Goal: Task Accomplishment & Management: Manage account settings

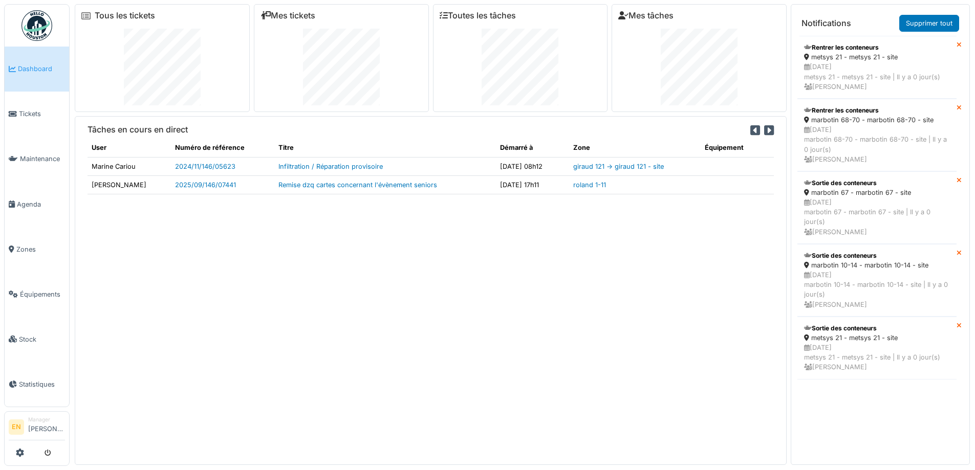
drag, startPoint x: 580, startPoint y: 318, endPoint x: 472, endPoint y: 275, distance: 115.5
click at [580, 318] on div "Tâches en cours en direct User Numéro de référence Titre Démarré à Zone Équipem…" at bounding box center [431, 290] width 712 height 348
click at [40, 29] on img at bounding box center [36, 25] width 31 height 31
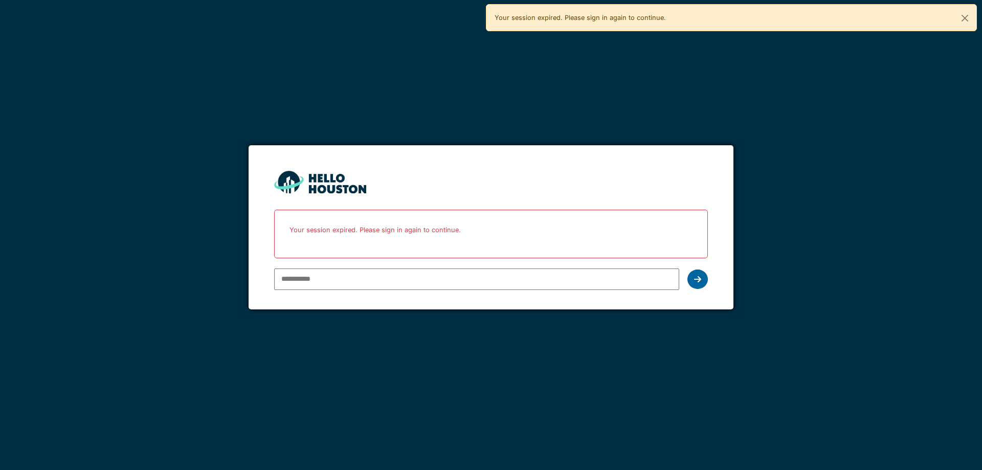
type input "**********"
click at [692, 282] on div at bounding box center [698, 279] width 20 height 19
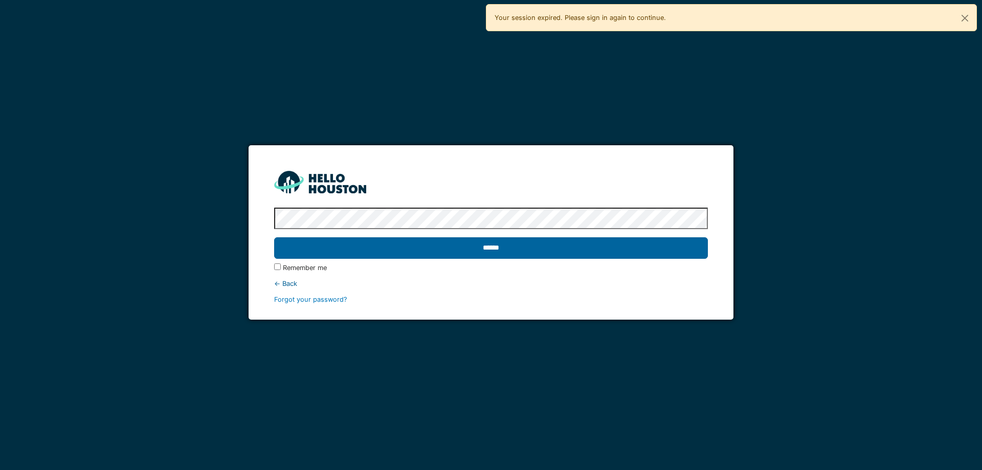
click at [486, 247] on input "******" at bounding box center [490, 247] width 433 height 21
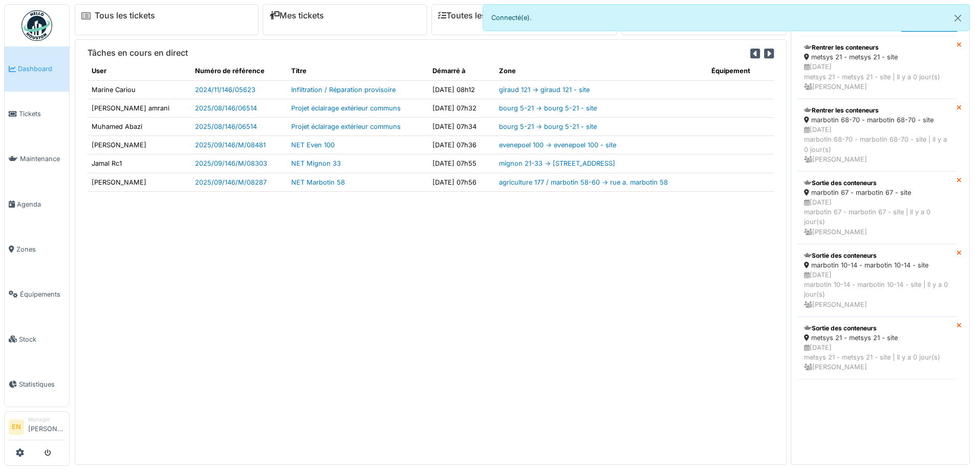
click at [454, 329] on div "Tâches en cours en direct User Numéro de référence Titre Démarré à Zone Équipem…" at bounding box center [431, 251] width 712 height 425
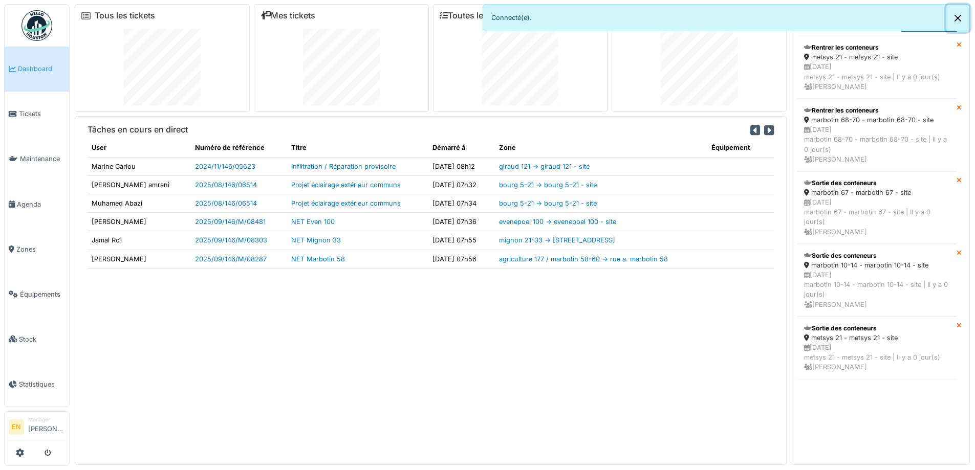
click at [957, 17] on button "Close" at bounding box center [957, 18] width 23 height 27
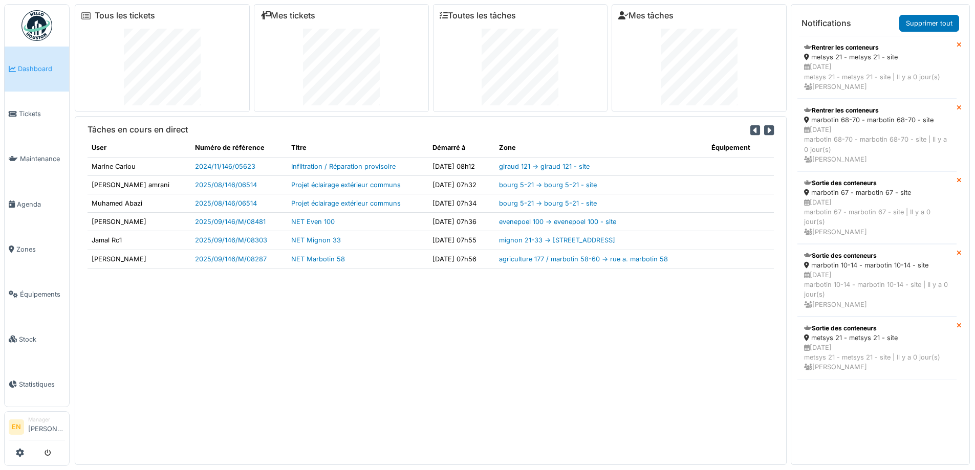
click at [583, 380] on div "Tâches en cours en direct User Numéro de référence Titre Démarré à Zone Équipem…" at bounding box center [431, 290] width 712 height 348
click at [29, 202] on span "Agenda" at bounding box center [41, 205] width 48 height 10
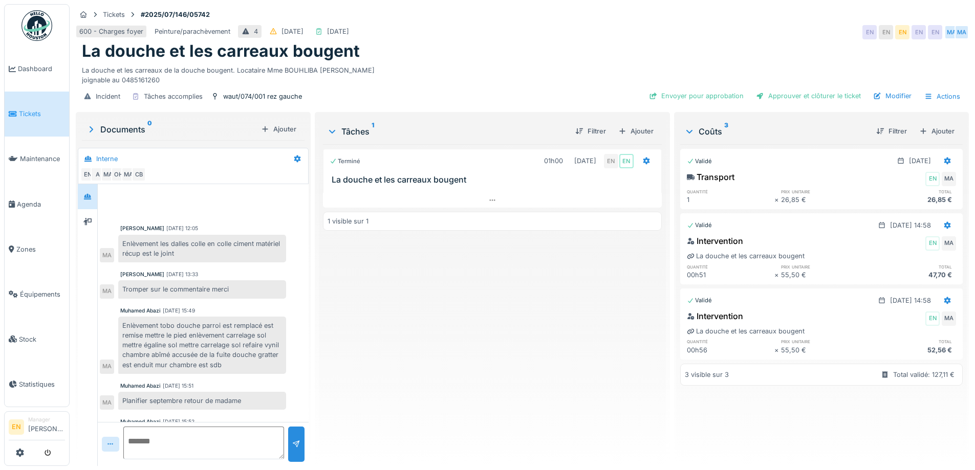
scroll to position [37, 0]
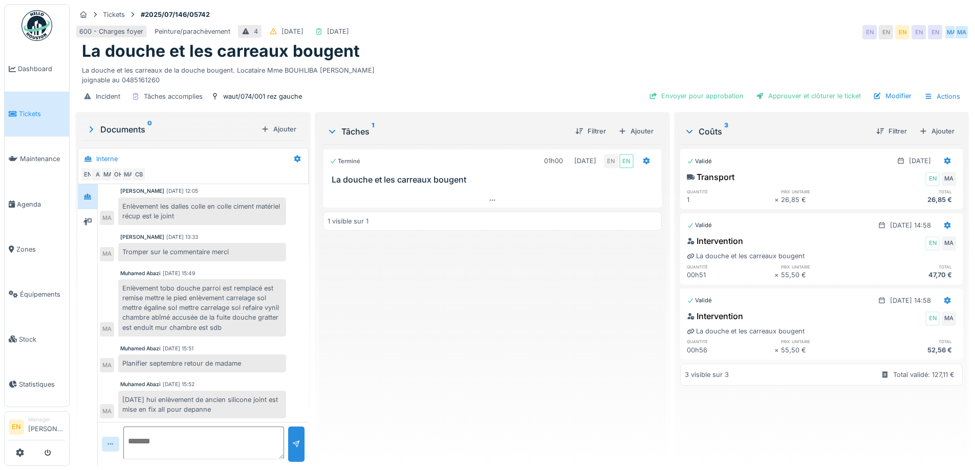
click at [470, 311] on div "Terminé 01h00 [DATE] EN EN [GEOGRAPHIC_DATA] et les carreaux bougent 1 visible …" at bounding box center [492, 301] width 338 height 314
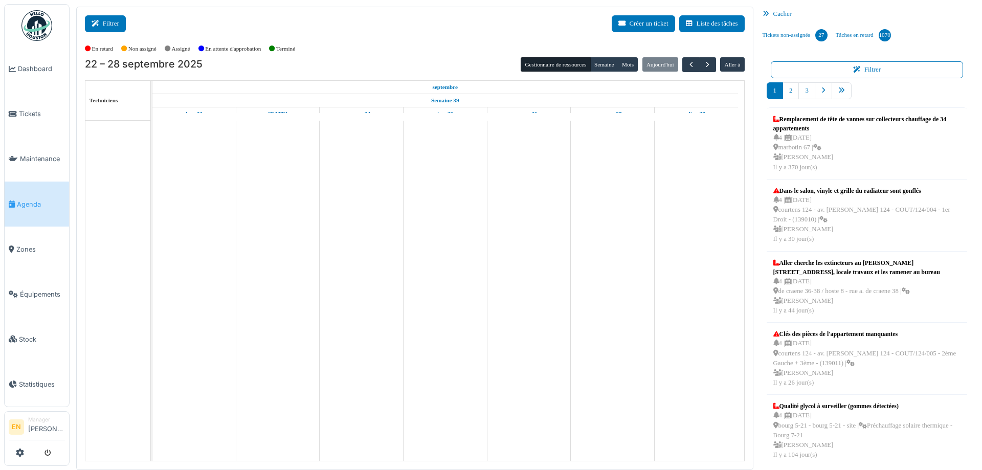
click at [113, 24] on button "Filtrer" at bounding box center [105, 23] width 41 height 17
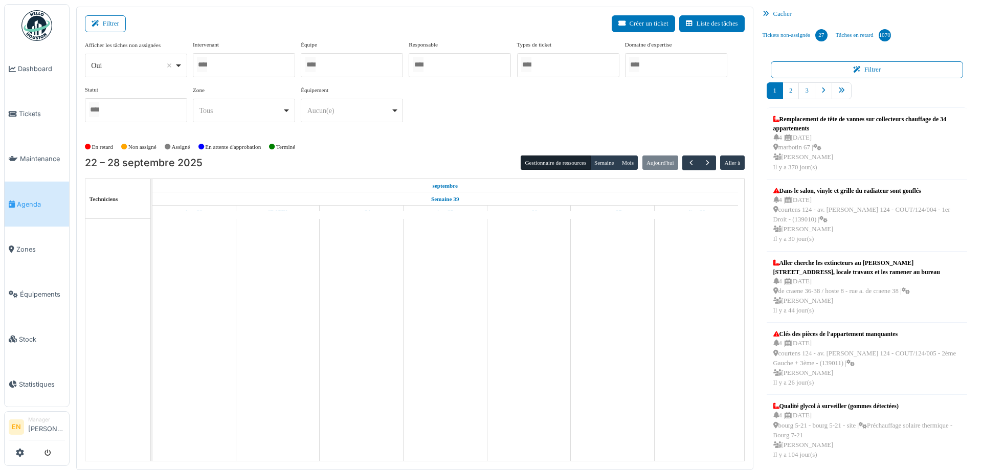
click at [182, 63] on div "Oui Remove item" at bounding box center [136, 65] width 94 height 15
select select "**"
click at [229, 63] on div at bounding box center [244, 65] width 102 height 24
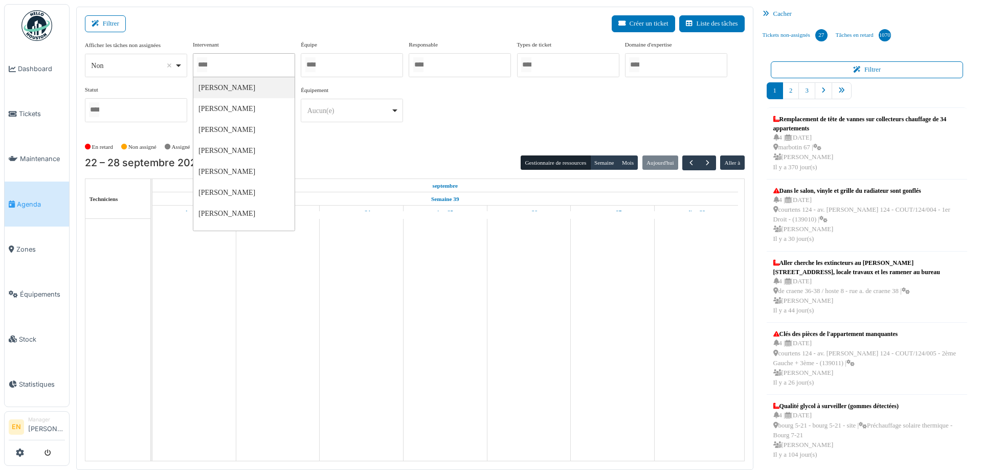
click at [365, 63] on div at bounding box center [352, 65] width 102 height 24
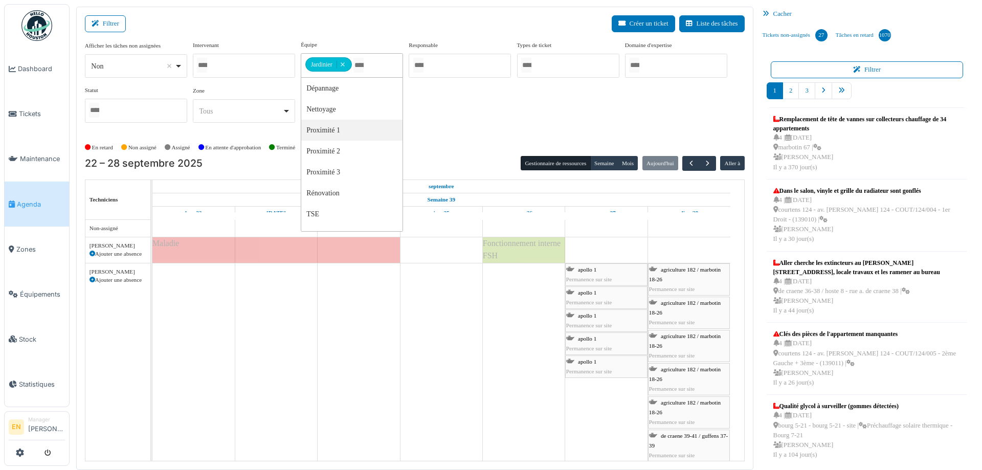
click at [476, 119] on div "Afficher les tâches non assignées *** Non Remove item Oui Non Intervenant Abdel…" at bounding box center [415, 85] width 660 height 91
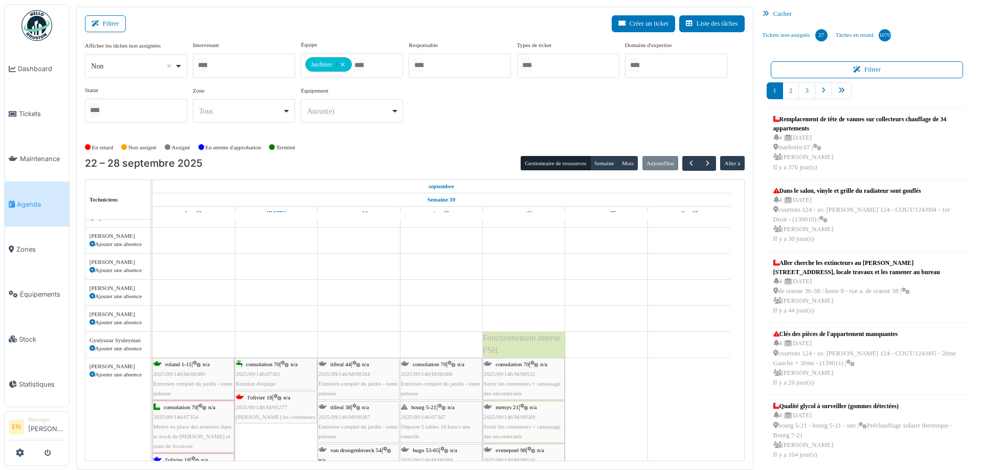
click at [271, 400] on span "l'olivier 18" at bounding box center [260, 398] width 25 height 6
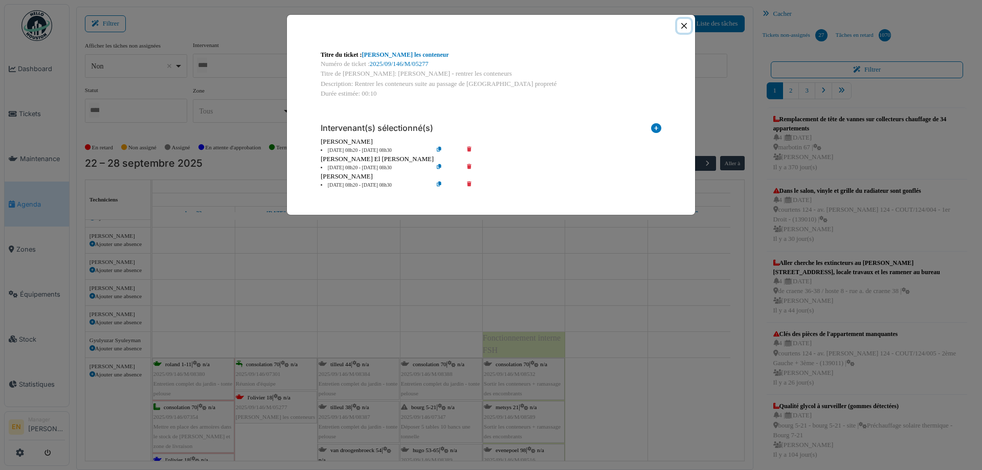
click at [684, 26] on button "Close" at bounding box center [684, 26] width 14 height 14
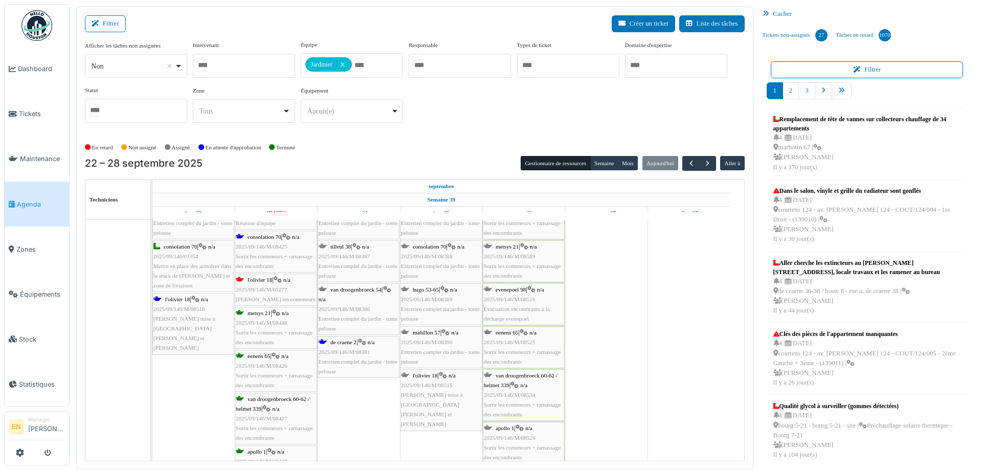
click at [268, 249] on span "2025/09/146/M/08425" at bounding box center [262, 247] width 52 height 6
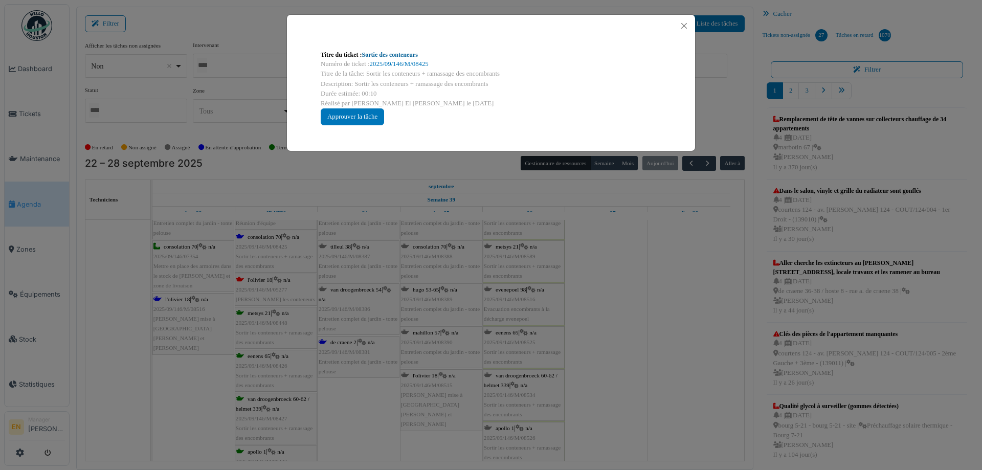
click at [407, 55] on link "Sortie des conteneurs" at bounding box center [390, 54] width 56 height 7
click at [684, 28] on button "Close" at bounding box center [684, 26] width 14 height 14
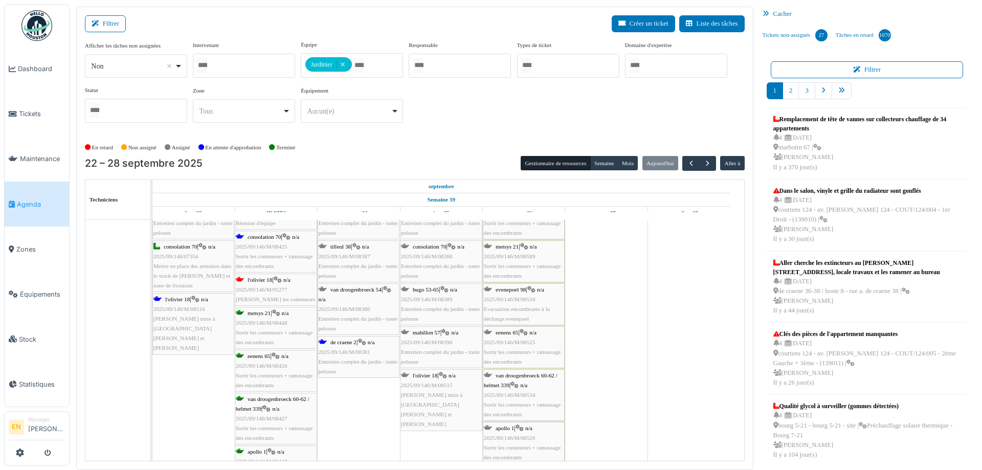
click at [288, 290] on div "l'olivier 18 | n/a 2025/09/146/M/05277 Olivier - Rentrer les conteneurs" at bounding box center [276, 290] width 80 height 30
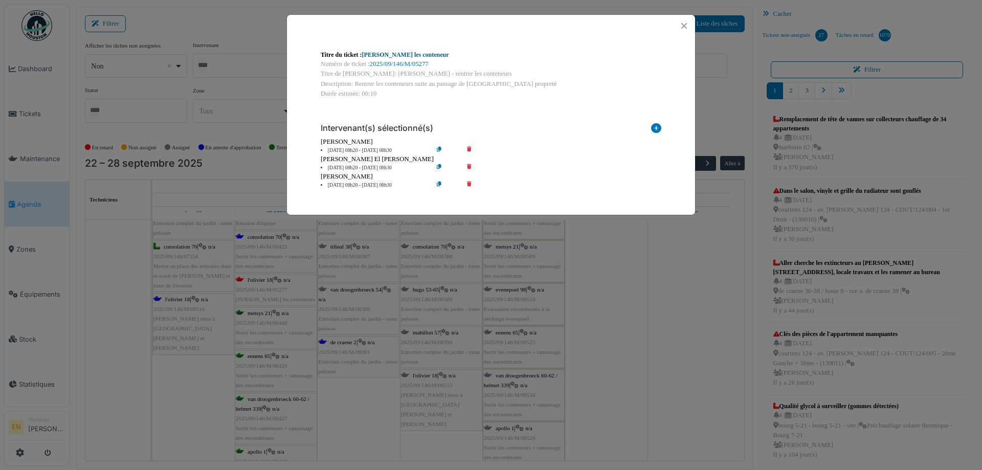
click at [383, 55] on link "Olivier - Rentrer les conteneur" at bounding box center [405, 54] width 87 height 7
click at [682, 24] on button "Close" at bounding box center [684, 26] width 14 height 14
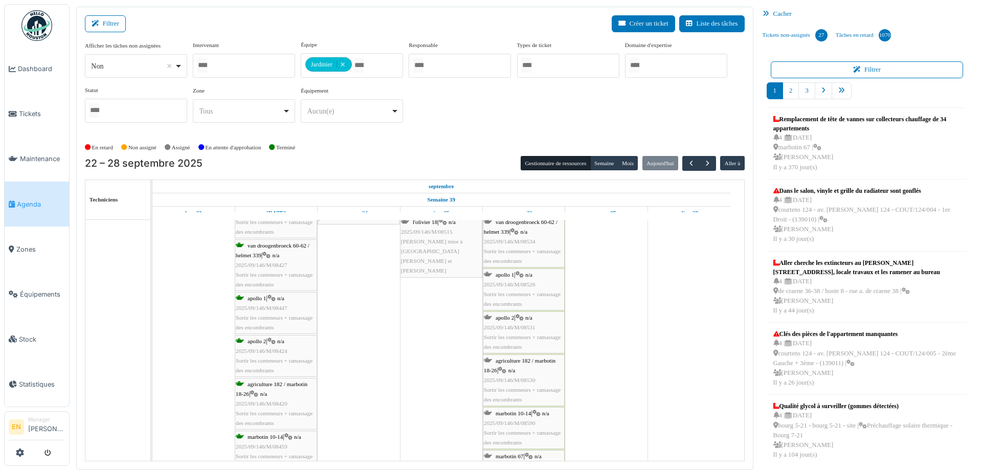
scroll to position [3172, 0]
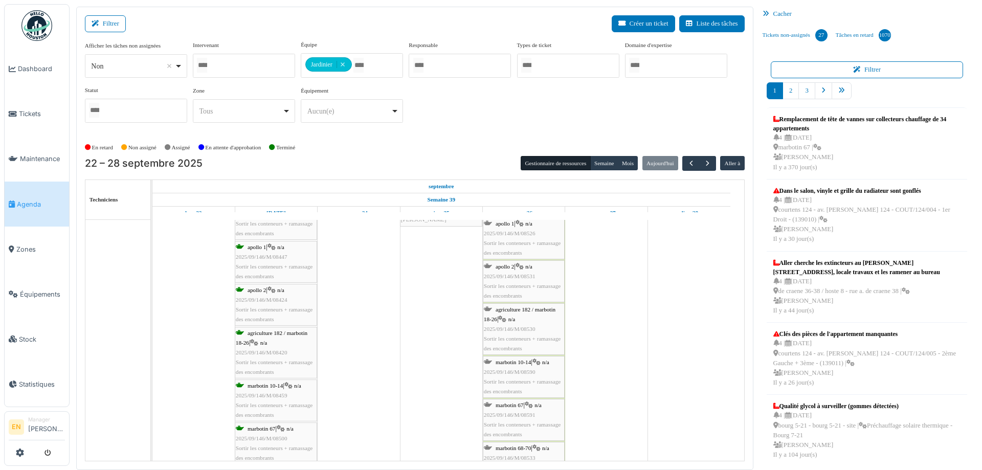
click at [263, 295] on div "apollo 2 | n/a 2025/09/146/M/08424 Sortir les conteneurs + ramassage des encomb…" at bounding box center [276, 305] width 80 height 39
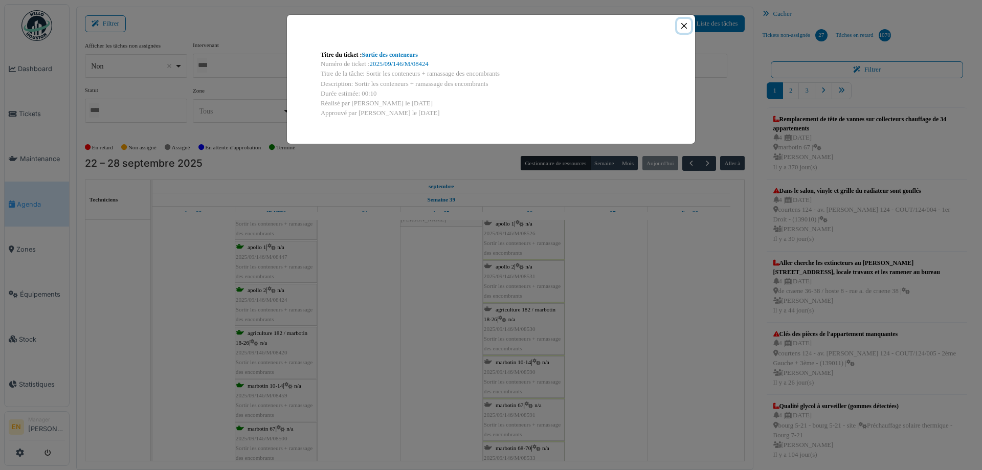
click at [684, 25] on button "Close" at bounding box center [684, 26] width 14 height 14
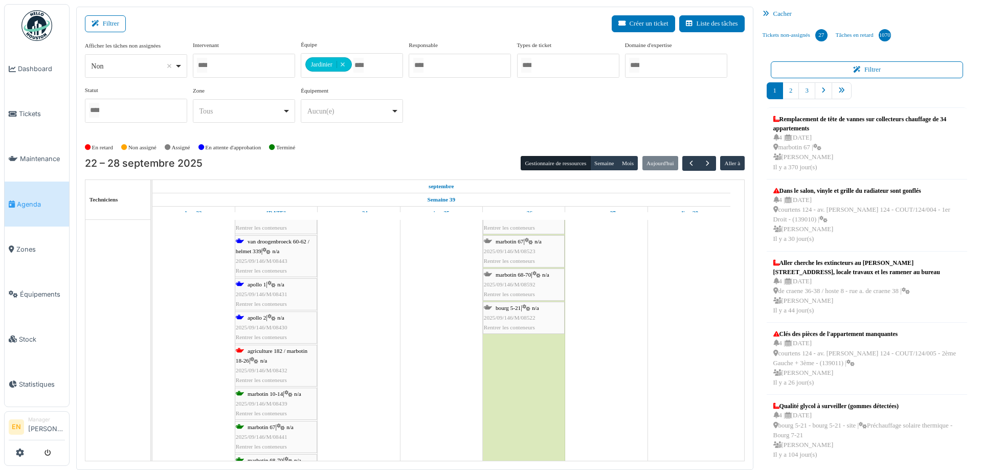
scroll to position [3684, 0]
click at [276, 324] on span "2025/09/146/M/08430" at bounding box center [262, 327] width 52 height 6
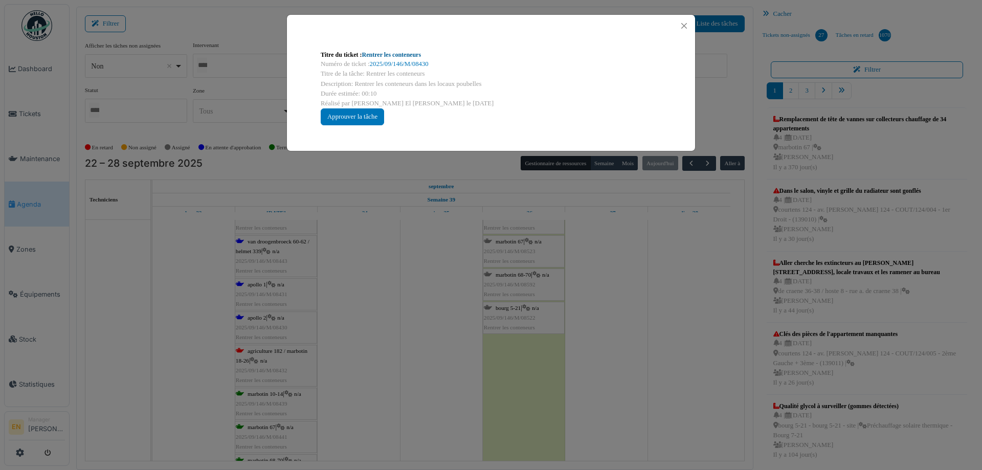
click at [394, 53] on link "Rentrer les conteneurs" at bounding box center [391, 54] width 59 height 7
click at [688, 28] on button "Close" at bounding box center [684, 26] width 14 height 14
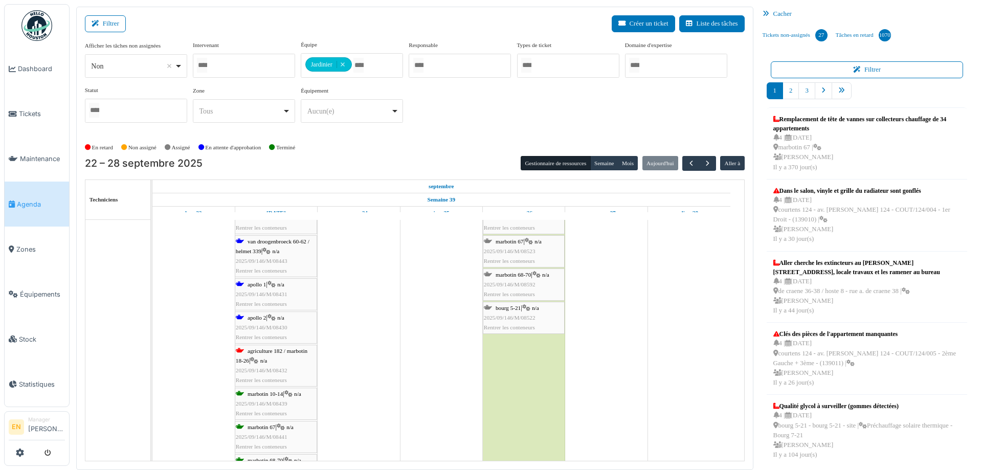
click at [280, 252] on span "n/a" at bounding box center [276, 251] width 7 height 6
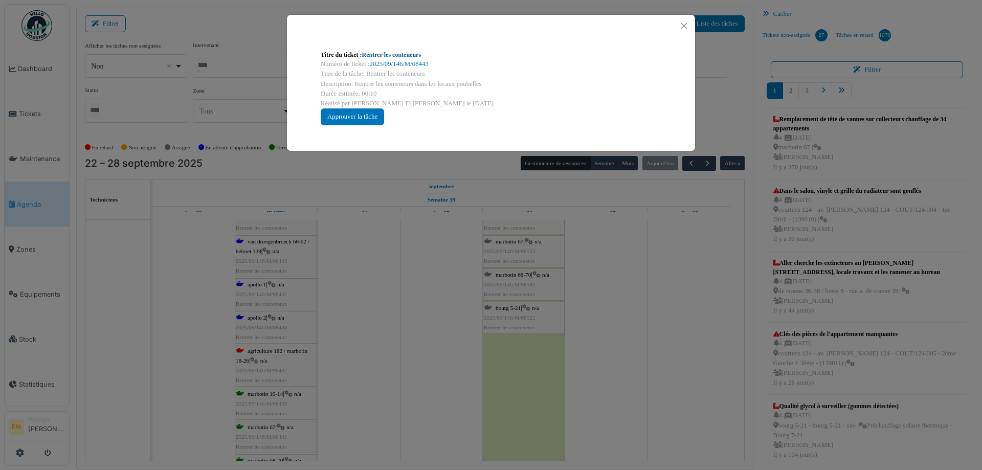
click at [411, 55] on link "Rentrer les conteneurs" at bounding box center [391, 54] width 59 height 7
click at [683, 26] on button "Close" at bounding box center [684, 26] width 14 height 14
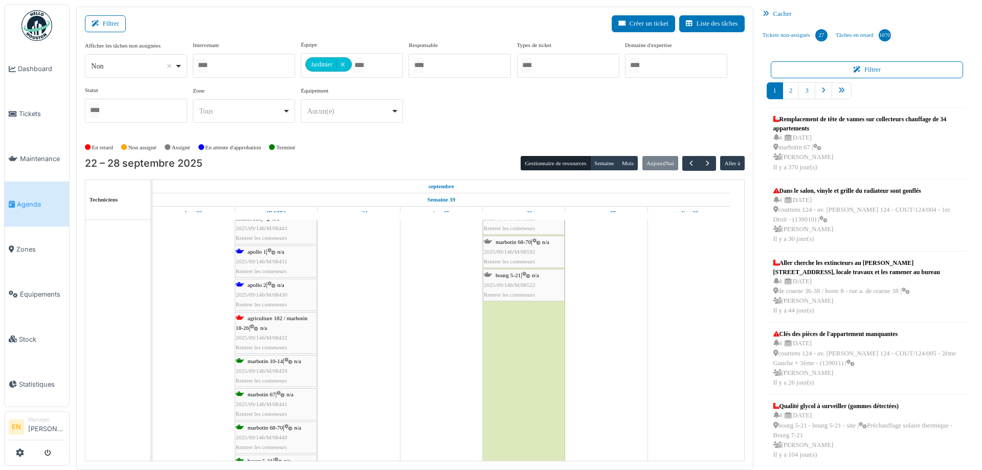
scroll to position [3735, 0]
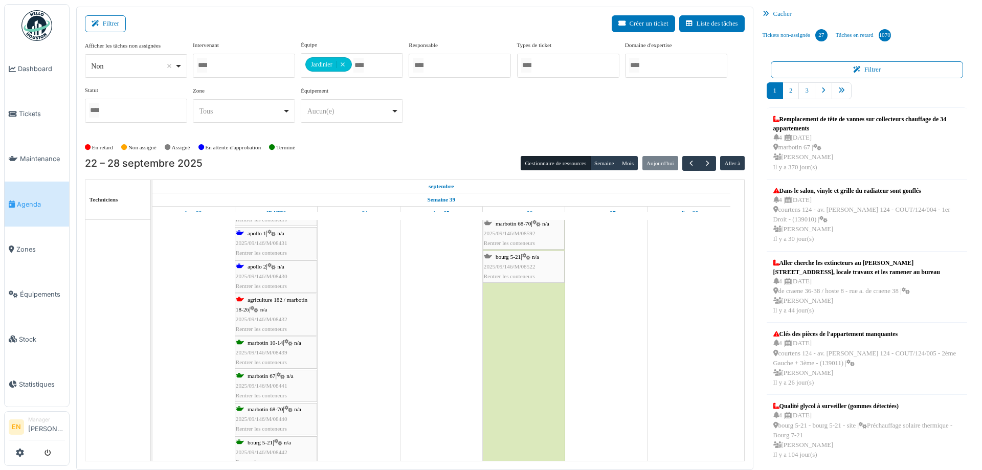
click at [269, 277] on span "2025/09/146/M/08430" at bounding box center [262, 276] width 52 height 6
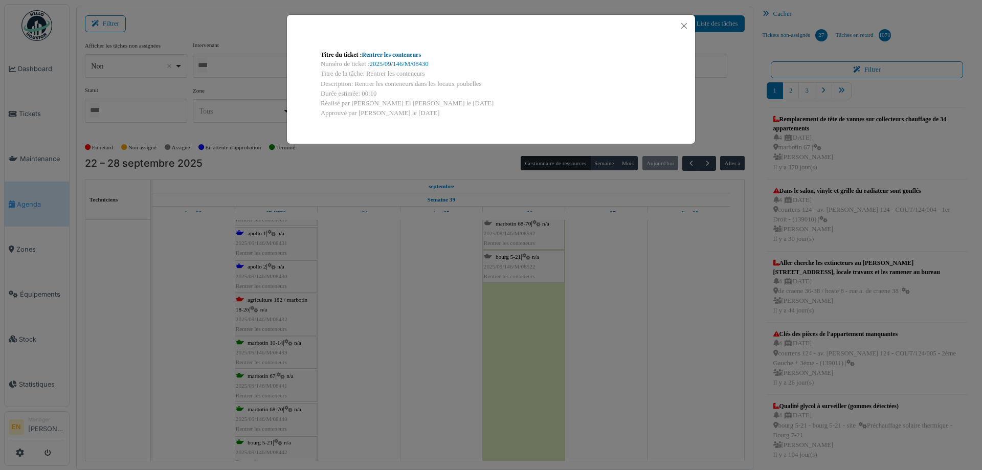
click at [396, 53] on link "Rentrer les conteneurs" at bounding box center [391, 54] width 59 height 7
click at [686, 25] on button "Close" at bounding box center [684, 26] width 14 height 14
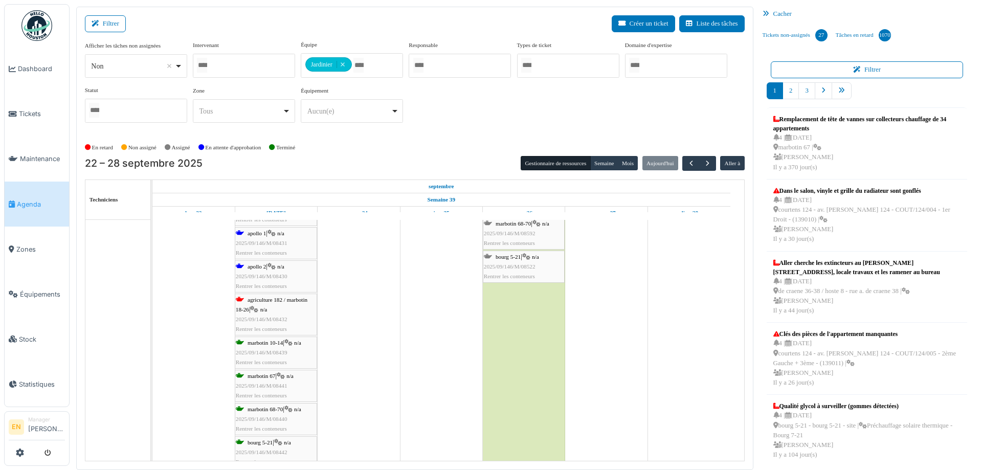
click at [265, 235] on span "apollo 1" at bounding box center [257, 233] width 18 height 6
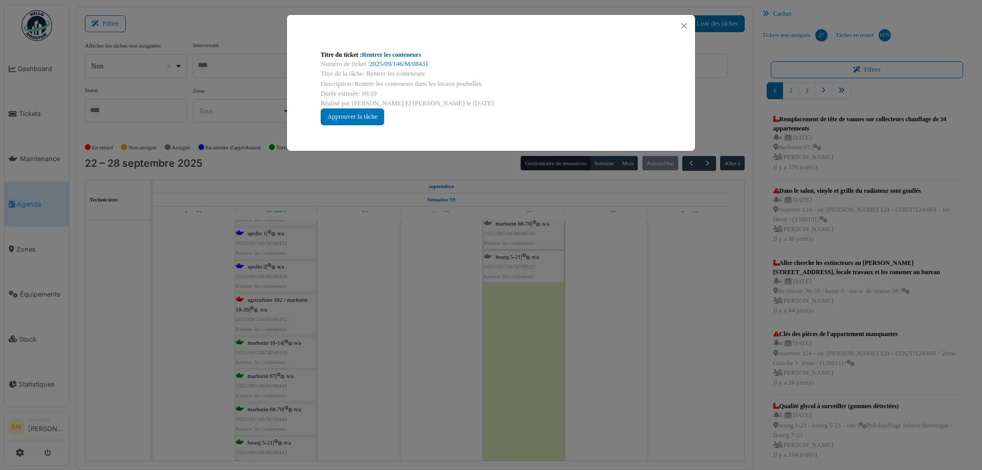
click at [407, 52] on link "Rentrer les conteneurs" at bounding box center [391, 54] width 59 height 7
click at [684, 27] on button "Close" at bounding box center [684, 26] width 14 height 14
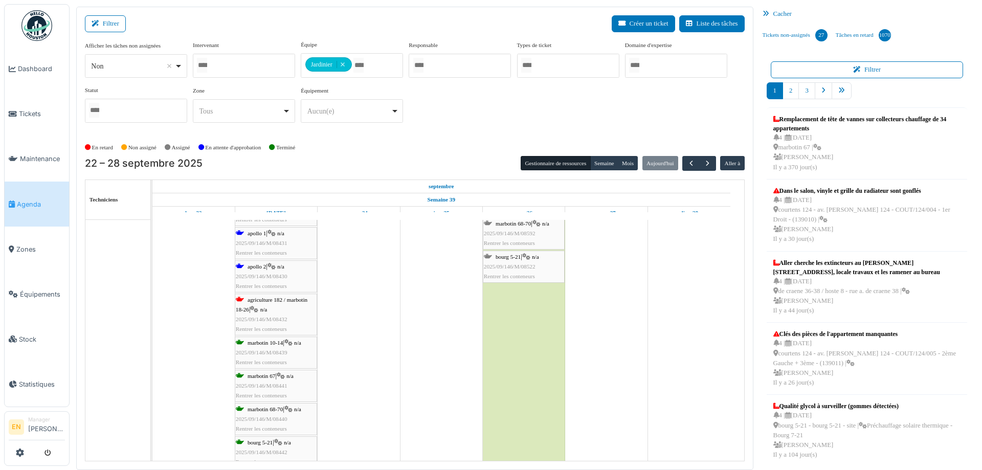
click at [272, 310] on div "agriculture 182 / marbotin 18-26 | n/a 2025/09/146/M/08432 Rentrer les conteneu…" at bounding box center [276, 314] width 80 height 39
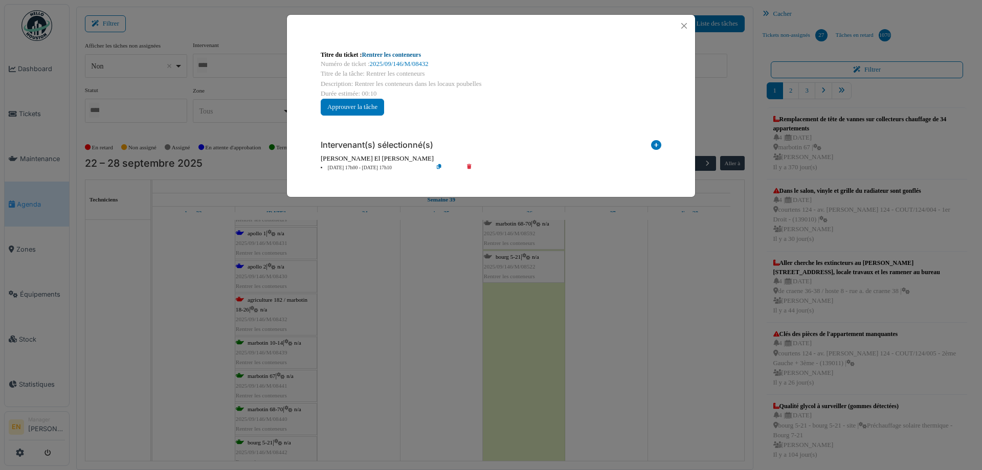
click at [370, 54] on link "Rentrer les conteneurs" at bounding box center [391, 54] width 59 height 7
click at [689, 27] on button "Close" at bounding box center [684, 26] width 14 height 14
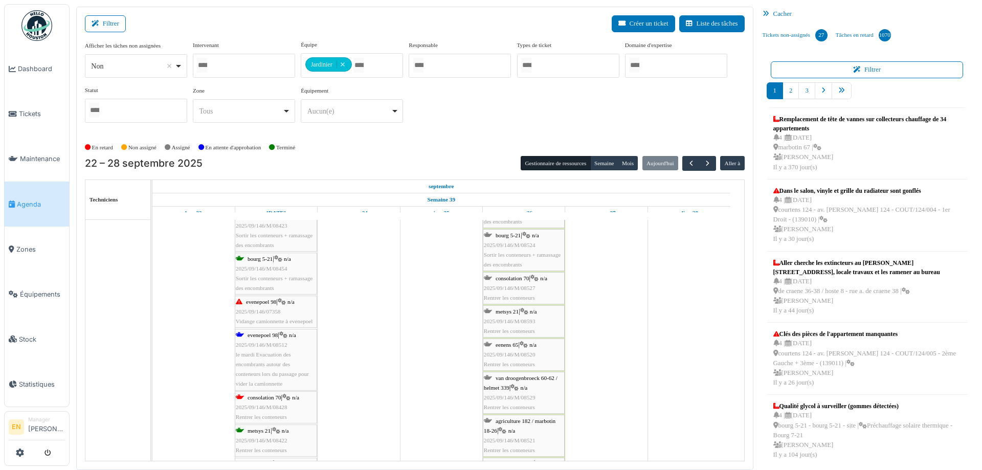
scroll to position [3377, 0]
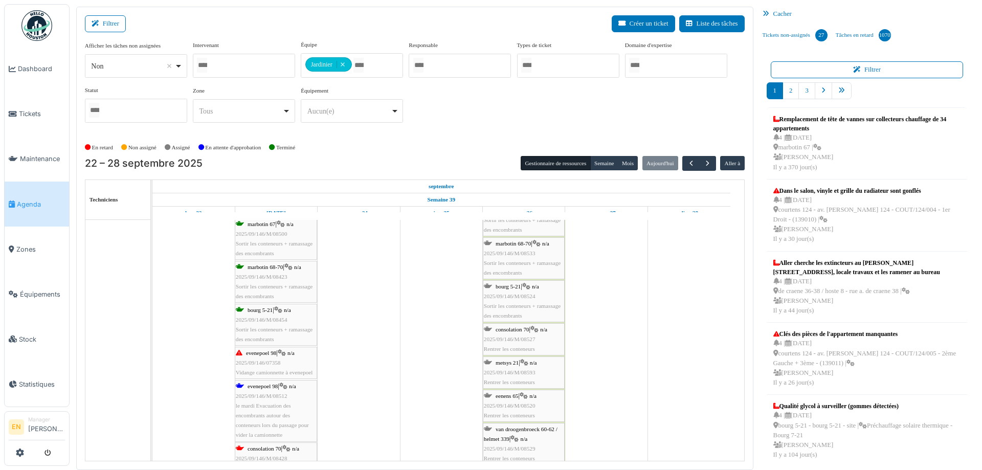
click at [285, 366] on div "evenepoel 98 | n/a 2025/09/146/07358 Vidange camionnette à evenepoel" at bounding box center [276, 363] width 80 height 30
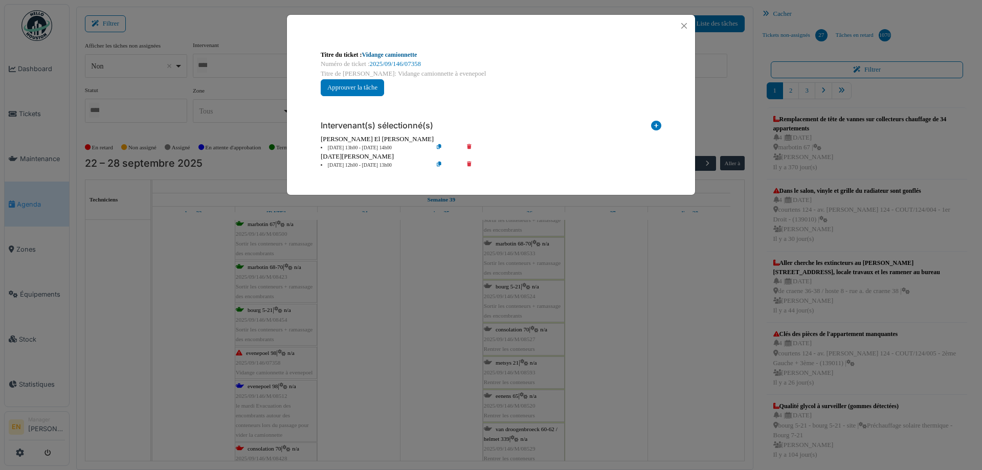
click at [412, 53] on link "Vidange camionnette" at bounding box center [389, 54] width 55 height 7
click at [686, 26] on button "Close" at bounding box center [684, 26] width 14 height 14
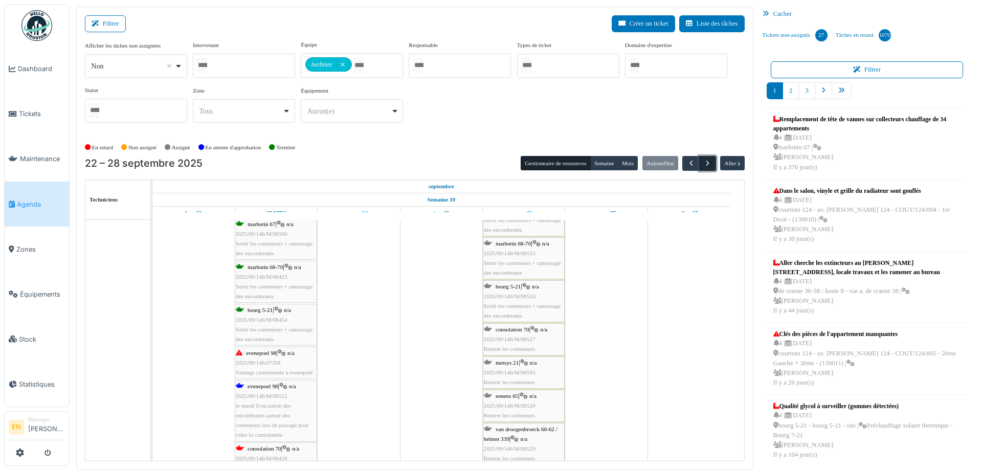
click at [704, 159] on span "button" at bounding box center [708, 163] width 9 height 9
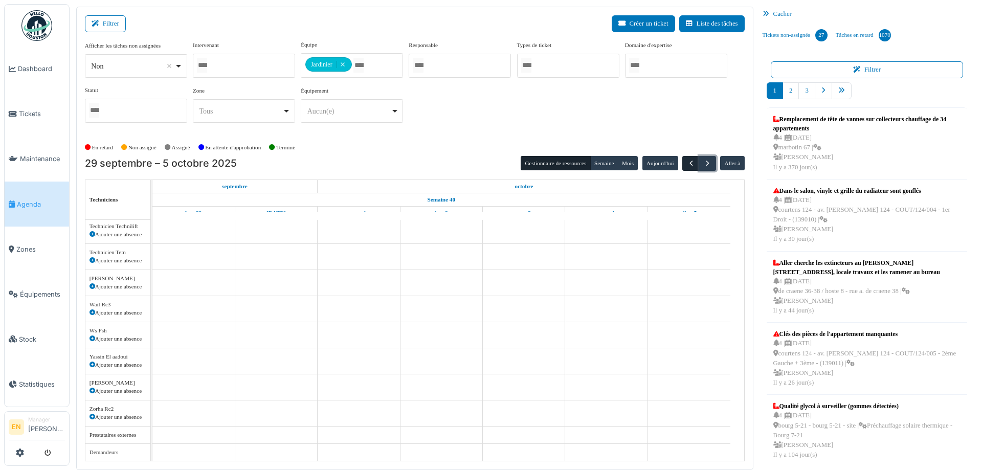
scroll to position [2167, 0]
click at [687, 164] on span "button" at bounding box center [691, 163] width 9 height 9
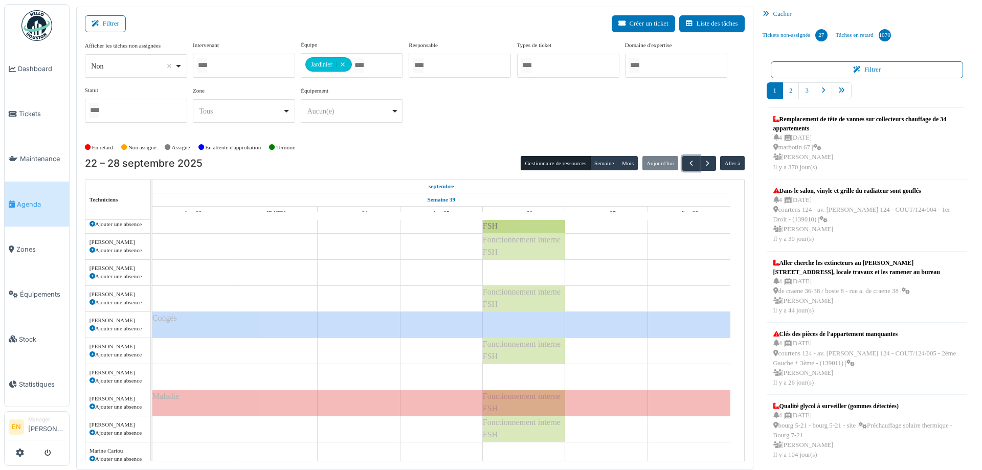
scroll to position [3377, 0]
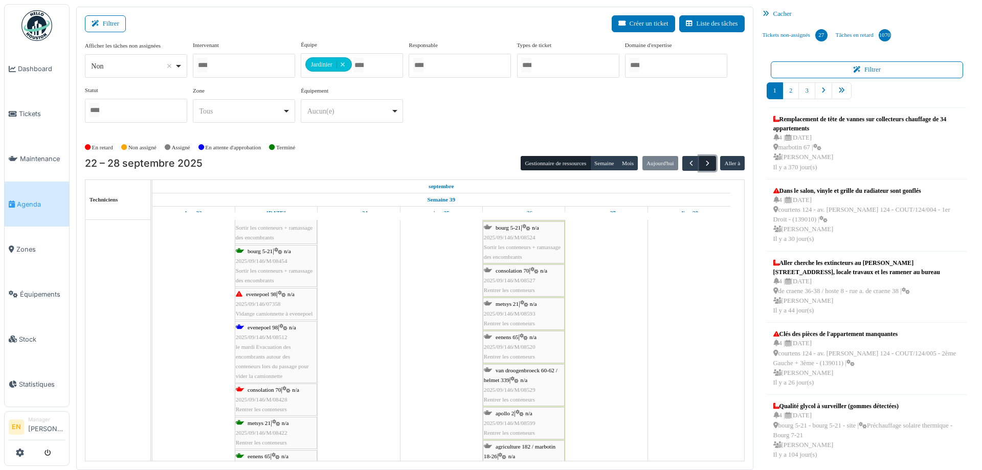
click at [705, 164] on span "button" at bounding box center [708, 163] width 9 height 9
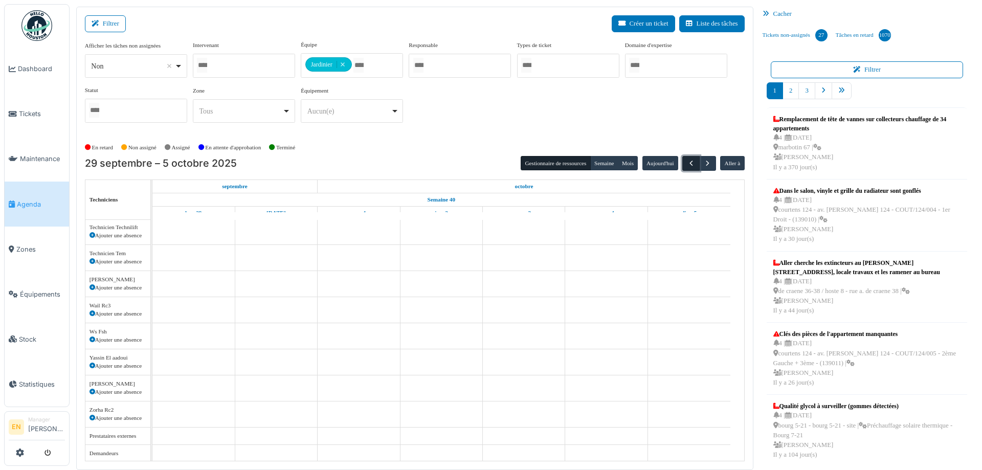
click at [687, 166] on span "button" at bounding box center [691, 163] width 9 height 9
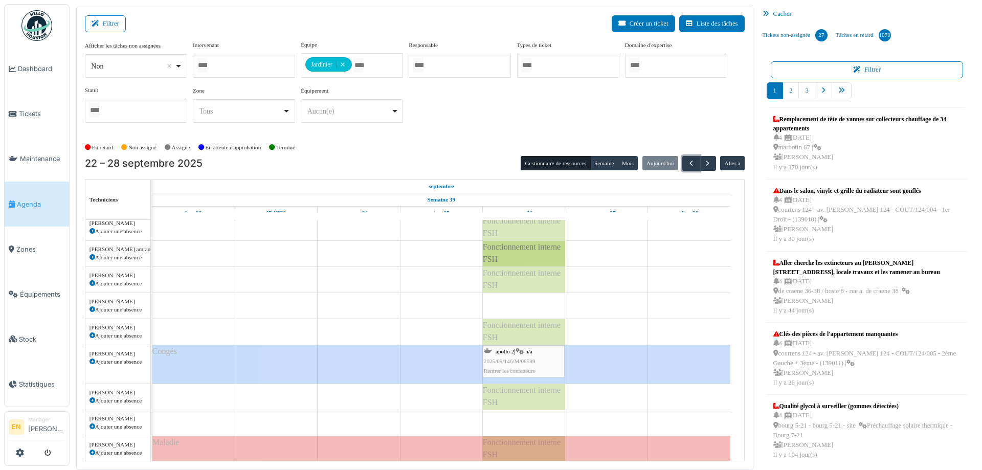
scroll to position [3377, 0]
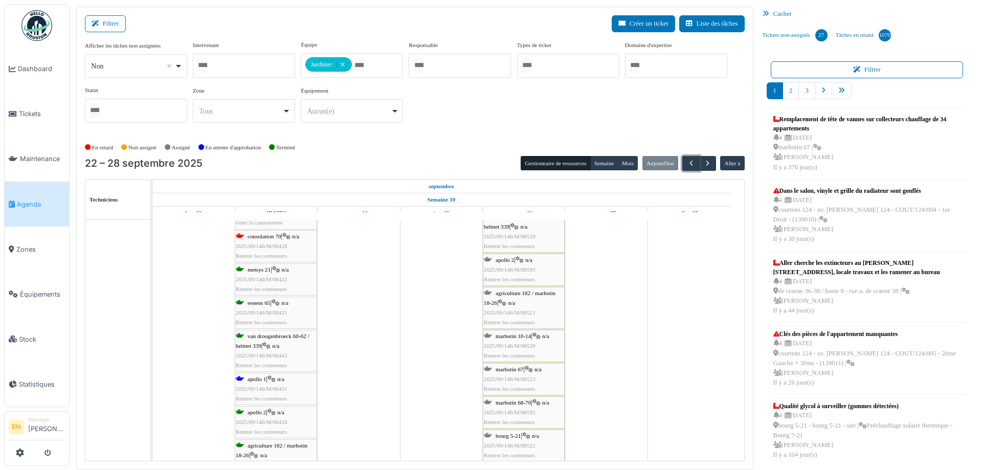
click at [265, 387] on span "2025/09/146/M/08431" at bounding box center [262, 389] width 52 height 6
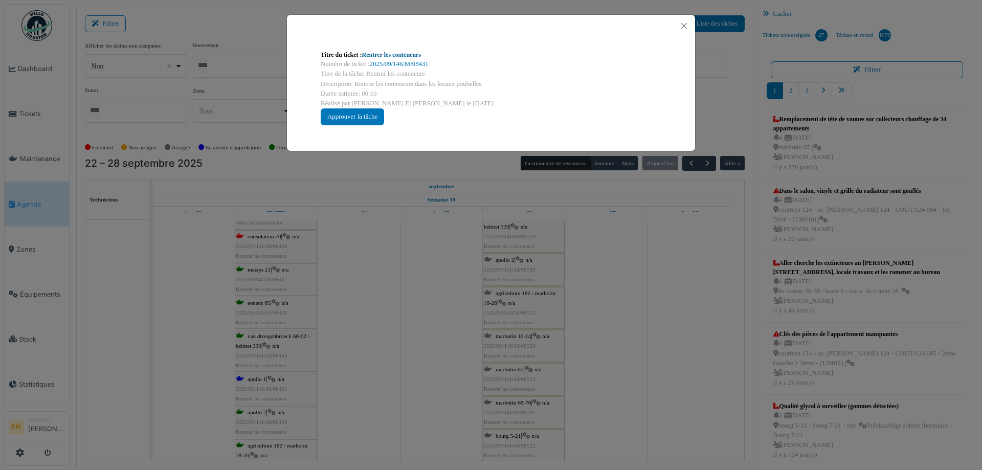
click at [409, 54] on link "Rentrer les conteneurs" at bounding box center [391, 54] width 59 height 7
click at [683, 26] on button "Close" at bounding box center [684, 26] width 14 height 14
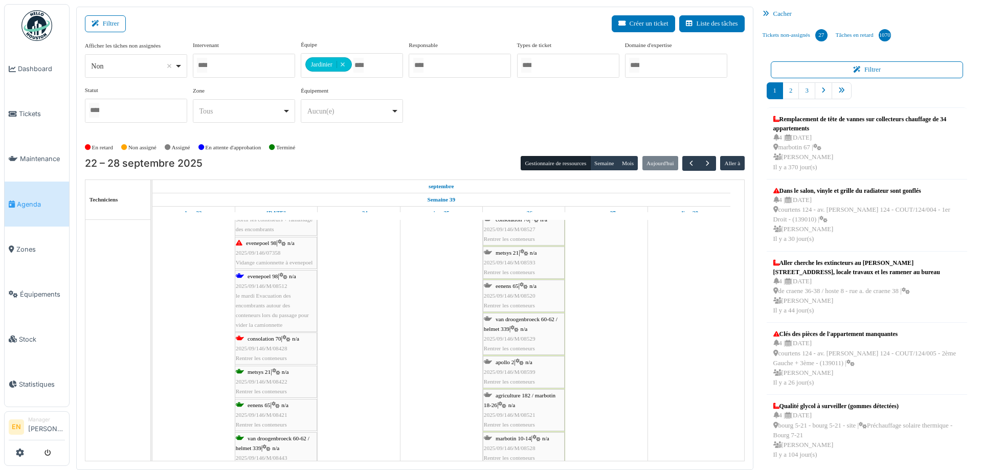
click at [270, 351] on div "consolation 70 | n/a 2025/09/146/M/08428 Rentrer les conteneurs" at bounding box center [276, 349] width 80 height 30
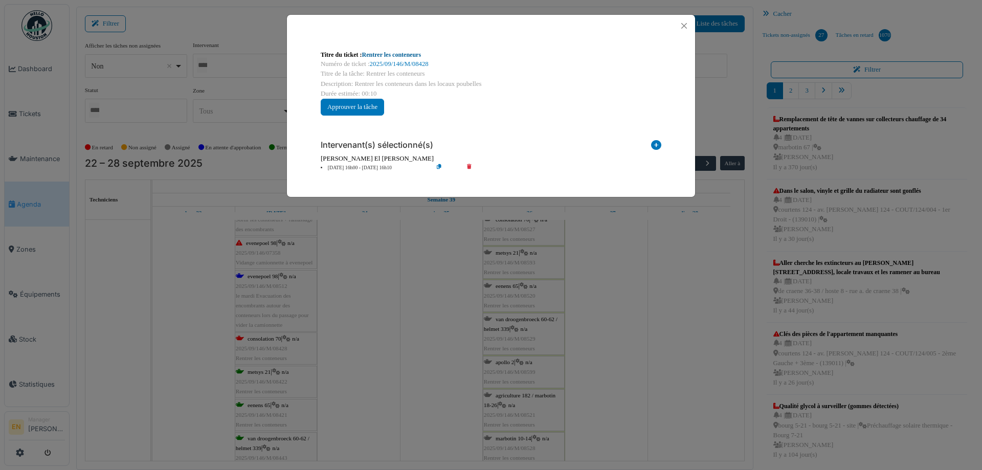
click at [400, 54] on link "Rentrer les conteneurs" at bounding box center [391, 54] width 59 height 7
click at [688, 28] on button "Close" at bounding box center [684, 26] width 14 height 14
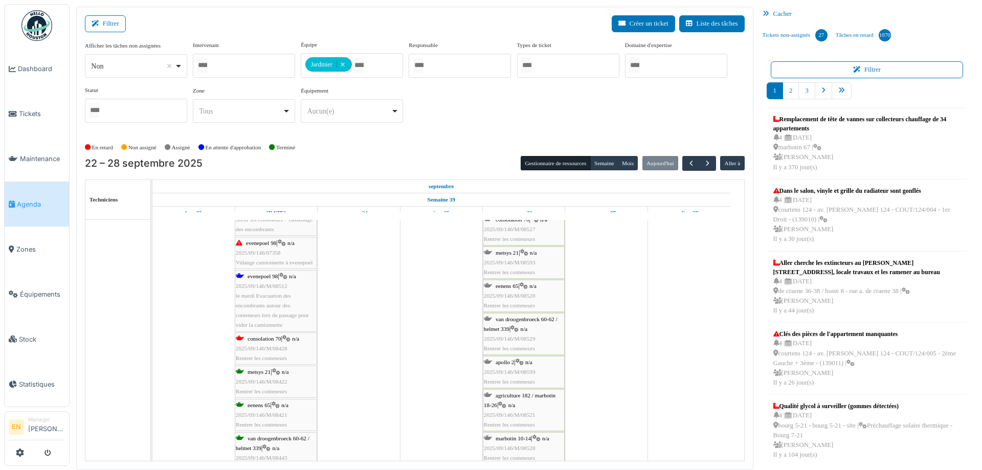
click at [284, 346] on span "2025/09/146/M/08428" at bounding box center [262, 348] width 52 height 6
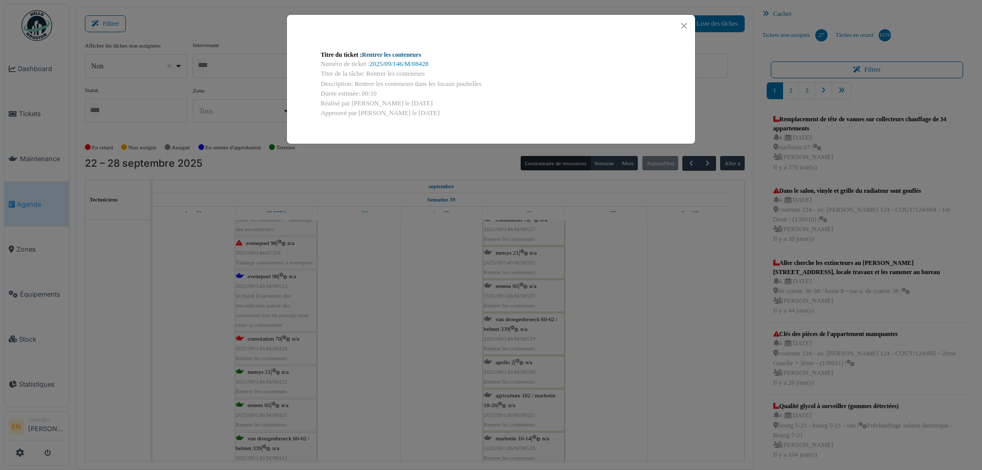
click at [411, 55] on link "Rentrer les conteneurs" at bounding box center [391, 54] width 59 height 7
click at [683, 26] on button "Close" at bounding box center [684, 26] width 14 height 14
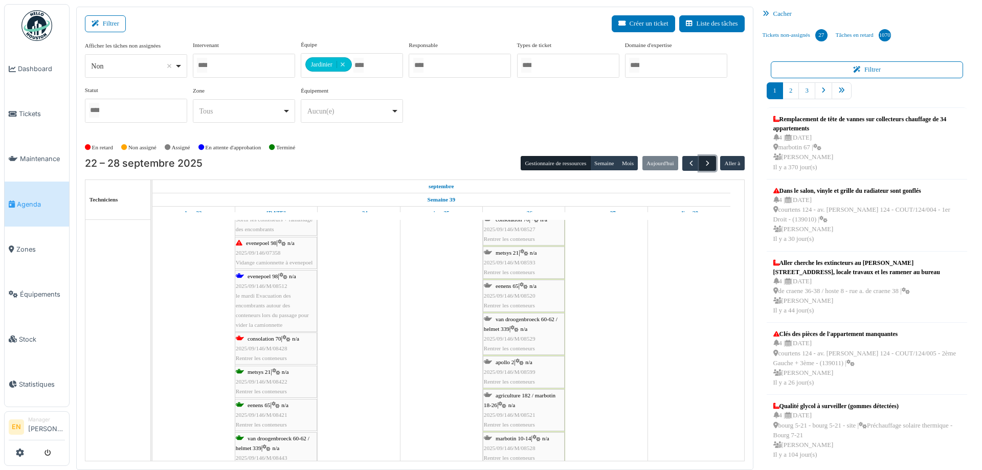
click at [707, 164] on button "button" at bounding box center [707, 163] width 17 height 15
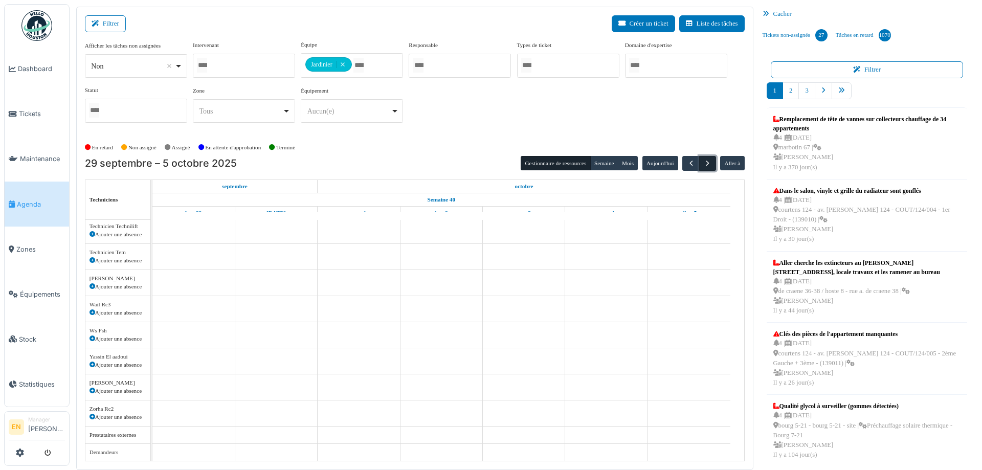
scroll to position [2167, 0]
click at [687, 166] on span "button" at bounding box center [691, 163] width 9 height 9
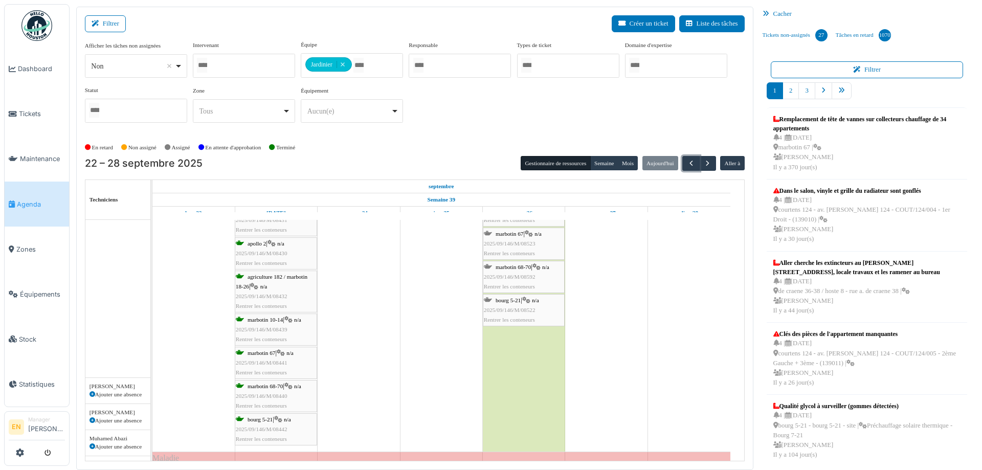
scroll to position [3661, 0]
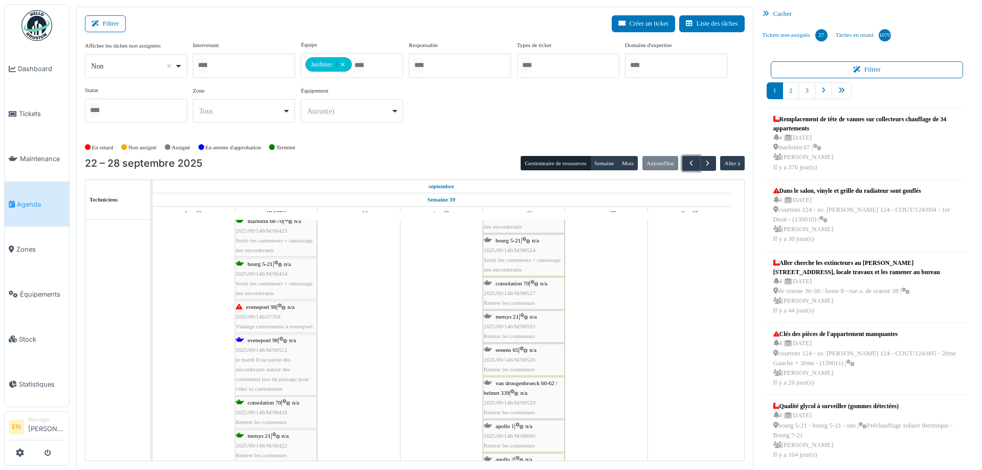
click at [292, 365] on div "evenepoel 98 | n/a 2025/09/146/M/08512 le mardi Evacuation des encombrants auto…" at bounding box center [276, 365] width 80 height 59
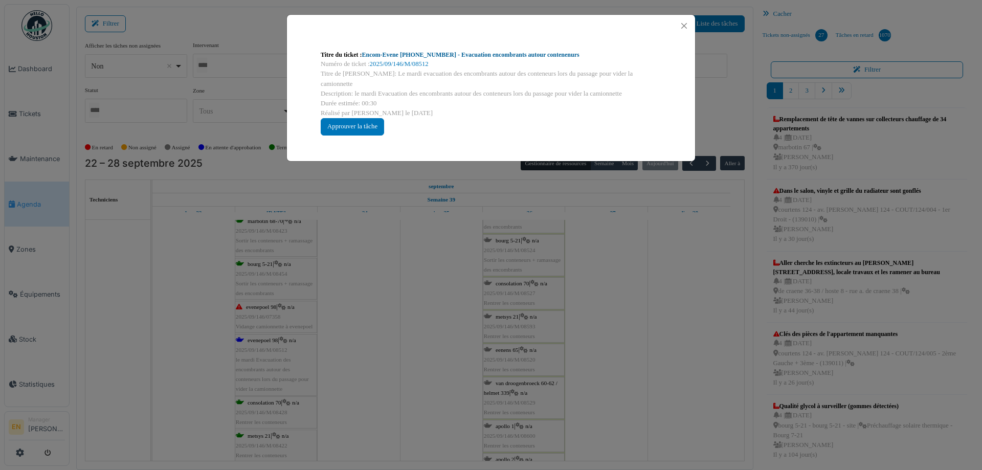
click at [476, 55] on link "Encom-Evene 94-98-100 - Evacuation encombrants autour contenenurs" at bounding box center [470, 54] width 217 height 7
click at [682, 26] on button "Close" at bounding box center [684, 26] width 14 height 14
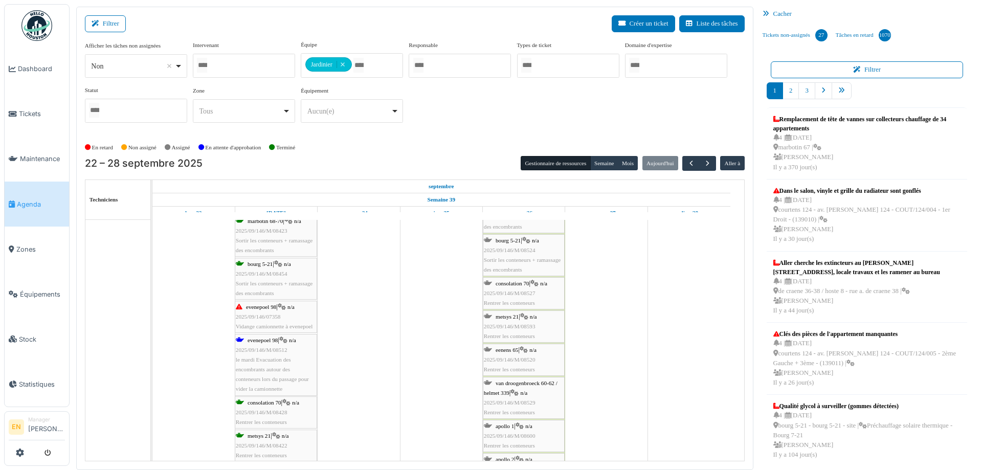
click at [276, 319] on div "evenepoel 98 | n/a 2025/09/146/07358 Vidange camionnette à evenepoel" at bounding box center [276, 317] width 80 height 30
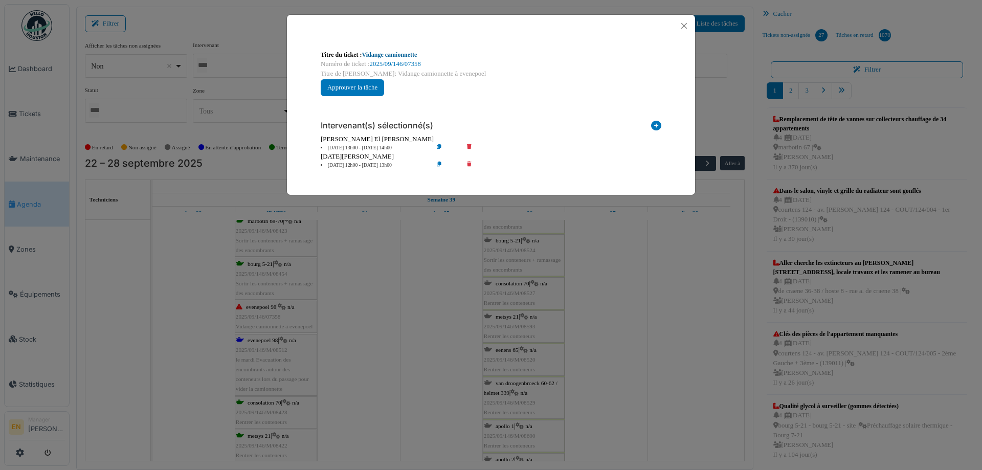
click at [401, 53] on link "Vidange camionnette" at bounding box center [389, 54] width 55 height 7
click at [687, 26] on button "Close" at bounding box center [684, 26] width 14 height 14
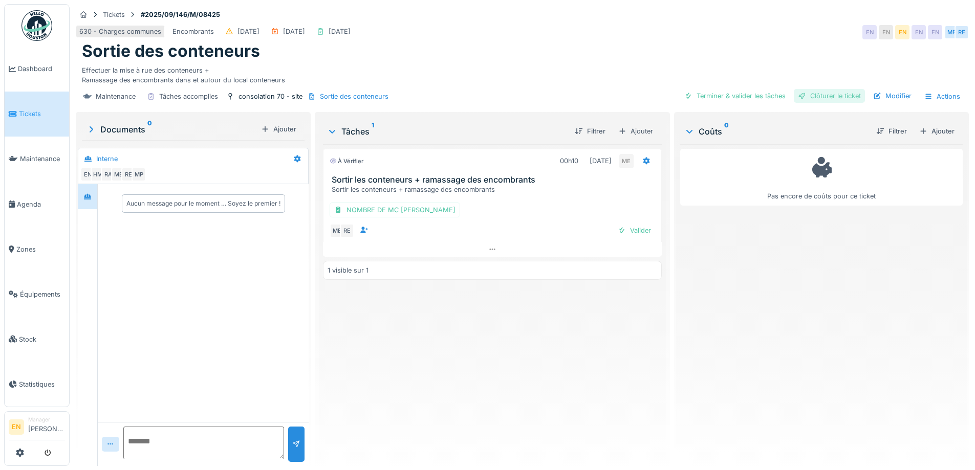
click at [816, 98] on div "Clôturer le ticket" at bounding box center [829, 96] width 71 height 14
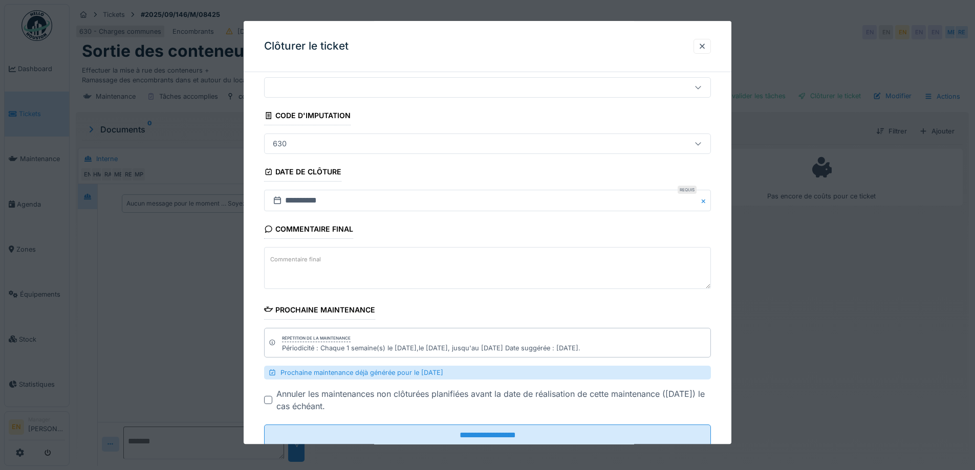
scroll to position [61, 0]
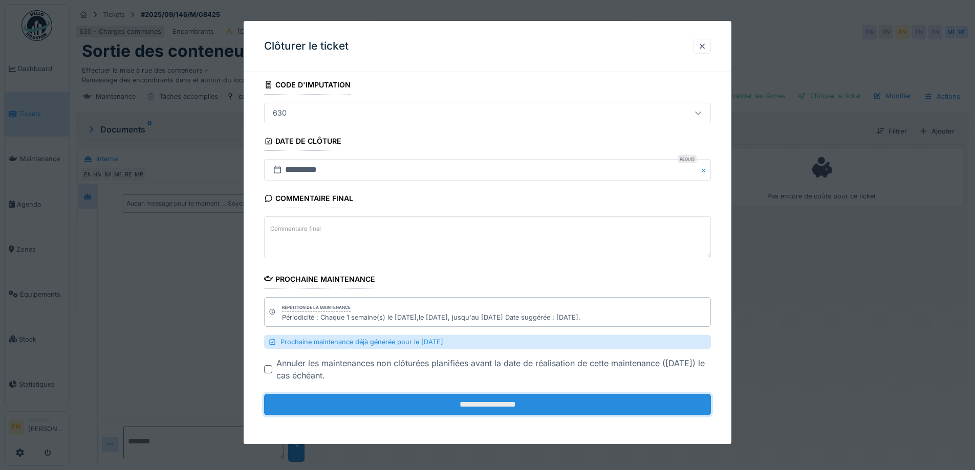
click at [504, 406] on input "**********" at bounding box center [487, 405] width 447 height 21
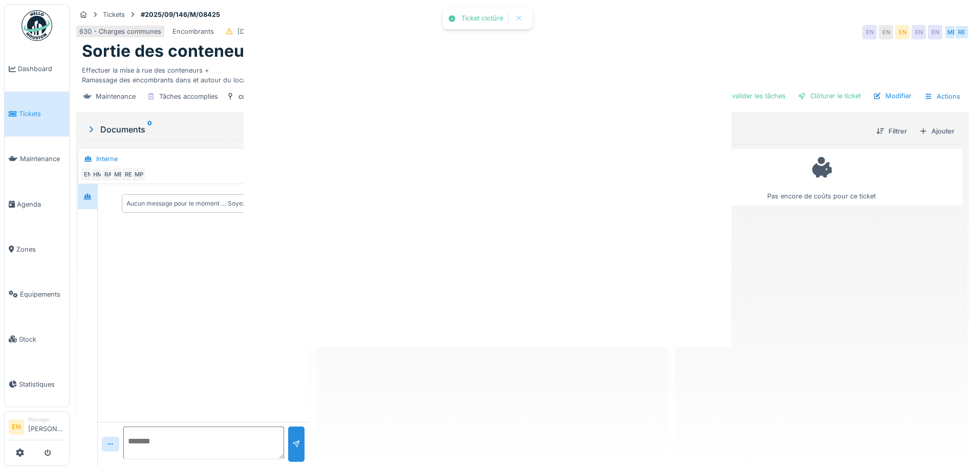
scroll to position [0, 0]
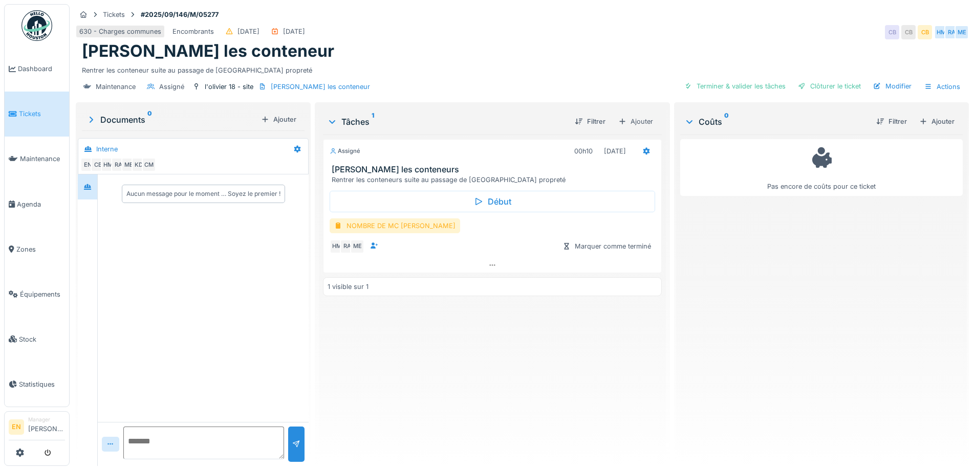
click at [367, 226] on div "NOMBRE DE MC [PERSON_NAME]" at bounding box center [395, 225] width 130 height 15
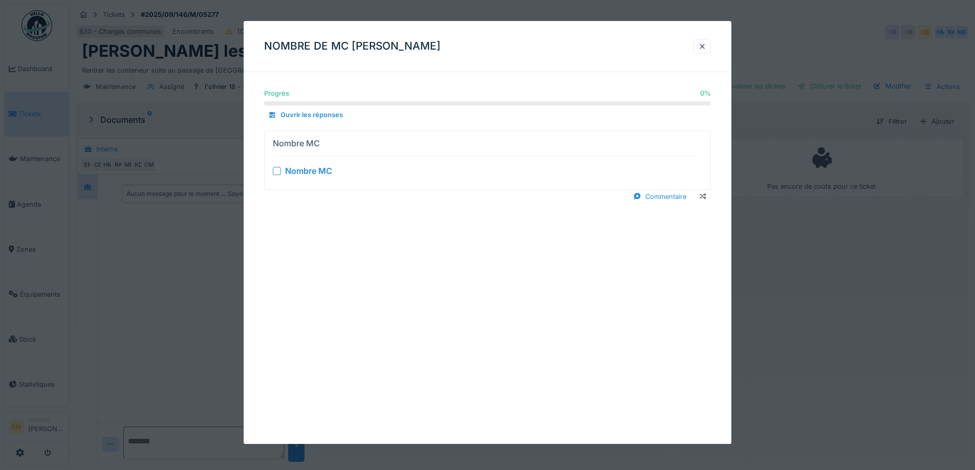
click at [278, 172] on div at bounding box center [277, 171] width 8 height 8
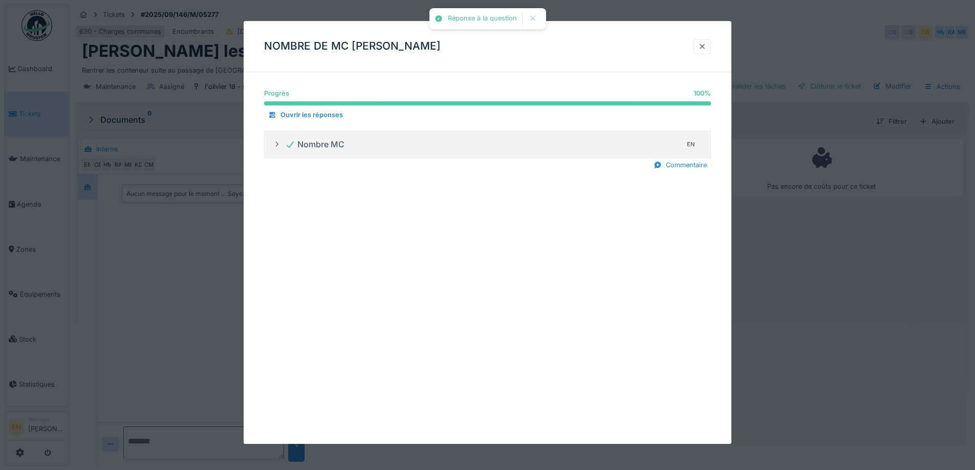
click at [706, 48] on div at bounding box center [702, 46] width 8 height 10
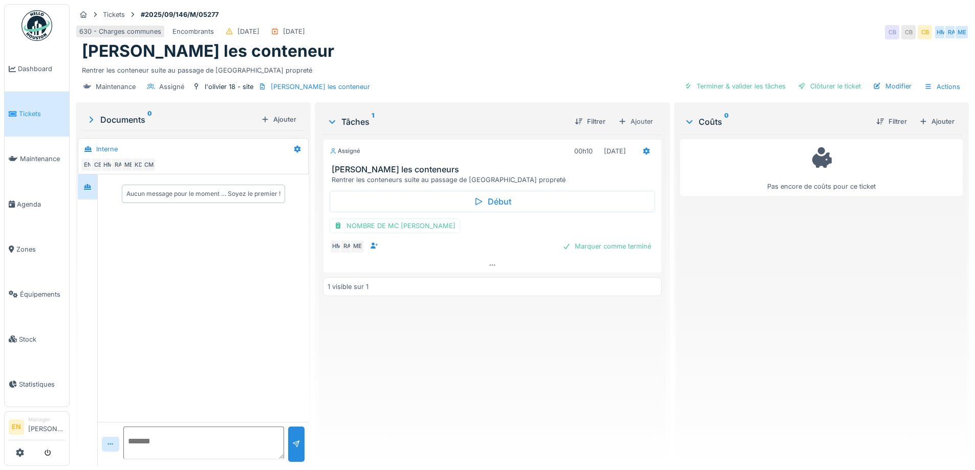
click at [493, 369] on div "Assigné 00h10 [DATE] [PERSON_NAME] les conteneurs Rentrer les conteneurs suite …" at bounding box center [492, 296] width 338 height 323
click at [928, 123] on div "Ajouter" at bounding box center [936, 122] width 43 height 14
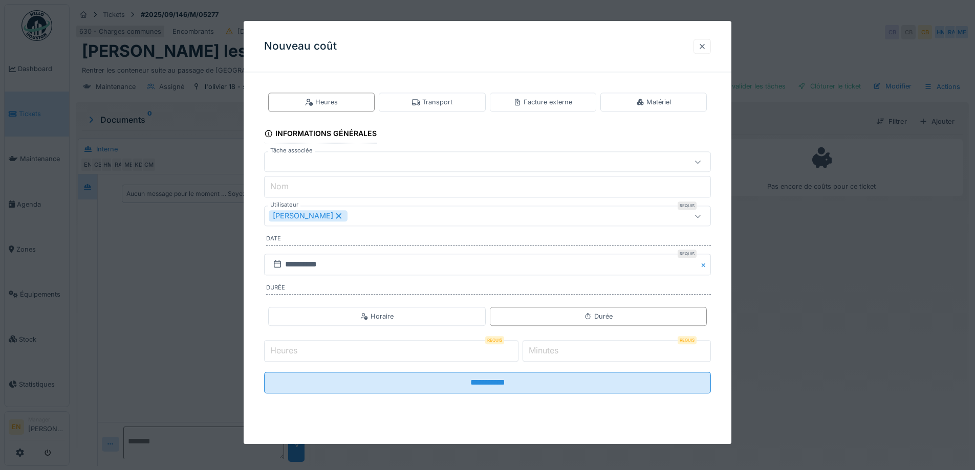
click at [706, 46] on div at bounding box center [702, 46] width 8 height 10
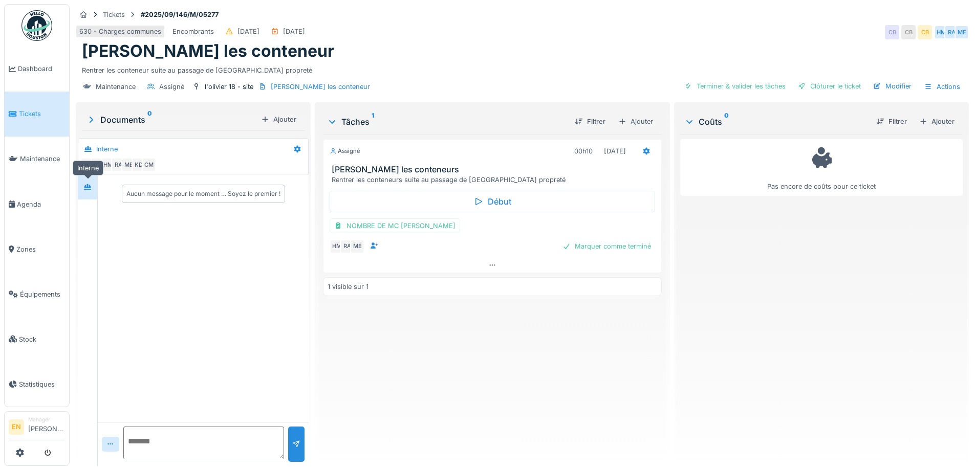
click at [95, 189] on div at bounding box center [87, 187] width 15 height 13
click at [924, 118] on div "Ajouter" at bounding box center [936, 122] width 43 height 14
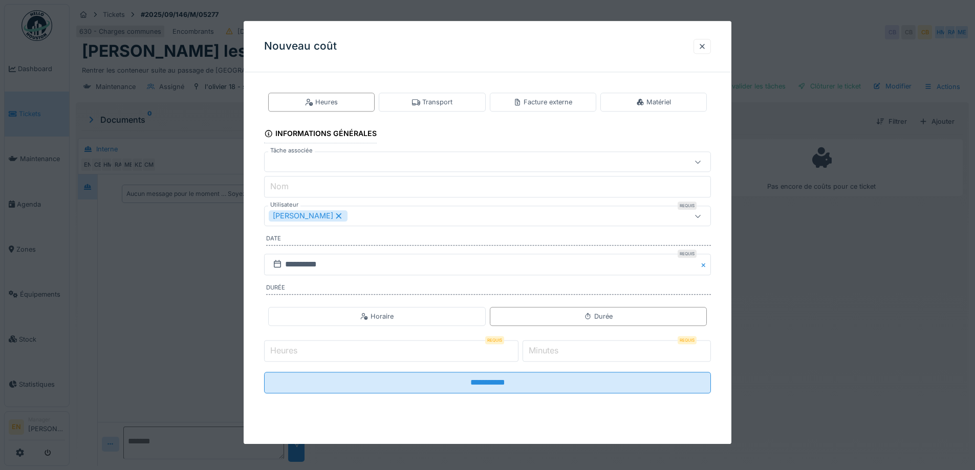
click at [449, 346] on input "Heures" at bounding box center [391, 350] width 254 height 21
type input "*"
click at [708, 349] on input "*" at bounding box center [616, 350] width 188 height 21
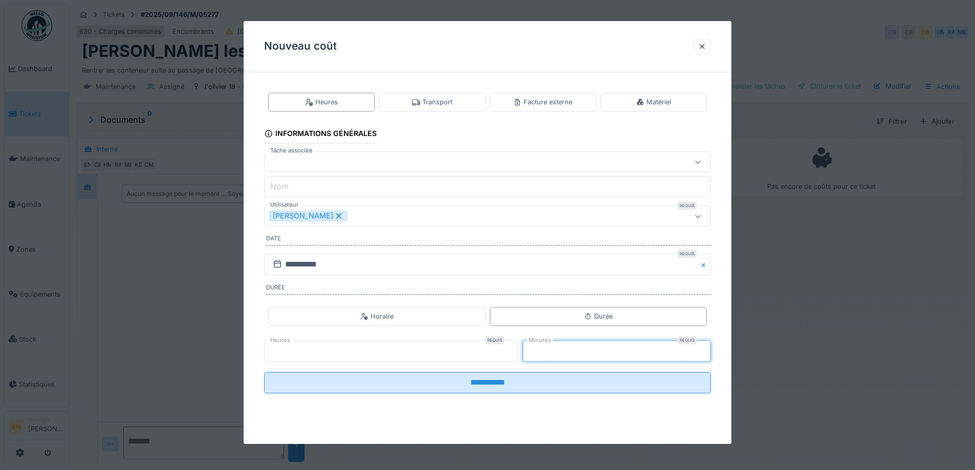
click at [708, 349] on input "*" at bounding box center [616, 350] width 188 height 21
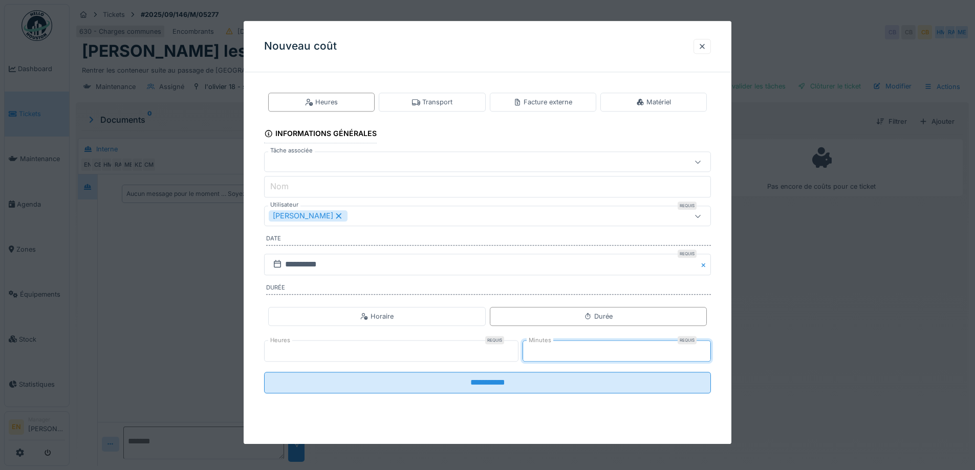
click at [708, 349] on input "*" at bounding box center [616, 350] width 188 height 21
type input "**"
click at [708, 347] on input "**" at bounding box center [616, 350] width 188 height 21
click at [382, 266] on input "**********" at bounding box center [487, 264] width 447 height 21
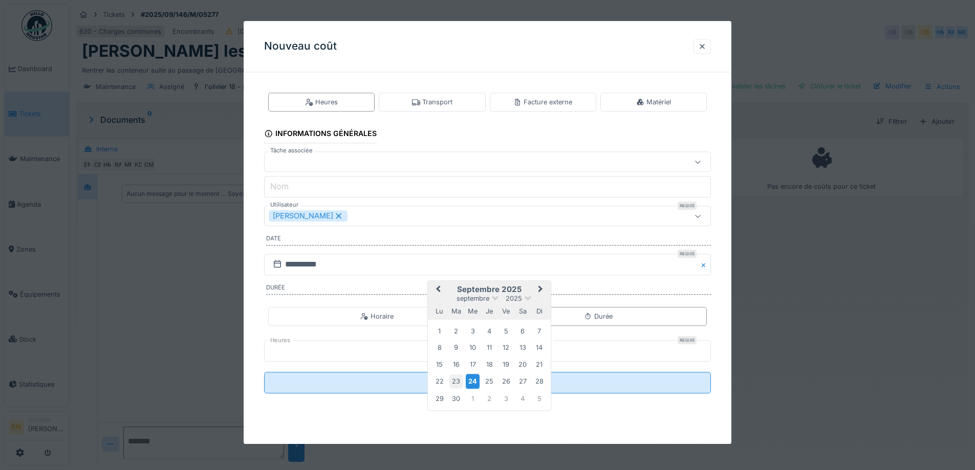
click at [455, 380] on div "23" at bounding box center [456, 382] width 14 height 14
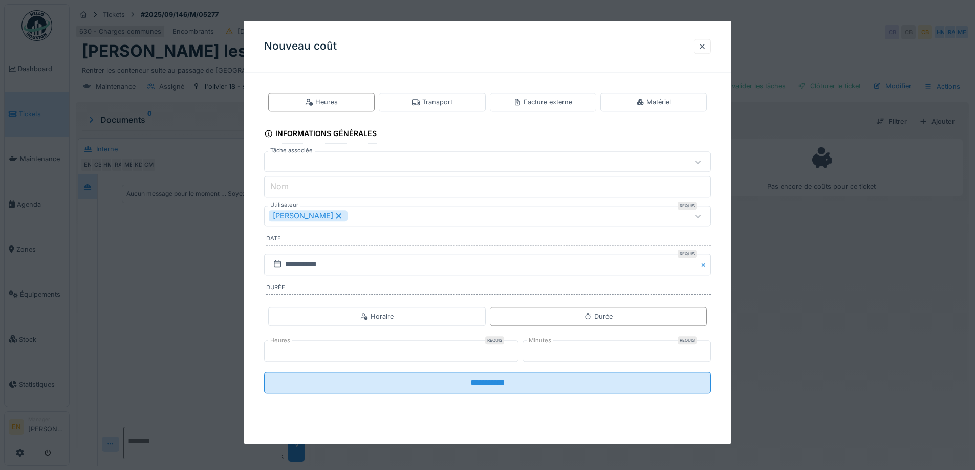
click at [400, 218] on div "[PERSON_NAME]" at bounding box center [461, 216] width 385 height 11
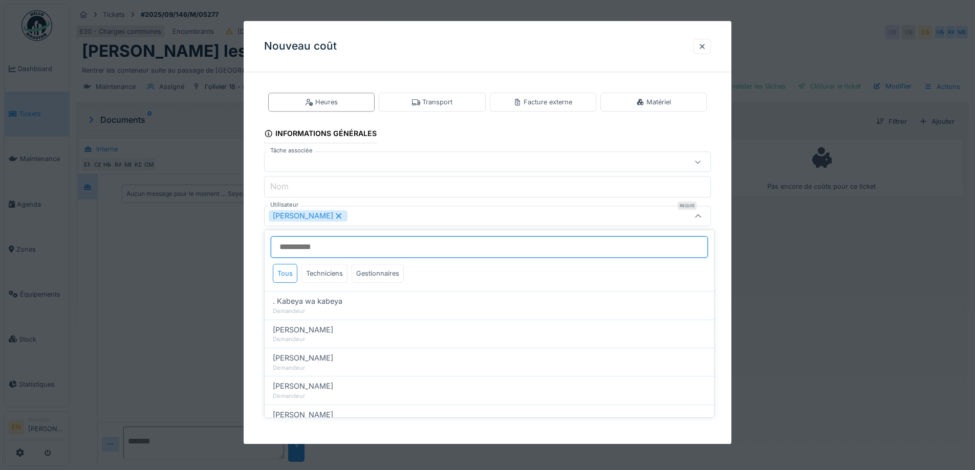
click at [341, 248] on input "Utilisateur" at bounding box center [489, 246] width 437 height 21
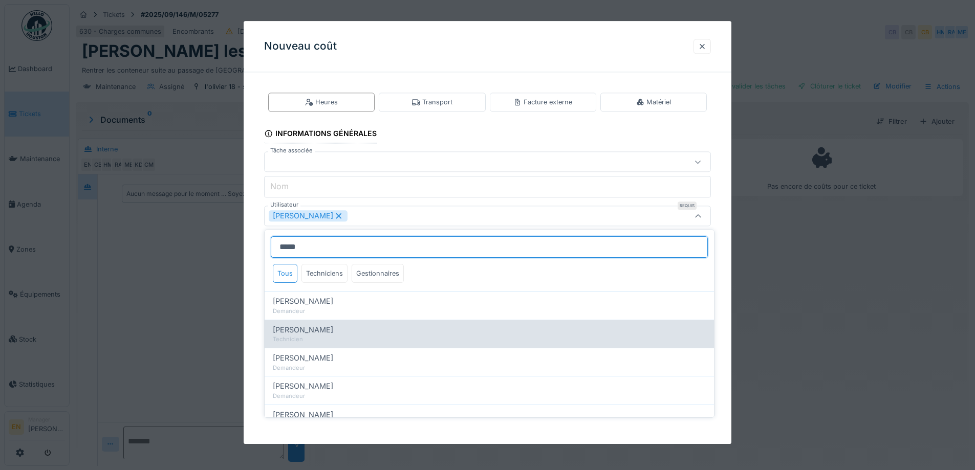
type input "*****"
click at [318, 330] on span "[PERSON_NAME]" at bounding box center [303, 329] width 60 height 11
type input "**********"
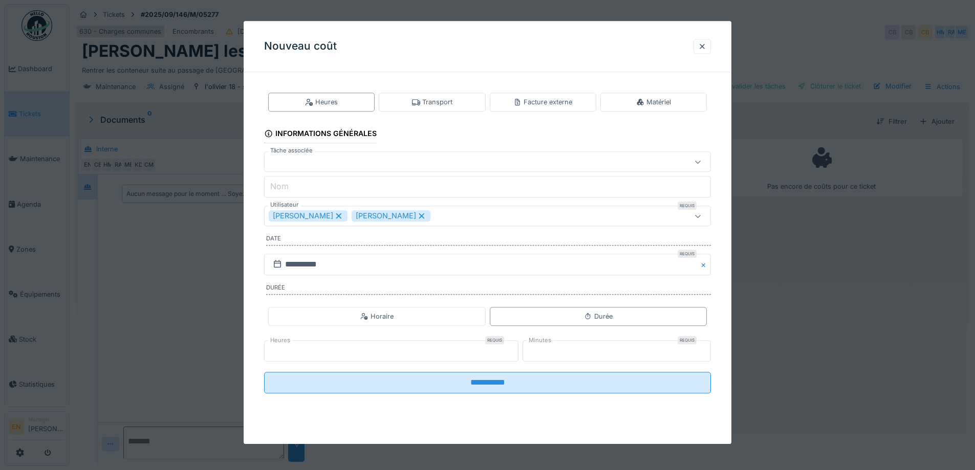
click at [725, 336] on div "**********" at bounding box center [488, 251] width 488 height 342
click at [343, 215] on icon at bounding box center [338, 215] width 9 height 7
type input "****"
click at [464, 347] on input "*" at bounding box center [391, 350] width 254 height 21
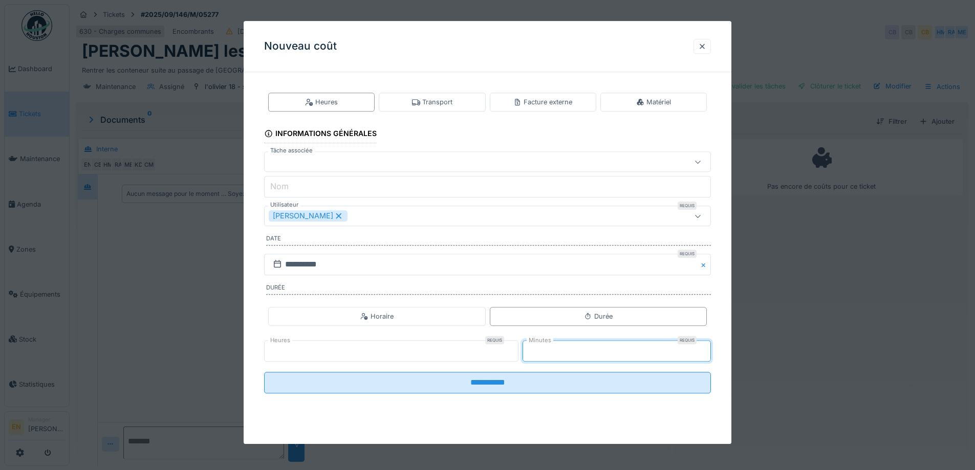
click at [558, 352] on input "**" at bounding box center [616, 350] width 188 height 21
type input "*"
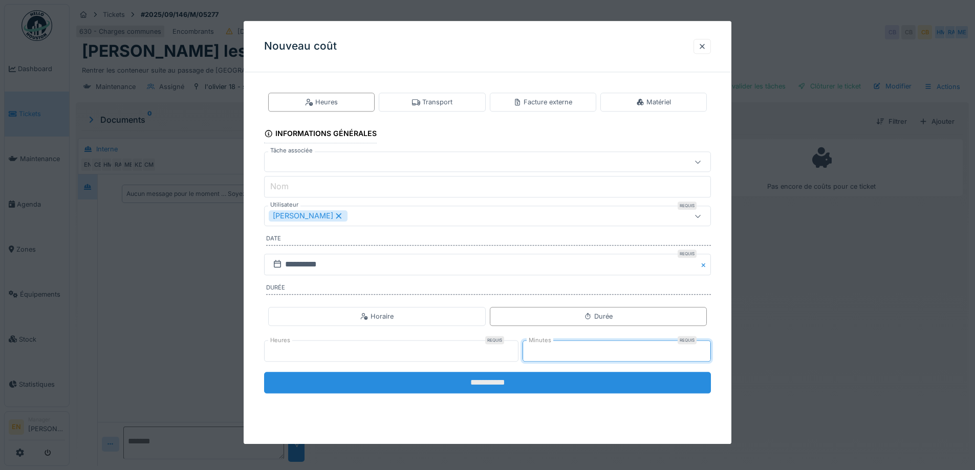
type input "*"
click at [471, 385] on input "**********" at bounding box center [487, 382] width 447 height 21
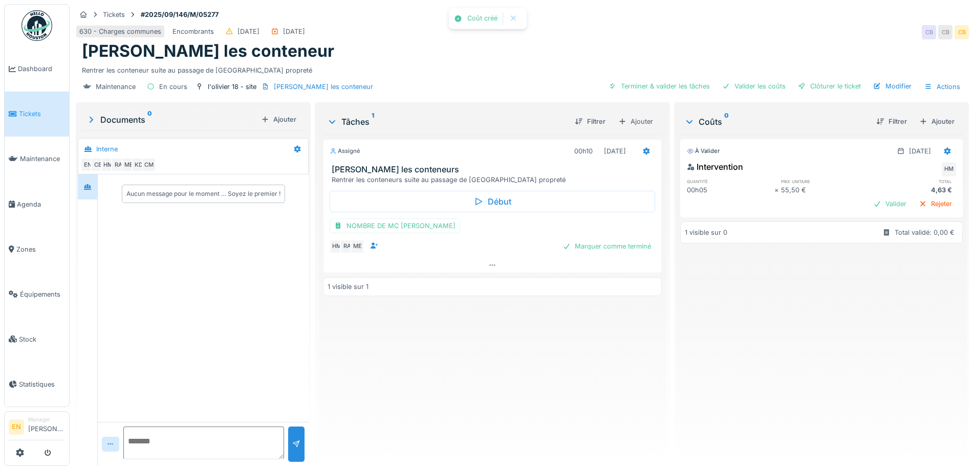
click at [471, 383] on div "Assigné 00h10 23/09/2025 Olivier - Rentrer les conteneurs Rentrer les conteneur…" at bounding box center [492, 296] width 338 height 323
click at [924, 115] on div "Ajouter" at bounding box center [936, 122] width 43 height 14
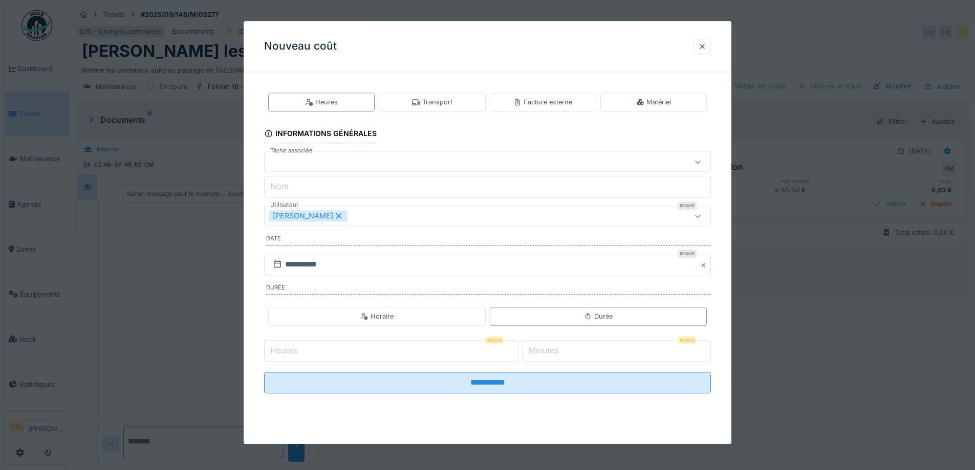
click at [343, 216] on icon at bounding box center [338, 215] width 9 height 7
click at [432, 96] on div "Transport" at bounding box center [432, 102] width 106 height 19
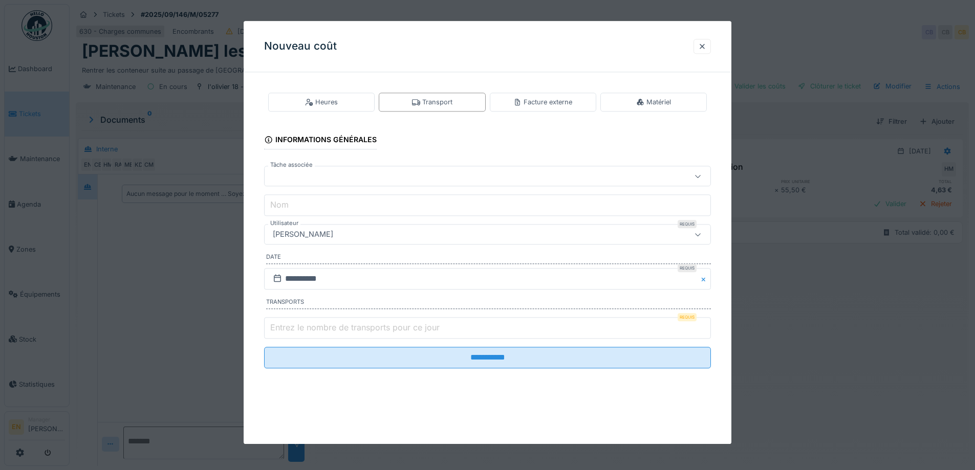
click at [377, 229] on div "[PERSON_NAME]" at bounding box center [461, 234] width 385 height 11
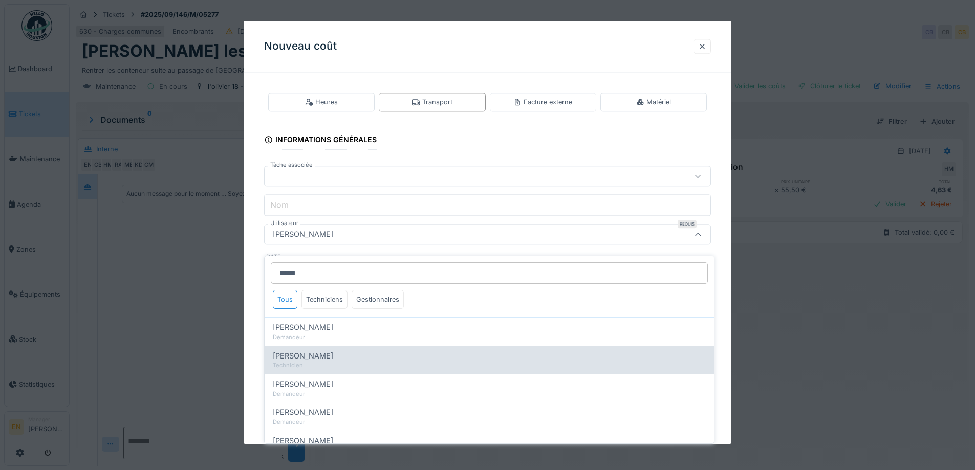
type input "*****"
click at [323, 352] on span "[PERSON_NAME]" at bounding box center [303, 356] width 60 height 11
type input "****"
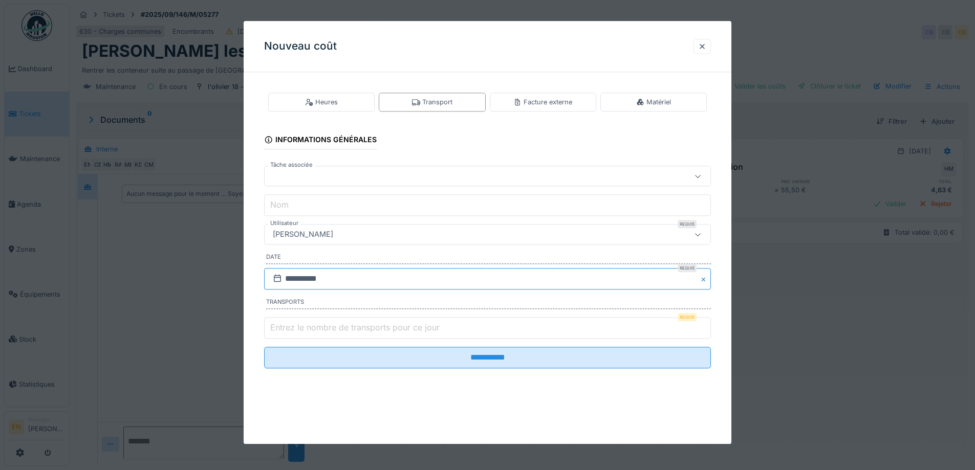
click at [344, 279] on input "**********" at bounding box center [487, 278] width 447 height 21
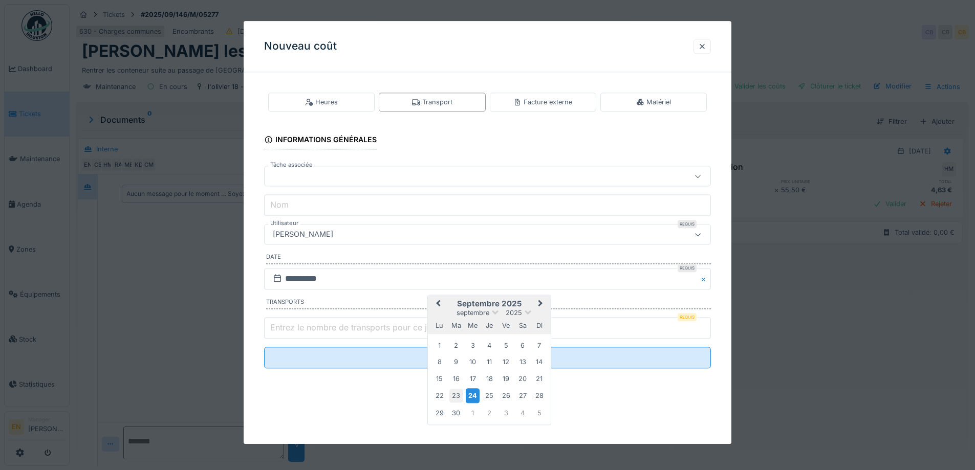
click at [457, 395] on div "23" at bounding box center [456, 396] width 14 height 14
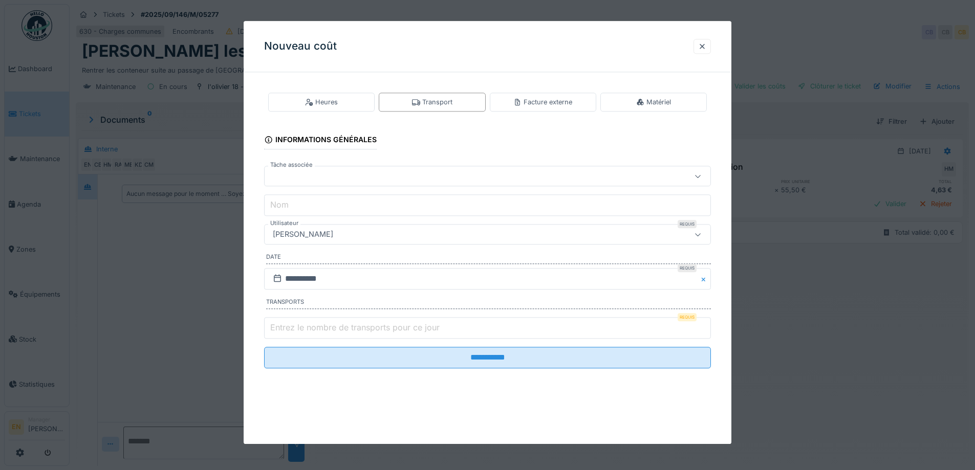
type input "*"
click at [708, 327] on input "*" at bounding box center [487, 327] width 447 height 21
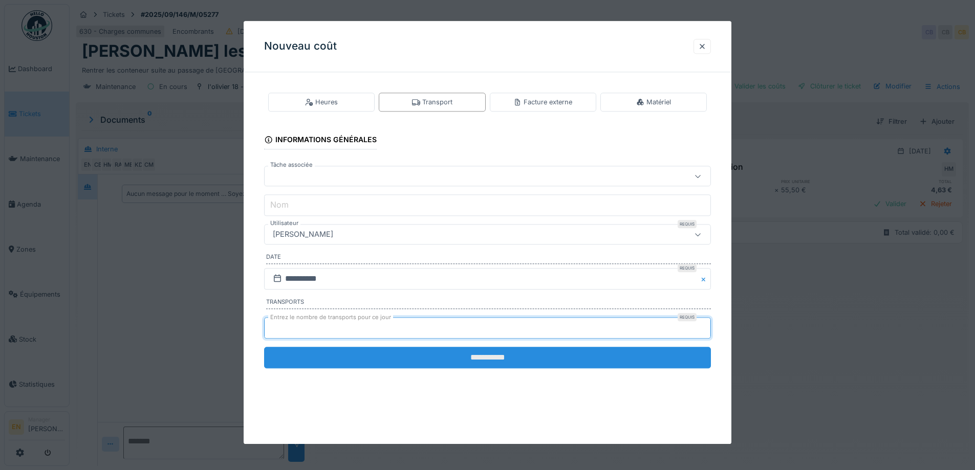
click at [508, 363] on input "**********" at bounding box center [487, 357] width 447 height 21
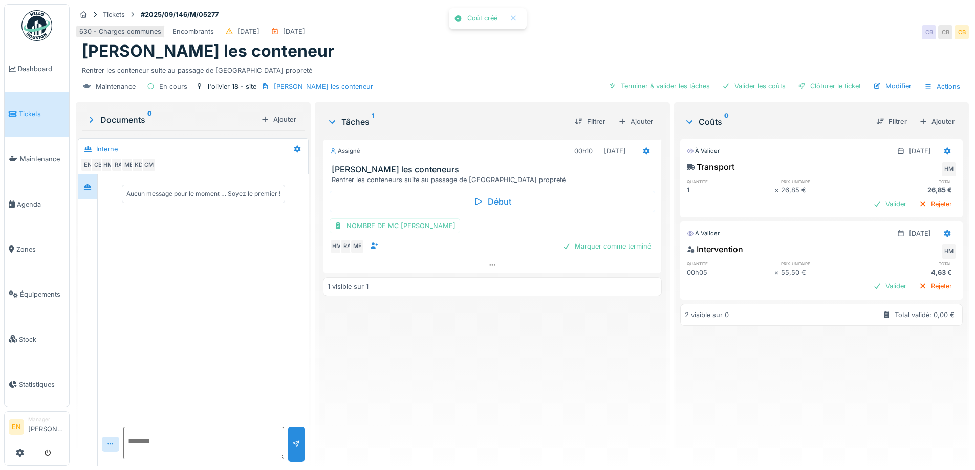
click at [487, 371] on div "Assigné 00h10 23/09/2025 Olivier - Rentrer les conteneurs Rentrer les conteneur…" at bounding box center [492, 296] width 338 height 323
click at [743, 85] on div "Valider les coûts" at bounding box center [754, 86] width 72 height 14
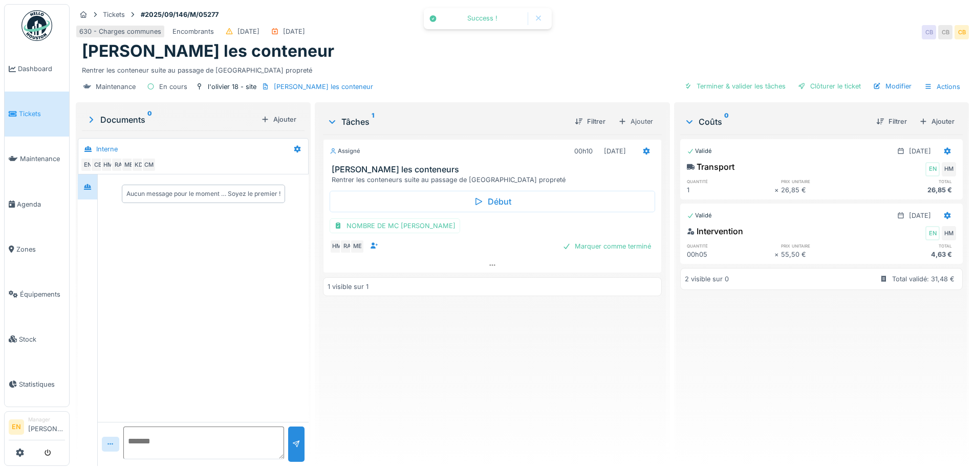
click at [436, 335] on div "Assigné 00h10 23/09/2025 Olivier - Rentrer les conteneurs Rentrer les conteneur…" at bounding box center [492, 296] width 338 height 323
click at [451, 344] on div "Assigné 00h10 23/09/2025 Olivier - Rentrer les conteneurs Rentrer les conteneur…" at bounding box center [492, 296] width 338 height 323
click at [823, 83] on div "Clôturer le ticket" at bounding box center [829, 86] width 71 height 14
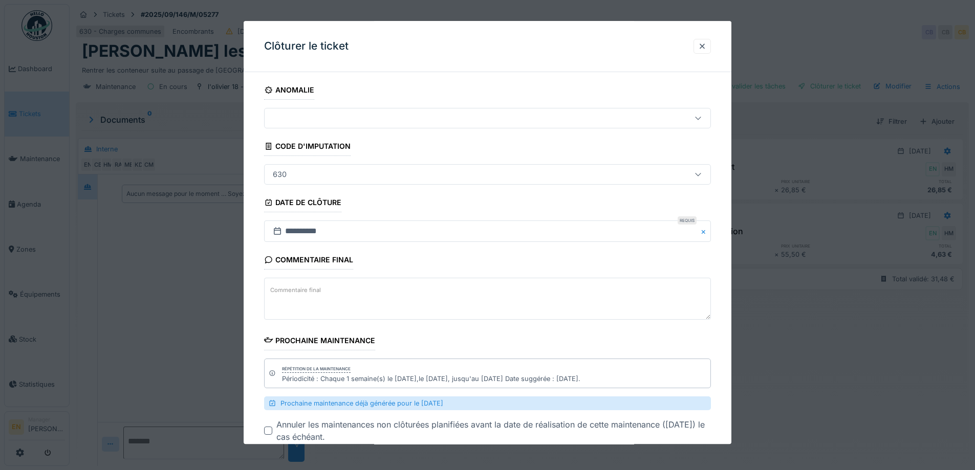
scroll to position [61, 0]
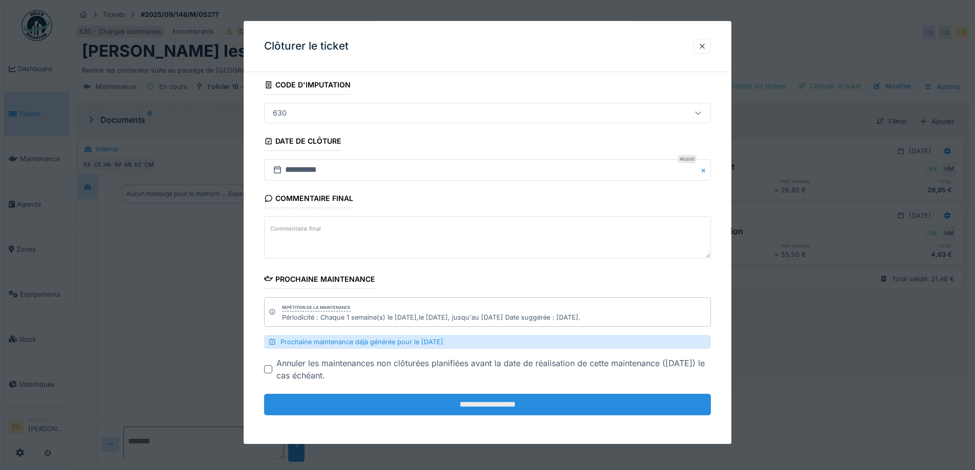
click at [482, 409] on input "**********" at bounding box center [487, 405] width 447 height 21
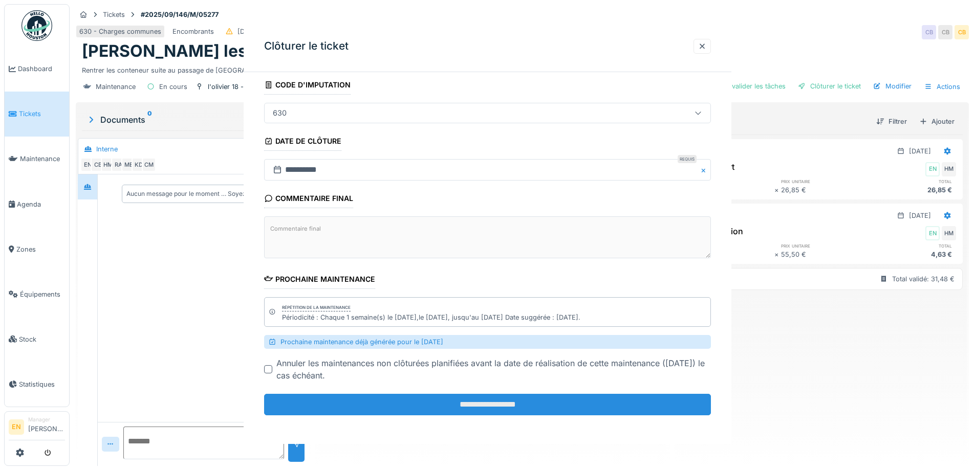
scroll to position [0, 0]
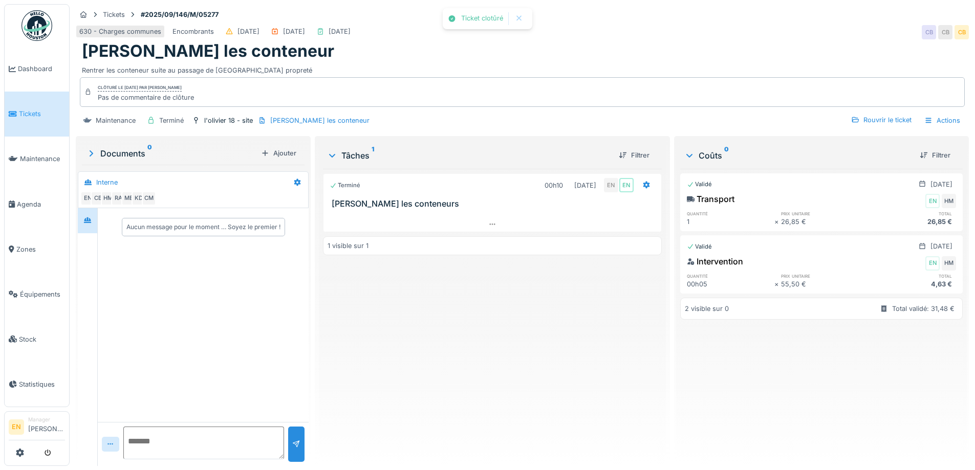
click at [481, 386] on div "Terminé 00h10 23/09/2025 EN EN Olivier - Rentrer les conteneurs 1 visible sur 1" at bounding box center [492, 313] width 338 height 289
click at [626, 23] on div "630 - Charges communes Encombrants 23/09/2025 23/09/2025 24/09/2025 CB CB CB" at bounding box center [522, 32] width 893 height 18
click at [545, 32] on div "630 - Charges communes Encombrants 23/09/2025 23/09/2025 24/09/2025 CB CB CB" at bounding box center [522, 32] width 893 height 18
click at [32, 23] on img at bounding box center [36, 25] width 31 height 31
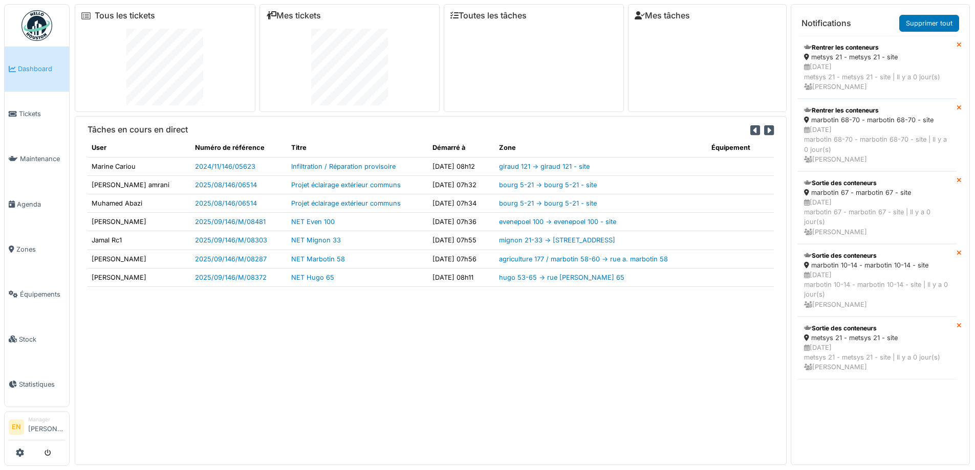
click at [377, 369] on div "Tâches en cours en direct User Numéro de référence Titre Démarré à Zone Équipem…" at bounding box center [431, 290] width 712 height 348
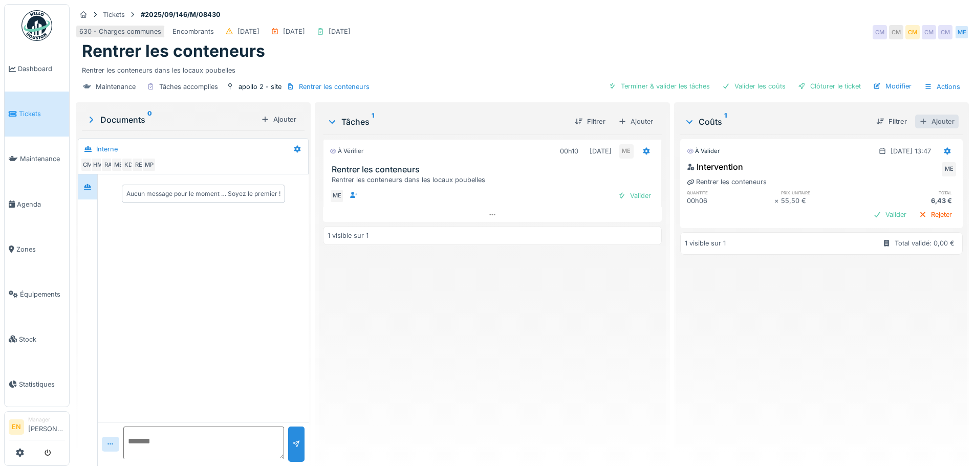
click at [924, 120] on div "Ajouter" at bounding box center [936, 122] width 43 height 14
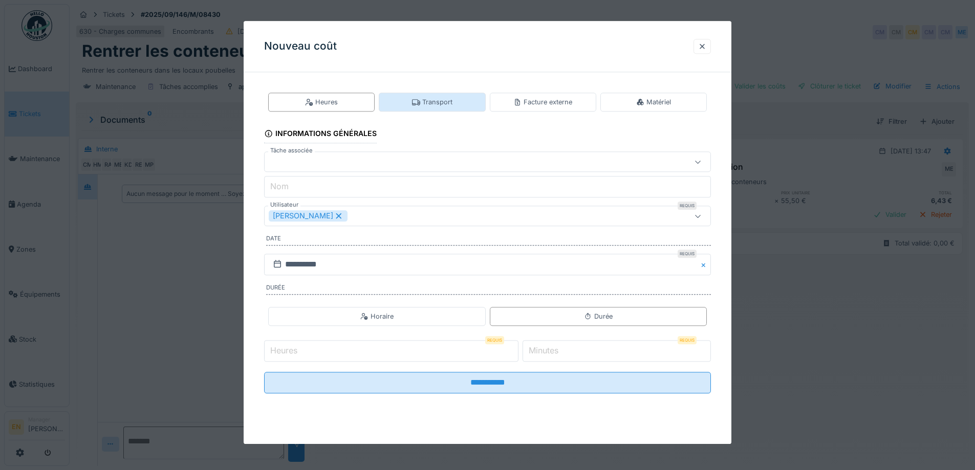
click at [444, 100] on div "Transport" at bounding box center [432, 102] width 40 height 10
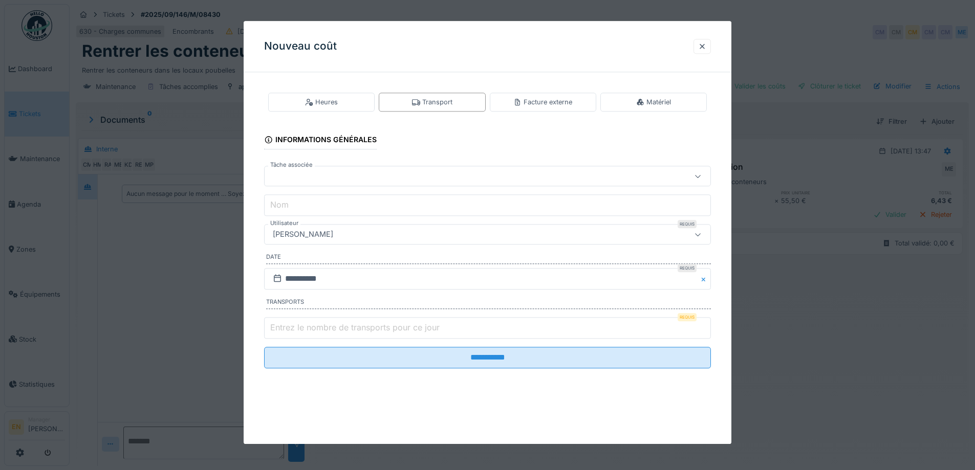
click at [390, 237] on div "[PERSON_NAME]" at bounding box center [461, 234] width 385 height 11
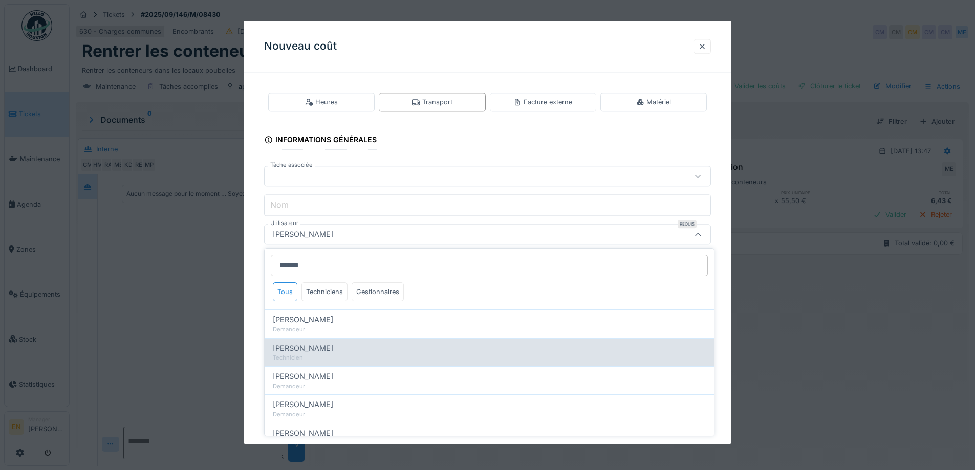
type input "******"
click at [317, 353] on span "[PERSON_NAME]" at bounding box center [303, 348] width 60 height 11
type input "****"
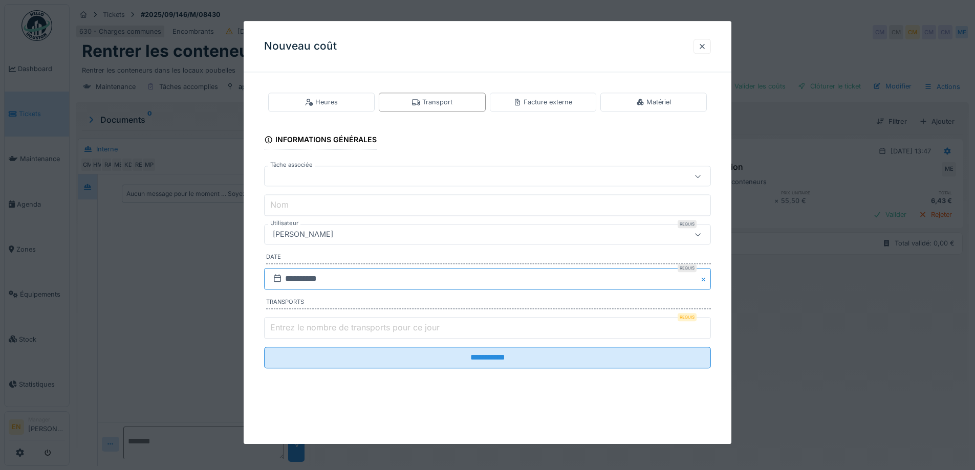
click at [332, 276] on input "**********" at bounding box center [487, 278] width 447 height 21
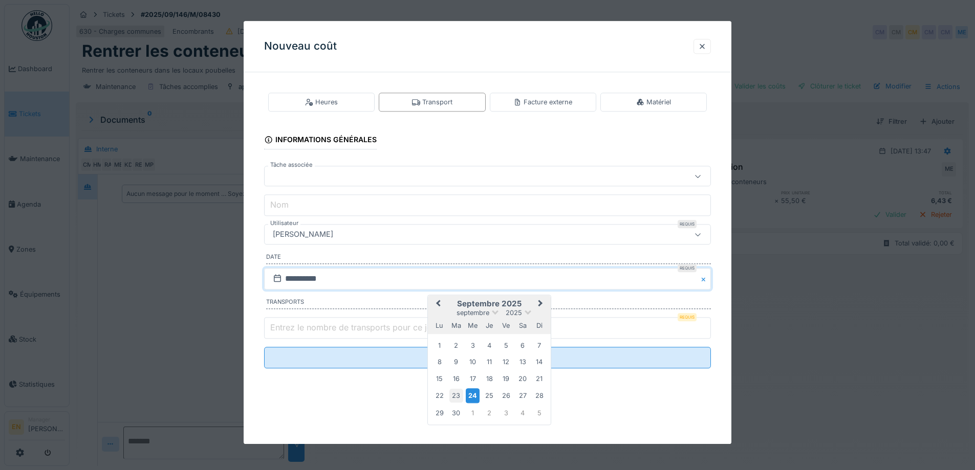
click at [454, 396] on div "23" at bounding box center [456, 396] width 14 height 14
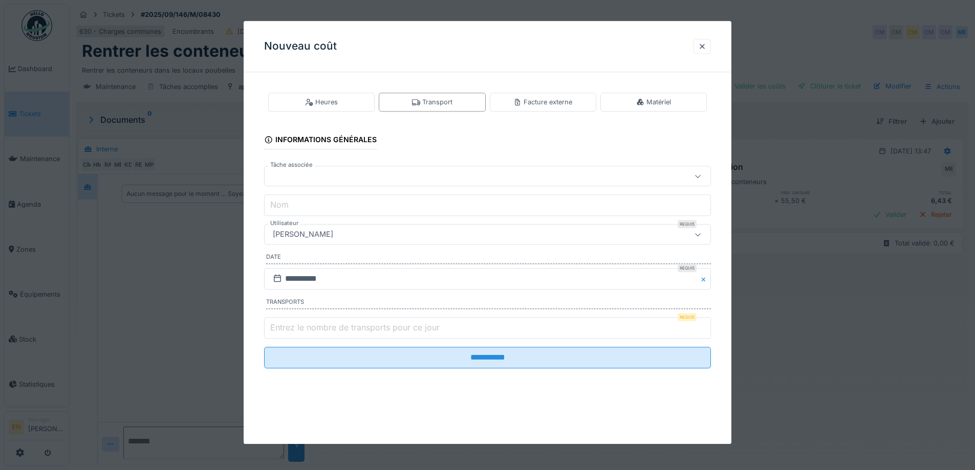
type input "*"
click at [705, 323] on input "*" at bounding box center [487, 327] width 447 height 21
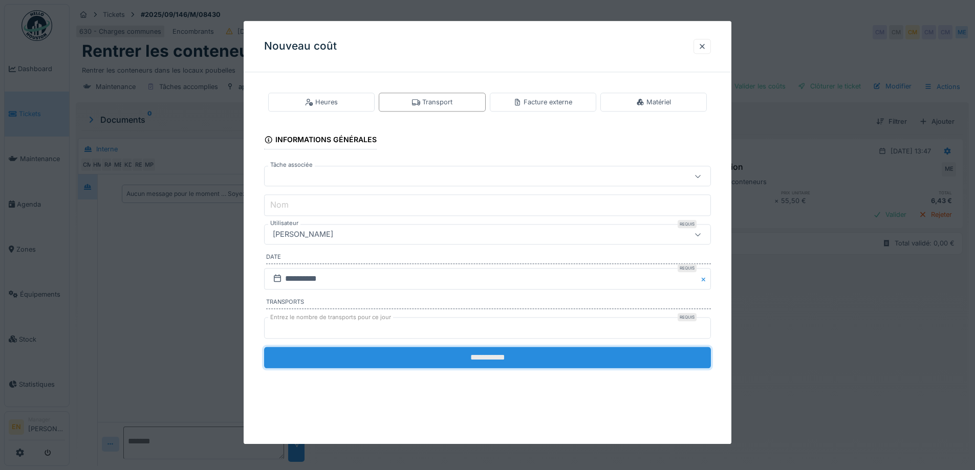
click at [495, 361] on input "**********" at bounding box center [487, 357] width 447 height 21
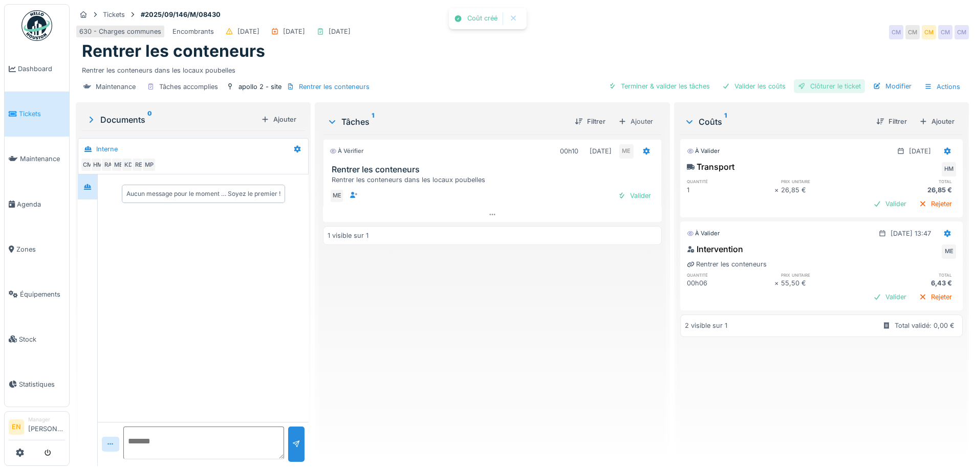
click at [818, 83] on div "Clôturer le ticket" at bounding box center [829, 86] width 71 height 14
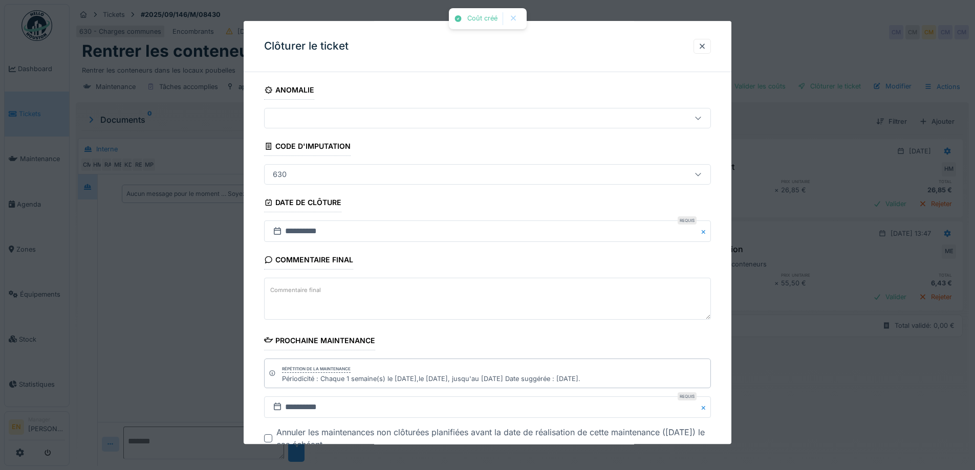
scroll to position [69, 0]
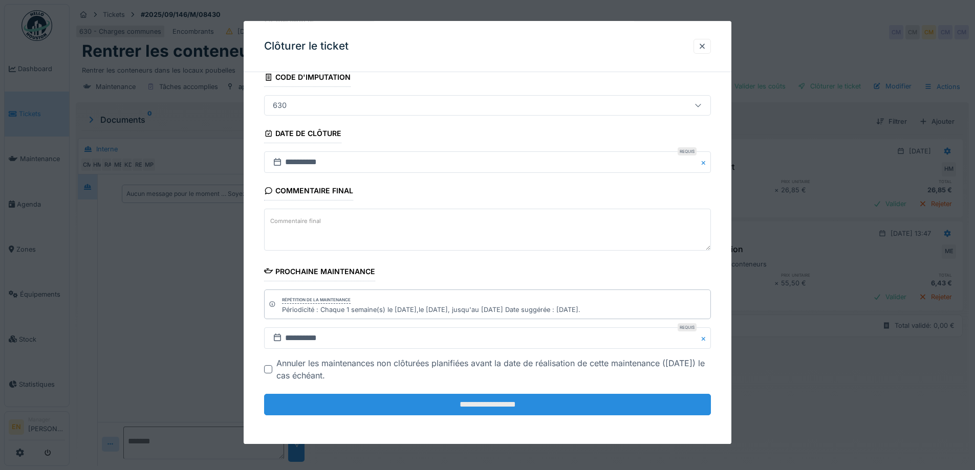
click at [497, 400] on input "**********" at bounding box center [487, 404] width 447 height 21
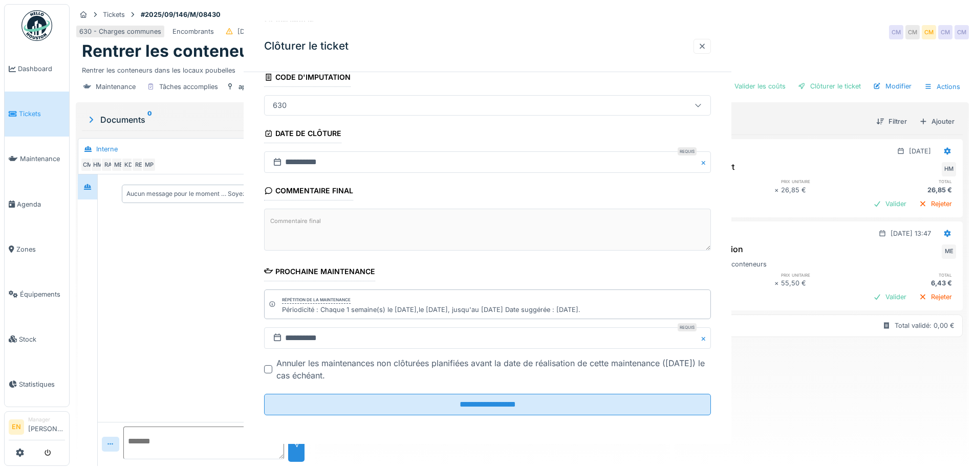
scroll to position [0, 0]
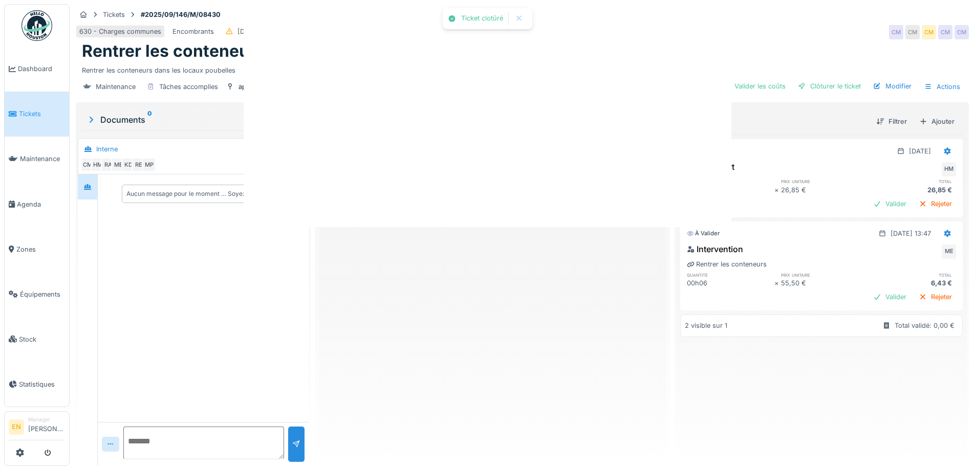
click at [708, 45] on div at bounding box center [488, 15] width 488 height 423
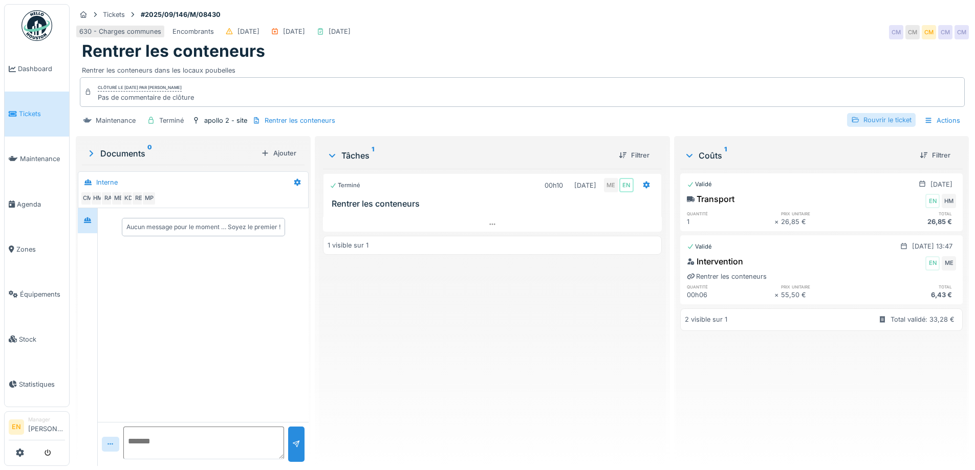
click at [867, 116] on div "Rouvrir le ticket" at bounding box center [881, 120] width 69 height 14
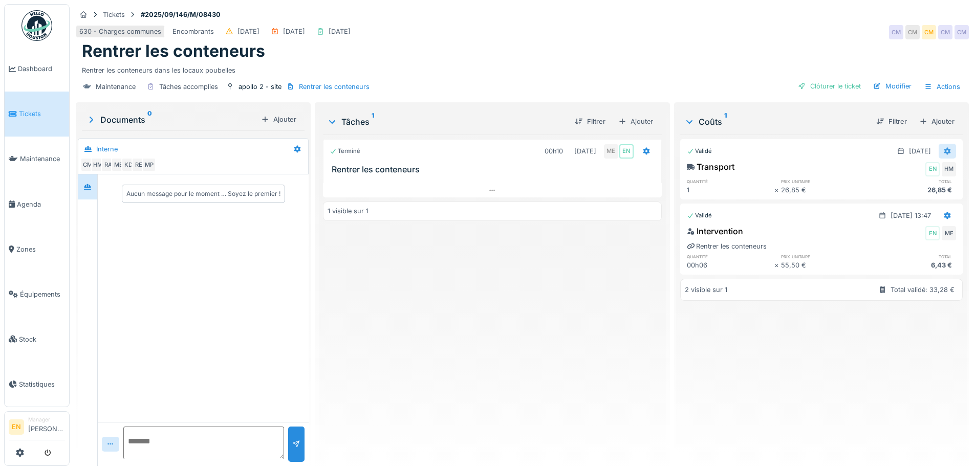
click at [944, 150] on icon at bounding box center [947, 151] width 7 height 7
click at [894, 189] on div "Modifier" at bounding box center [897, 189] width 50 height 15
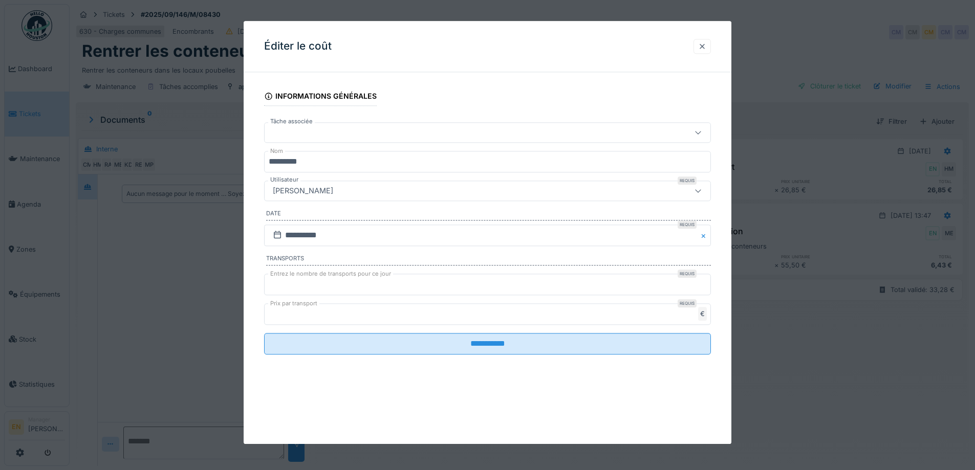
click at [704, 46] on div at bounding box center [702, 46] width 8 height 10
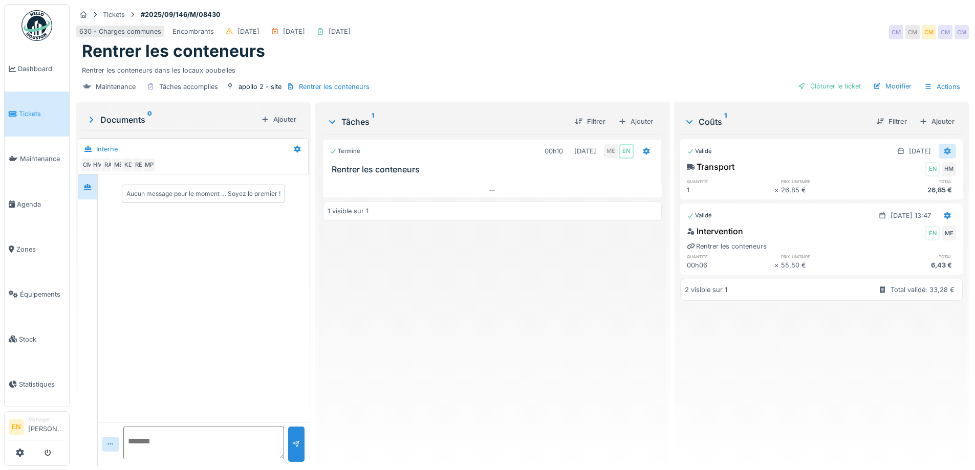
click at [943, 148] on icon at bounding box center [947, 151] width 8 height 7
click at [901, 177] on div "Rouvrir" at bounding box center [897, 173] width 50 height 15
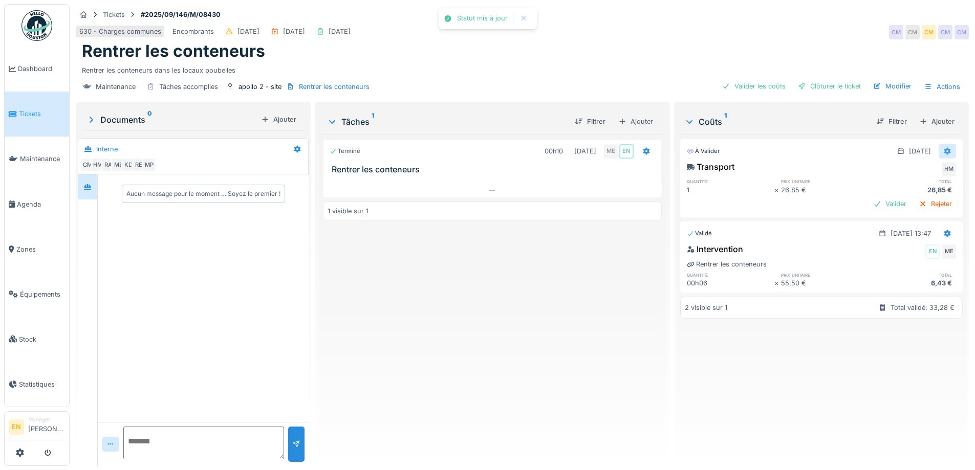
click at [943, 152] on icon at bounding box center [947, 151] width 8 height 7
click at [901, 174] on div "Modifier" at bounding box center [897, 173] width 50 height 15
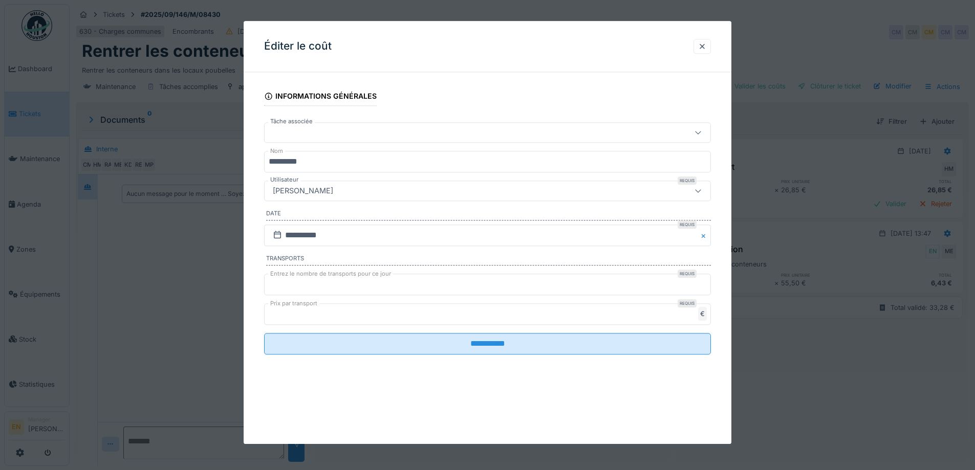
click at [413, 192] on div "Hassan Messari" at bounding box center [461, 190] width 385 height 11
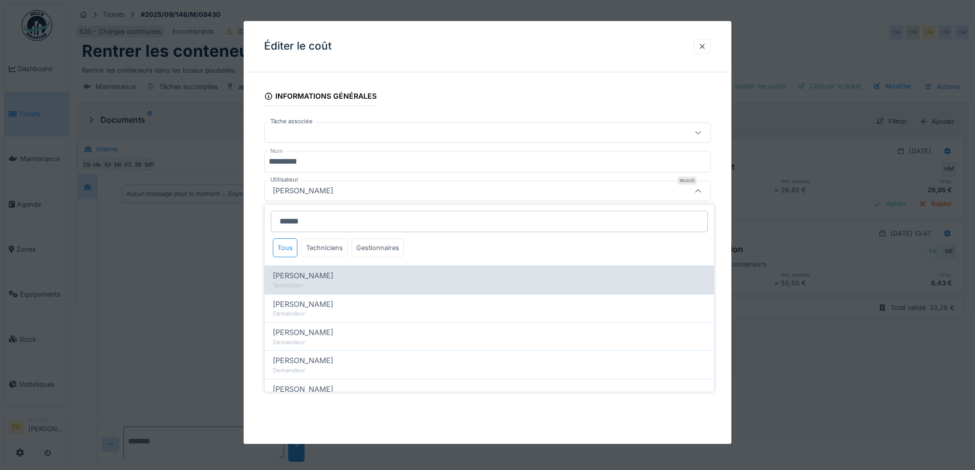
type input "******"
click at [342, 274] on div "[PERSON_NAME]" at bounding box center [489, 275] width 433 height 11
type input "****"
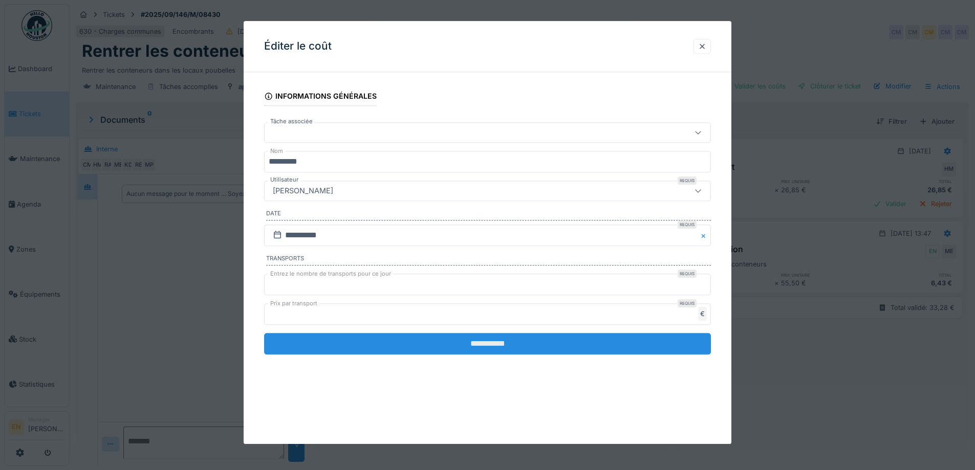
click at [473, 345] on input "**********" at bounding box center [487, 343] width 447 height 21
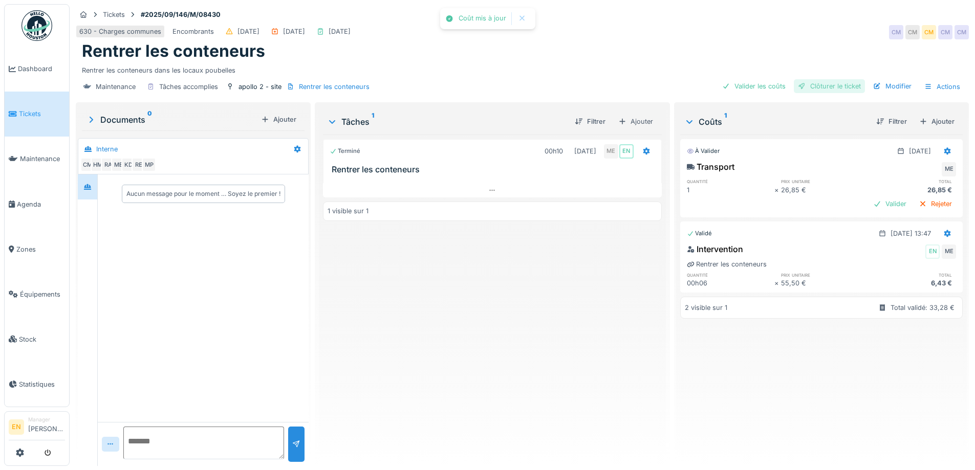
click at [835, 87] on div "Clôturer le ticket" at bounding box center [829, 86] width 71 height 14
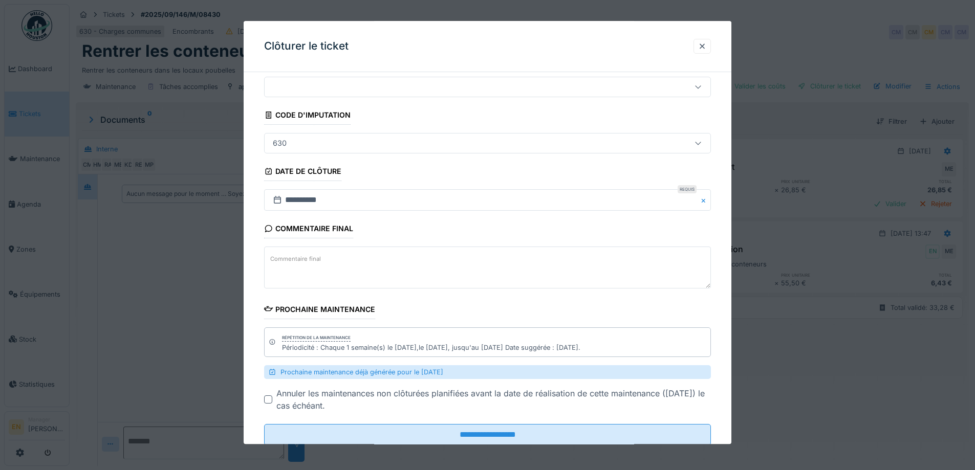
scroll to position [61, 0]
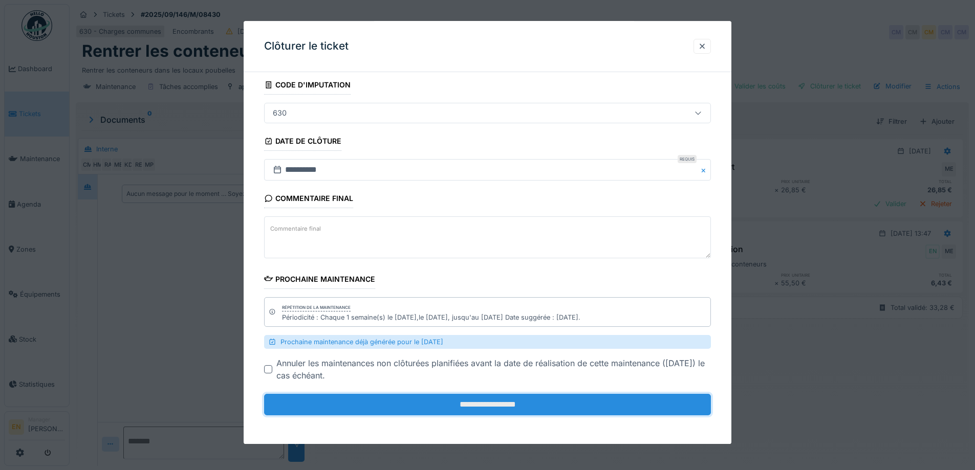
click at [505, 403] on input "**********" at bounding box center [487, 405] width 447 height 21
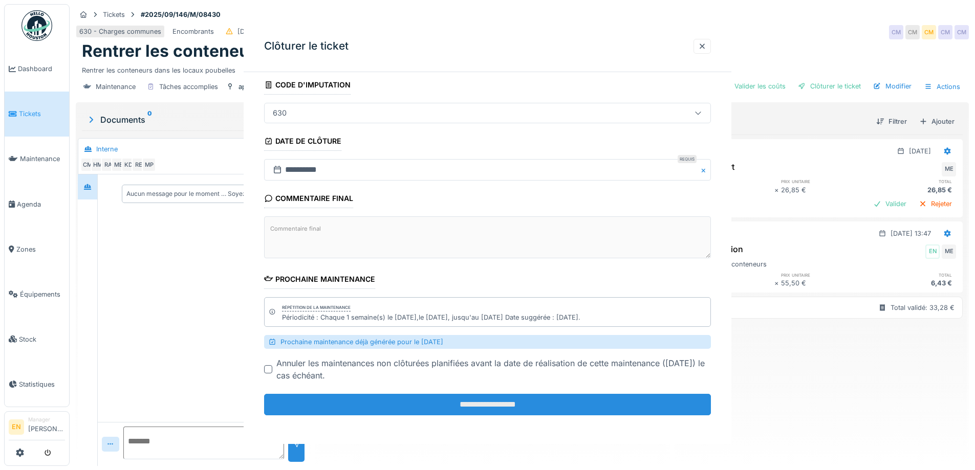
scroll to position [0, 0]
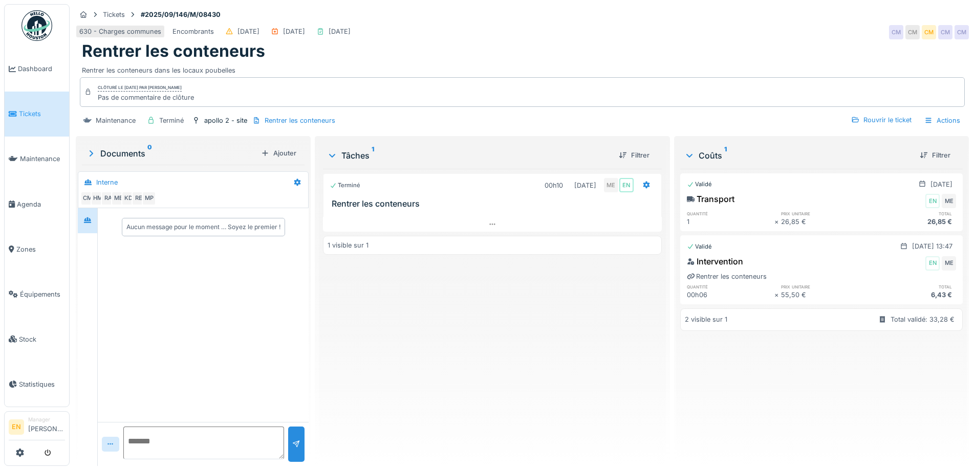
click at [508, 404] on div "Terminé 00h10 23/09/2025 ME EN Rentrer les conteneurs 1 visible sur 1" at bounding box center [492, 313] width 338 height 289
click at [500, 400] on div "Terminé 00h10 23/09/2025 ME EN Rentrer les conteneurs 1 visible sur 1" at bounding box center [492, 313] width 338 height 289
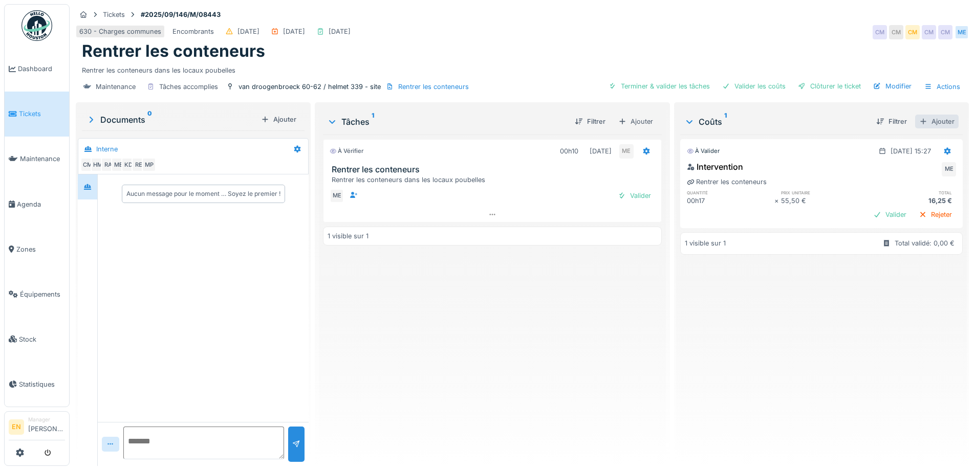
click at [926, 120] on div "Ajouter" at bounding box center [936, 122] width 43 height 14
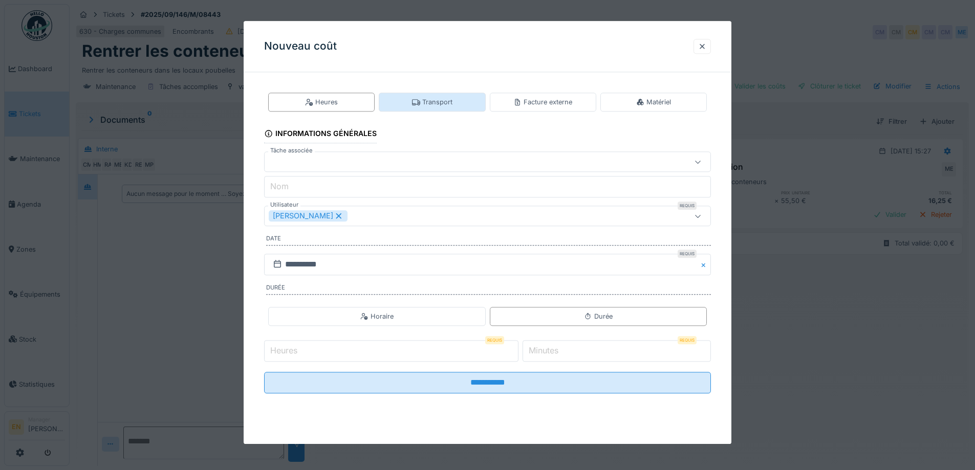
click at [443, 107] on div "Transport" at bounding box center [432, 102] width 40 height 10
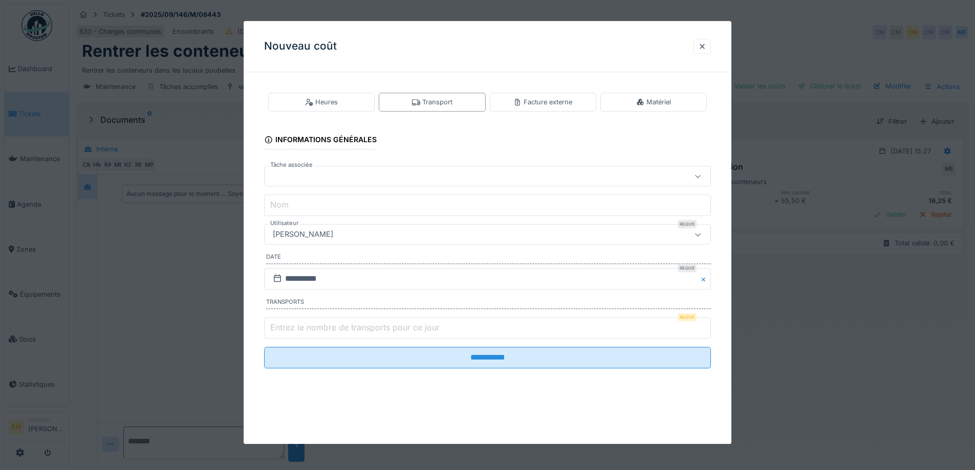
click at [426, 241] on div "[PERSON_NAME]" at bounding box center [487, 235] width 447 height 20
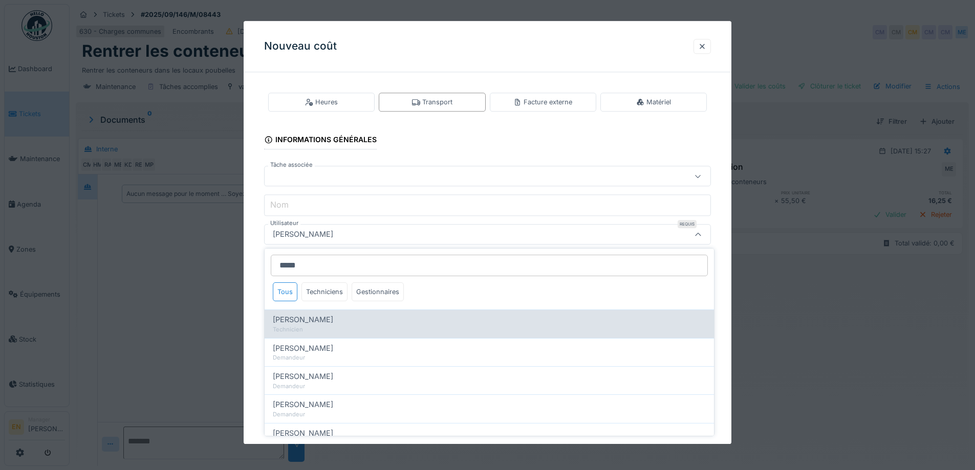
type input "*****"
click at [332, 321] on span "[PERSON_NAME]" at bounding box center [303, 319] width 60 height 11
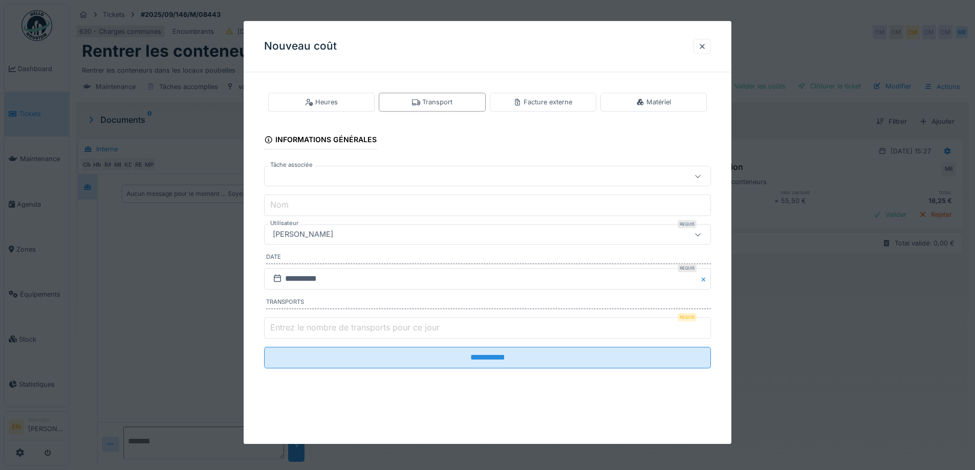
type input "****"
click at [332, 277] on input "**********" at bounding box center [487, 278] width 447 height 21
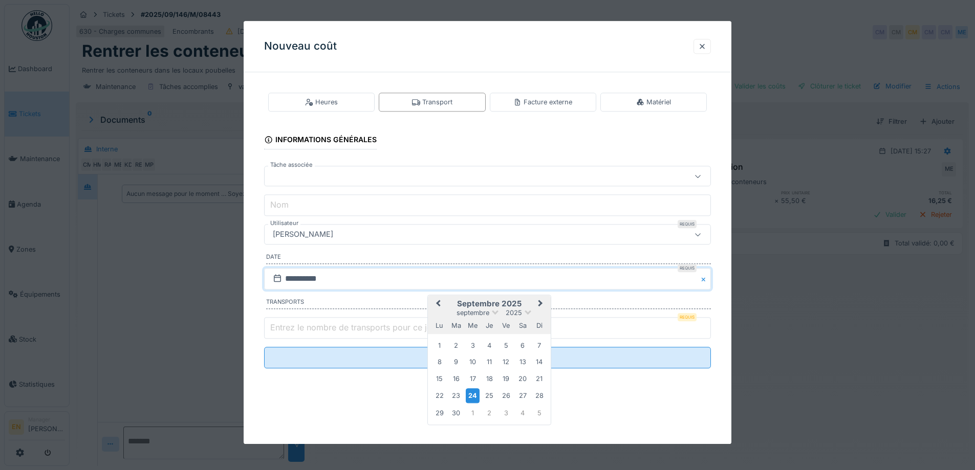
click at [459, 392] on div "23" at bounding box center [456, 396] width 14 height 14
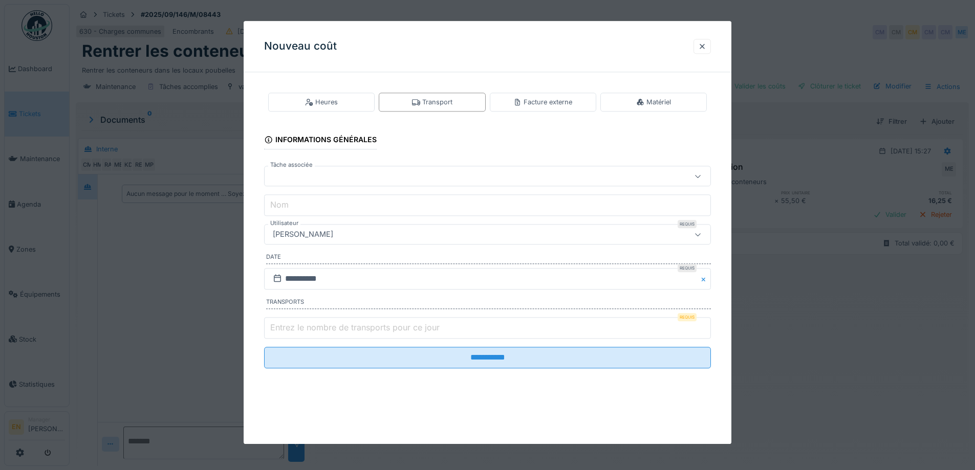
type input "*"
click at [704, 325] on input "*" at bounding box center [487, 327] width 447 height 21
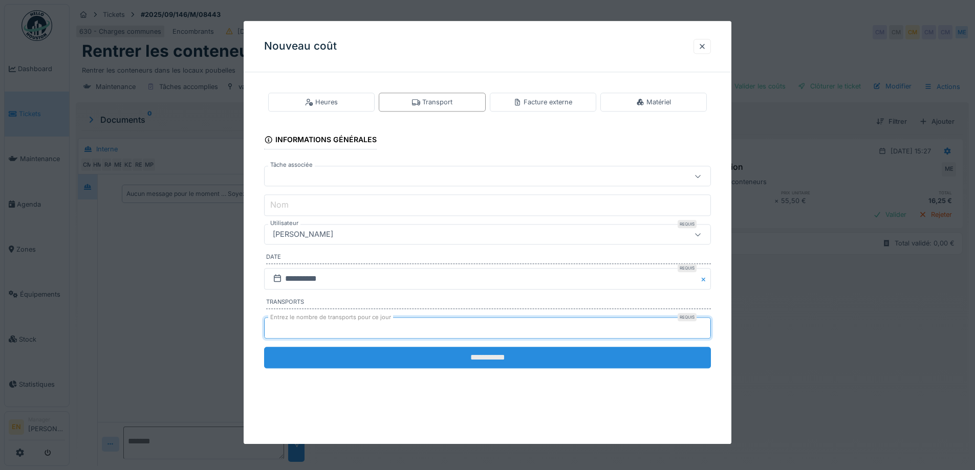
click at [519, 359] on input "**********" at bounding box center [487, 357] width 447 height 21
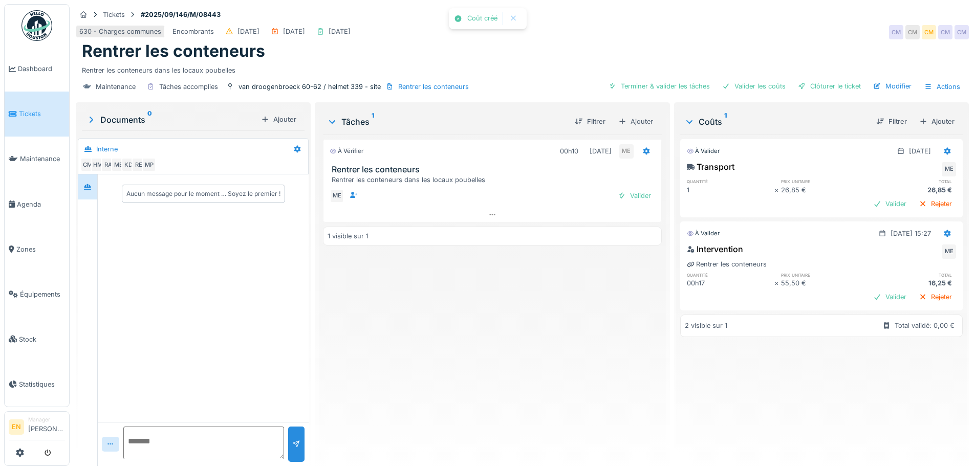
click at [495, 359] on div "À vérifier 00h10 23/09/2025 ME Rentrer les conteneurs Rentrer les conteneurs da…" at bounding box center [492, 296] width 338 height 323
click at [807, 89] on div "Clôturer le ticket" at bounding box center [829, 86] width 71 height 14
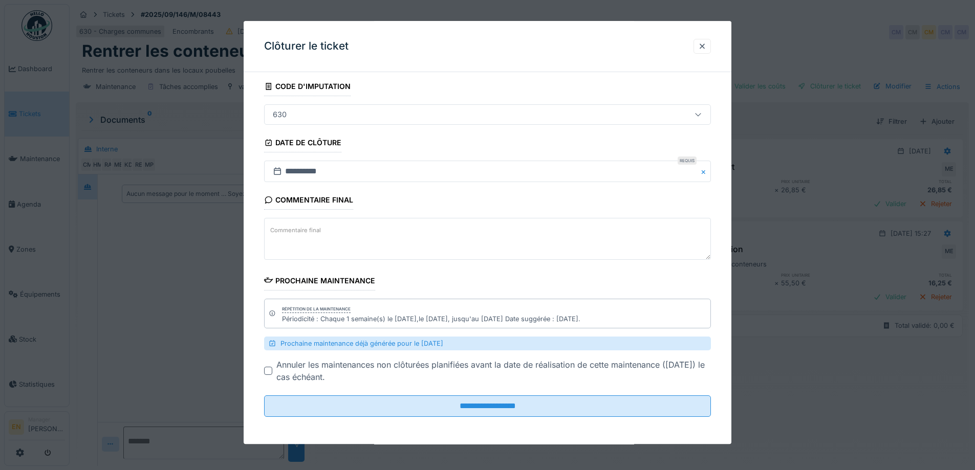
scroll to position [61, 0]
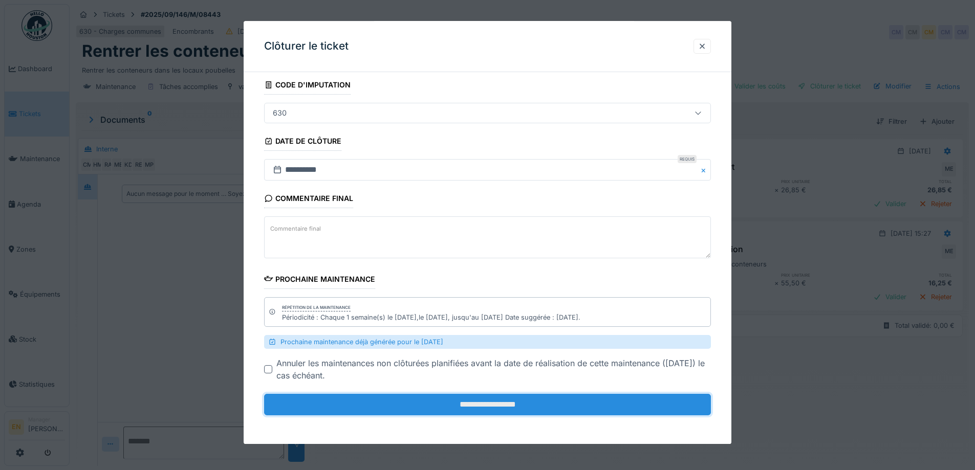
click at [494, 406] on input "**********" at bounding box center [487, 405] width 447 height 21
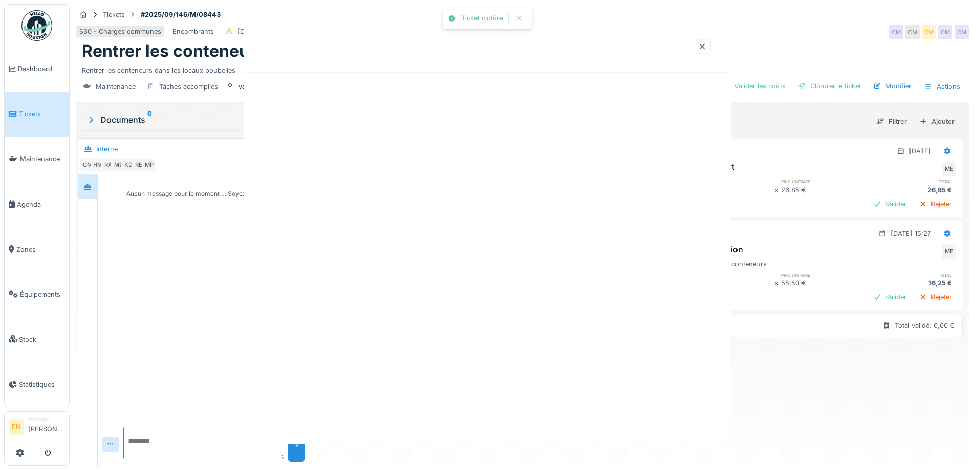
scroll to position [0, 0]
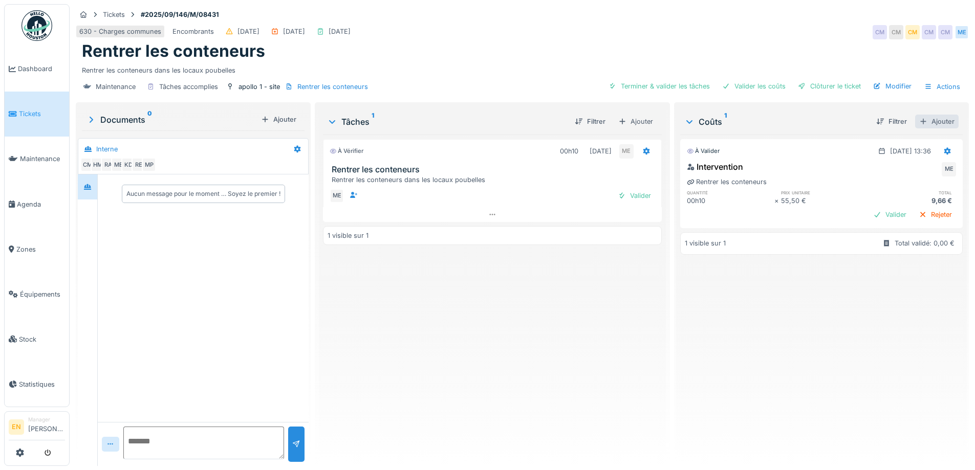
click at [926, 120] on div "Ajouter" at bounding box center [936, 122] width 43 height 14
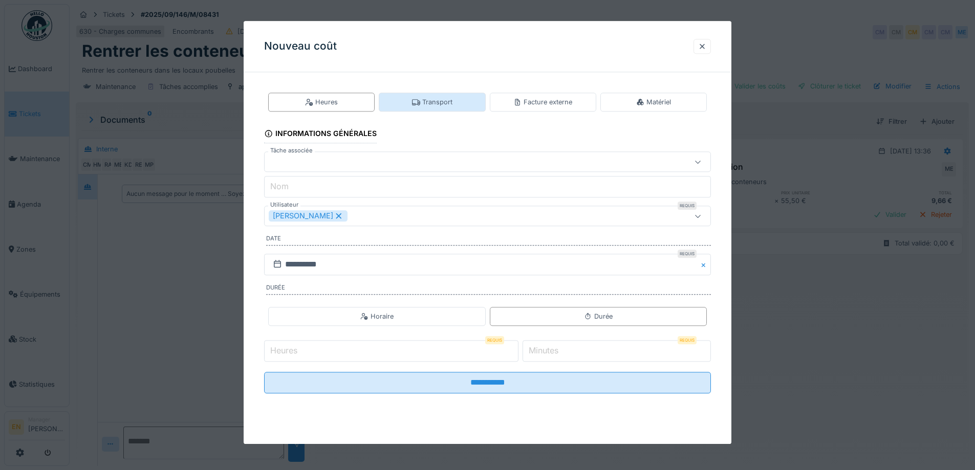
click at [435, 107] on div "Transport" at bounding box center [432, 102] width 106 height 19
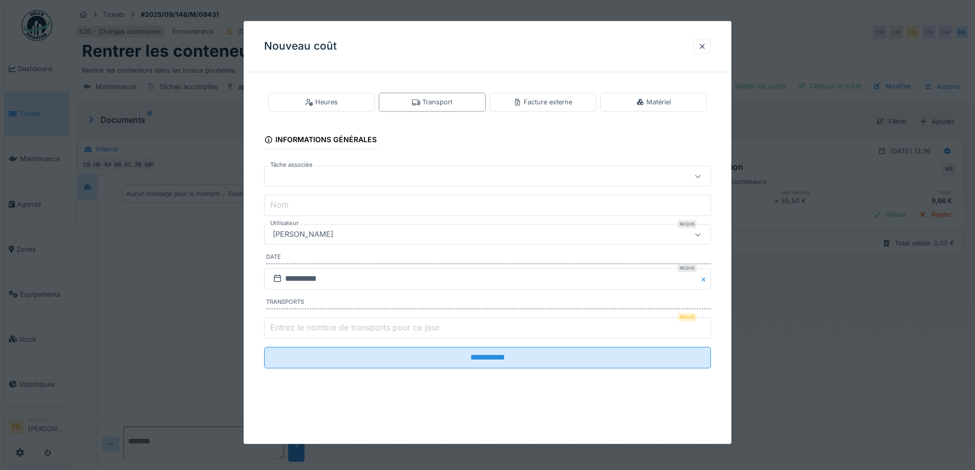
click at [390, 238] on div "[PERSON_NAME]" at bounding box center [461, 234] width 385 height 11
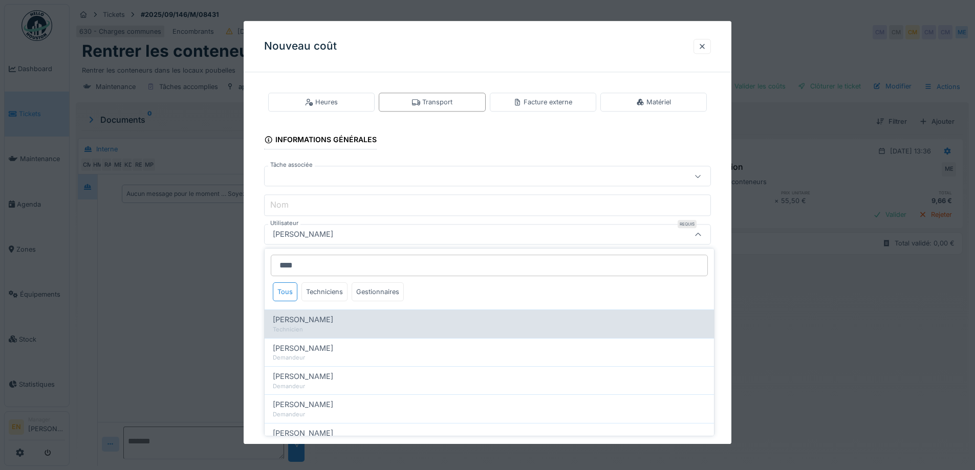
type input "****"
click at [338, 318] on div "Mohamed El kadiri" at bounding box center [489, 319] width 433 height 11
type input "****"
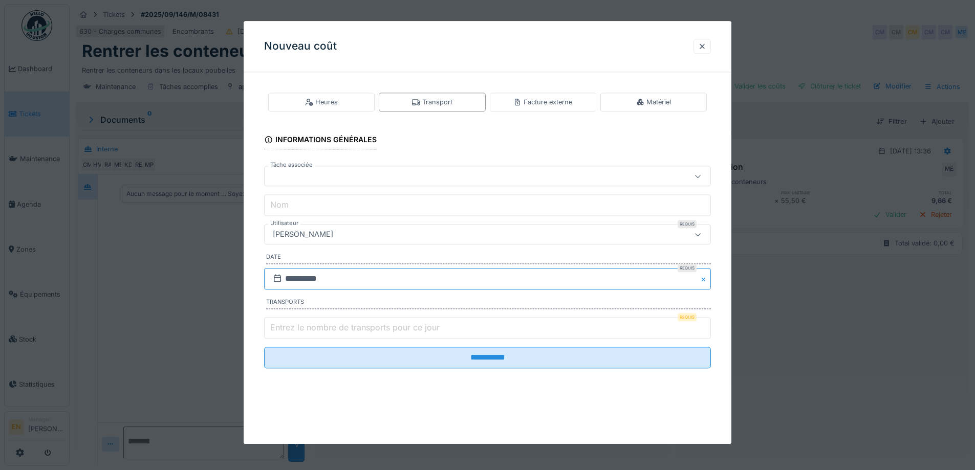
click at [349, 284] on input "**********" at bounding box center [487, 278] width 447 height 21
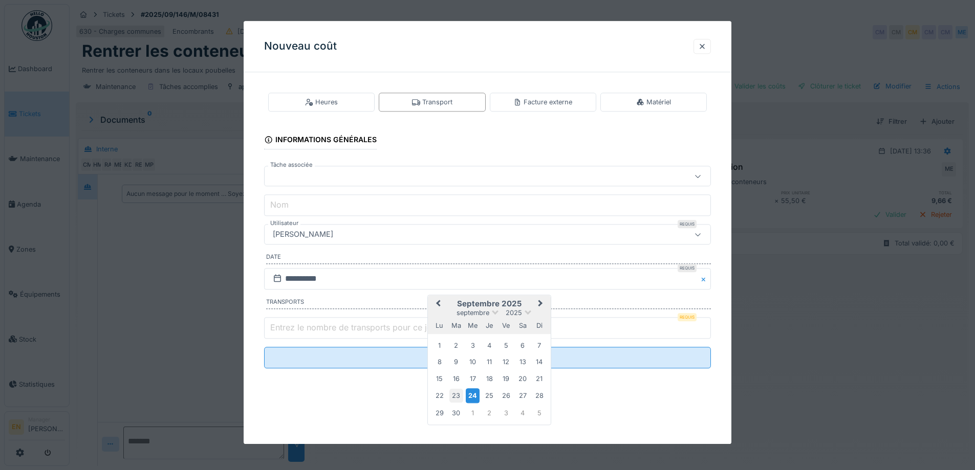
click at [457, 398] on div "23" at bounding box center [456, 396] width 14 height 14
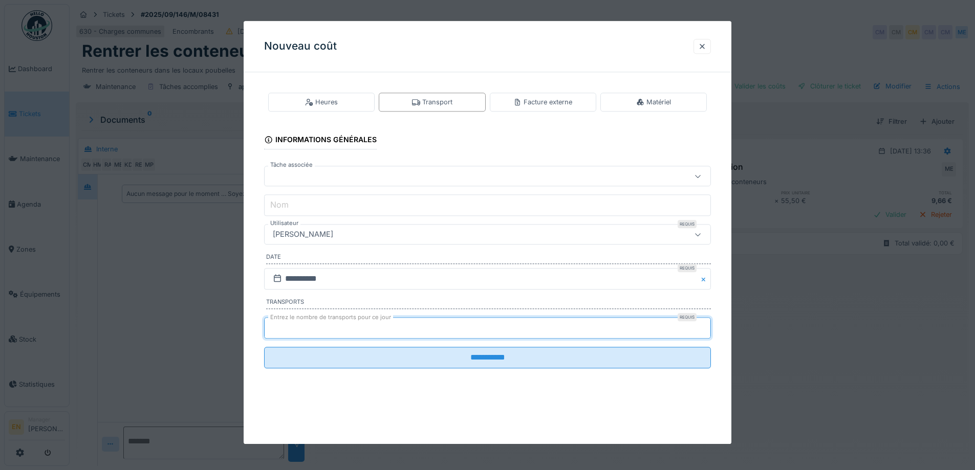
type input "*"
click at [706, 323] on input "*" at bounding box center [487, 327] width 447 height 21
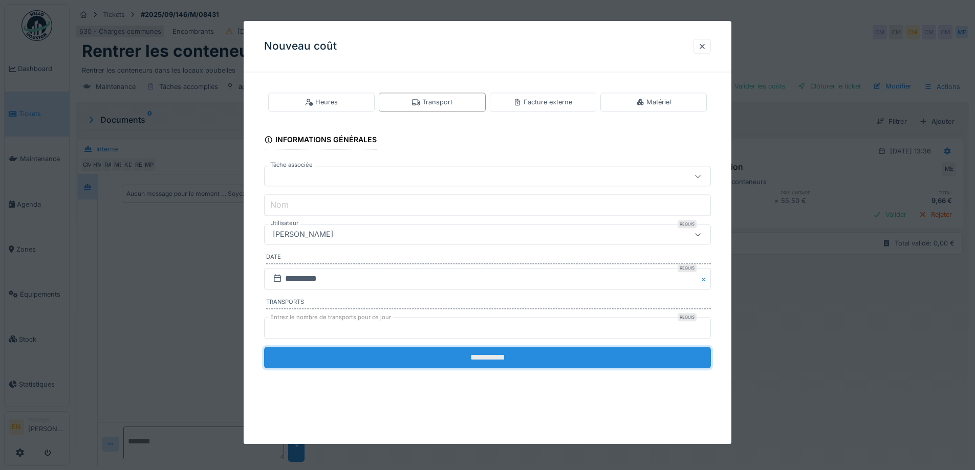
click at [507, 358] on input "**********" at bounding box center [487, 357] width 447 height 21
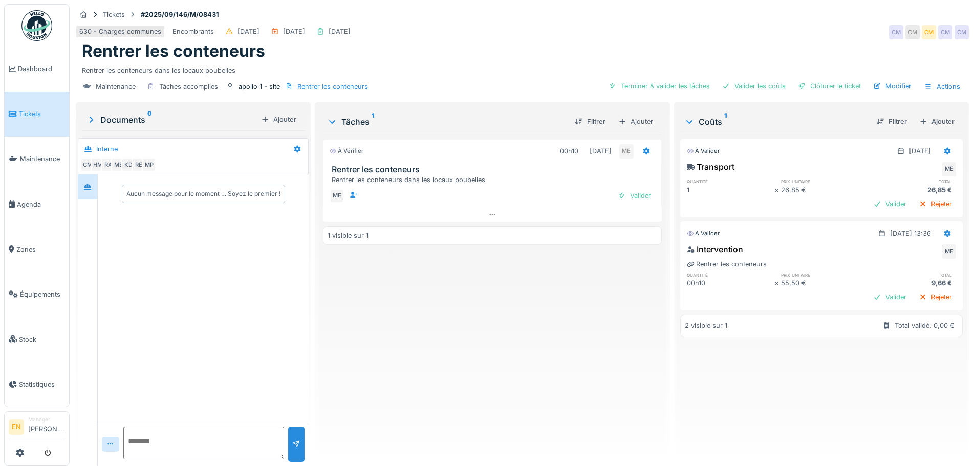
click at [521, 361] on div "À vérifier 00h10 23/09/2025 ME Rentrer les conteneurs Rentrer les conteneurs da…" at bounding box center [492, 296] width 338 height 323
click at [523, 360] on div "À vérifier 00h10 23/09/2025 ME Rentrer les conteneurs Rentrer les conteneurs da…" at bounding box center [492, 296] width 338 height 323
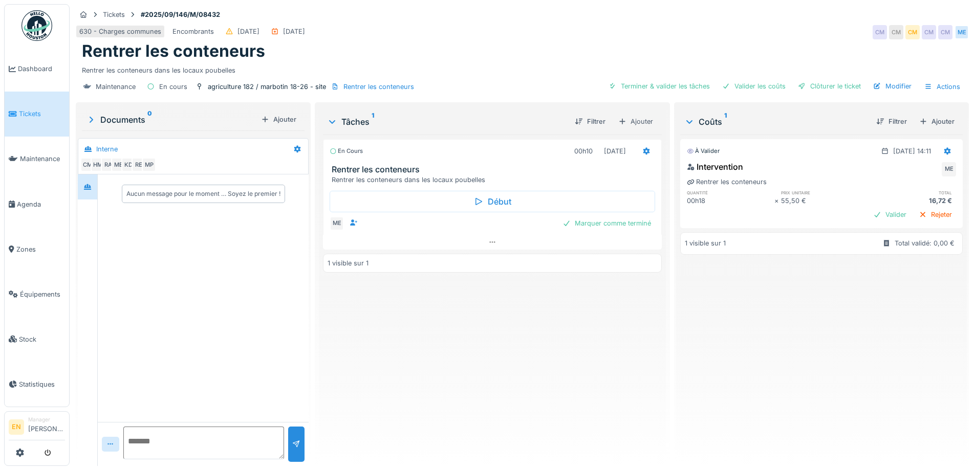
click at [715, 320] on div "À valider [DATE] 14:11 Intervention ME Rentrer les conteneurs quantité prix uni…" at bounding box center [821, 296] width 282 height 323
click at [925, 123] on div "Ajouter" at bounding box center [936, 122] width 43 height 14
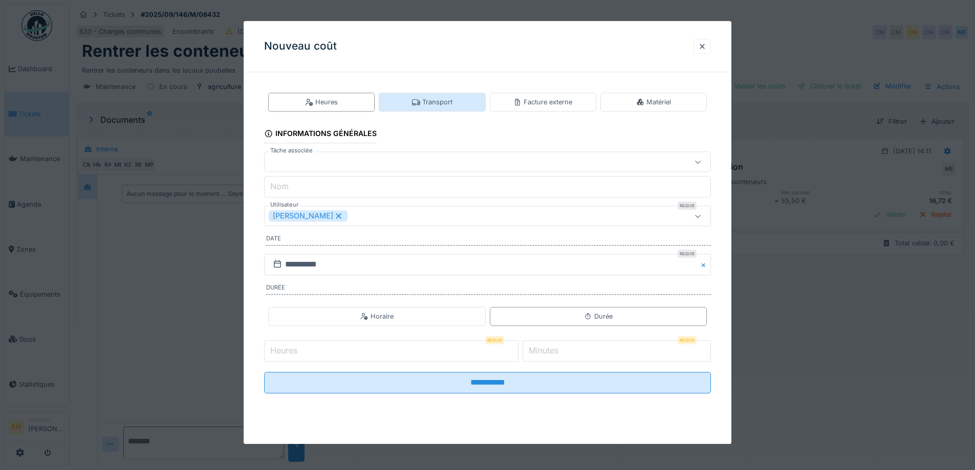
click at [451, 102] on div "Transport" at bounding box center [432, 102] width 40 height 10
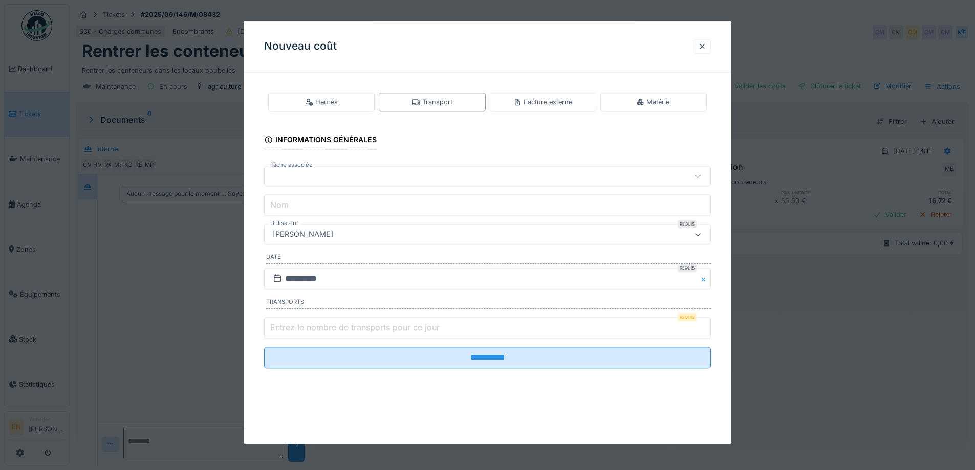
click at [397, 233] on div "[PERSON_NAME]" at bounding box center [461, 234] width 385 height 11
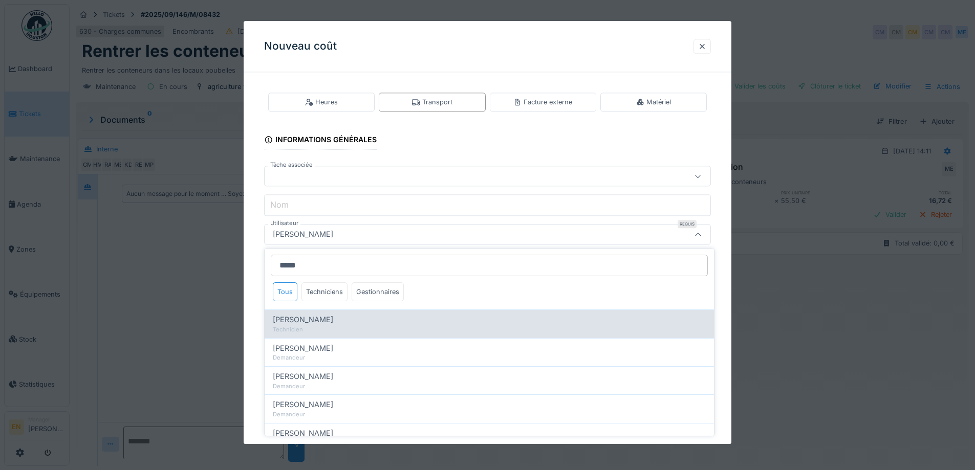
type input "*****"
click at [342, 324] on div "[PERSON_NAME]" at bounding box center [489, 319] width 433 height 11
type input "****"
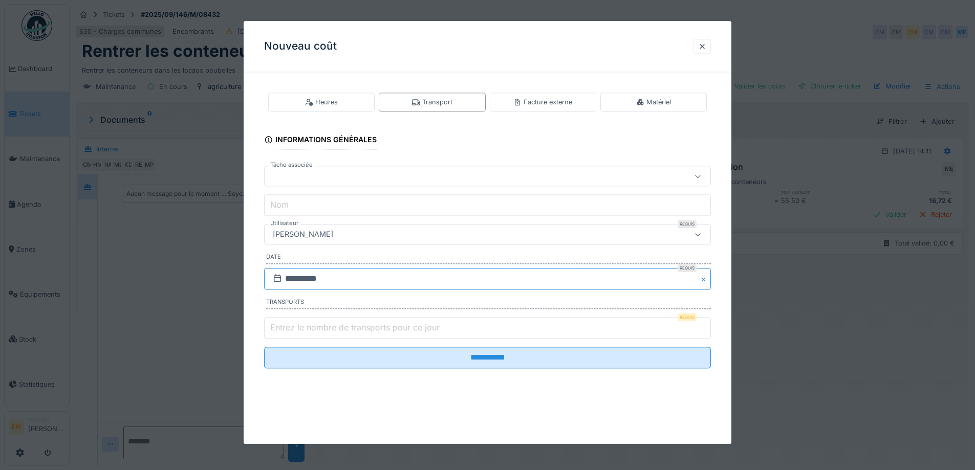
click at [339, 278] on input "**********" at bounding box center [487, 278] width 447 height 21
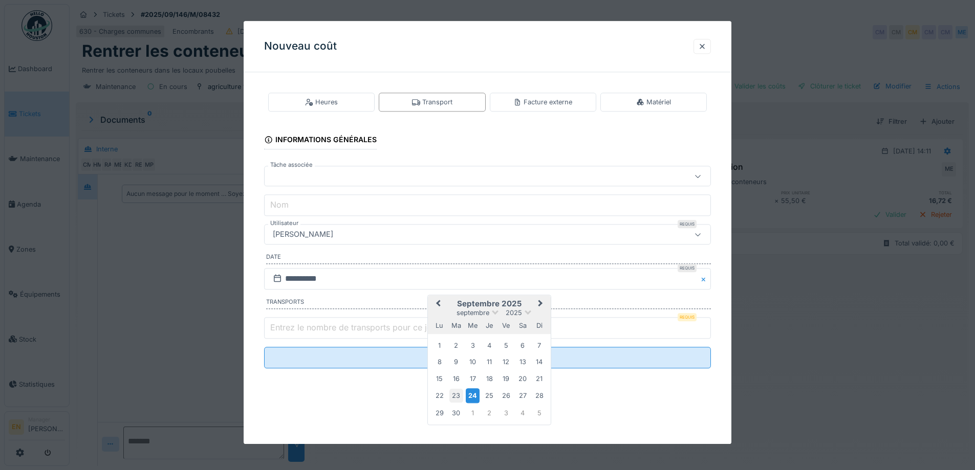
click at [462, 395] on div "23" at bounding box center [456, 396] width 14 height 14
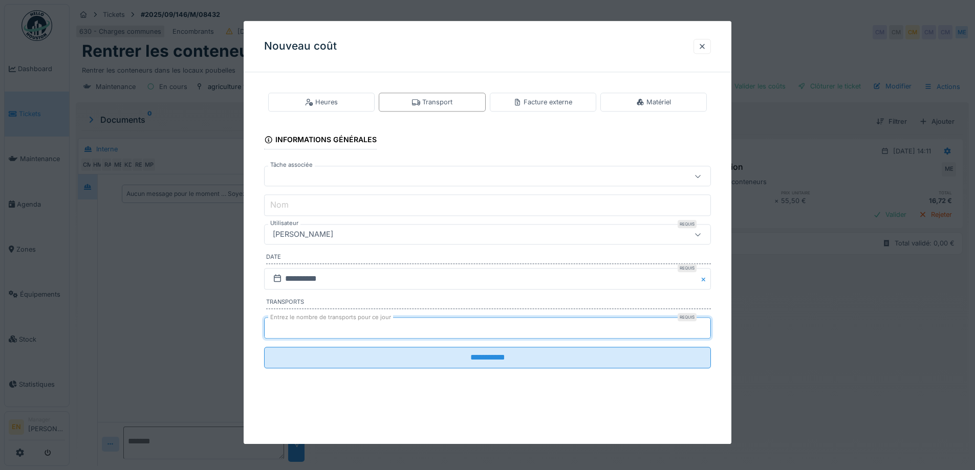
type input "*"
click at [708, 325] on input "*" at bounding box center [487, 327] width 447 height 21
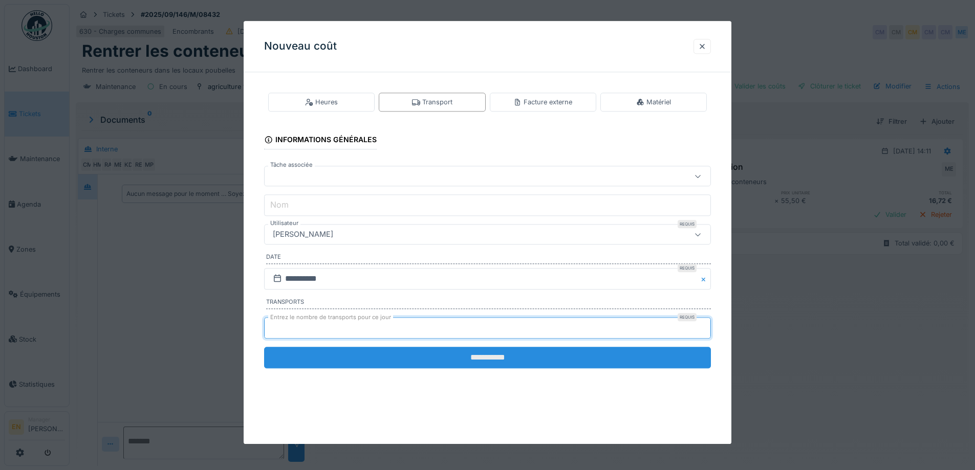
click at [502, 356] on input "**********" at bounding box center [487, 357] width 447 height 21
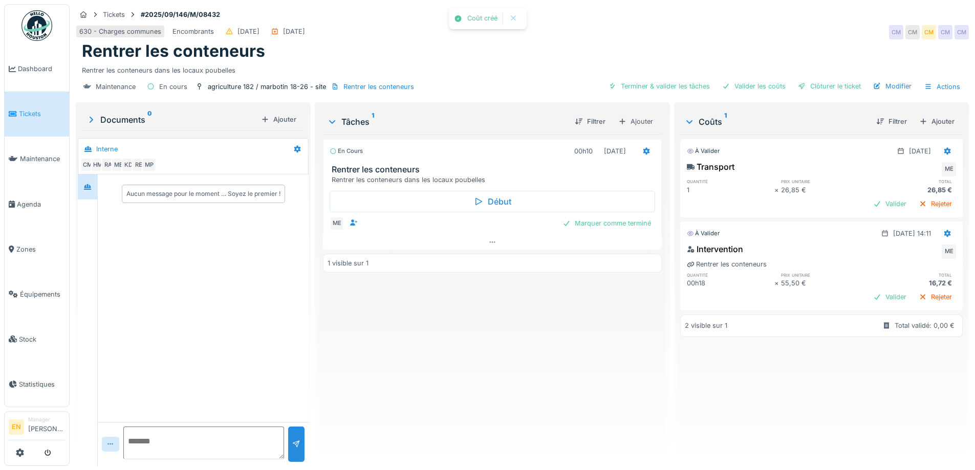
click at [501, 371] on div "En cours 00h10 [DATE] Rentrer les conteneurs Rentrer les conteneurs dans les lo…" at bounding box center [492, 296] width 338 height 323
click at [806, 89] on div "Clôturer le ticket" at bounding box center [829, 86] width 71 height 14
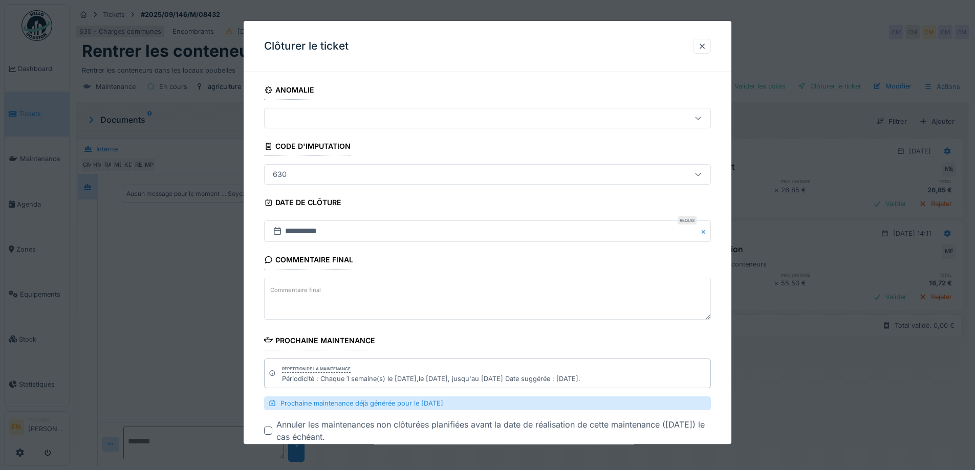
scroll to position [61, 0]
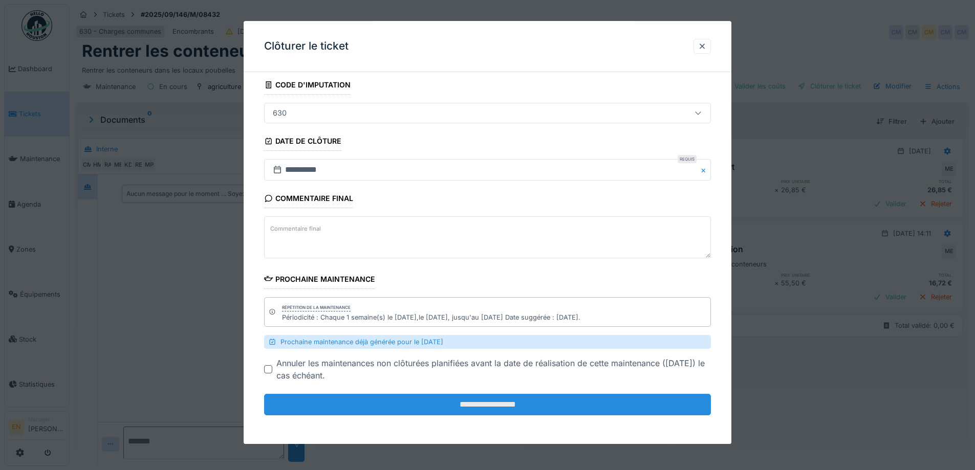
click at [464, 404] on input "**********" at bounding box center [487, 405] width 447 height 21
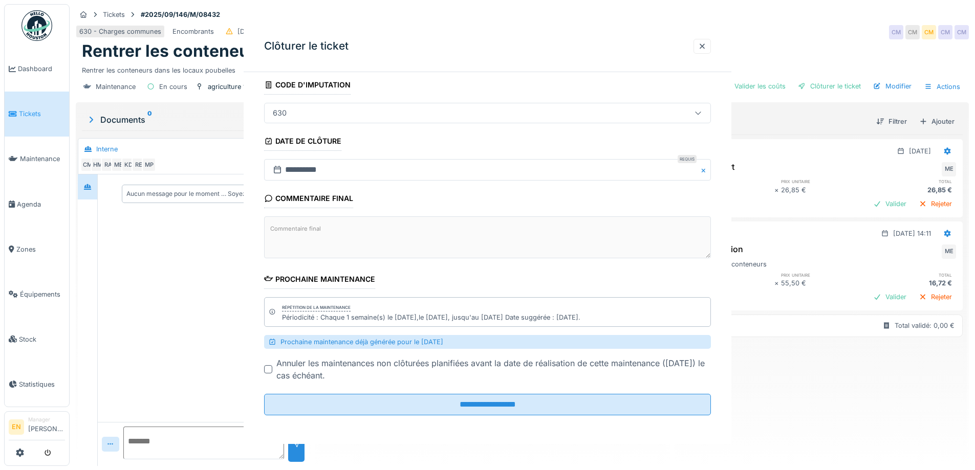
scroll to position [0, 0]
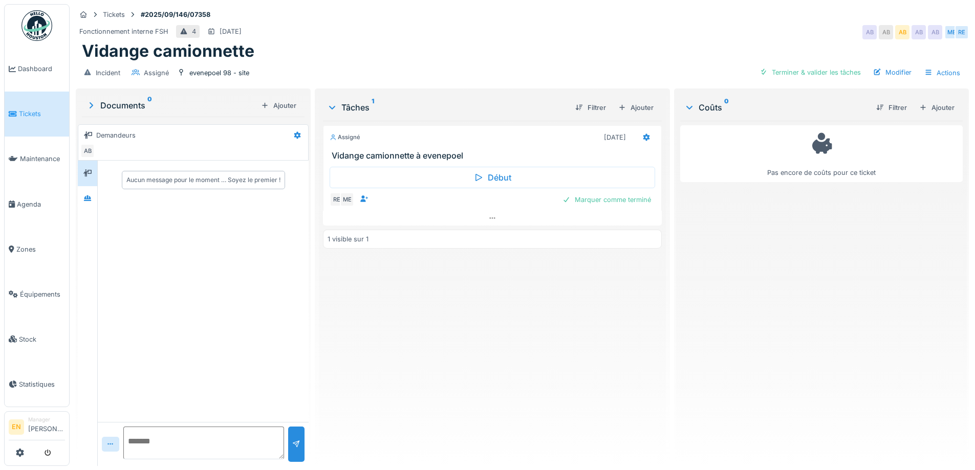
click at [484, 312] on div "Assigné [DATE] Vidange camionnette à evenepoel Début RE ME Marquer comme termin…" at bounding box center [492, 289] width 338 height 337
click at [512, 49] on div "Vidange camionnette" at bounding box center [522, 50] width 881 height 19
click at [449, 355] on div "Assigné [DATE] Vidange camionnette à evenepoel Début RE ME Marquer comme termin…" at bounding box center [492, 289] width 338 height 337
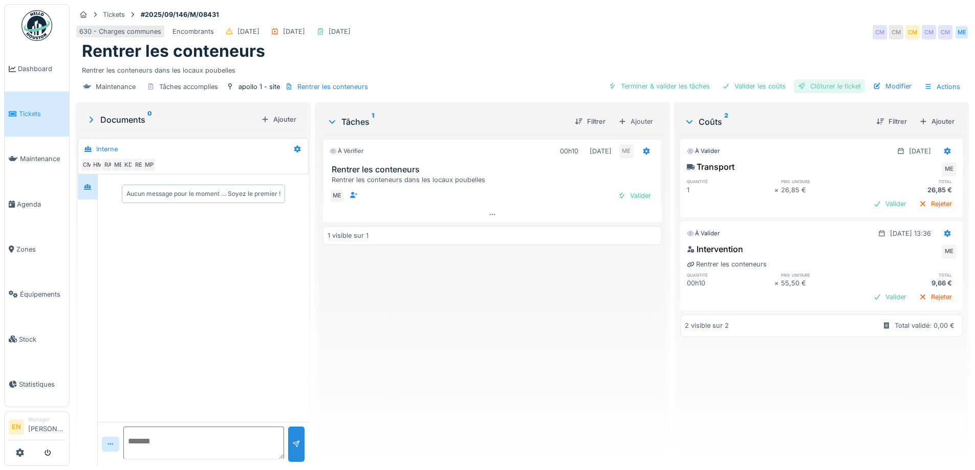
click at [815, 86] on div "Clôturer le ticket" at bounding box center [829, 86] width 71 height 14
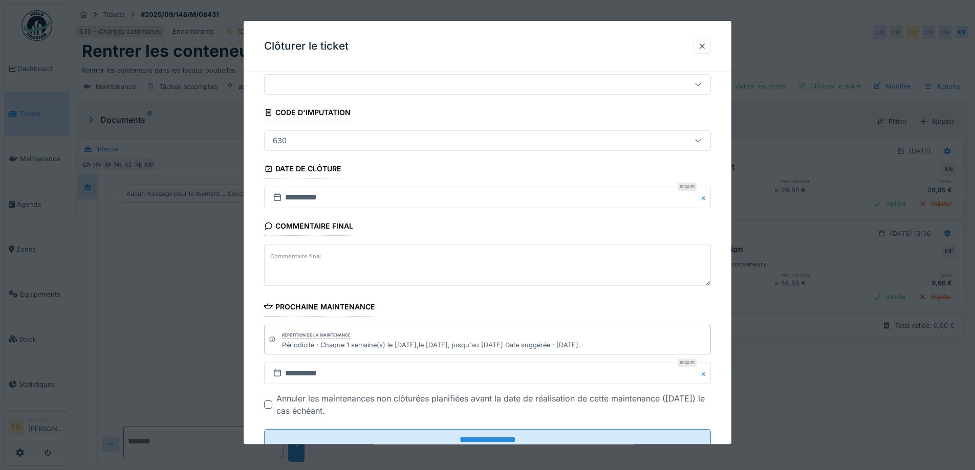
scroll to position [69, 0]
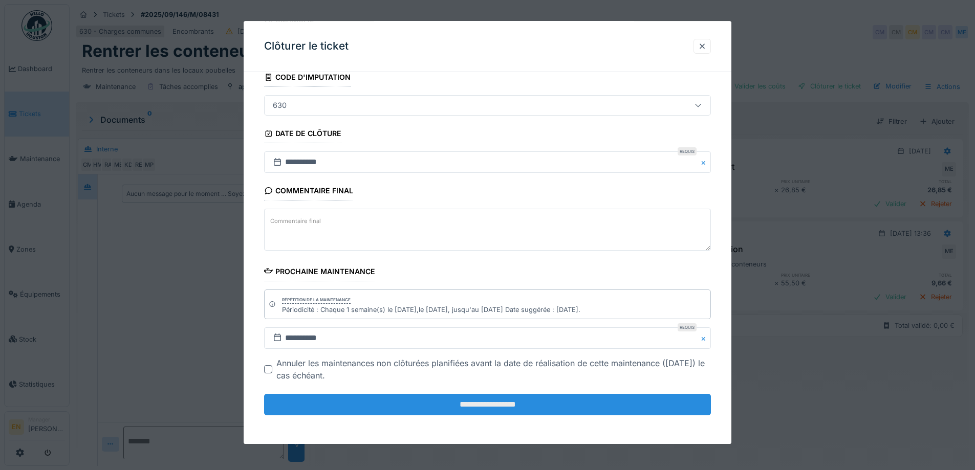
click at [496, 405] on input "**********" at bounding box center [487, 404] width 447 height 21
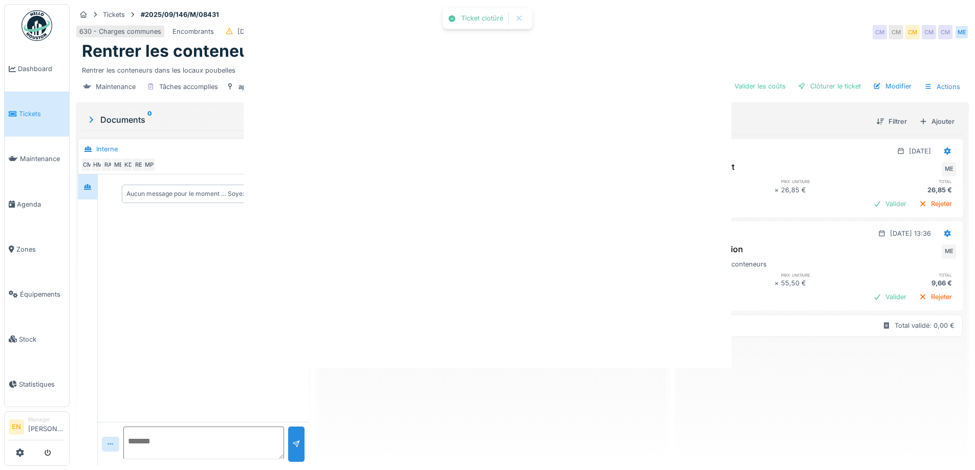
scroll to position [0, 0]
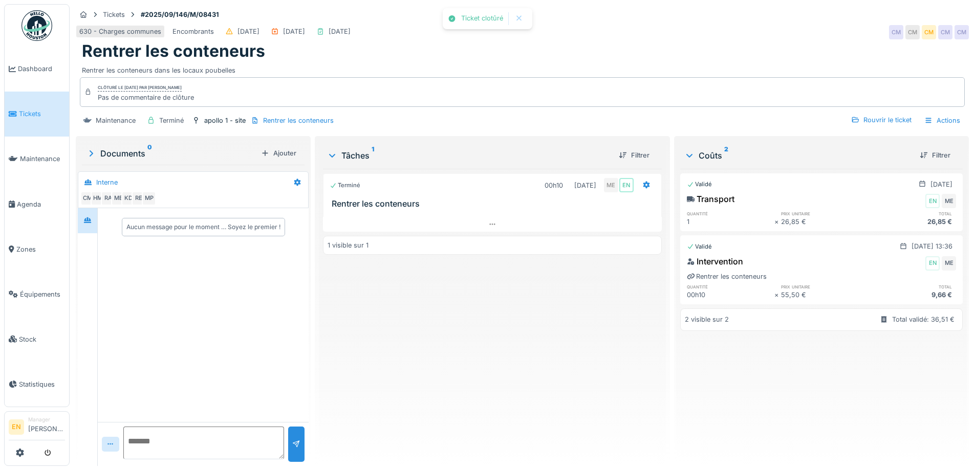
click at [495, 362] on div "Terminé 00h10 23/09/2025 ME EN Rentrer les conteneurs 1 visible sur 1" at bounding box center [492, 313] width 338 height 289
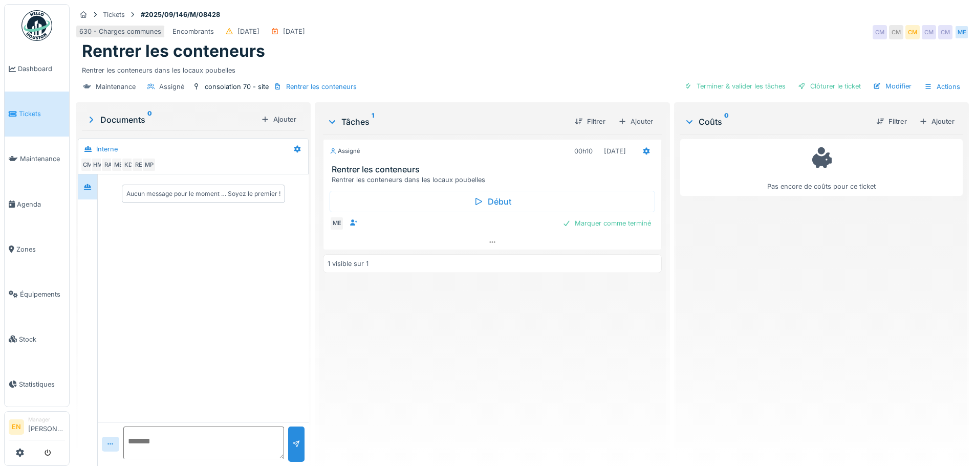
click at [751, 292] on div "Pas encore de coûts pour ce ticket" at bounding box center [821, 296] width 282 height 323
click at [931, 121] on div "Ajouter" at bounding box center [936, 122] width 43 height 14
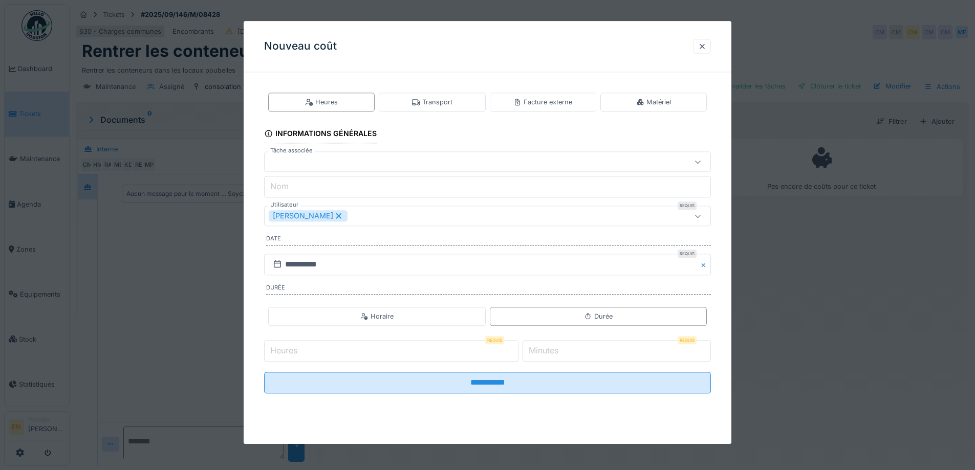
click at [516, 347] on input "*" at bounding box center [391, 350] width 254 height 21
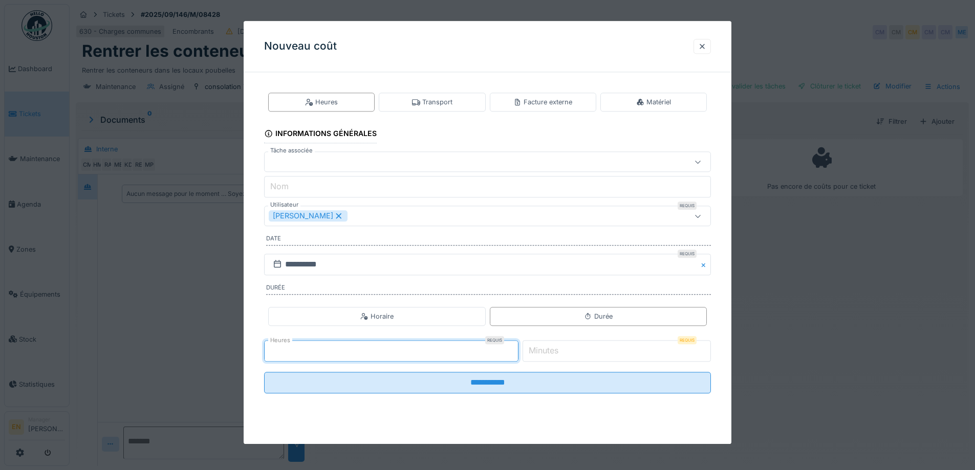
type input "*"
click at [516, 347] on input "*" at bounding box center [391, 350] width 254 height 21
click at [401, 217] on div "[PERSON_NAME]" at bounding box center [461, 216] width 385 height 11
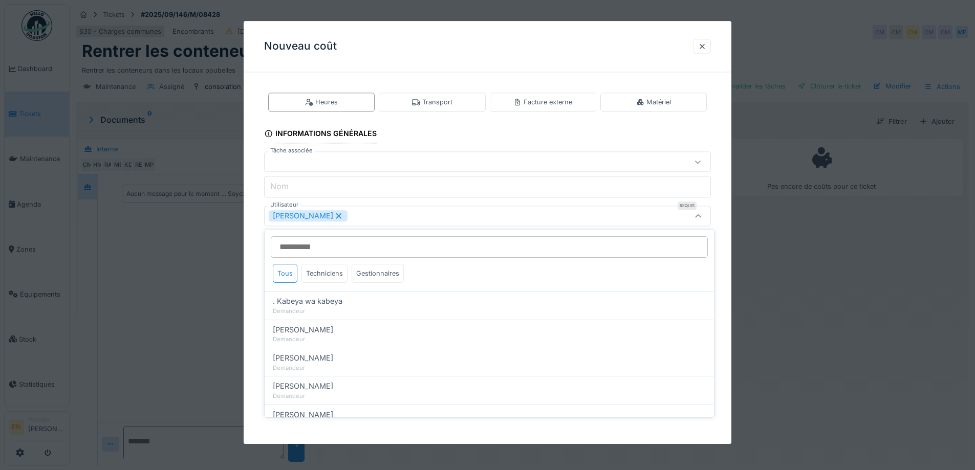
click at [343, 217] on icon at bounding box center [338, 215] width 9 height 7
click at [382, 218] on div "Utilisateurs" at bounding box center [461, 216] width 385 height 11
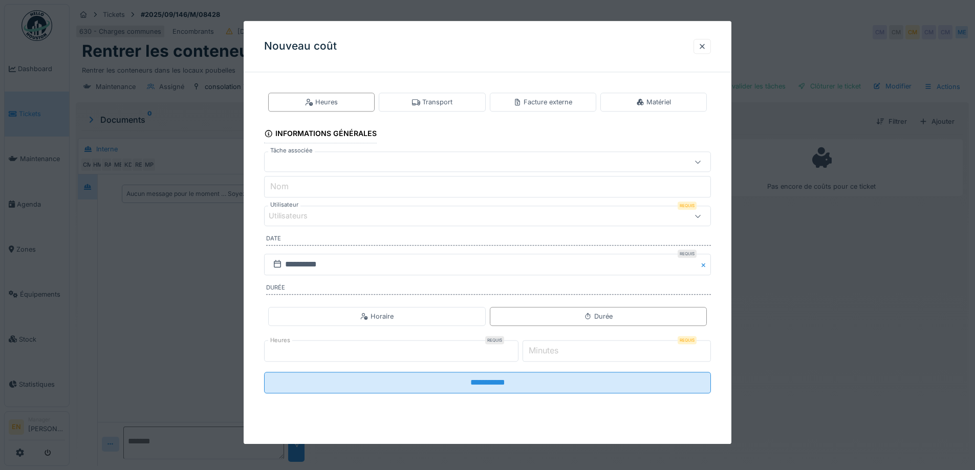
click at [382, 218] on div "Utilisateurs" at bounding box center [461, 216] width 385 height 11
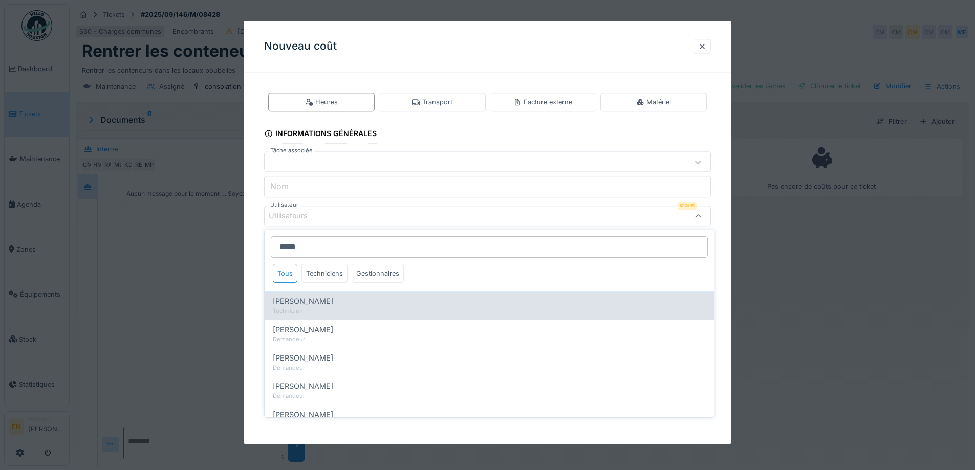
type input "*****"
click at [331, 304] on span "Mohamed El kadiri" at bounding box center [303, 301] width 60 height 11
type input "****"
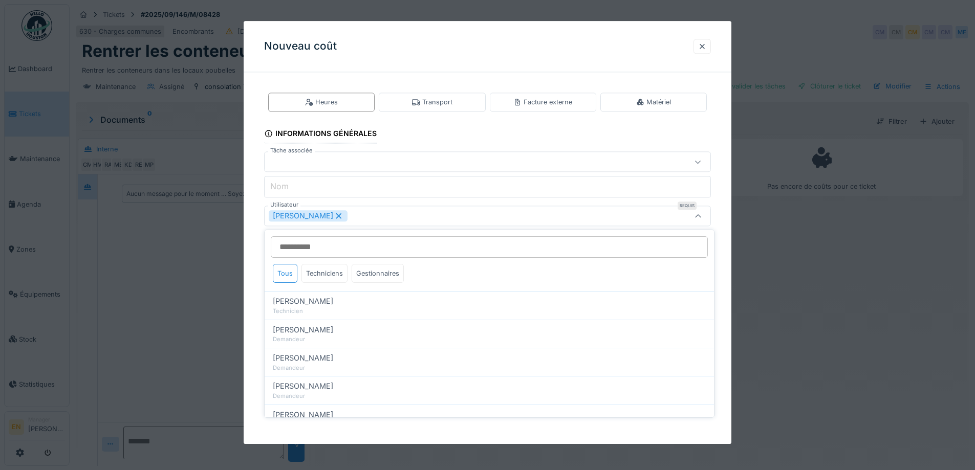
click at [727, 307] on div "**********" at bounding box center [488, 251] width 488 height 342
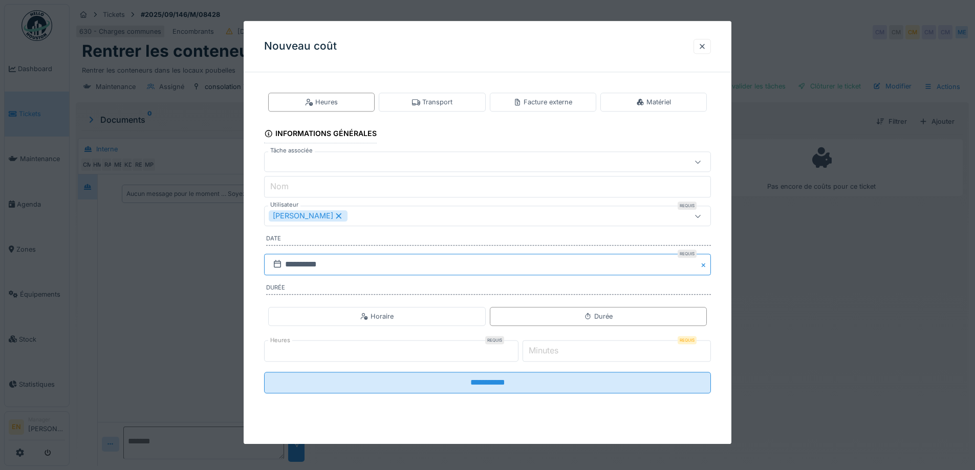
click at [393, 266] on input "**********" at bounding box center [487, 264] width 447 height 21
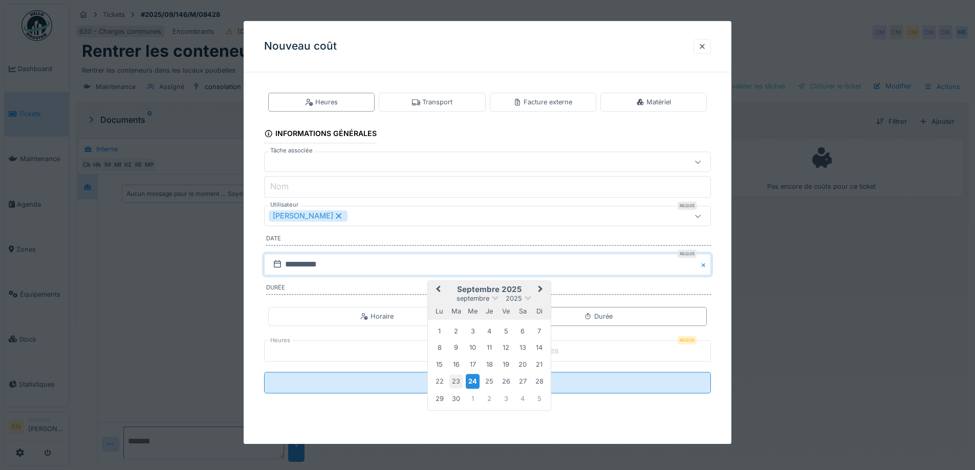
click at [455, 380] on div "23" at bounding box center [456, 382] width 14 height 14
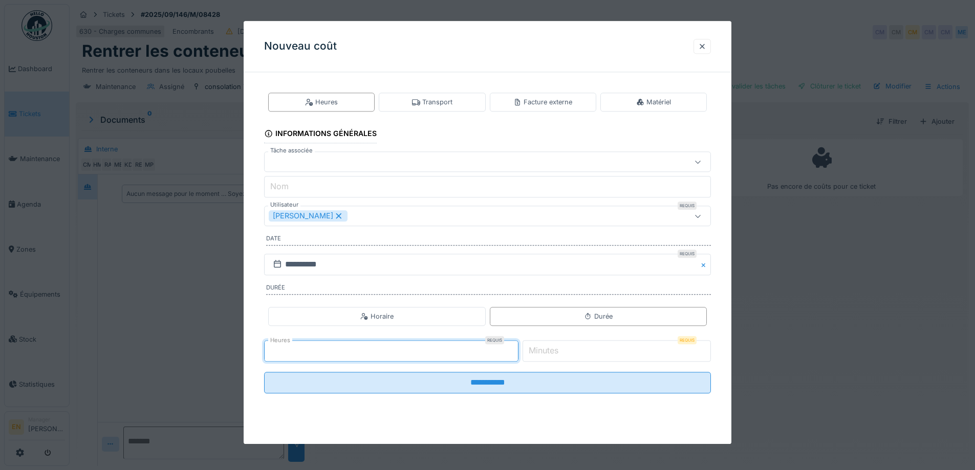
drag, startPoint x: 365, startPoint y: 351, endPoint x: 204, endPoint y: 355, distance: 160.7
click at [204, 355] on div "**********" at bounding box center [522, 235] width 905 height 470
type input "*"
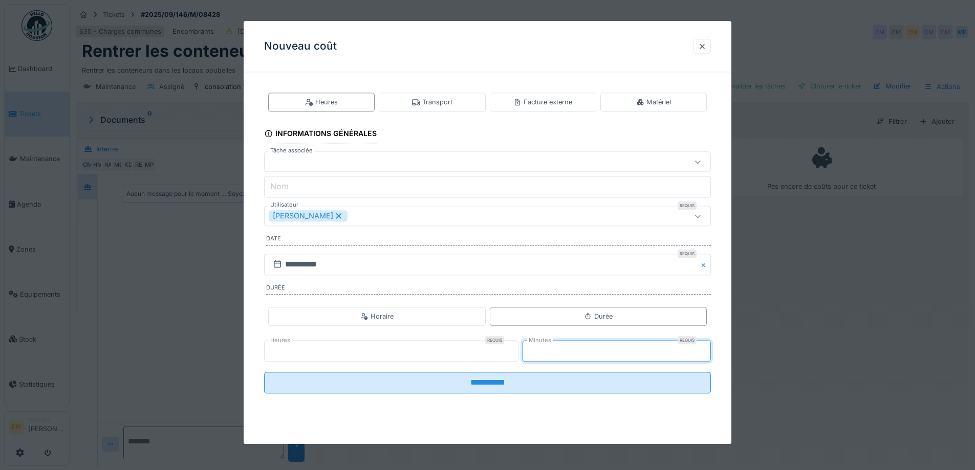
click at [703, 347] on input "*" at bounding box center [616, 350] width 188 height 21
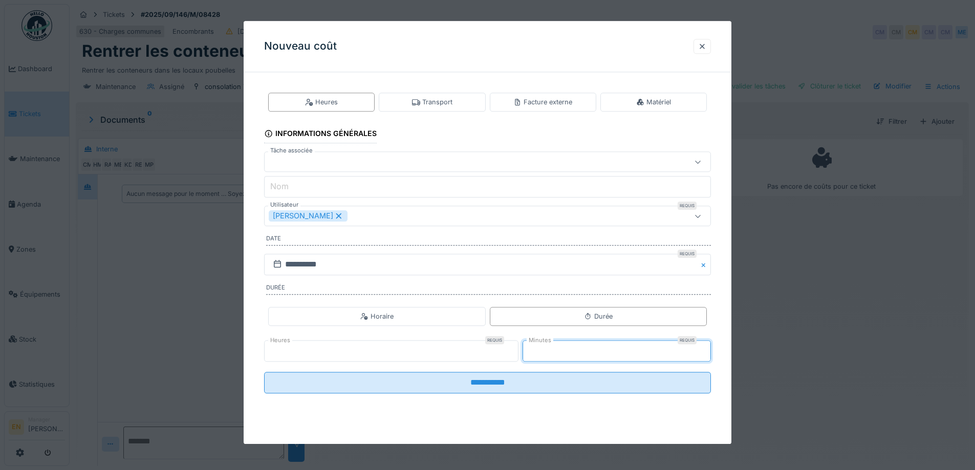
type input "*"
click at [703, 347] on input "*" at bounding box center [616, 350] width 188 height 21
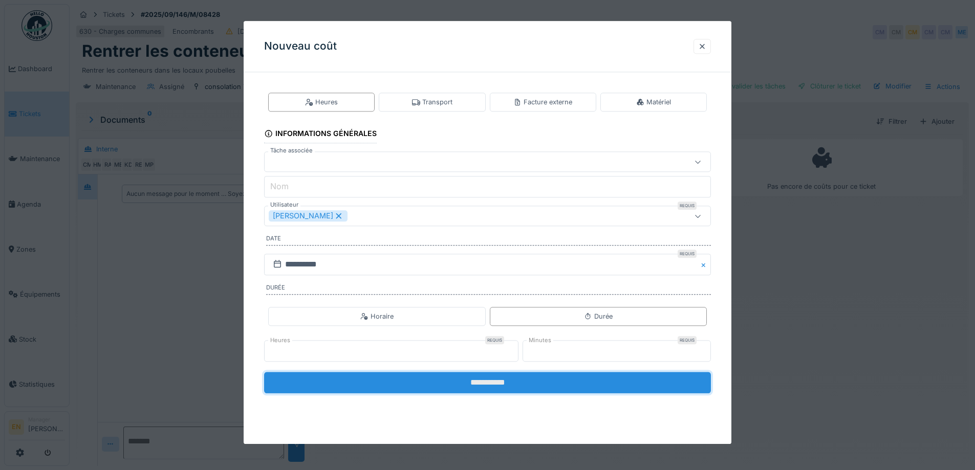
click at [485, 385] on input "**********" at bounding box center [487, 382] width 447 height 21
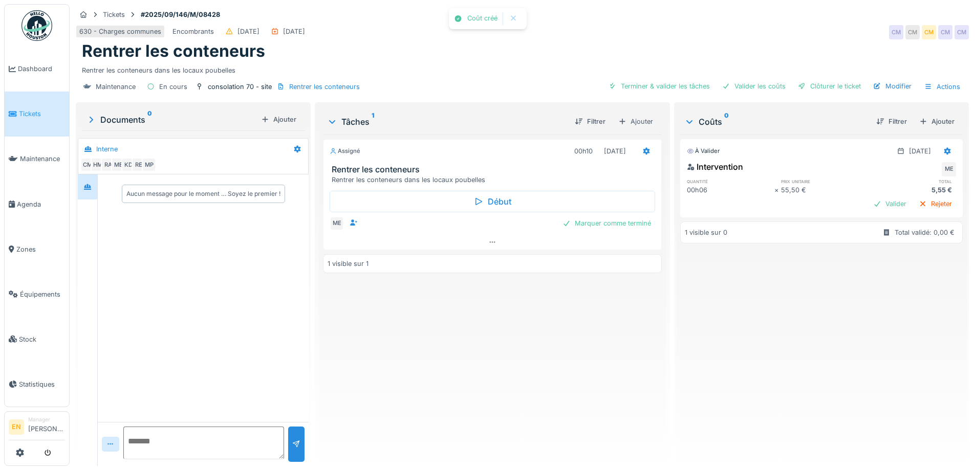
click at [485, 385] on div "Assigné 00h10 23/09/2025 Rentrer les conteneurs Rentrer les conteneurs dans les…" at bounding box center [492, 296] width 338 height 323
click at [927, 122] on div "Ajouter" at bounding box center [936, 122] width 43 height 14
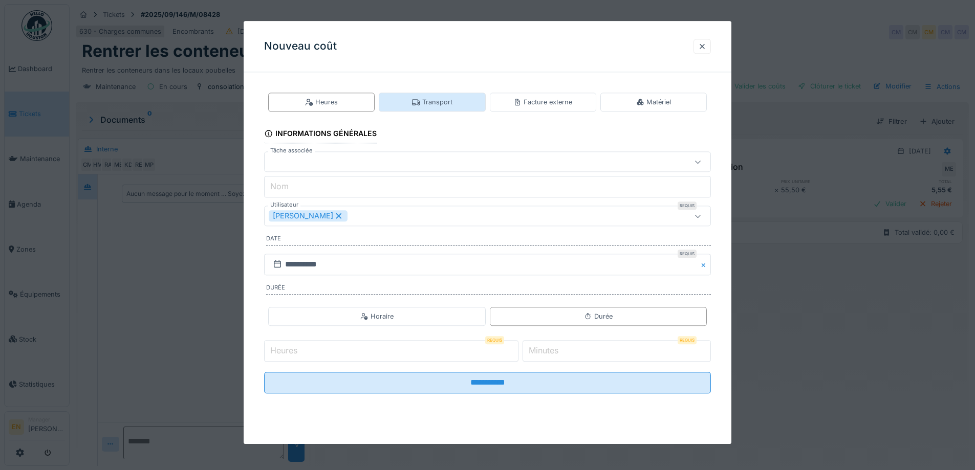
click at [440, 100] on div "Transport" at bounding box center [432, 102] width 40 height 10
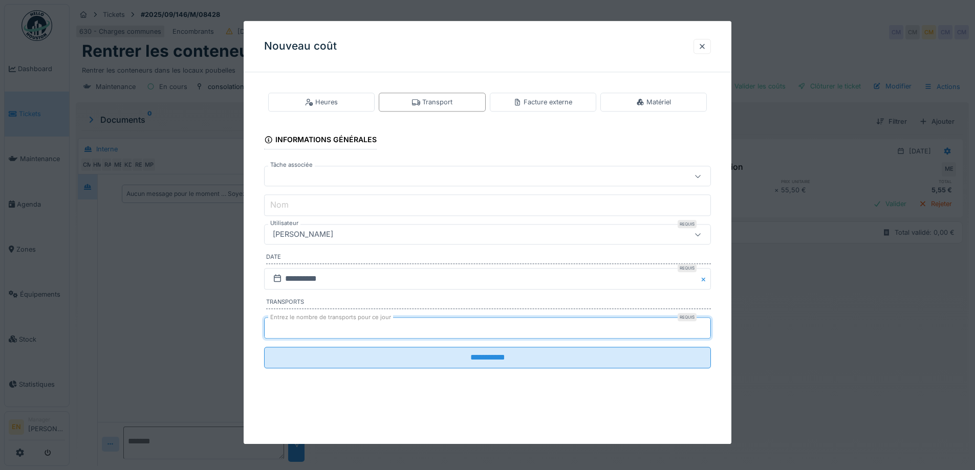
type input "*"
click at [704, 324] on input "*" at bounding box center [487, 327] width 447 height 21
click at [368, 278] on input "**********" at bounding box center [487, 278] width 447 height 21
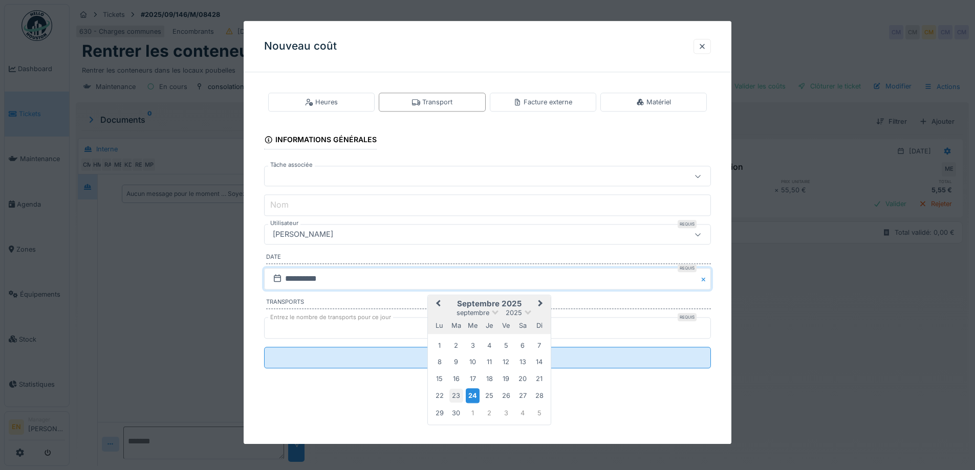
click at [456, 398] on div "23" at bounding box center [456, 396] width 14 height 14
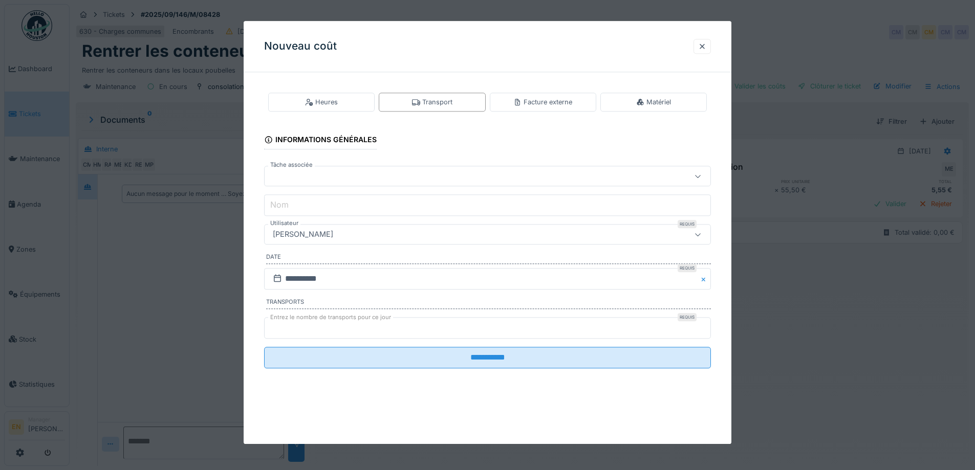
click at [367, 237] on div "[PERSON_NAME]" at bounding box center [461, 234] width 385 height 11
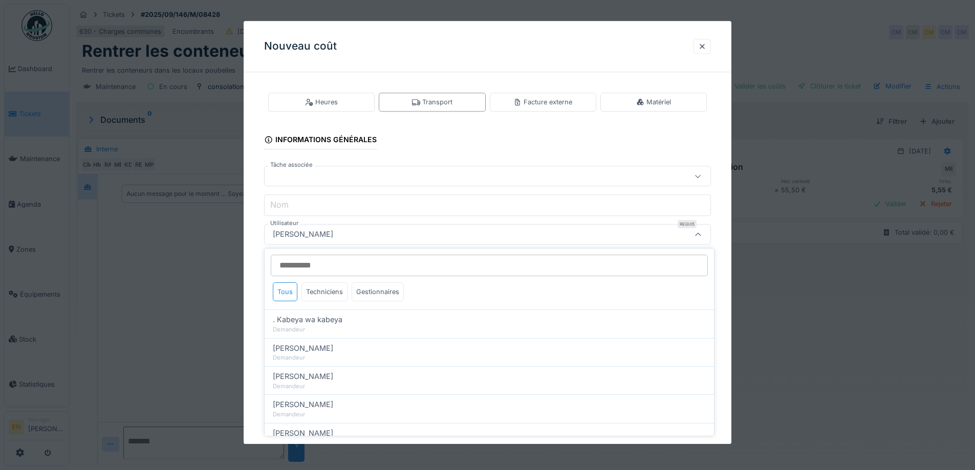
click at [369, 267] on input "Utilisateur" at bounding box center [489, 265] width 437 height 21
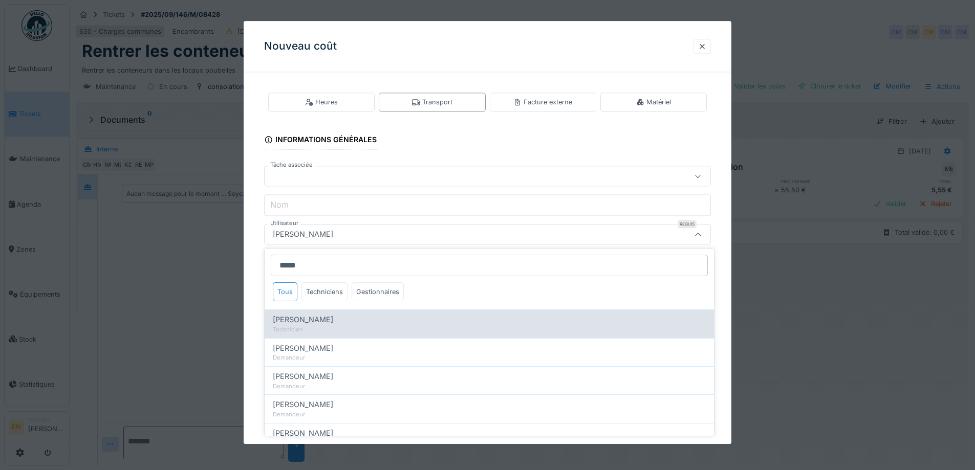
type input "*****"
click at [341, 323] on div "Mohamed El kadiri" at bounding box center [489, 319] width 433 height 11
type input "****"
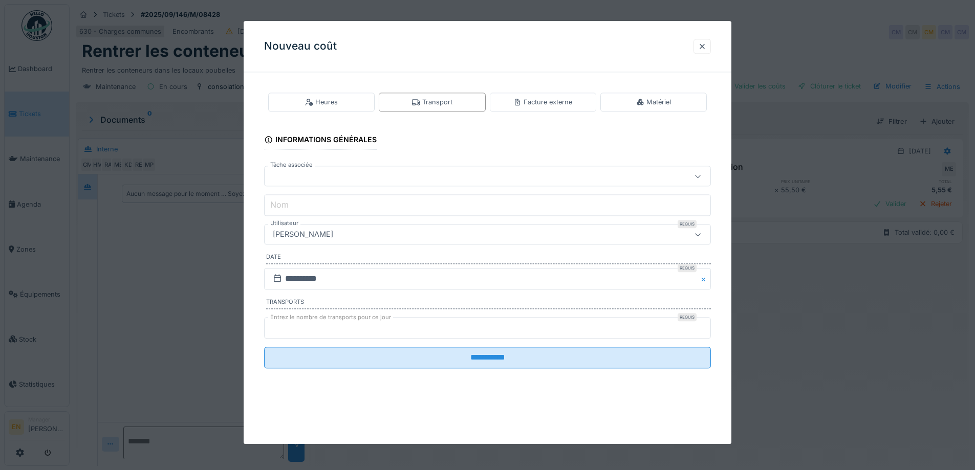
click at [727, 355] on div "**********" at bounding box center [488, 238] width 488 height 317
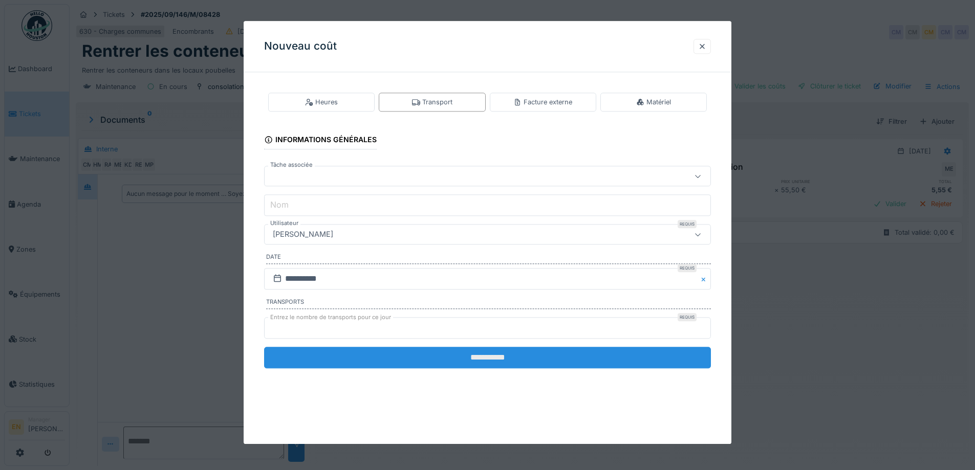
click at [498, 363] on input "**********" at bounding box center [487, 357] width 447 height 21
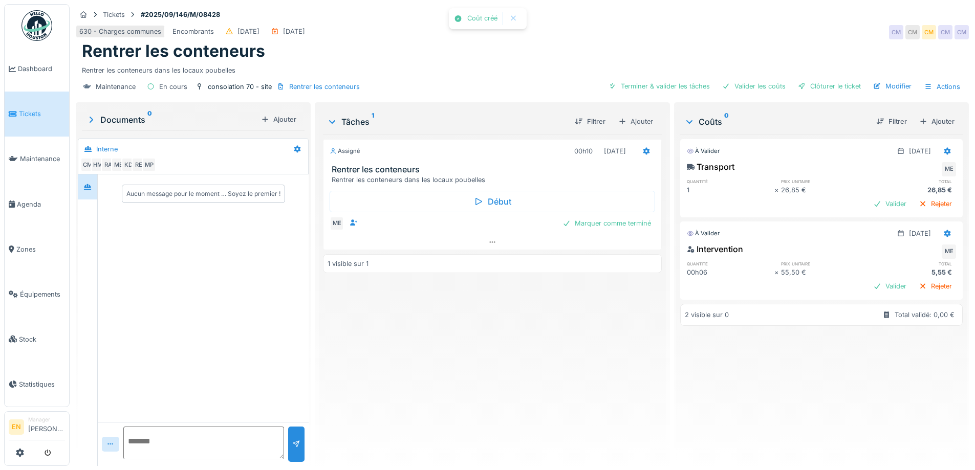
drag, startPoint x: 500, startPoint y: 366, endPoint x: 570, endPoint y: 327, distance: 79.7
click at [507, 365] on div "Assigné 00h10 23/09/2025 Rentrer les conteneurs Rentrer les conteneurs dans les…" at bounding box center [492, 296] width 338 height 323
click at [823, 90] on div "Clôturer le ticket" at bounding box center [829, 86] width 71 height 14
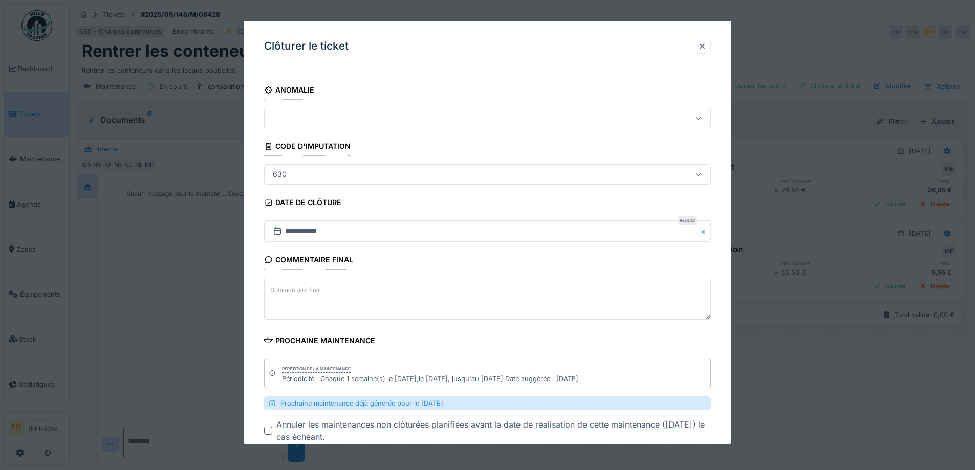
scroll to position [61, 0]
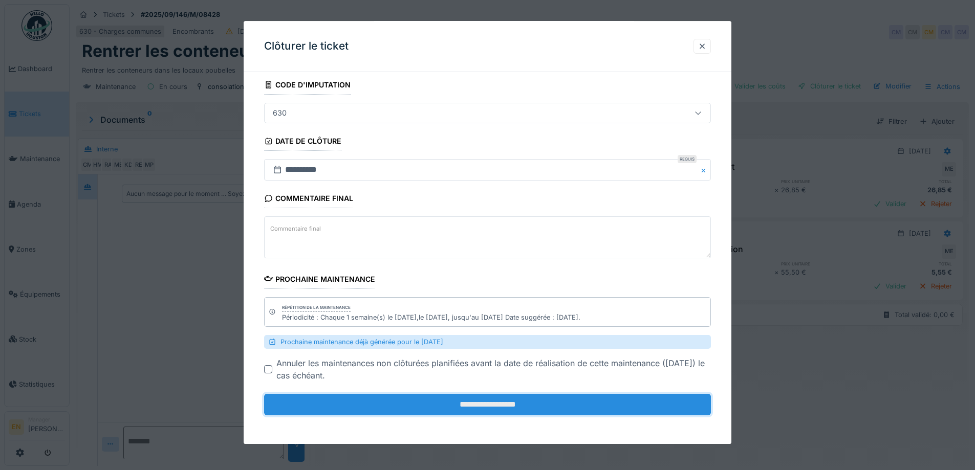
click at [490, 406] on input "**********" at bounding box center [487, 405] width 447 height 21
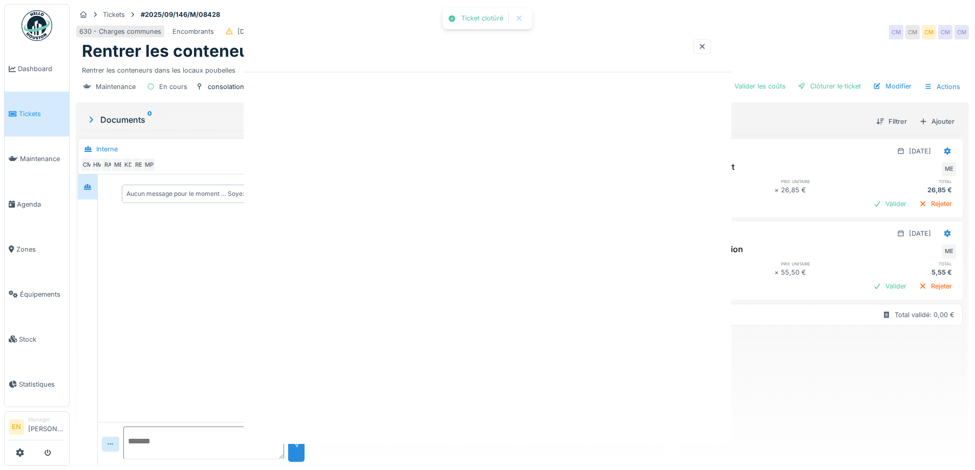
scroll to position [0, 0]
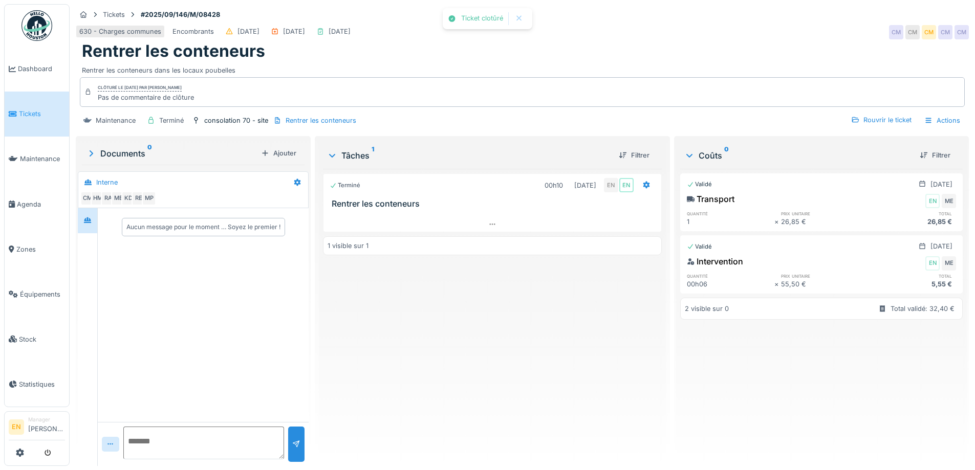
click at [501, 397] on div "Terminé 00h10 23/09/2025 EN EN Rentrer les conteneurs 1 visible sur 1" at bounding box center [492, 313] width 338 height 289
click at [509, 343] on div "Terminé 00h10 [DATE] EN EN Rentrer les conteneurs 1 visible sur 1" at bounding box center [492, 313] width 338 height 289
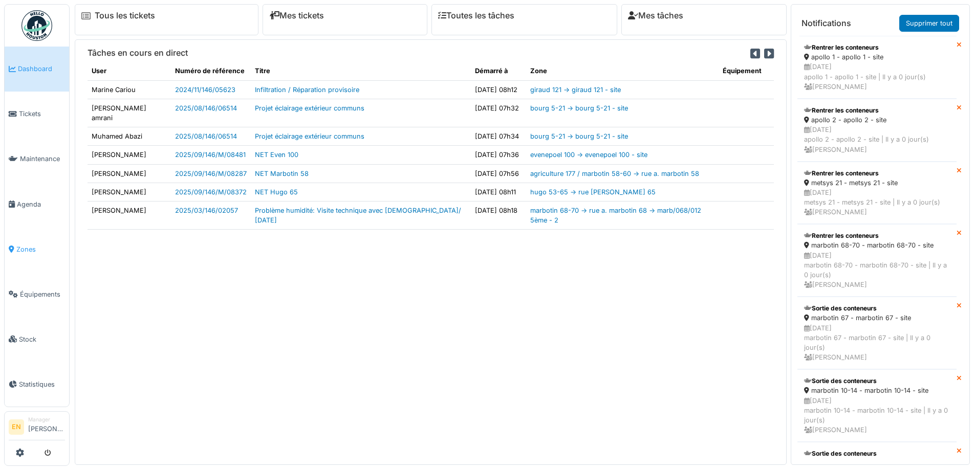
click at [34, 245] on span "Zones" at bounding box center [40, 250] width 49 height 10
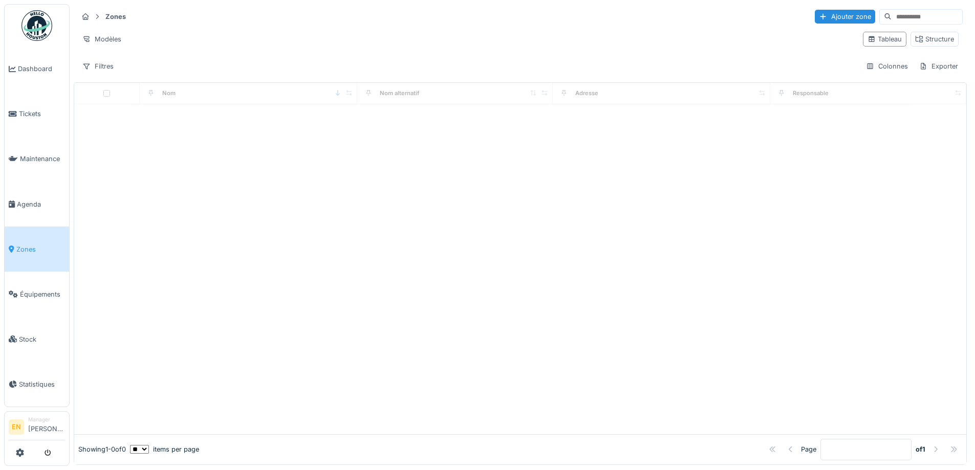
click at [891, 15] on input at bounding box center [926, 17] width 71 height 14
type input "****"
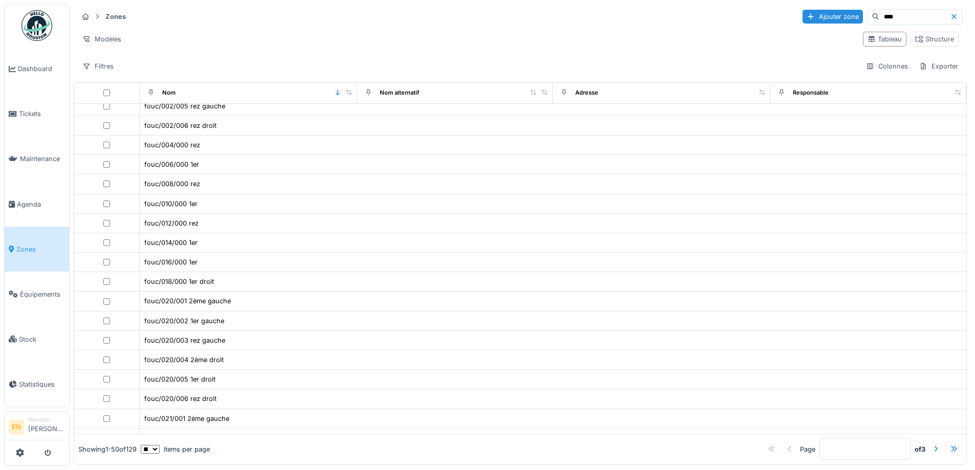
scroll to position [662, 0]
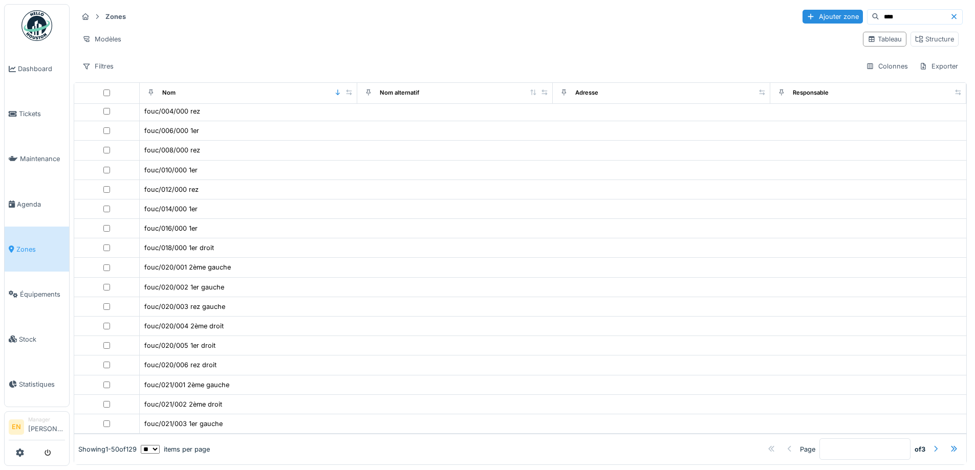
click at [931, 445] on div at bounding box center [935, 450] width 8 height 10
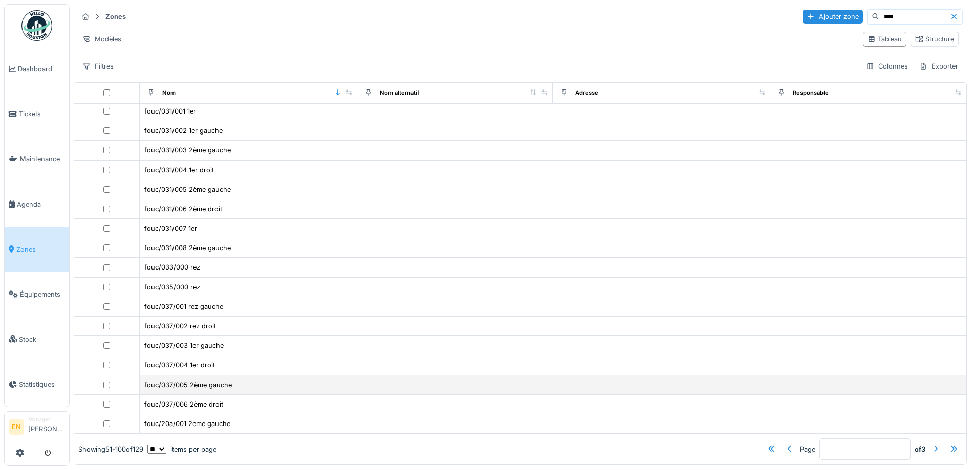
scroll to position [7, 0]
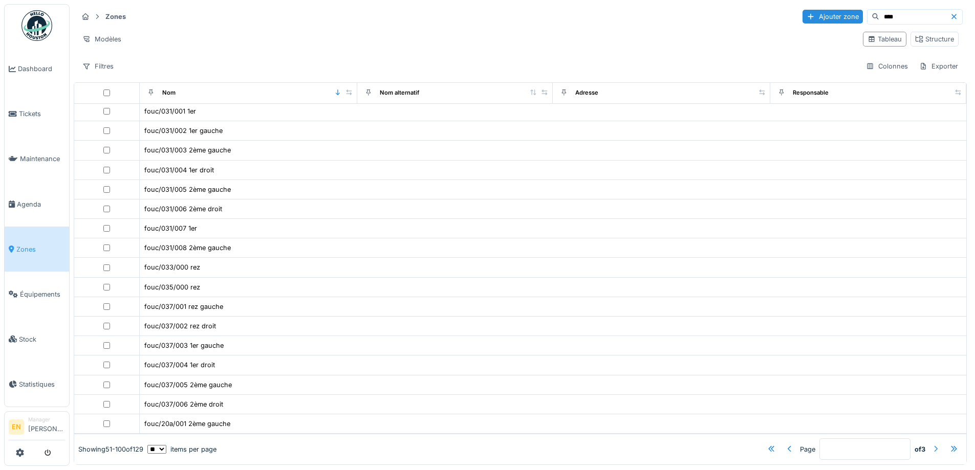
click at [931, 445] on div at bounding box center [935, 450] width 8 height 10
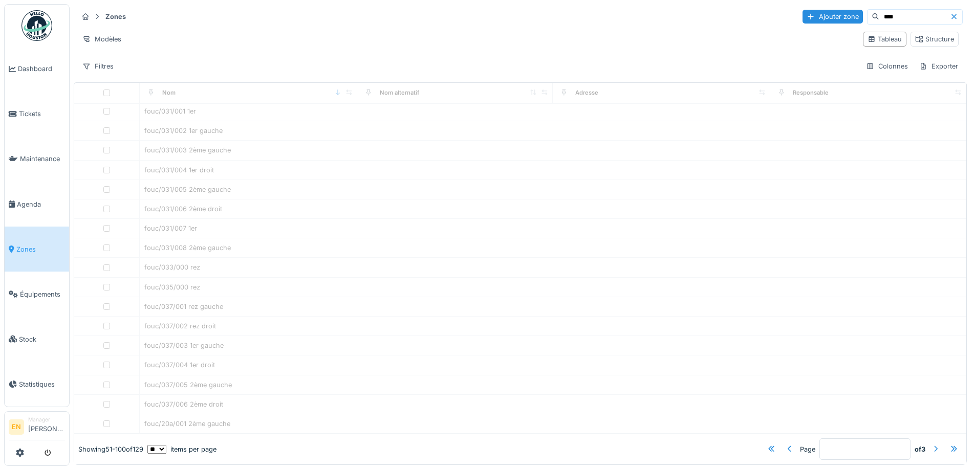
type input "*"
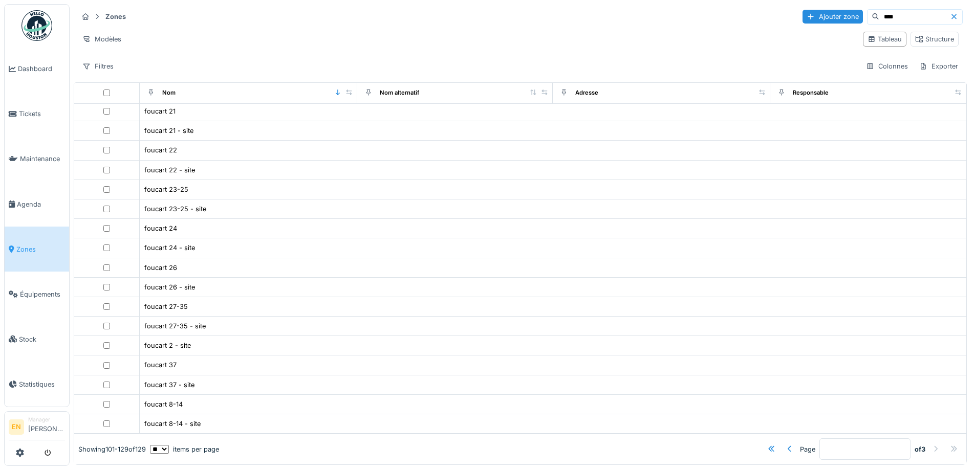
scroll to position [252, 0]
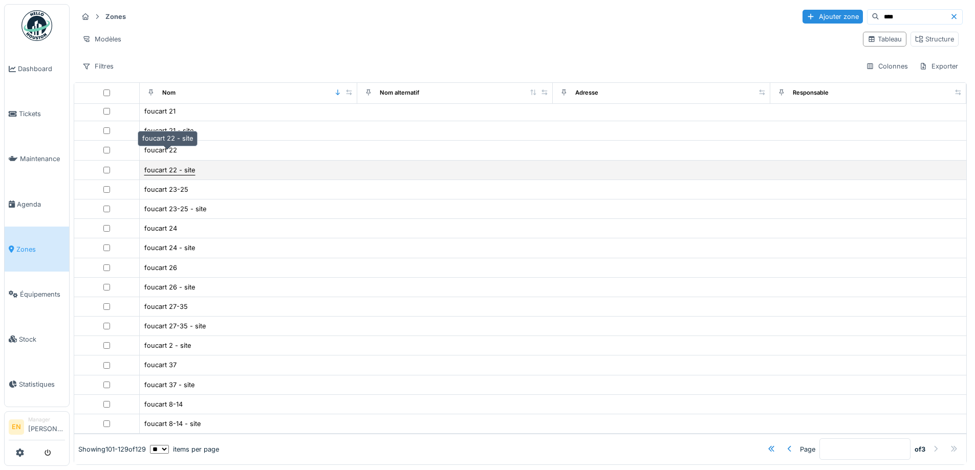
click at [182, 165] on div "foucart 22 - site" at bounding box center [169, 170] width 51 height 10
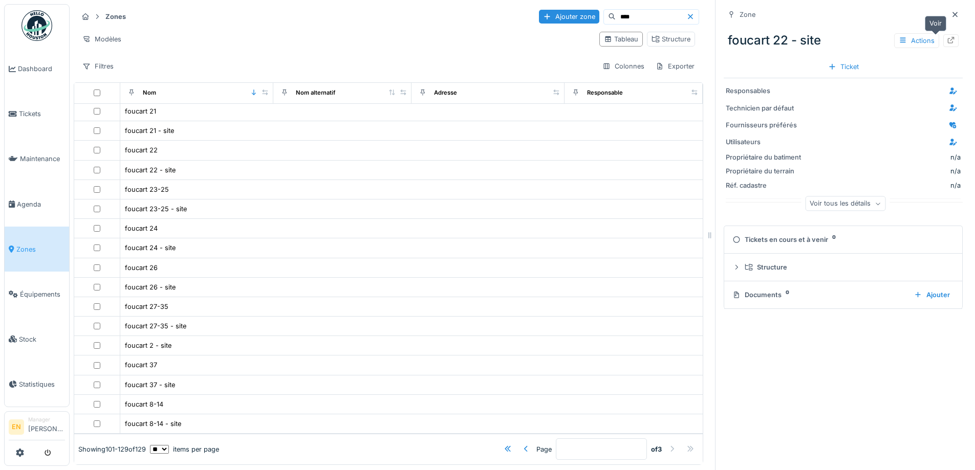
click at [947, 37] on icon at bounding box center [951, 40] width 8 height 7
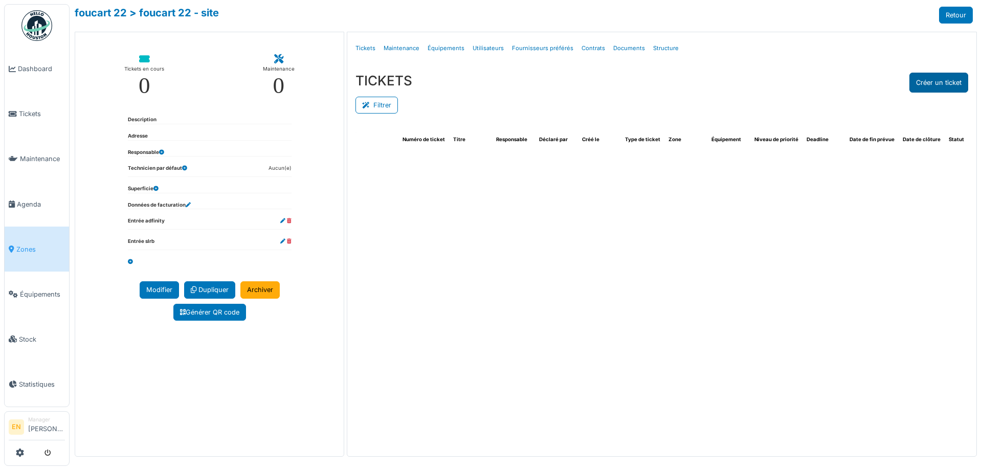
select select "***"
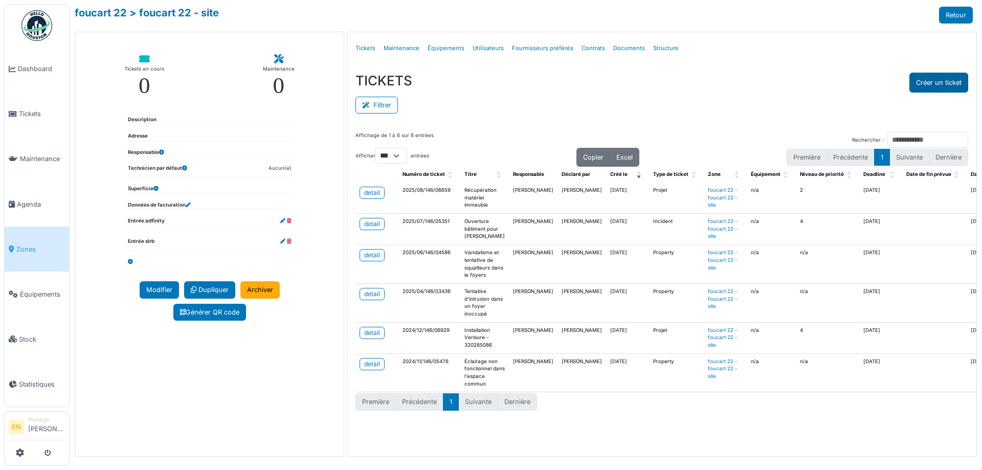
click at [932, 82] on button "Créer un ticket" at bounding box center [939, 83] width 59 height 20
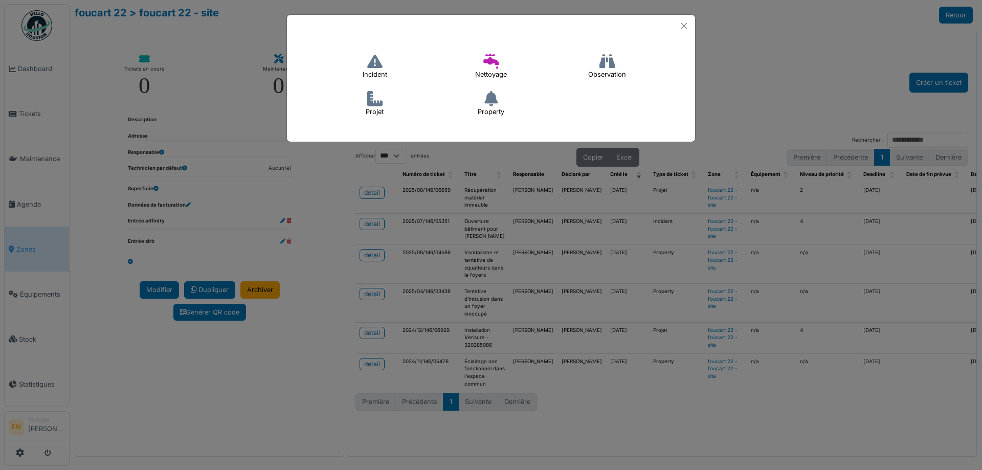
click at [370, 69] on icon at bounding box center [374, 61] width 15 height 15
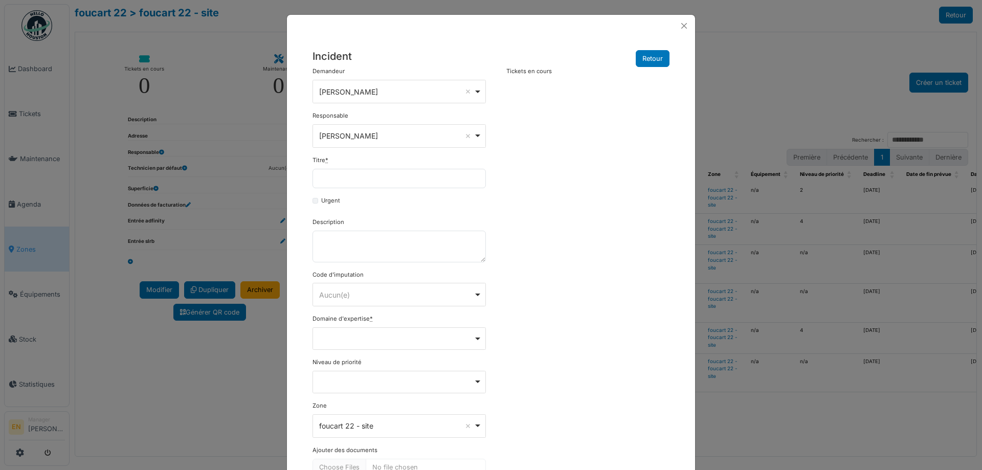
click at [363, 168] on div "Titre *" at bounding box center [399, 172] width 173 height 32
click at [370, 183] on input "Titre *" at bounding box center [399, 178] width 173 height 19
click at [322, 248] on textarea "Description" at bounding box center [399, 247] width 173 height 32
paste textarea "**********"
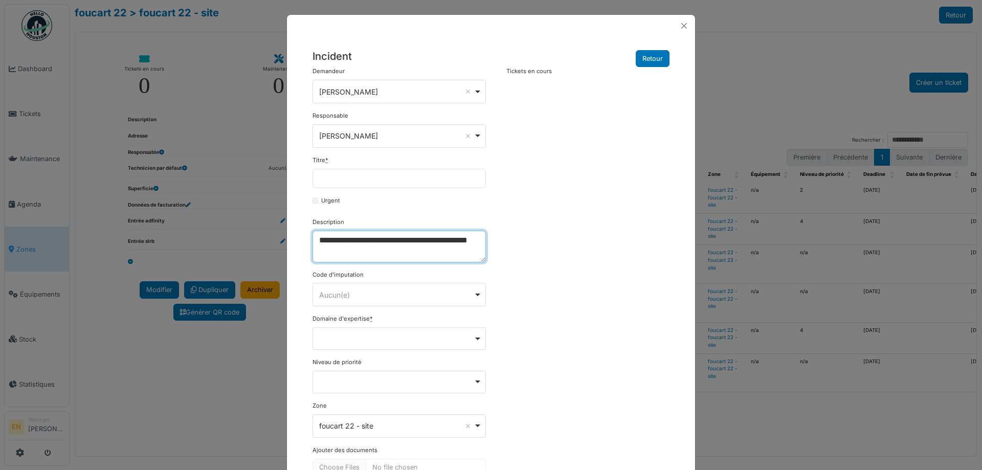
type textarea "**********"
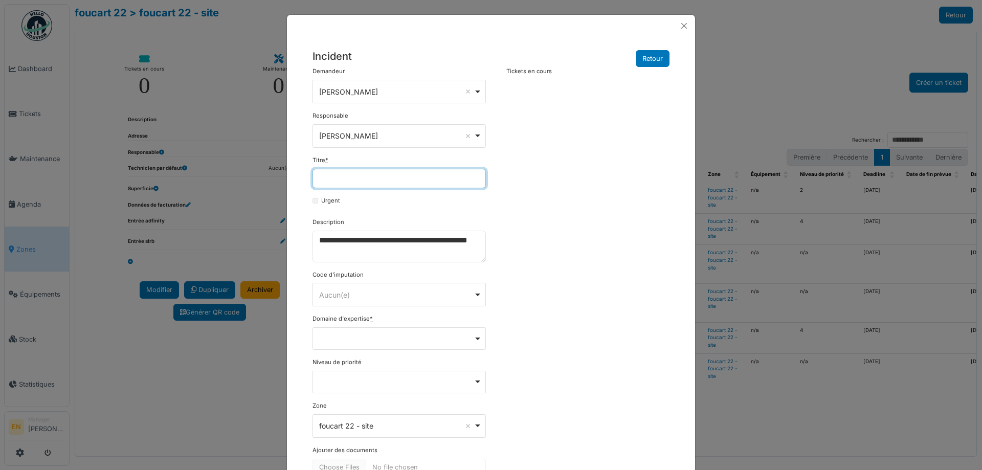
click at [356, 181] on input "Titre *" at bounding box center [399, 178] width 173 height 19
paste input "**********"
drag, startPoint x: 477, startPoint y: 176, endPoint x: 434, endPoint y: 183, distance: 44.2
click at [434, 183] on input "**********" at bounding box center [399, 178] width 173 height 19
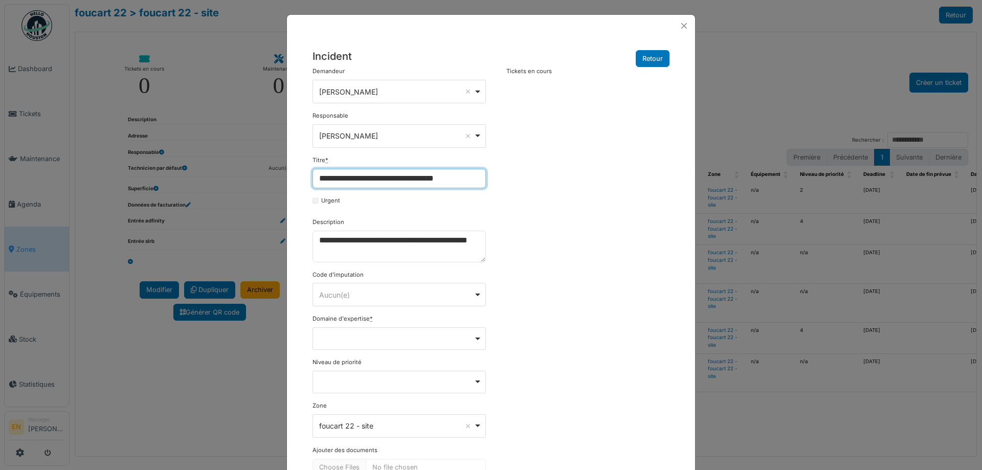
scroll to position [0, 0]
type input "**********"
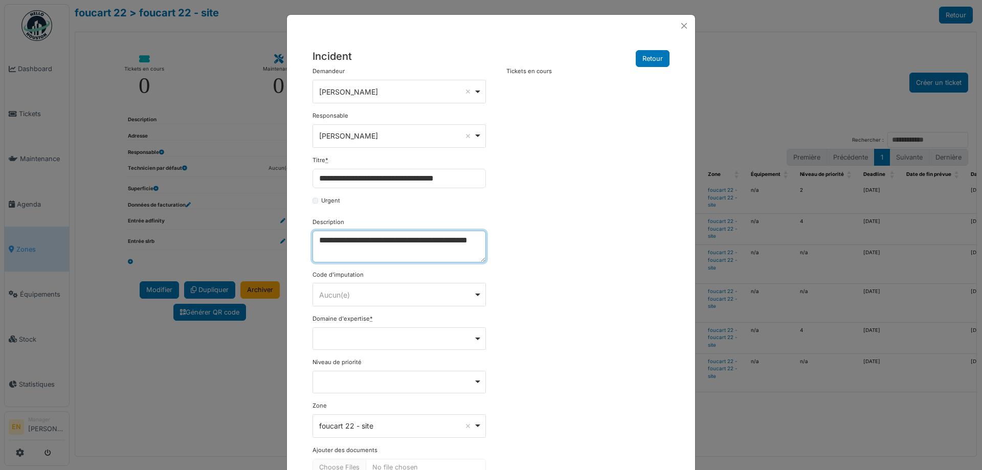
drag, startPoint x: 368, startPoint y: 252, endPoint x: 307, endPoint y: 251, distance: 61.4
click at [308, 251] on div "**********" at bounding box center [400, 285] width 184 height 436
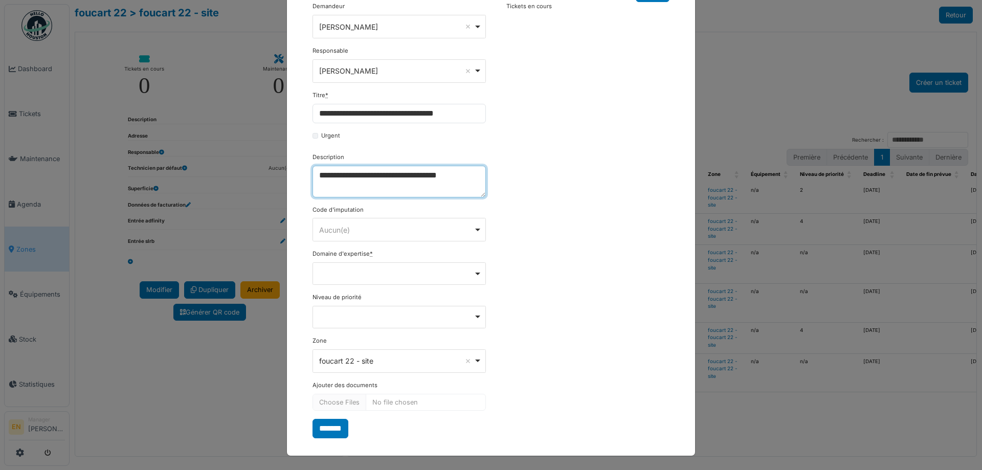
scroll to position [65, 0]
click at [473, 275] on div "Remove item" at bounding box center [399, 273] width 173 height 23
type textarea "**********"
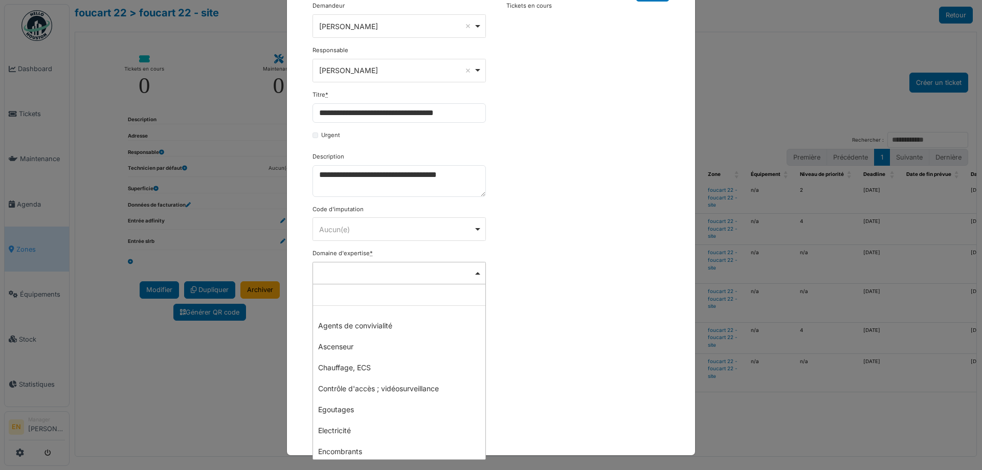
scroll to position [0, 0]
select select "***"
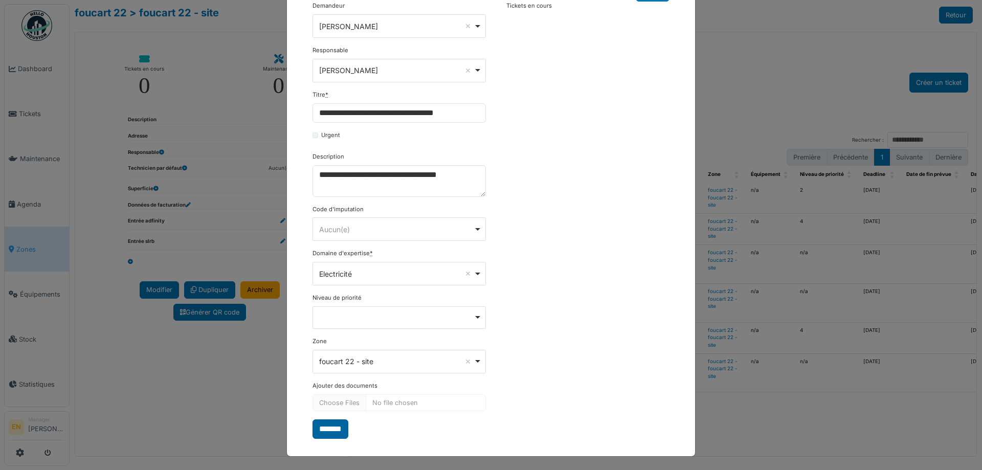
click at [331, 431] on input "*******" at bounding box center [331, 429] width 36 height 19
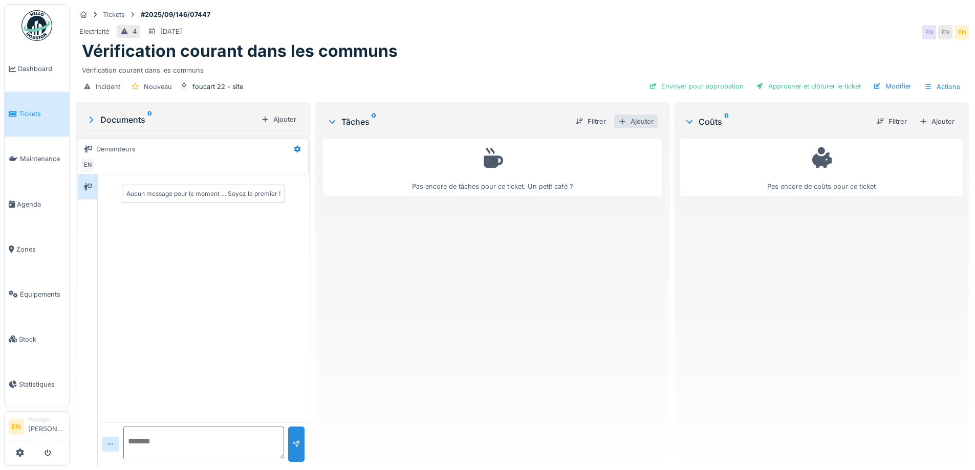
click at [639, 126] on div "Ajouter" at bounding box center [635, 122] width 43 height 14
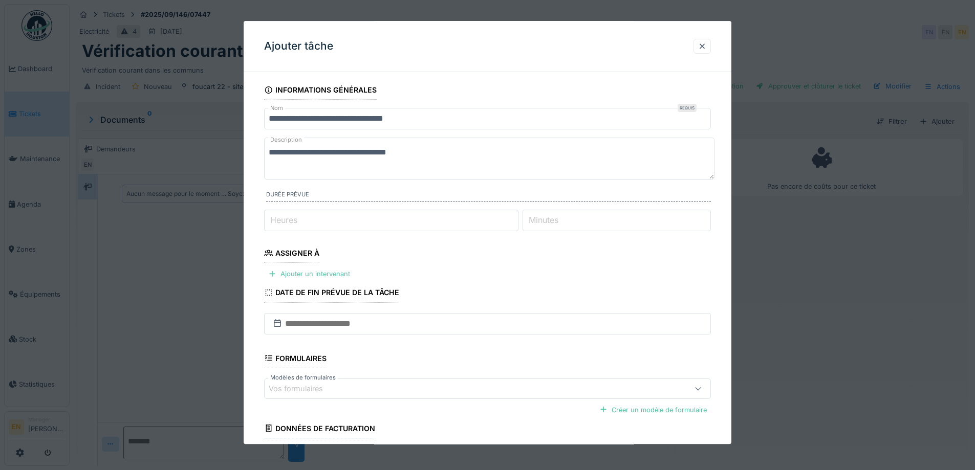
scroll to position [51, 0]
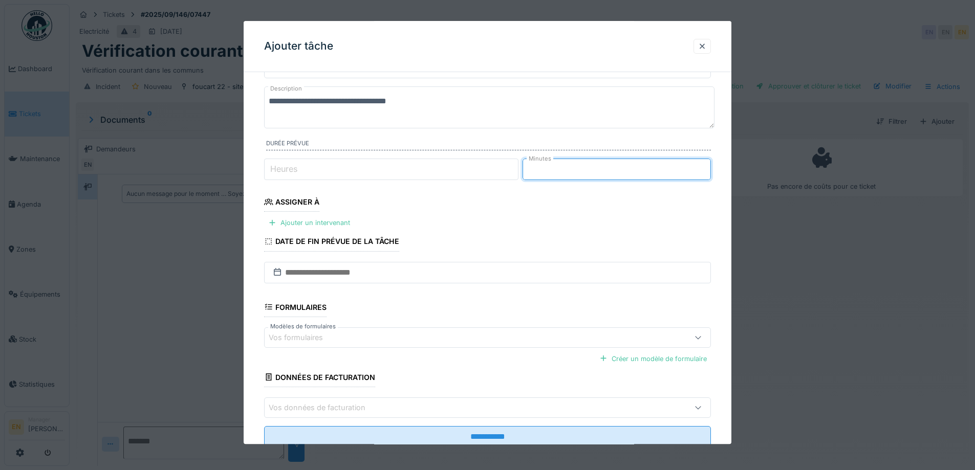
click at [706, 166] on input "**" at bounding box center [616, 169] width 188 height 21
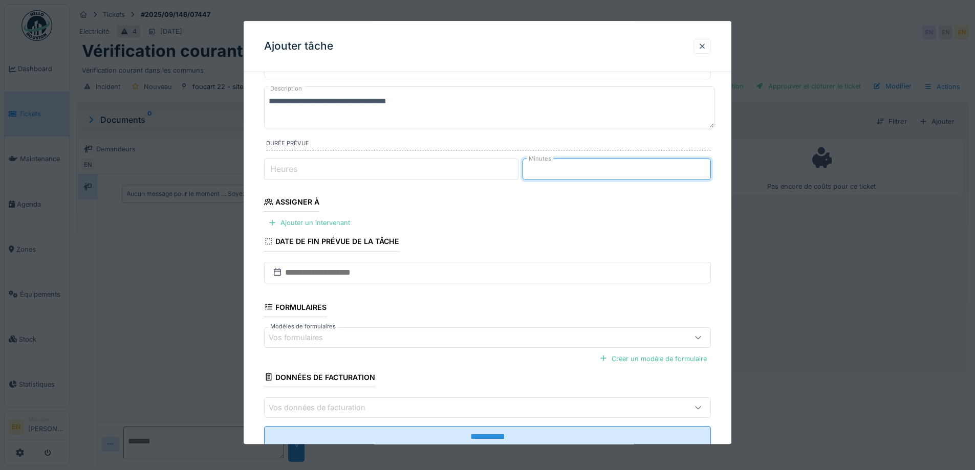
click at [706, 166] on input "**" at bounding box center [616, 169] width 188 height 21
type input "**"
click at [706, 166] on input "**" at bounding box center [616, 169] width 188 height 21
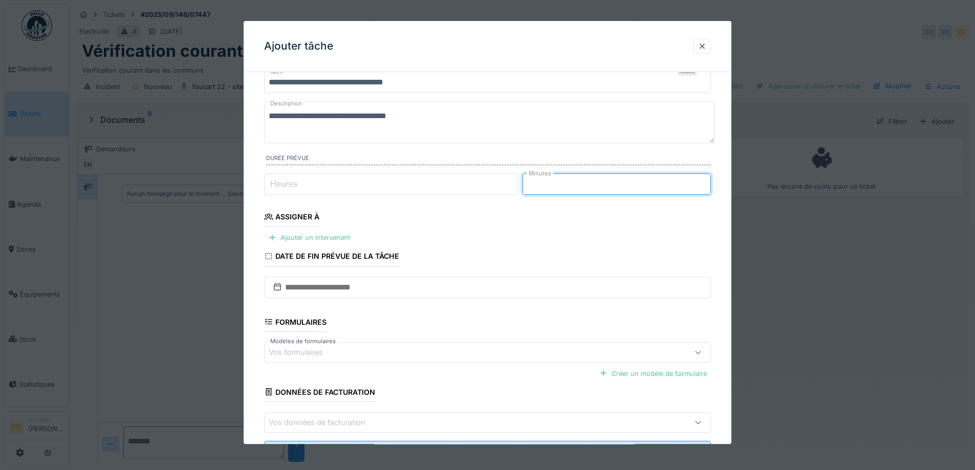
scroll to position [83, 0]
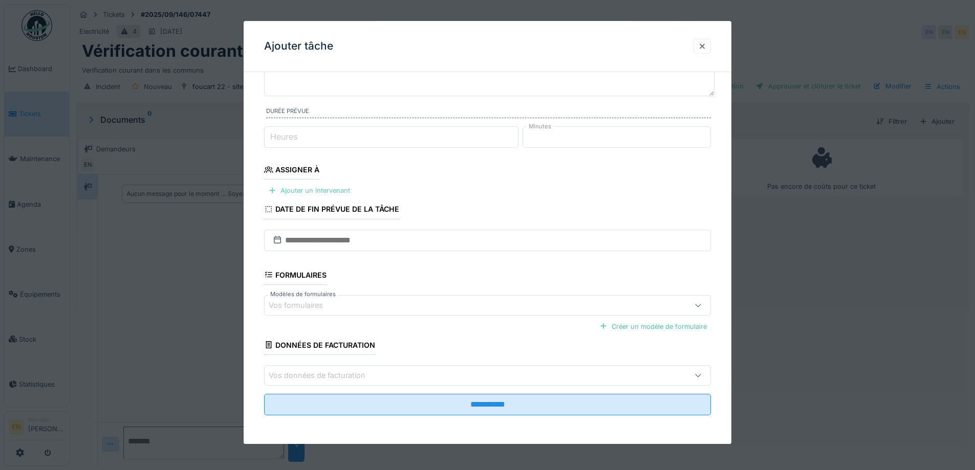
click at [331, 188] on div "Ajouter un intervenant" at bounding box center [309, 191] width 90 height 14
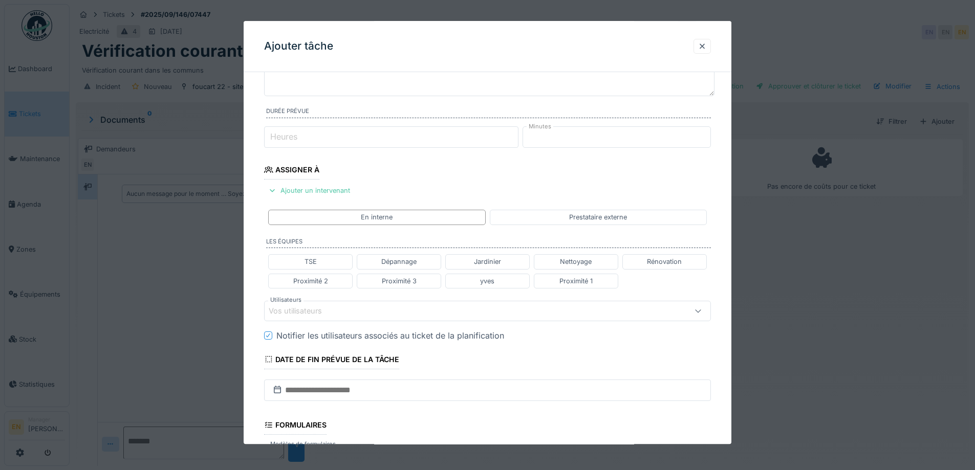
click at [326, 315] on div "Vos utilisateurs" at bounding box center [303, 310] width 68 height 11
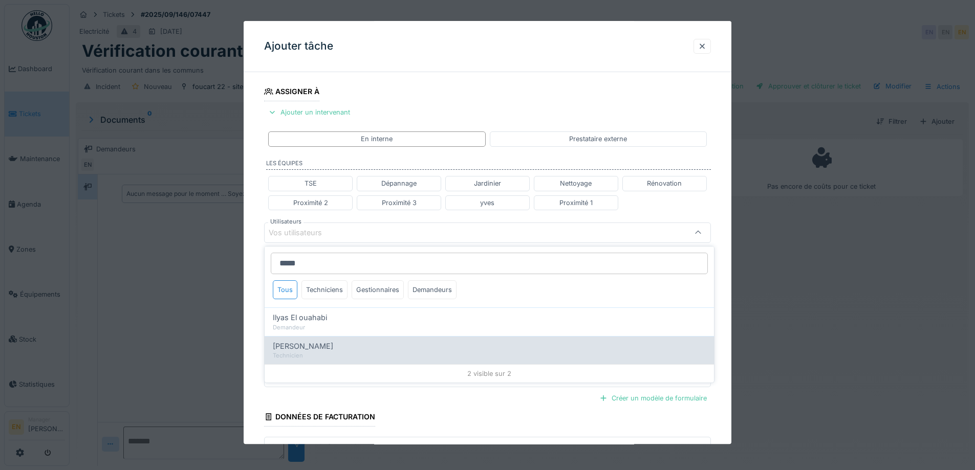
type input "*****"
click at [324, 347] on span "[PERSON_NAME]" at bounding box center [303, 346] width 60 height 11
type input "*****"
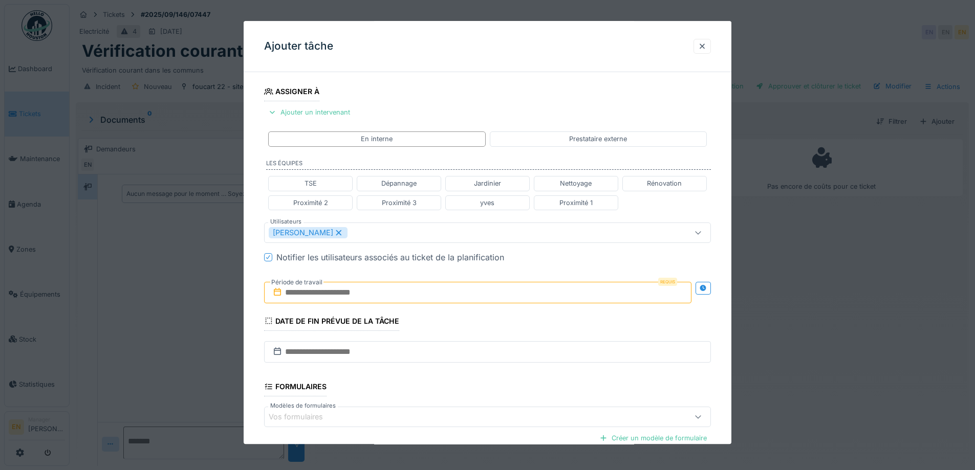
click at [731, 308] on div "**********" at bounding box center [488, 237] width 488 height 637
click at [704, 290] on icon at bounding box center [702, 288] width 7 height 7
click at [359, 298] on input "text" at bounding box center [367, 292] width 206 height 21
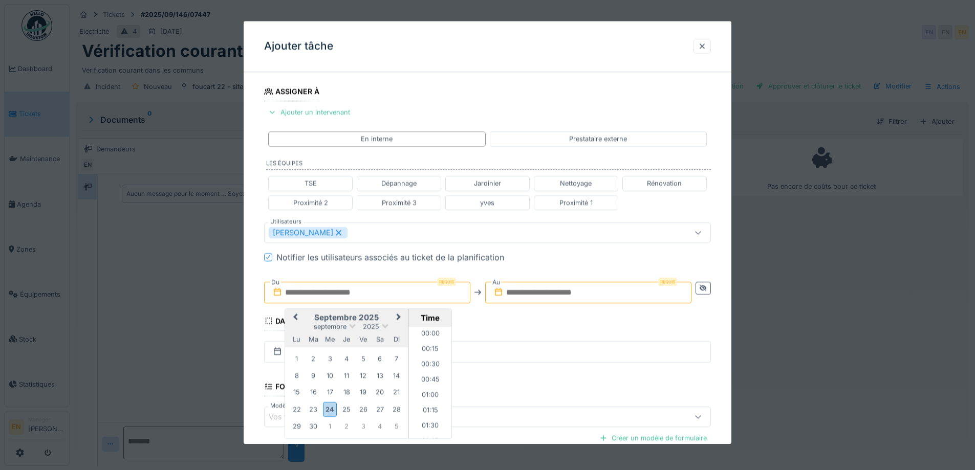
scroll to position [458, 0]
click at [331, 410] on div "24" at bounding box center [330, 409] width 14 height 15
click at [425, 396] on li "08:30" at bounding box center [429, 397] width 43 height 15
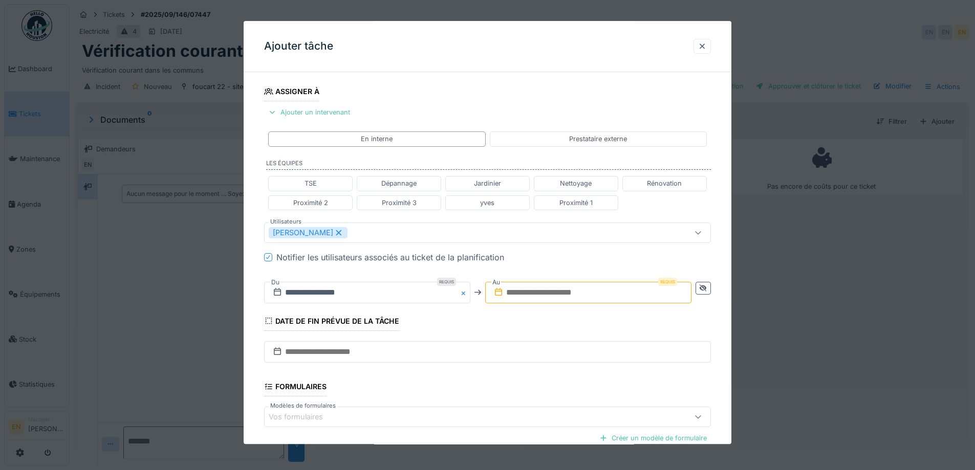
click at [568, 295] on input "text" at bounding box center [588, 292] width 206 height 21
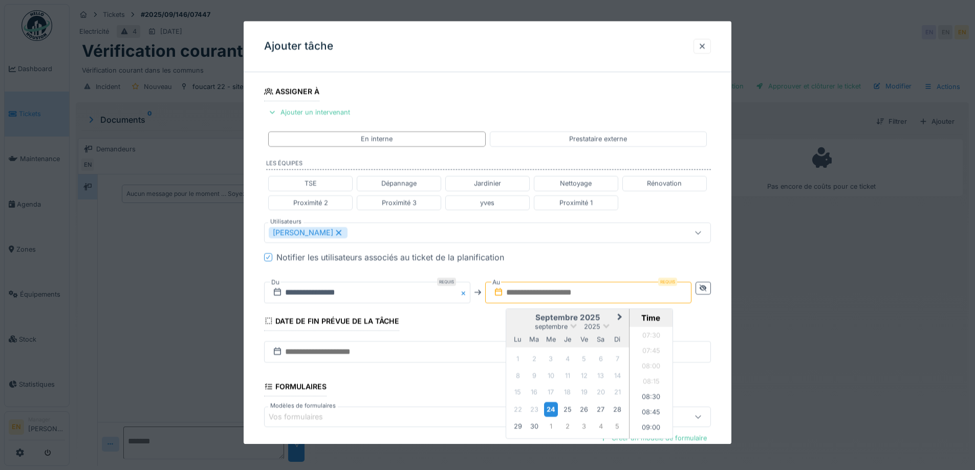
click at [552, 409] on div "24" at bounding box center [551, 409] width 14 height 15
click at [643, 378] on li "09:00" at bounding box center [650, 377] width 43 height 15
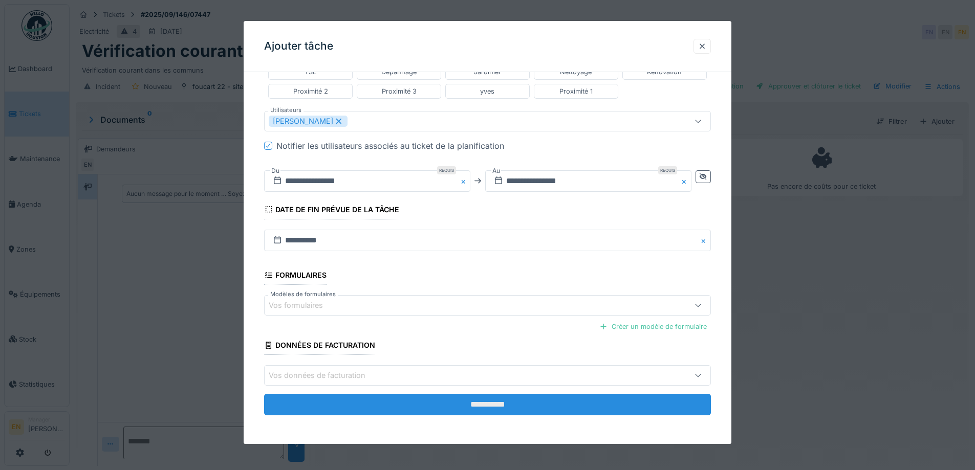
scroll to position [8, 0]
click at [497, 406] on input "**********" at bounding box center [487, 405] width 447 height 21
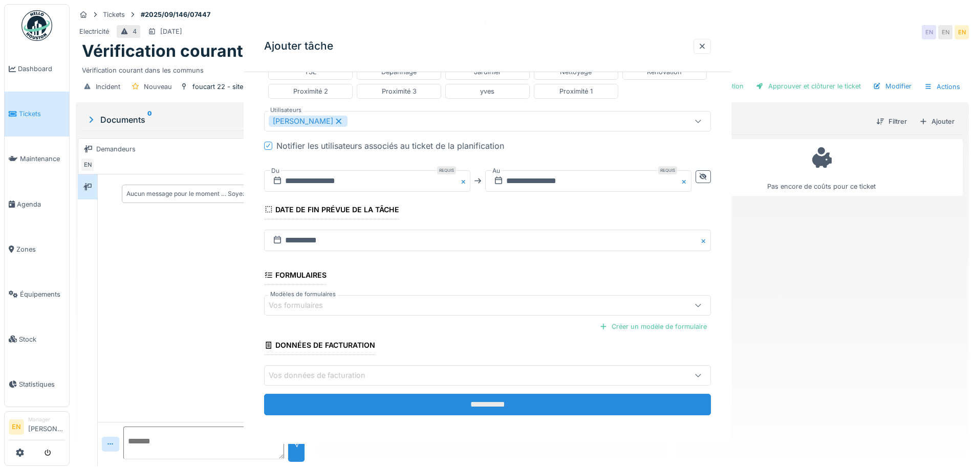
scroll to position [0, 0]
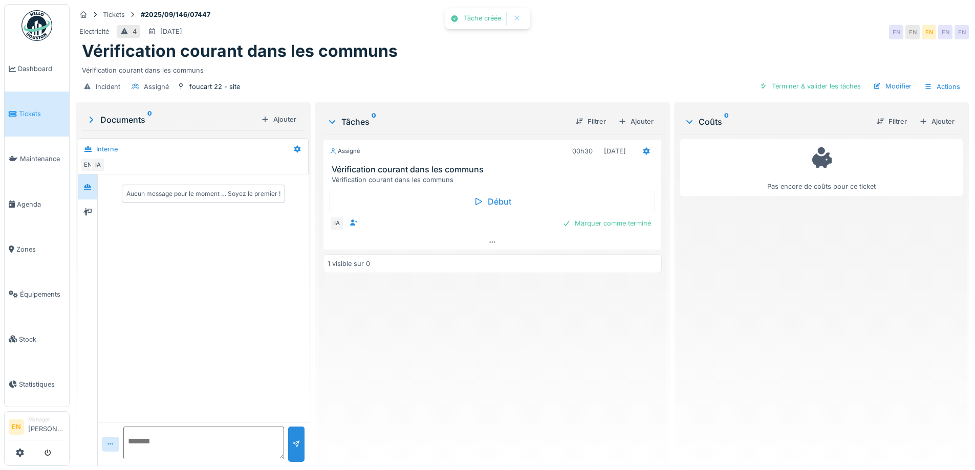
click at [479, 380] on div "Assigné 00h30 [DATE] Vérification courant dans les communs Vérification courant…" at bounding box center [492, 296] width 338 height 323
click at [892, 79] on div "Modifier" at bounding box center [892, 86] width 47 height 14
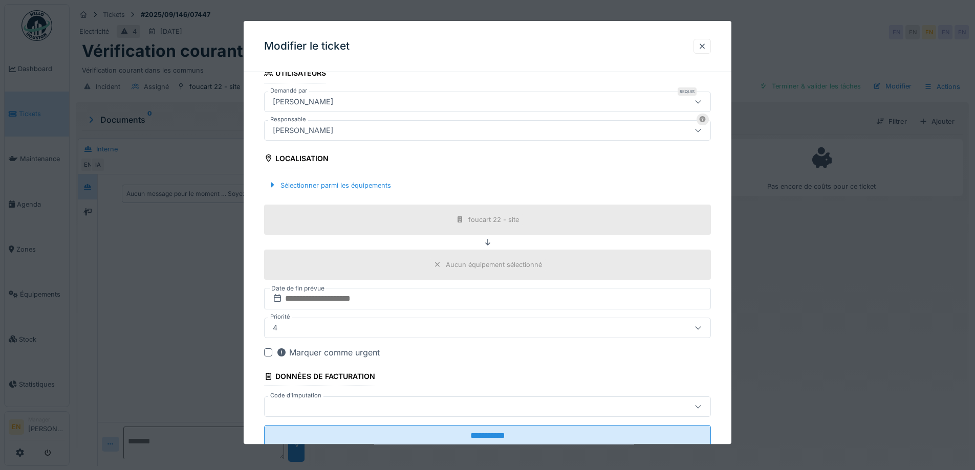
scroll to position [256, 0]
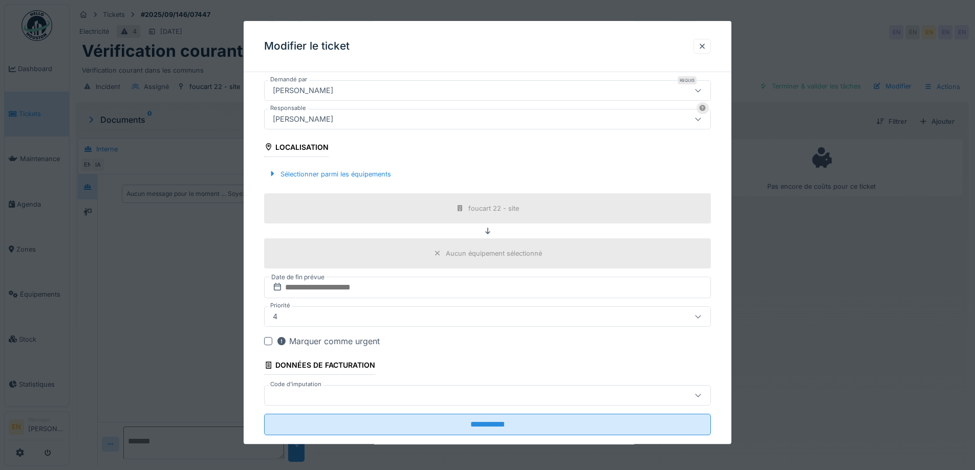
click at [374, 90] on div "[PERSON_NAME]" at bounding box center [461, 90] width 385 height 11
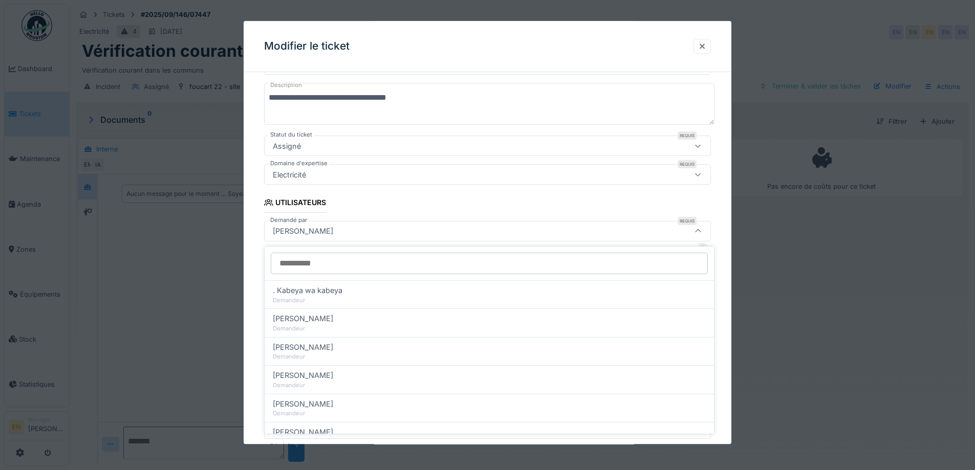
scroll to position [114, 0]
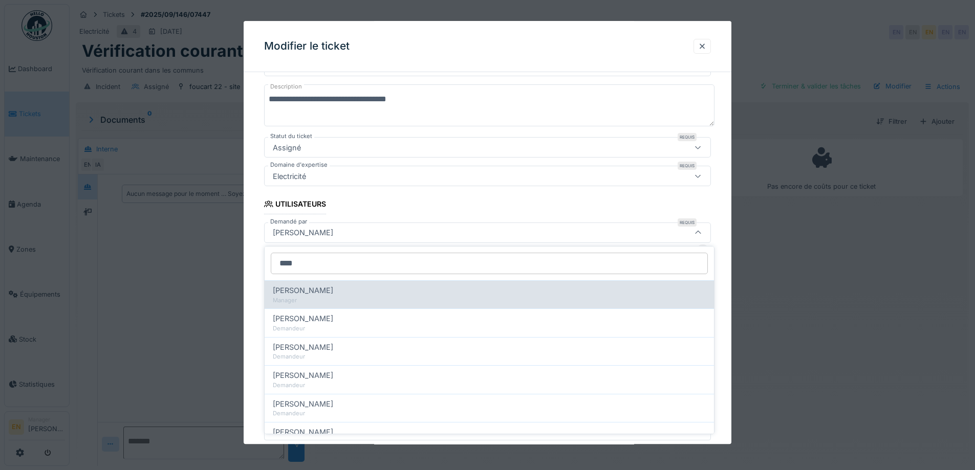
type input "****"
click at [293, 289] on span "[PERSON_NAME]" at bounding box center [303, 290] width 60 height 11
type input "****"
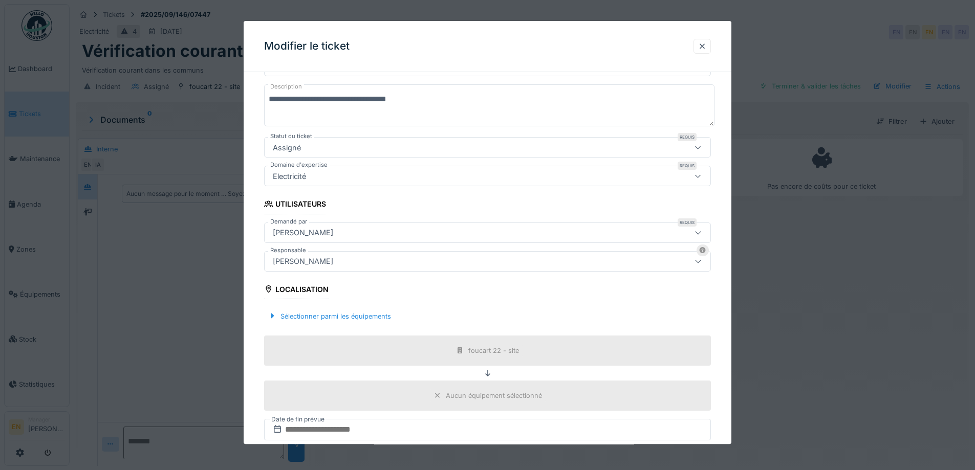
scroll to position [276, 0]
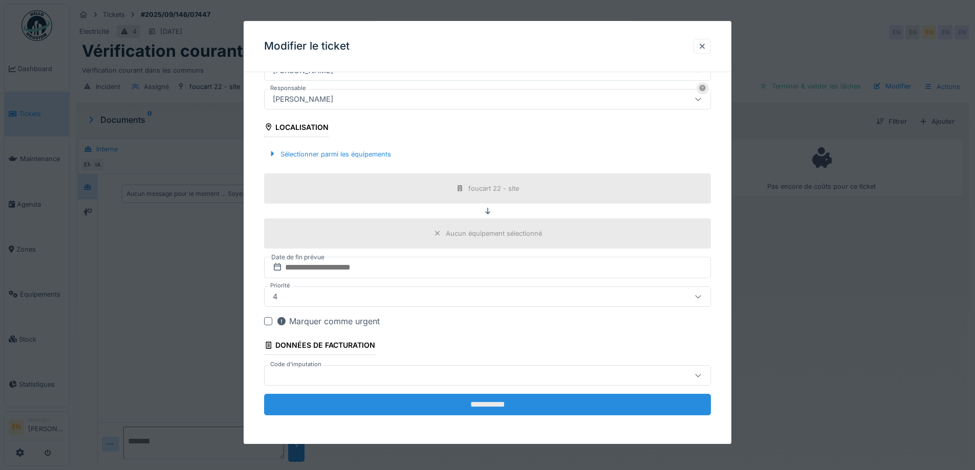
click at [478, 401] on input "**********" at bounding box center [487, 404] width 447 height 21
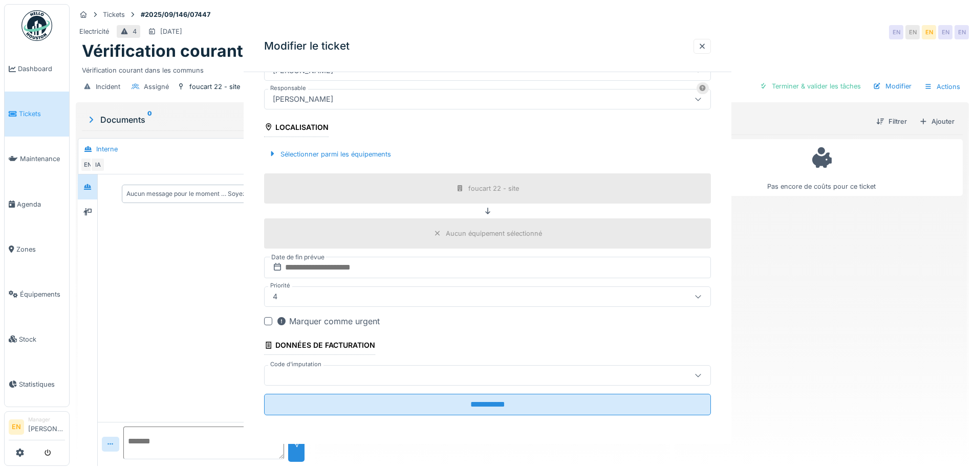
scroll to position [0, 0]
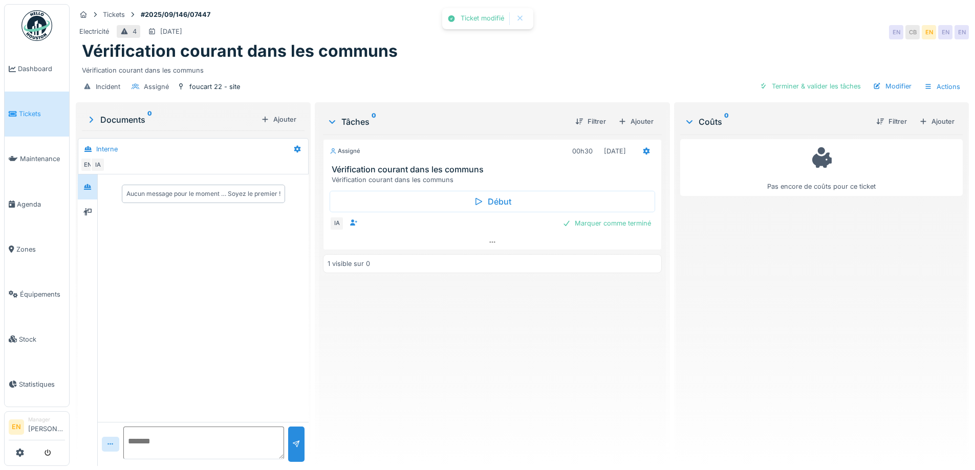
click at [489, 384] on div "Assigné 00h30 [DATE] Vérification courant dans les communs Vérification courant…" at bounding box center [492, 296] width 338 height 323
click at [694, 39] on div "Electricité 4 [DATE] EN CB EN EN EN" at bounding box center [522, 32] width 893 height 18
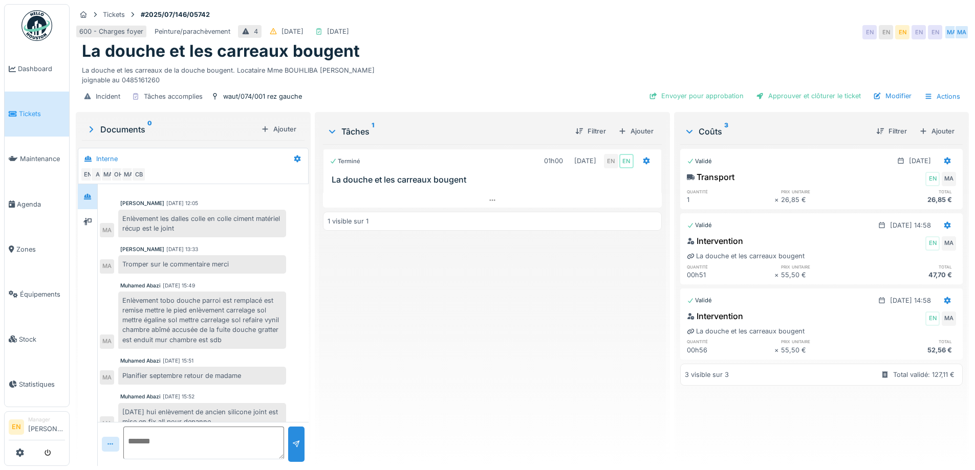
scroll to position [38, 0]
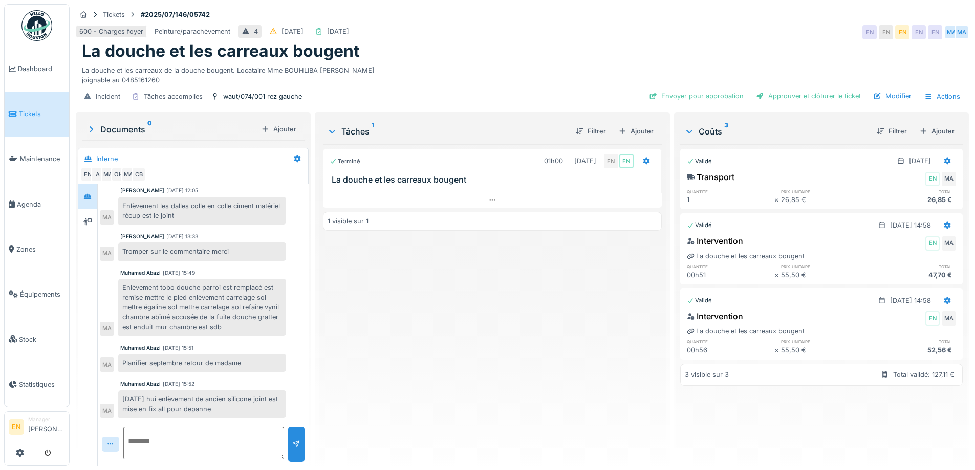
click at [662, 27] on div "600 - Charges foyer Peinture/parachèvement 4 [DATE] [DATE] EN EN EN EN EN MA [G…" at bounding box center [522, 32] width 893 height 18
click at [562, 53] on div "La douche et les carreaux bougent" at bounding box center [522, 50] width 881 height 19
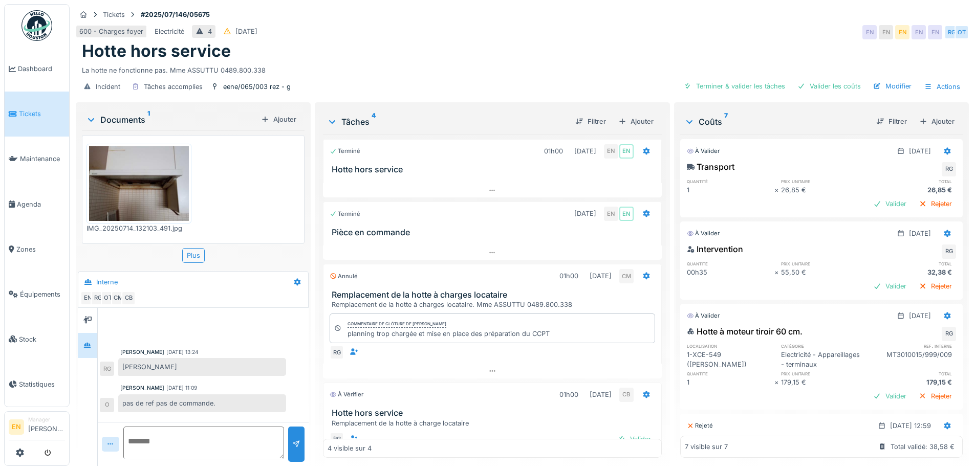
scroll to position [30, 0]
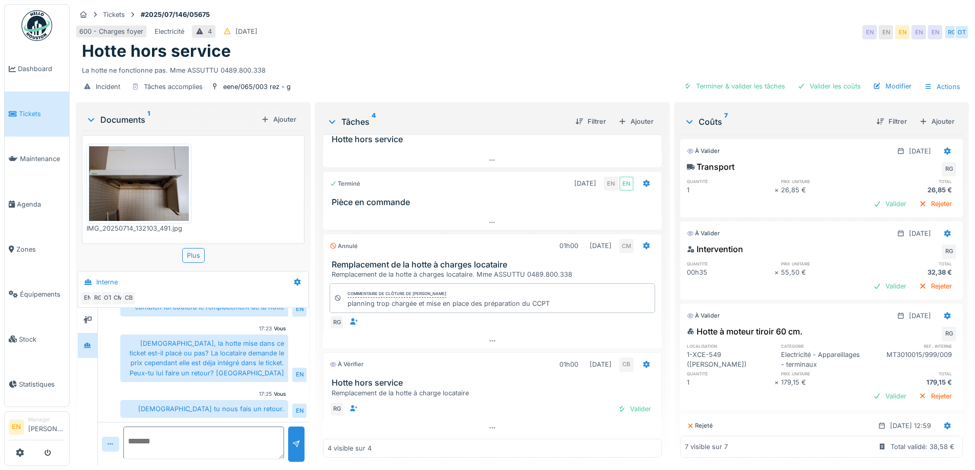
click at [674, 23] on div "600 - Charges foyer Electricité 4 [DATE] EN EN EN EN EN RG OT" at bounding box center [522, 32] width 893 height 18
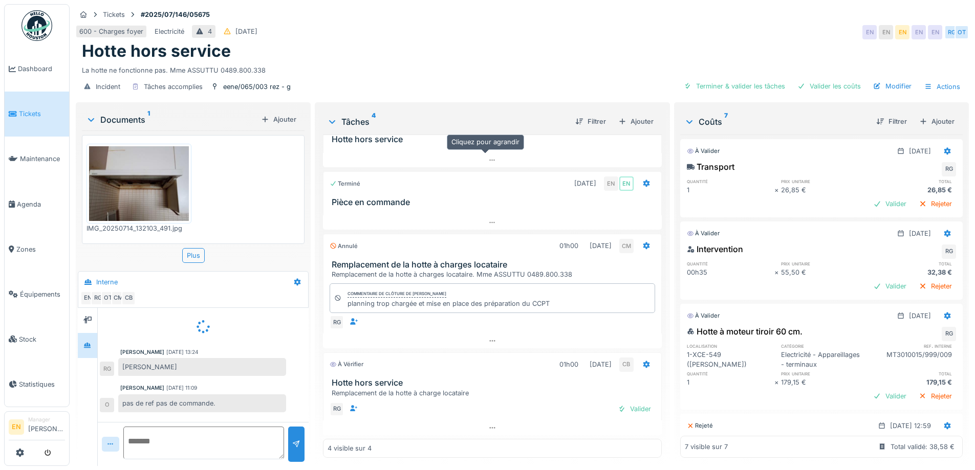
scroll to position [31, 0]
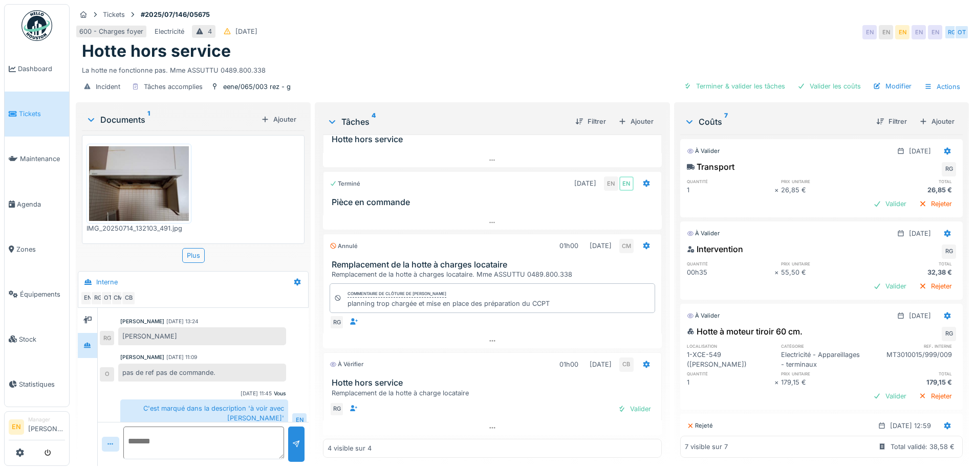
click at [533, 61] on div "La hotte ne fonctionne pas. Mme ASSUTTU 0489.800.338" at bounding box center [522, 68] width 881 height 14
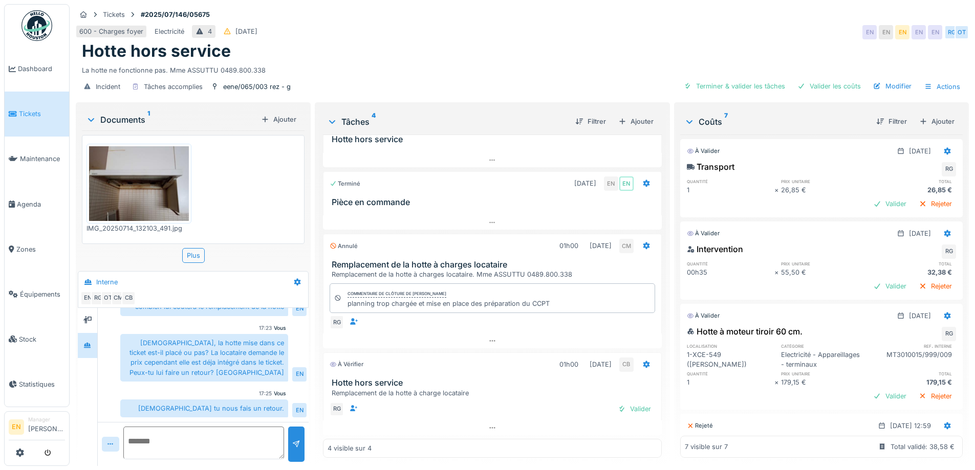
scroll to position [0, 0]
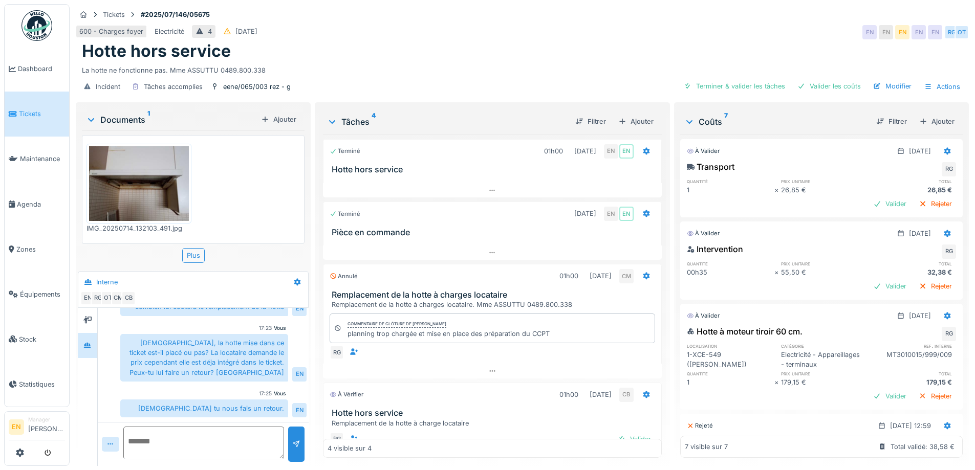
click at [497, 28] on div "600 - Charges foyer Electricité 4 19/07/2025 EN EN EN EN EN RG OT" at bounding box center [522, 32] width 893 height 18
click at [540, 75] on div "Incident Tâches accomplies eene/065/003 rez - g Terminer & valider les tâches V…" at bounding box center [522, 86] width 893 height 23
click at [235, 438] on textarea at bounding box center [203, 443] width 161 height 33
type textarea "**********"
click at [296, 440] on div at bounding box center [296, 445] width 8 height 10
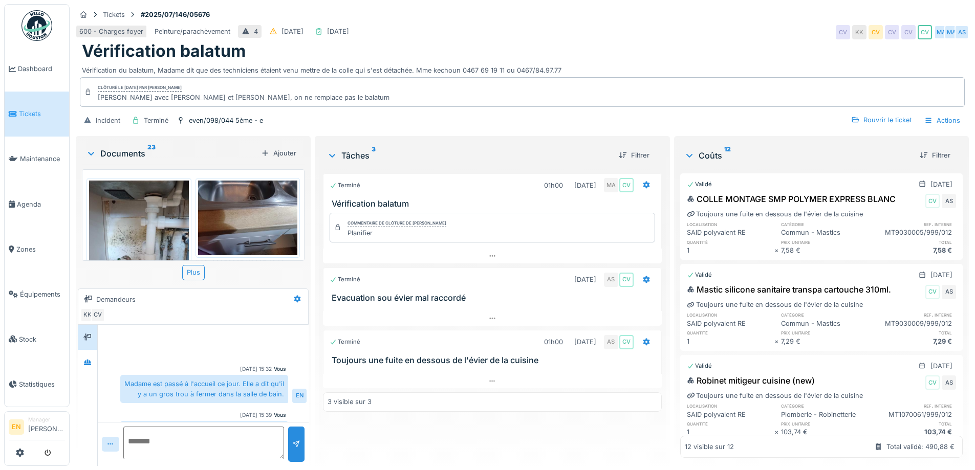
scroll to position [30, 0]
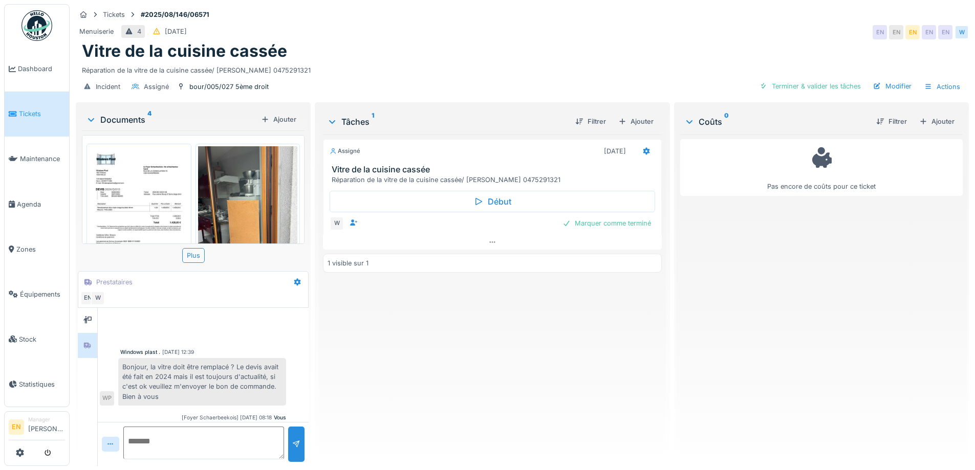
scroll to position [263, 0]
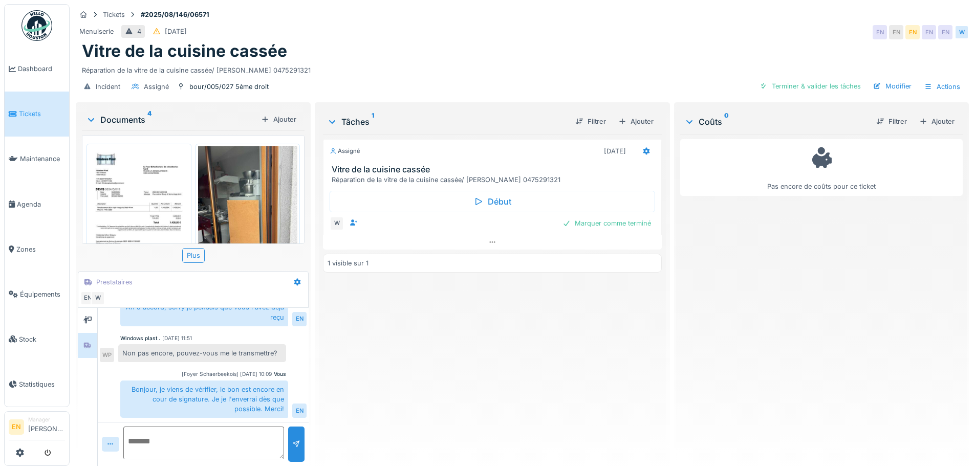
click at [407, 61] on div "Réparation de la vitre de la cuisine cassée/ BENEDINE Khalid 0475291321" at bounding box center [522, 68] width 881 height 14
click at [388, 308] on div "Assigné 21/08/2025 Vitre de la cuisine cassée Réparation de la vitre de la cuis…" at bounding box center [492, 296] width 338 height 323
click at [107, 199] on img at bounding box center [139, 216] width 100 height 141
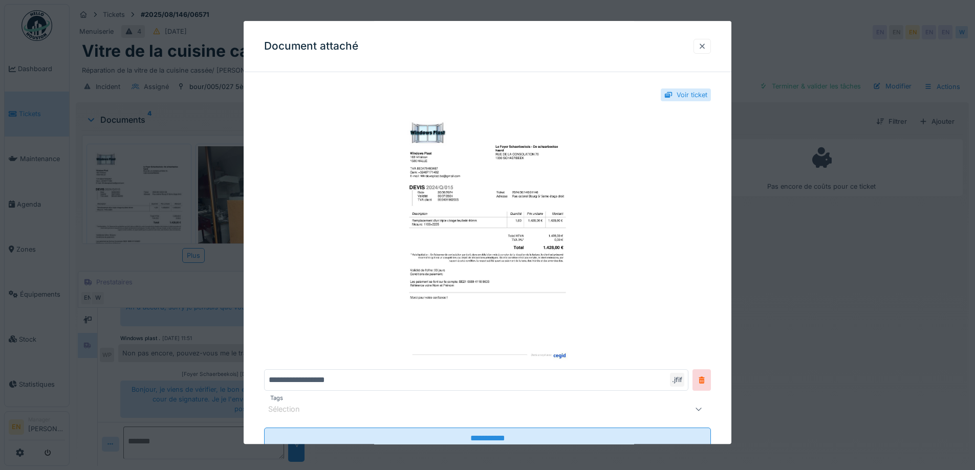
click at [706, 47] on div at bounding box center [702, 46] width 8 height 10
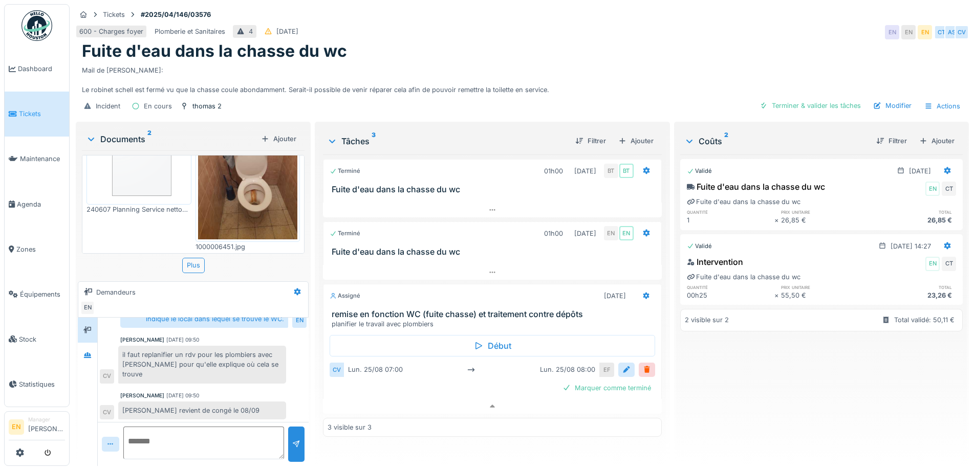
scroll to position [70, 0]
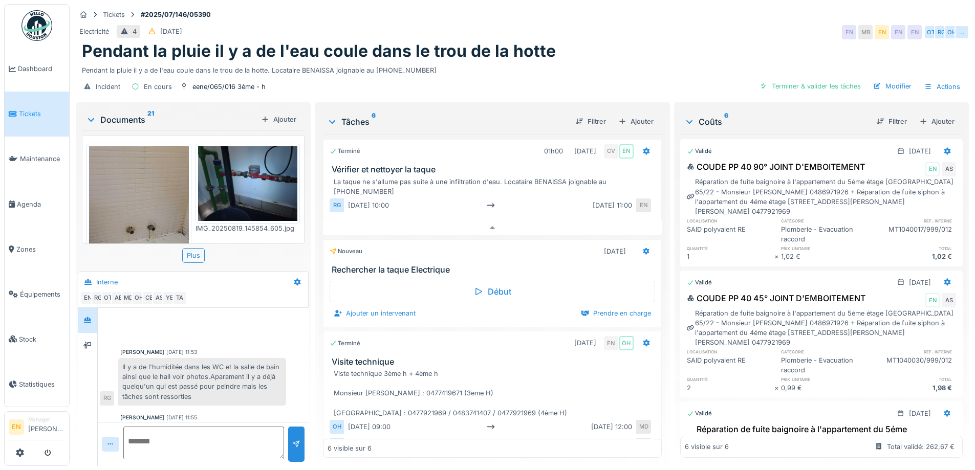
scroll to position [273, 0]
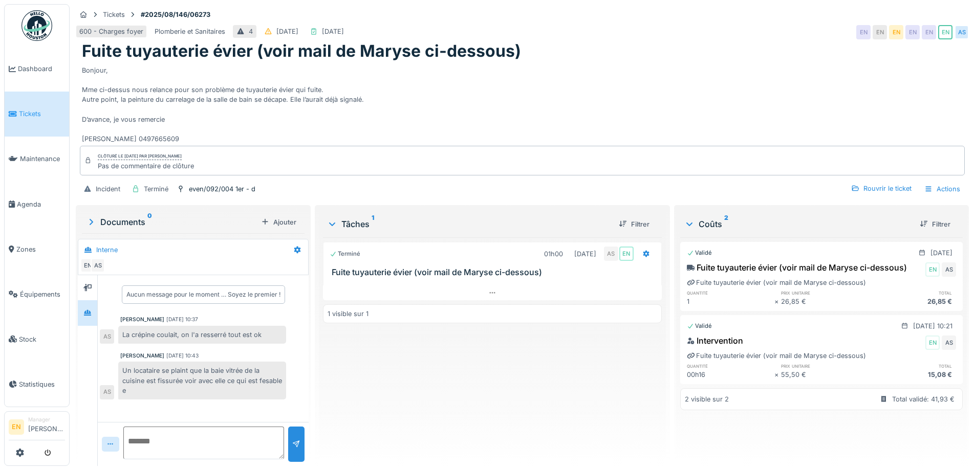
scroll to position [8, 0]
click at [424, 361] on div "Terminé 01h00 11/08/2025 AS EN Fuite tuyauterie évier (voir mail de Maryse ci-d…" at bounding box center [492, 347] width 338 height 221
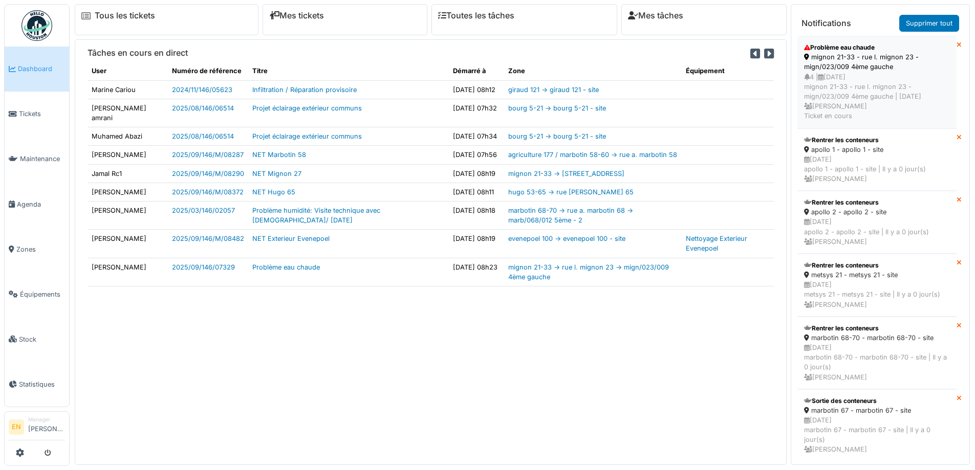
click at [853, 75] on div "4 | [DATE] mignon 21-33 - rue l. mignon 23 - mign/023/009 4ème gauche | [DATE] …" at bounding box center [877, 96] width 146 height 49
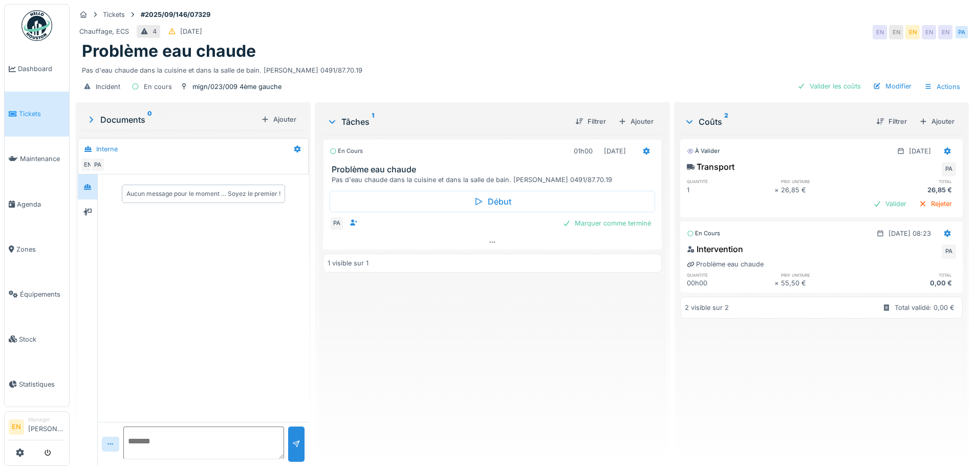
click at [469, 387] on div "En cours 01h00 24/09/2025 Problème eau chaude Pas d'eau chaude dans la cuisine …" at bounding box center [492, 296] width 338 height 323
click at [594, 41] on div "Problème eau chaude" at bounding box center [522, 50] width 881 height 19
click at [394, 339] on div "En cours 01h00 24/09/2025 Problème eau chaude Pas d'eau chaude dans la cuisine …" at bounding box center [492, 296] width 338 height 323
click at [92, 184] on icon at bounding box center [87, 187] width 8 height 7
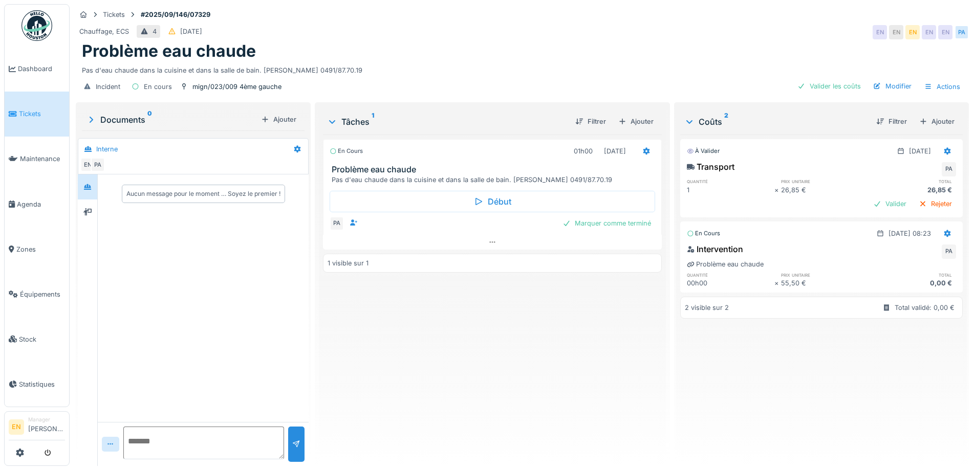
click at [525, 359] on div "En cours 01h00 24/09/2025 Problème eau chaude Pas d'eau chaude dans la cuisine …" at bounding box center [492, 296] width 338 height 323
click at [477, 61] on div "Pas d'eau chaude dans la cuisine et dans la salle de bain. Mme DEMIRCI 0491/87.…" at bounding box center [522, 68] width 881 height 14
click at [472, 61] on div "Pas d'eau chaude dans la cuisine et dans la salle de bain. Mme DEMIRCI 0491/87.…" at bounding box center [522, 68] width 881 height 14
click at [373, 340] on div "En cours 01h00 24/09/2025 Problème eau chaude Pas d'eau chaude dans la cuisine …" at bounding box center [492, 296] width 338 height 323
click at [477, 61] on div "Pas d'eau chaude dans la cuisine et dans la salle de bain. Mme DEMIRCI 0491/87.…" at bounding box center [522, 68] width 881 height 14
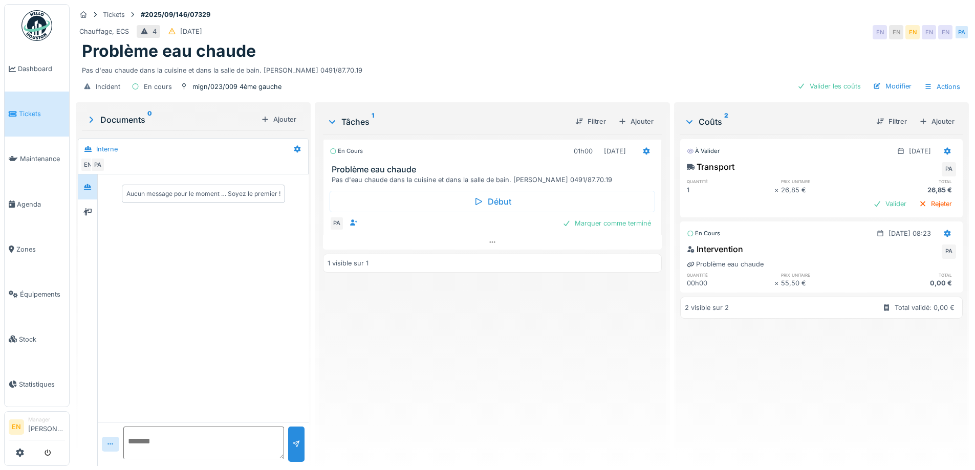
click at [711, 8] on div "Tickets #2025/09/146/07329" at bounding box center [522, 14] width 893 height 13
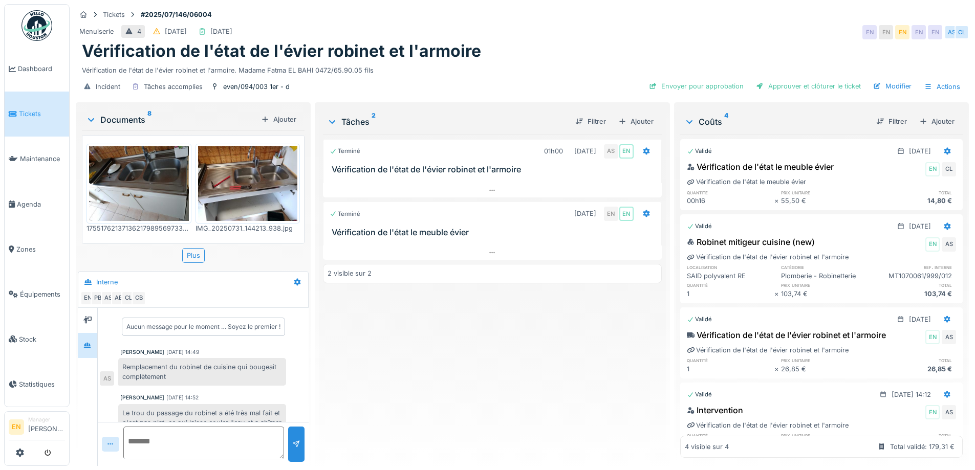
scroll to position [142, 0]
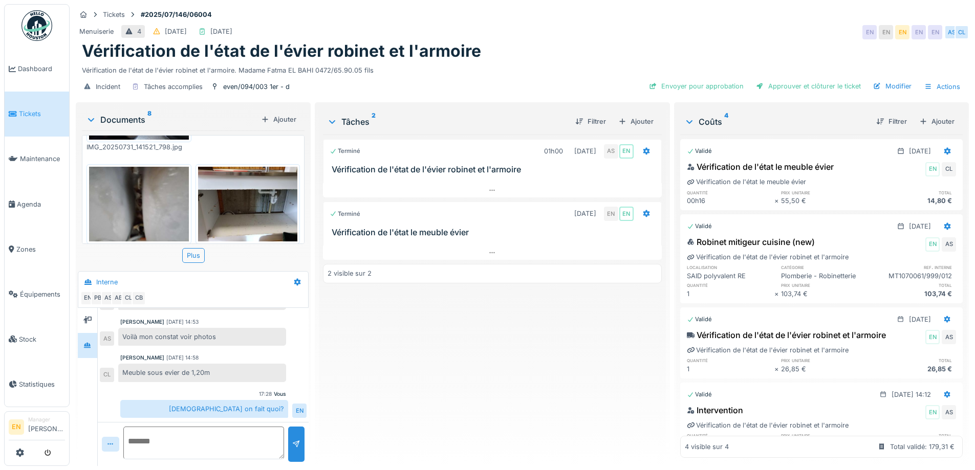
click at [433, 325] on div "Terminé 01h00 [DATE] AS EN Vérification de l'état de l'évier robinet et l'armoi…" at bounding box center [492, 296] width 338 height 323
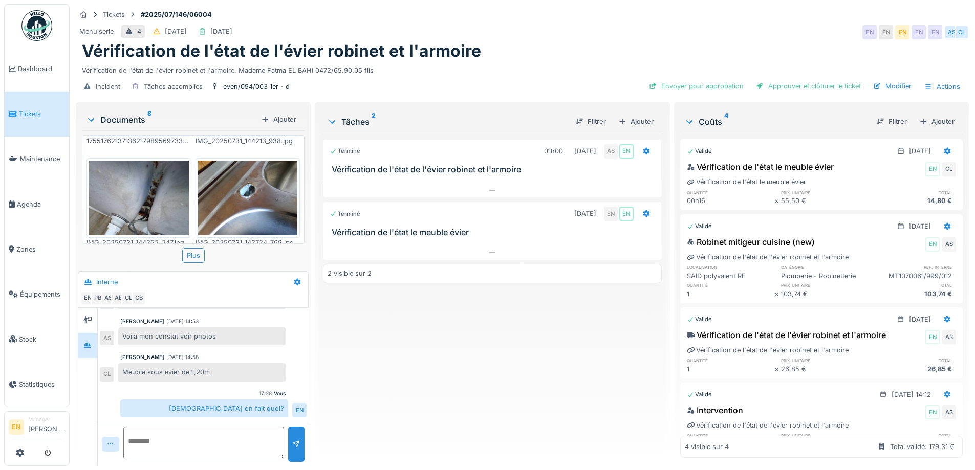
scroll to position [0, 0]
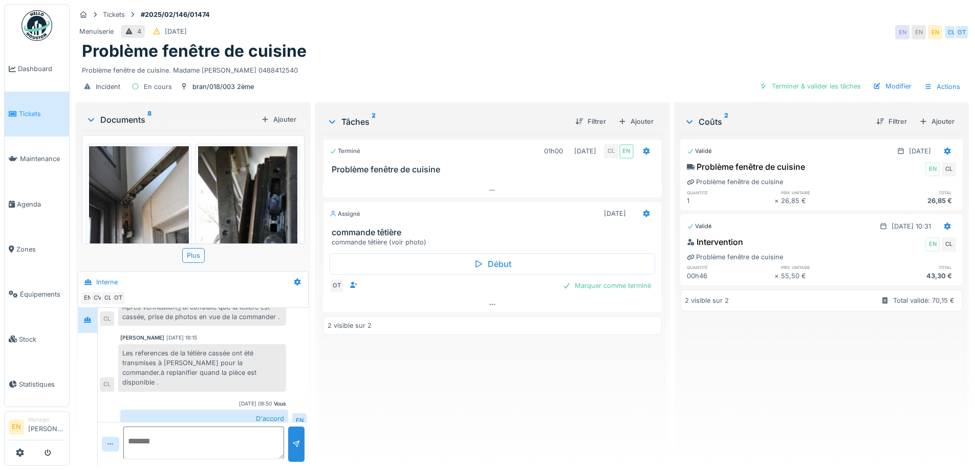
scroll to position [8, 0]
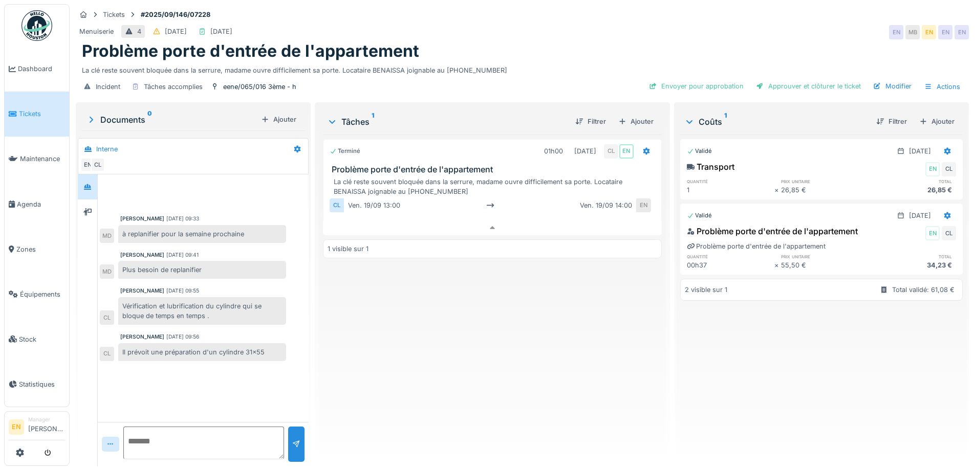
scroll to position [8, 0]
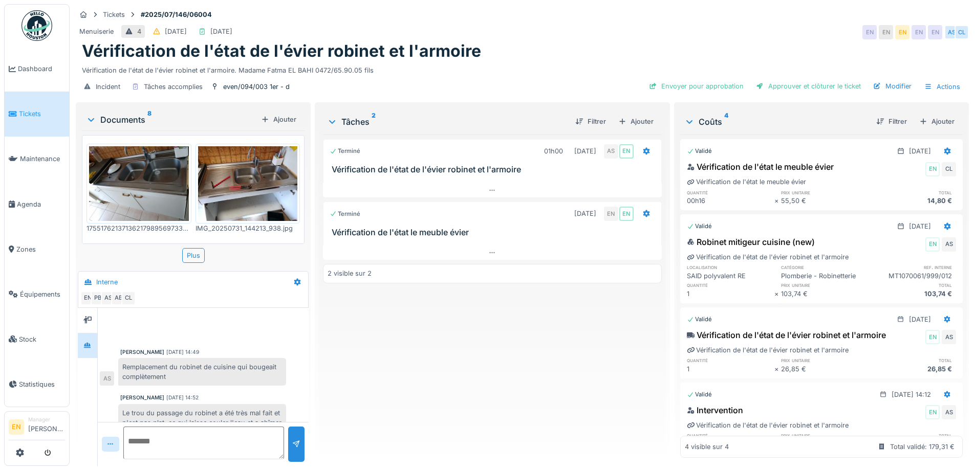
scroll to position [105, 0]
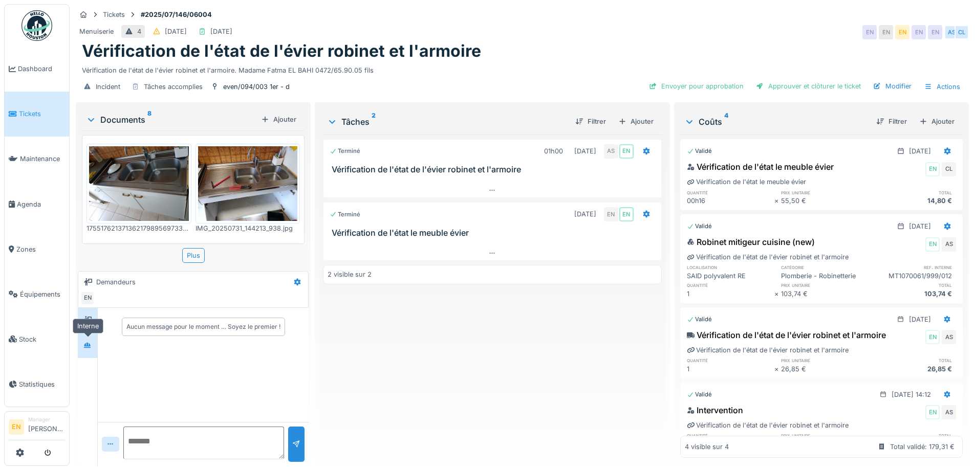
click at [87, 347] on icon at bounding box center [87, 345] width 8 height 7
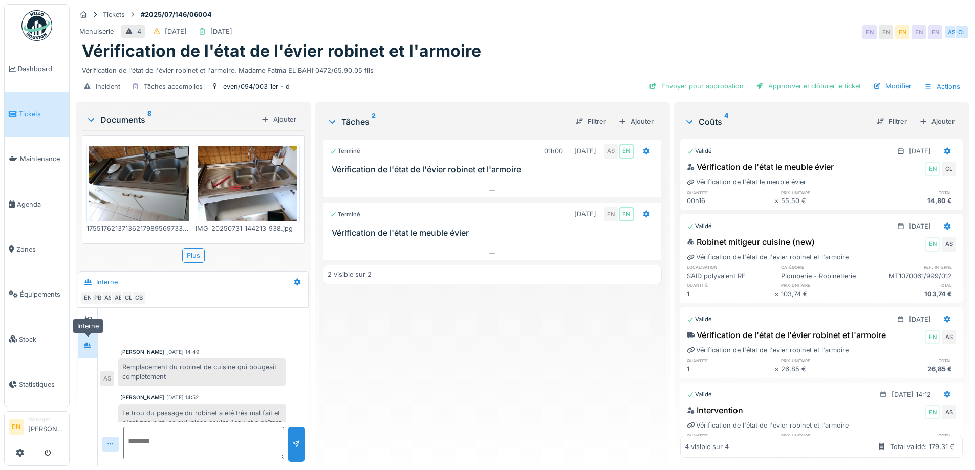
scroll to position [142, 0]
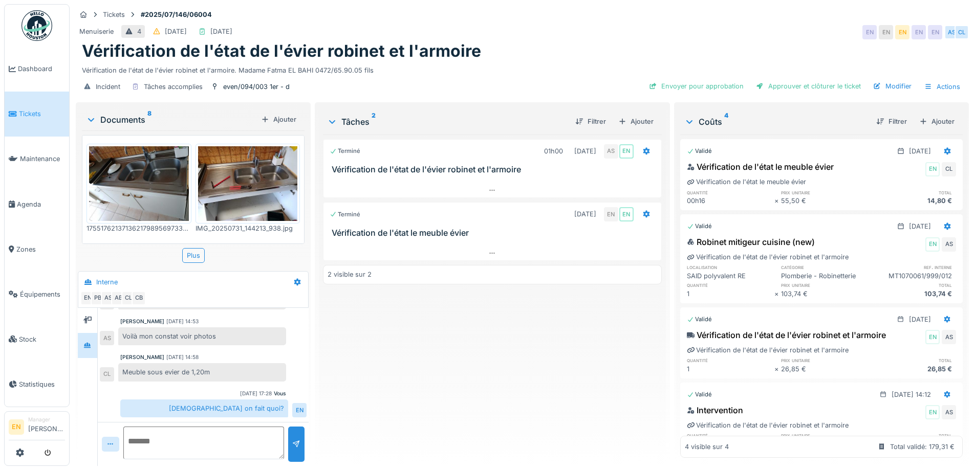
click at [442, 377] on div "Terminé 01h00 [DATE] AS EN Vérification de l'état de l'évier robinet et l'armoi…" at bounding box center [492, 296] width 338 height 323
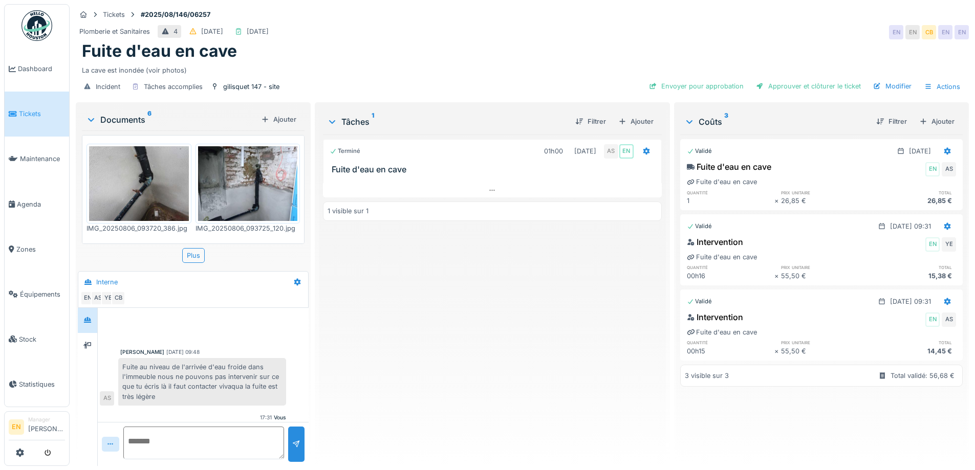
scroll to position [33, 0]
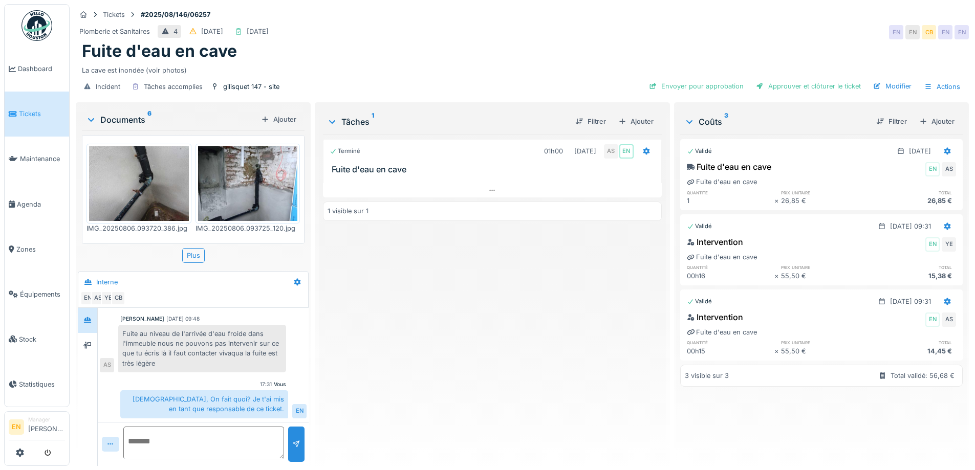
click at [438, 356] on div "Terminé 01h00 [DATE] AS EN Fuite d'eau en cave 1 visible sur 1" at bounding box center [492, 296] width 338 height 323
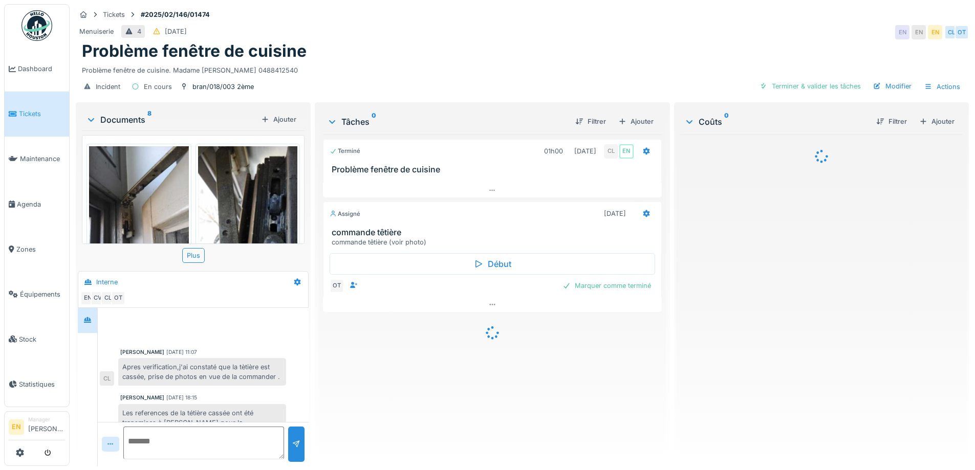
scroll to position [60, 0]
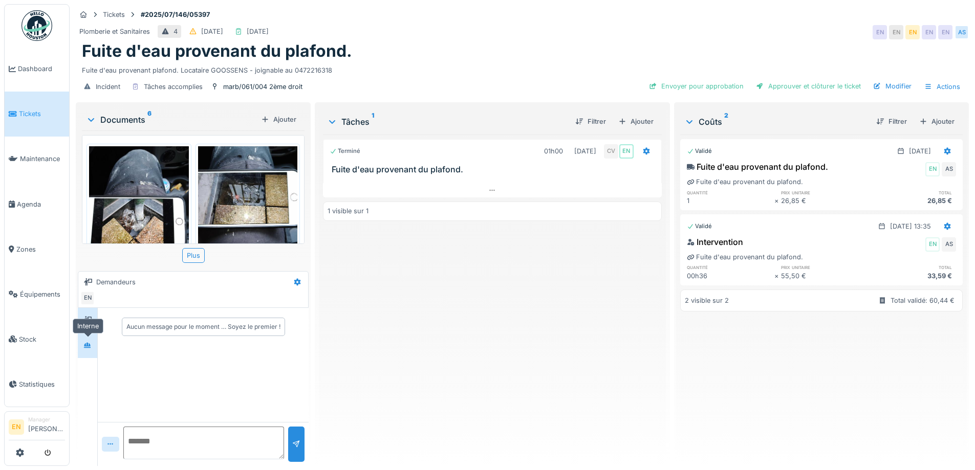
click at [86, 344] on icon at bounding box center [87, 345] width 7 height 6
click at [91, 345] on icon at bounding box center [87, 345] width 7 height 6
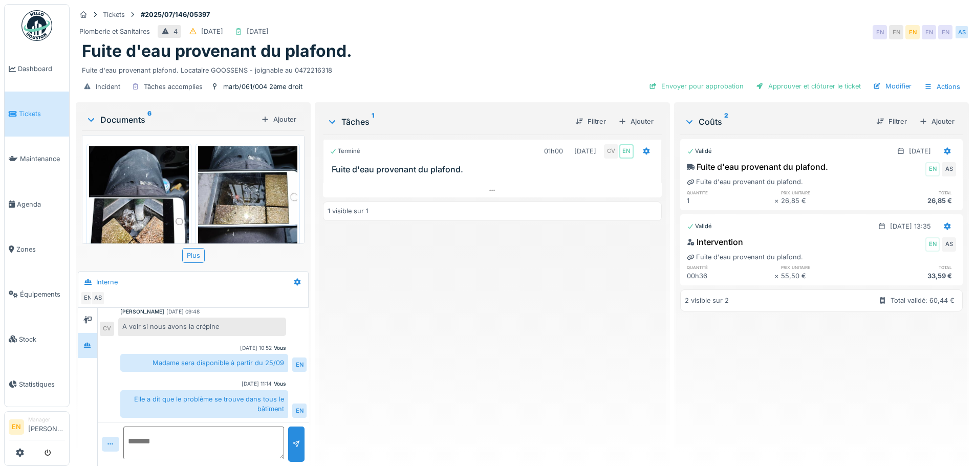
scroll to position [8, 0]
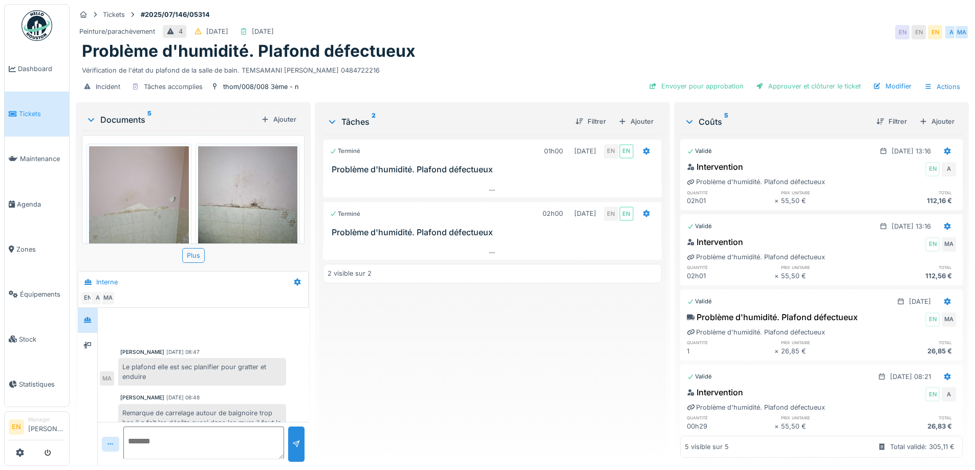
scroll to position [60, 0]
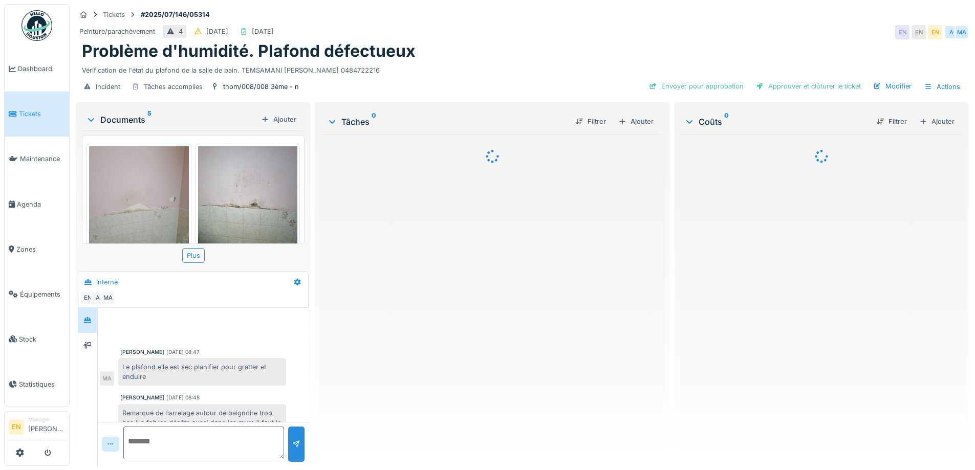
scroll to position [198, 0]
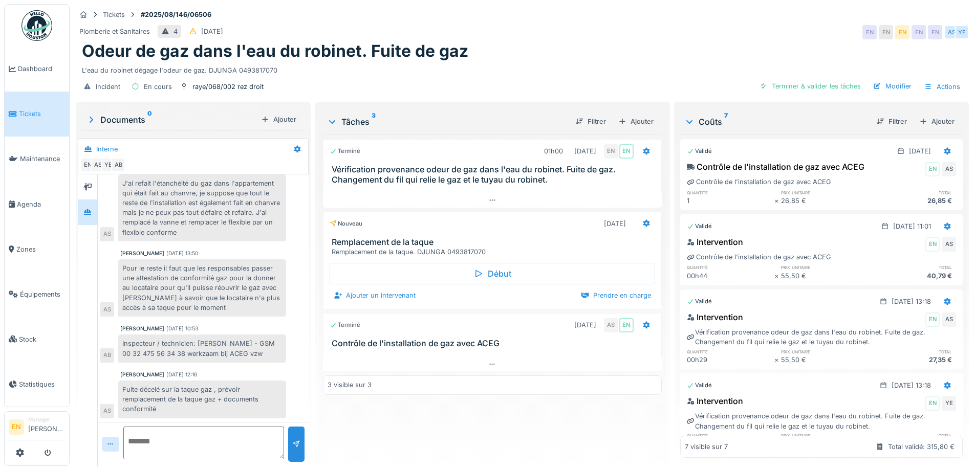
scroll to position [8, 0]
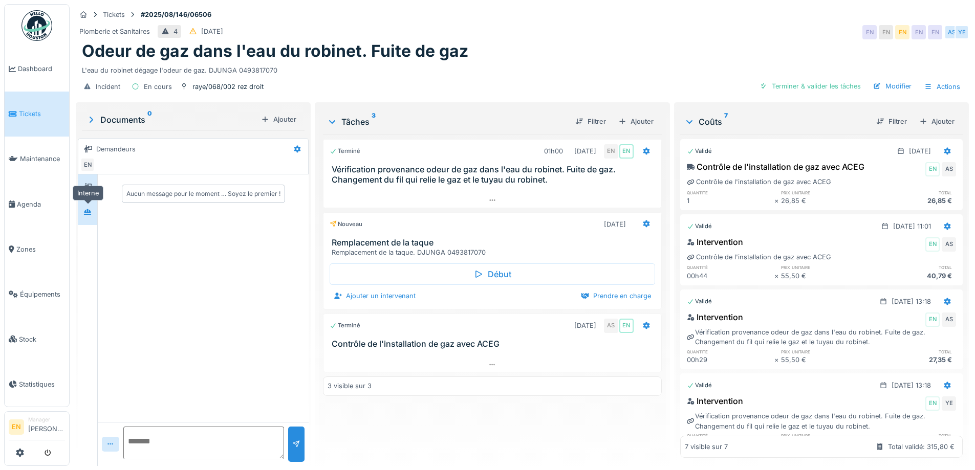
click at [90, 207] on div at bounding box center [87, 212] width 8 height 10
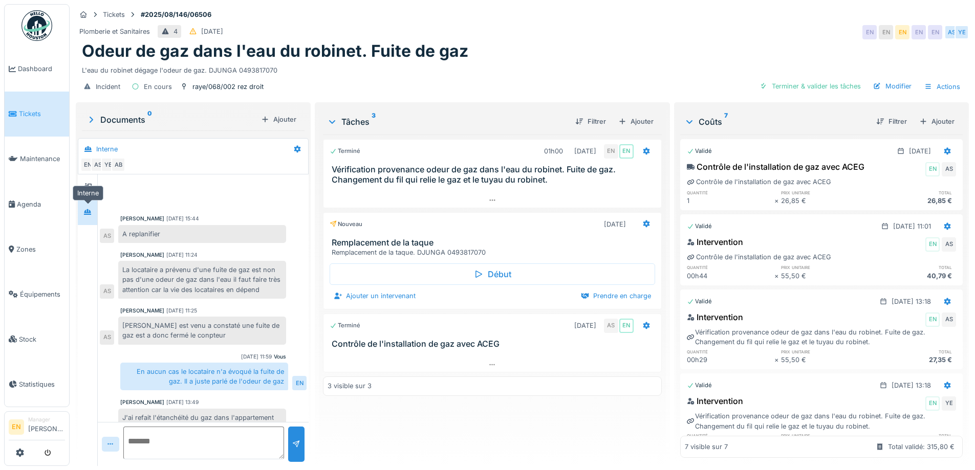
scroll to position [235, 0]
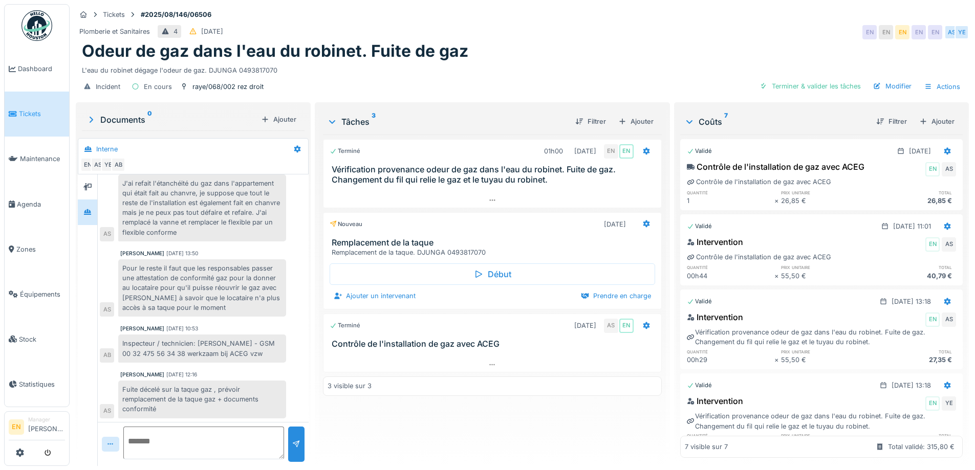
click at [391, 439] on div "Terminé 01h00 [DATE] EN EN Vérification provenance odeur de gaz dans l'eau du r…" at bounding box center [492, 296] width 338 height 323
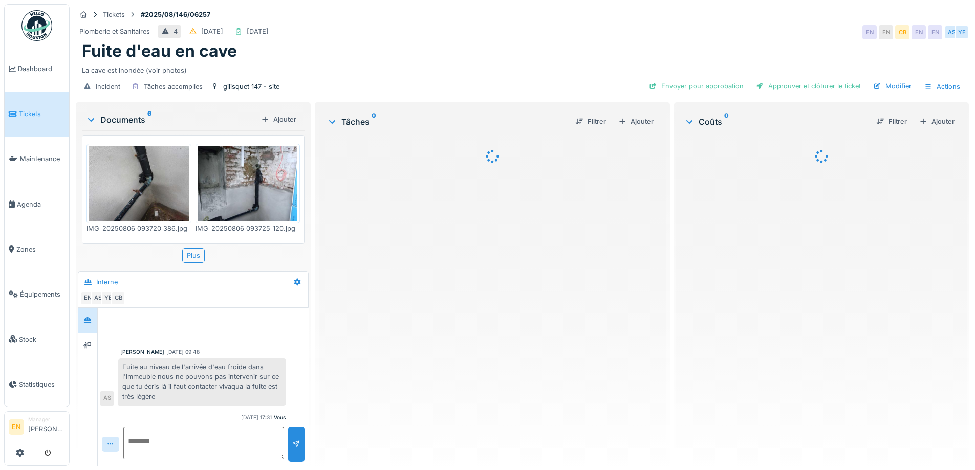
scroll to position [34, 0]
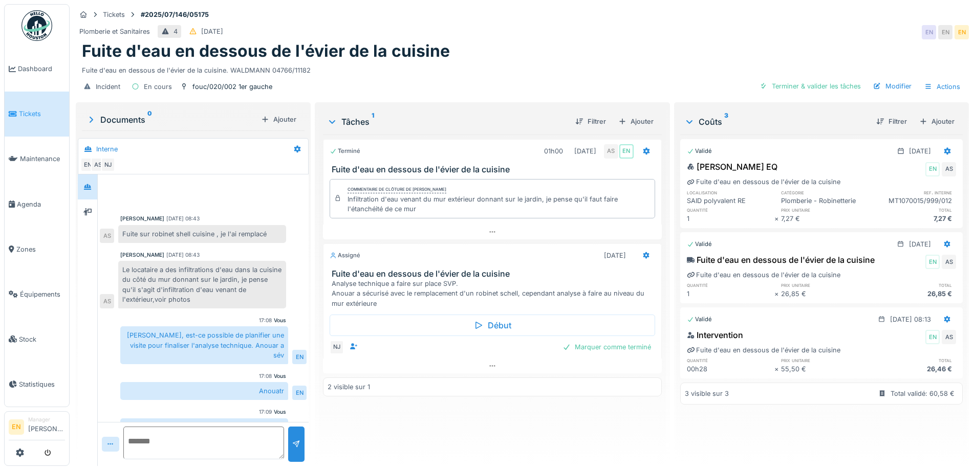
scroll to position [47, 0]
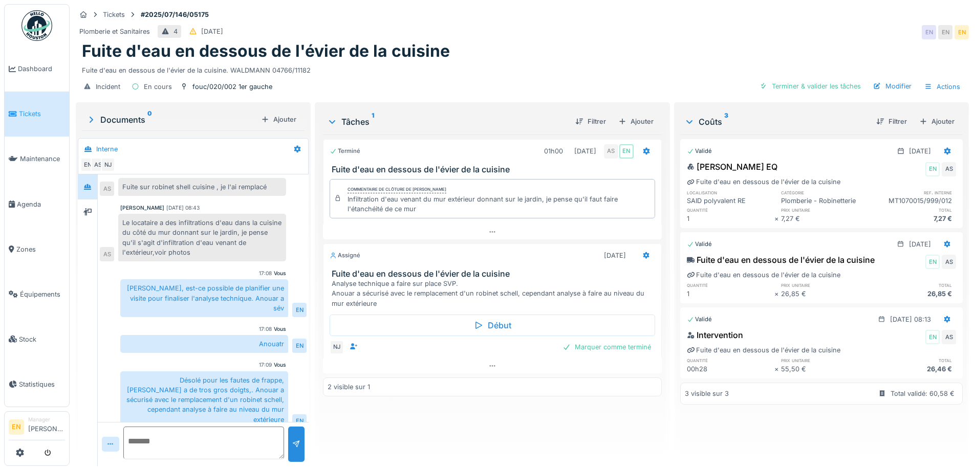
click at [480, 73] on div "Fuite d'eau en dessous de l'évier de la cuisine. WALDMANN 04766/11182" at bounding box center [522, 68] width 881 height 14
click at [652, 48] on div "Fuite d'eau en dessous de l'évier de la cuisine" at bounding box center [522, 50] width 881 height 19
click at [542, 48] on div "Fuite d'eau en dessous de l'évier de la cuisine" at bounding box center [522, 50] width 881 height 19
click at [393, 435] on div "Terminé 01h00 [DATE] AS EN Fuite d'eau en dessous de l'évier de la cuisine Comm…" at bounding box center [492, 296] width 338 height 323
click at [395, 429] on div "Terminé 01h00 [DATE] AS EN Fuite d'eau en dessous de l'évier de la cuisine Comm…" at bounding box center [492, 296] width 338 height 323
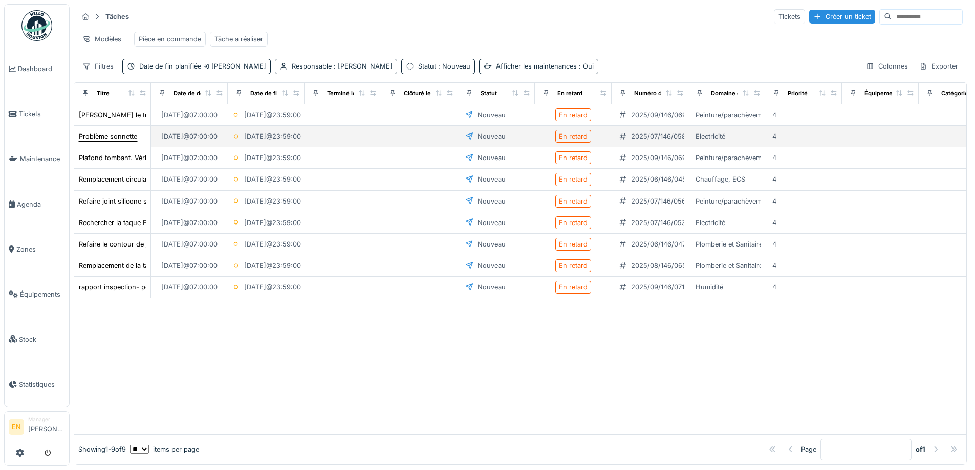
click at [110, 141] on div "Problème sonnette" at bounding box center [108, 137] width 58 height 10
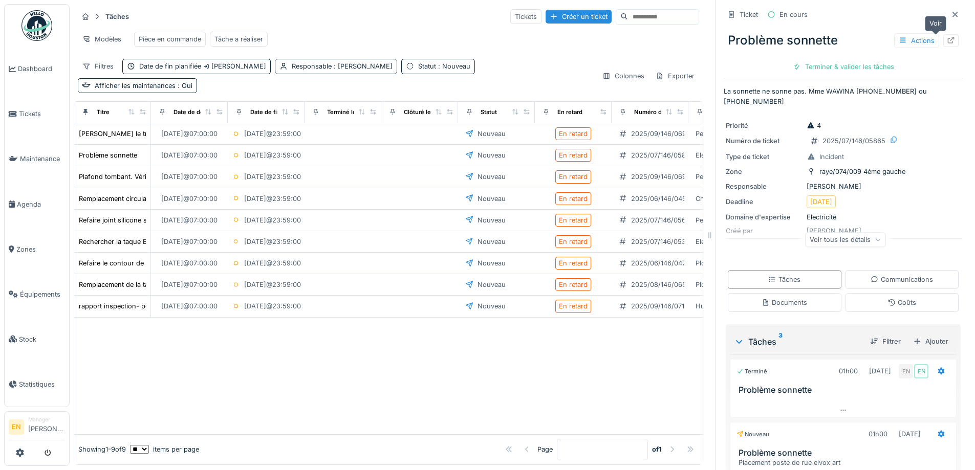
click at [947, 41] on icon at bounding box center [951, 40] width 8 height 7
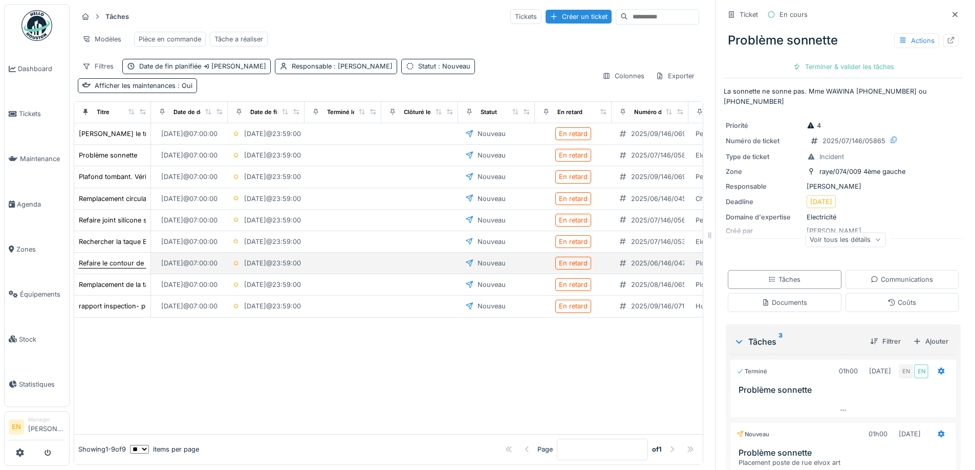
click at [112, 268] on div "Refaire le contour de joint silicone sur la top de la douche et carrelage" at bounding box center [188, 263] width 218 height 10
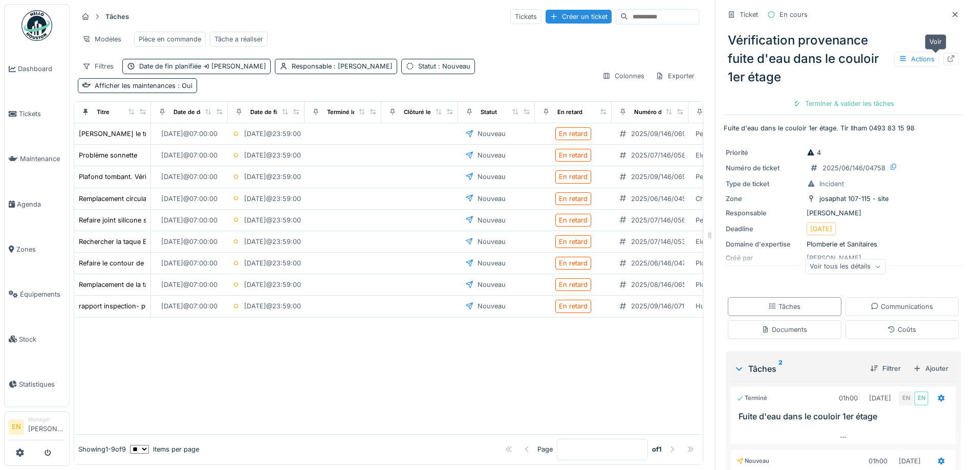
click at [947, 62] on div at bounding box center [951, 59] width 8 height 10
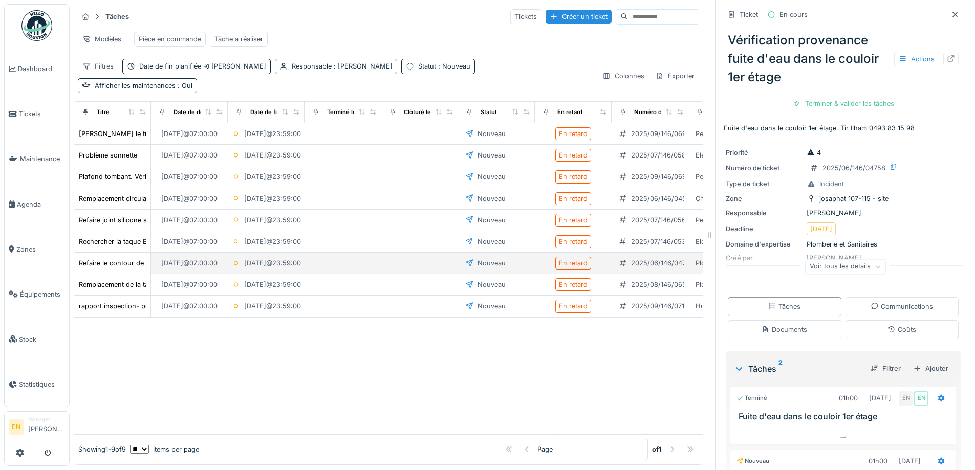
click at [110, 268] on div "Refaire le contour de joint silicone sur la top de la douche et carrelage" at bounding box center [188, 263] width 218 height 10
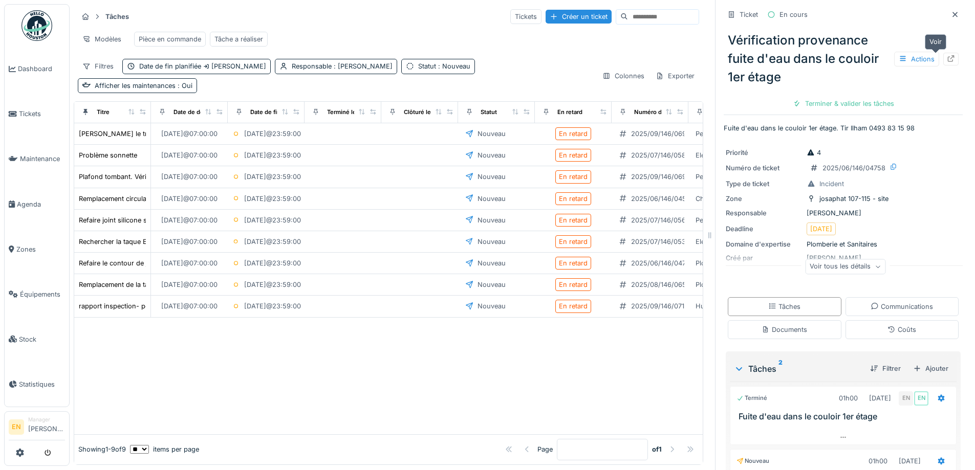
click at [947, 60] on icon at bounding box center [951, 58] width 8 height 7
click at [103, 247] on div "Rechercher la taque Electrique" at bounding box center [126, 242] width 95 height 10
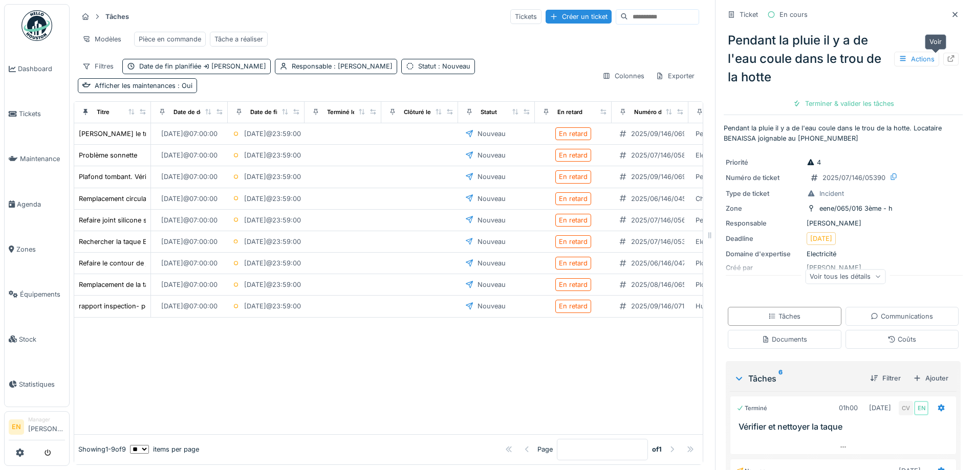
click at [947, 61] on icon at bounding box center [951, 58] width 8 height 7
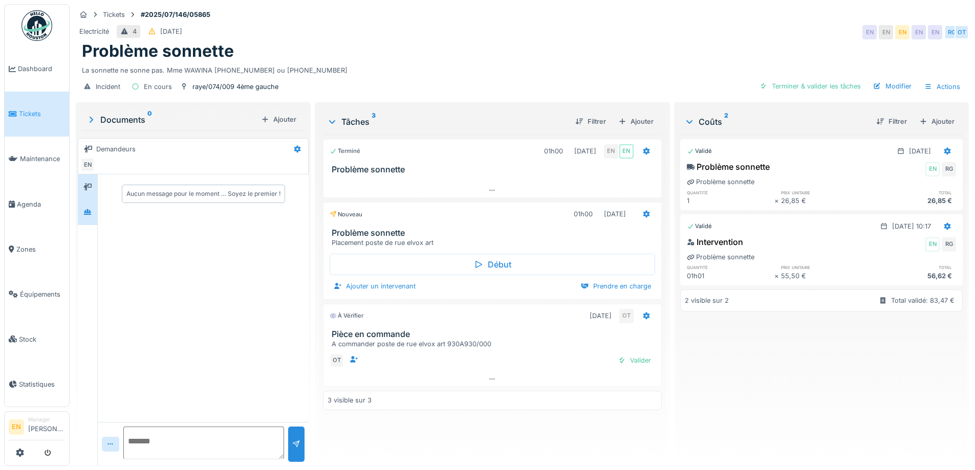
click at [93, 211] on div at bounding box center [87, 212] width 15 height 13
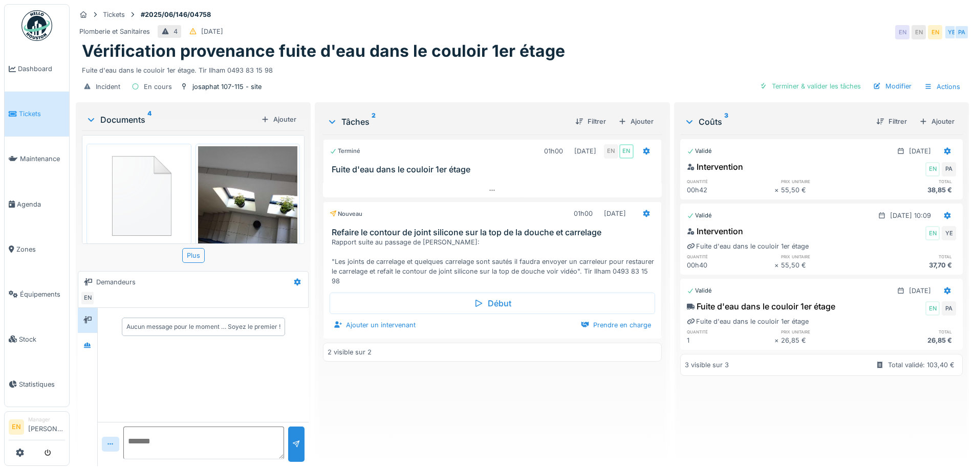
click at [457, 423] on div "Terminé 01h00 [DATE] EN EN Fuite d'eau dans le couloir 1er étage Nouveau 01h00 …" at bounding box center [492, 296] width 338 height 323
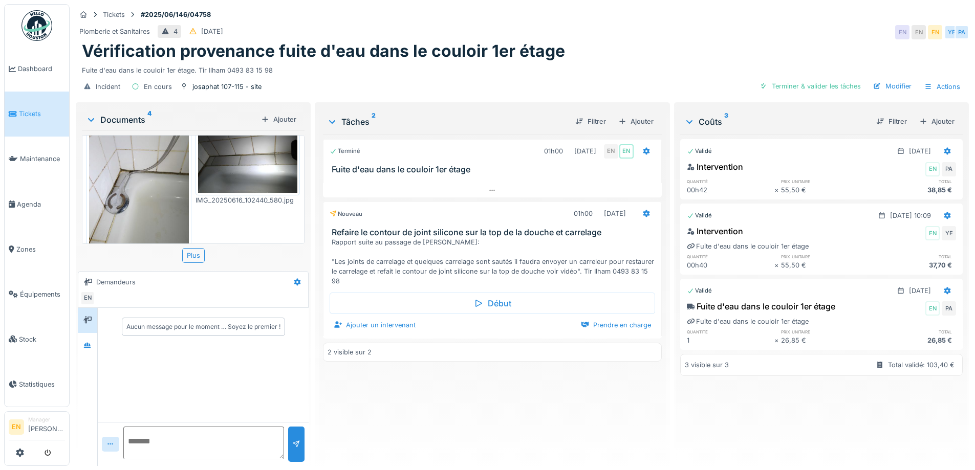
scroll to position [203, 0]
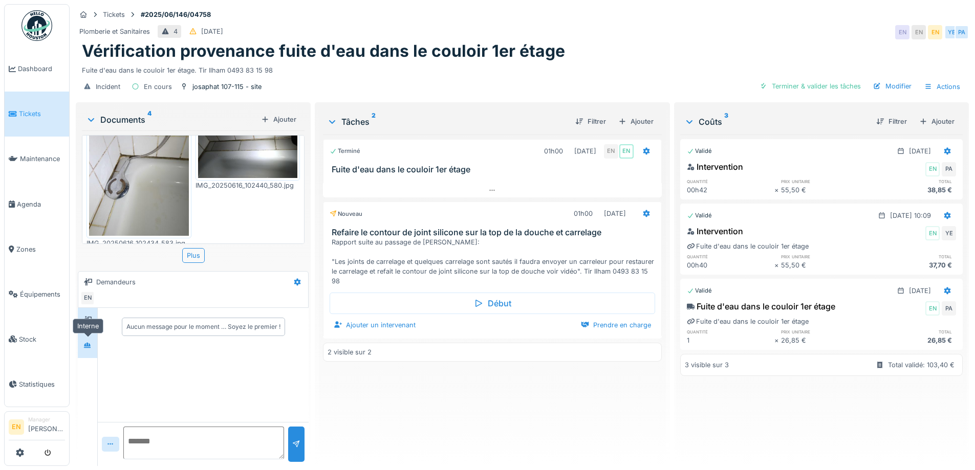
click at [90, 351] on div at bounding box center [87, 345] width 15 height 13
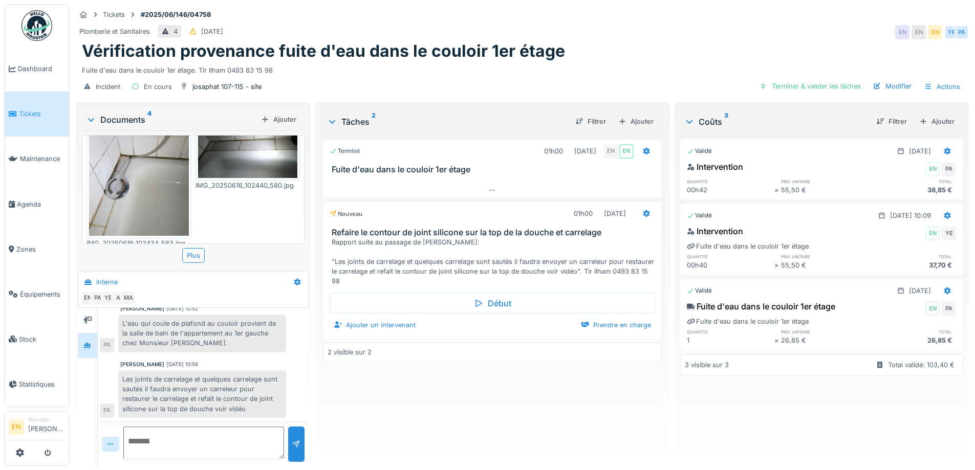
click at [391, 410] on div "Terminé 01h00 [DATE] EN EN Fuite d'eau dans le couloir 1er étage Nouveau 01h00 …" at bounding box center [492, 296] width 338 height 323
click at [748, 43] on div "Vérification provenance fuite d'eau dans le couloir 1er étage" at bounding box center [522, 50] width 881 height 19
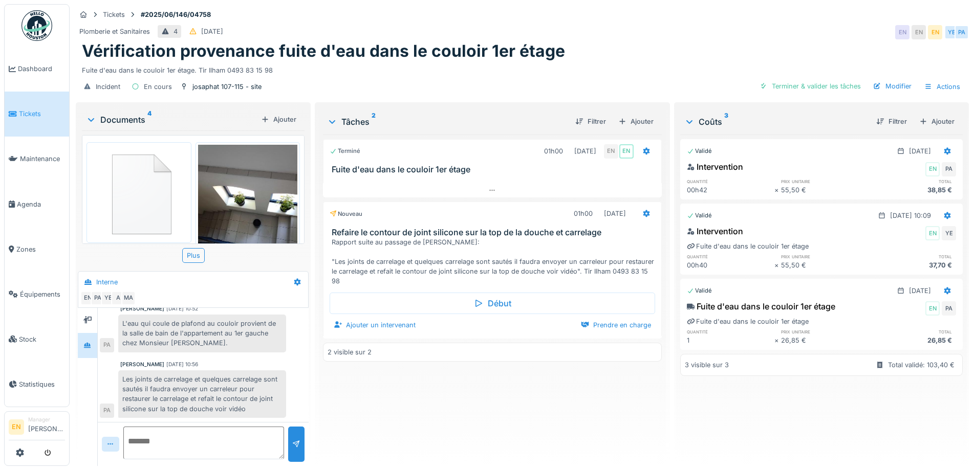
scroll to position [0, 0]
click at [822, 16] on div "Tickets #2025/06/146/04758" at bounding box center [522, 14] width 893 height 13
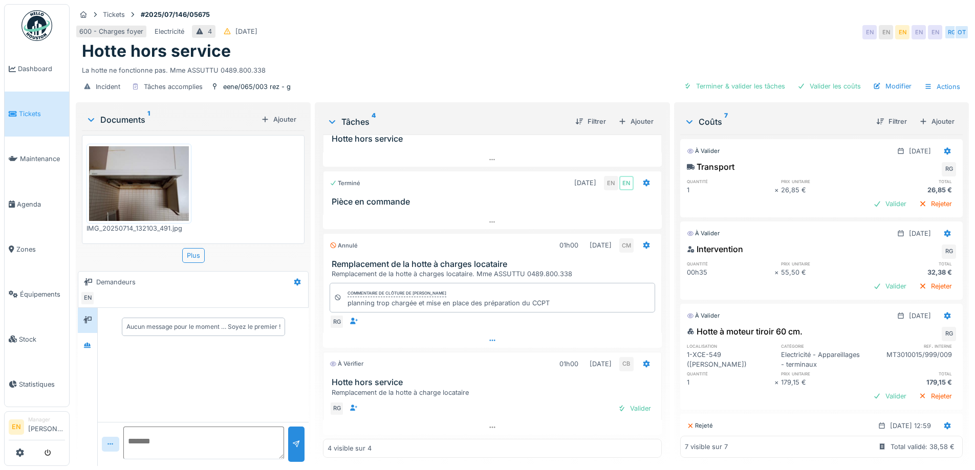
scroll to position [8, 0]
click at [618, 402] on div "Valider" at bounding box center [634, 409] width 41 height 14
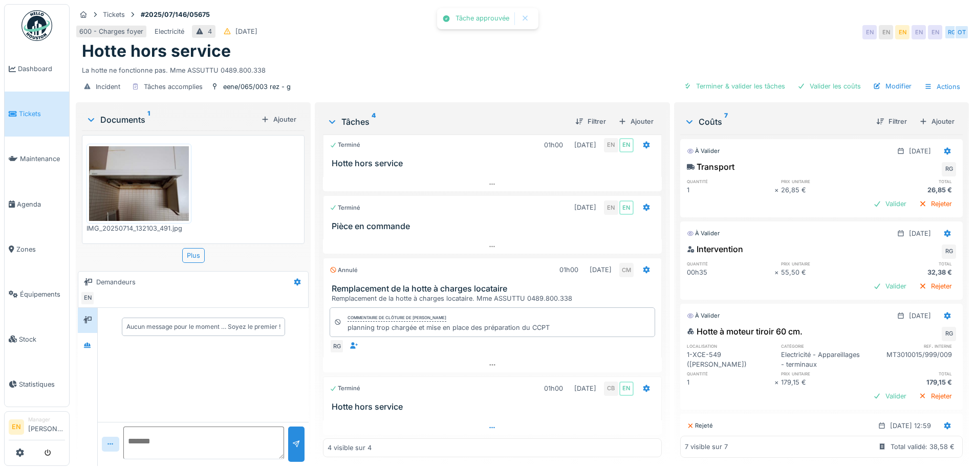
scroll to position [8, 0]
click at [479, 421] on div at bounding box center [492, 428] width 338 height 15
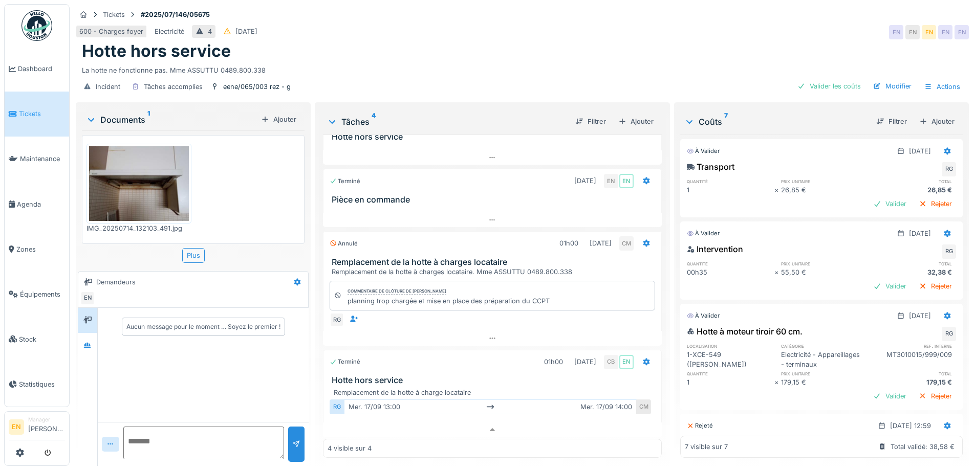
scroll to position [0, 0]
click at [85, 348] on icon at bounding box center [87, 345] width 8 height 7
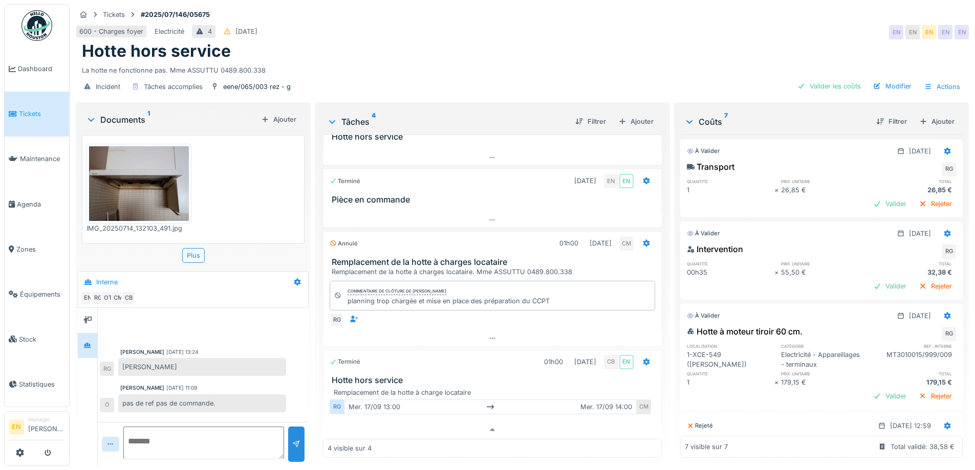
scroll to position [336, 0]
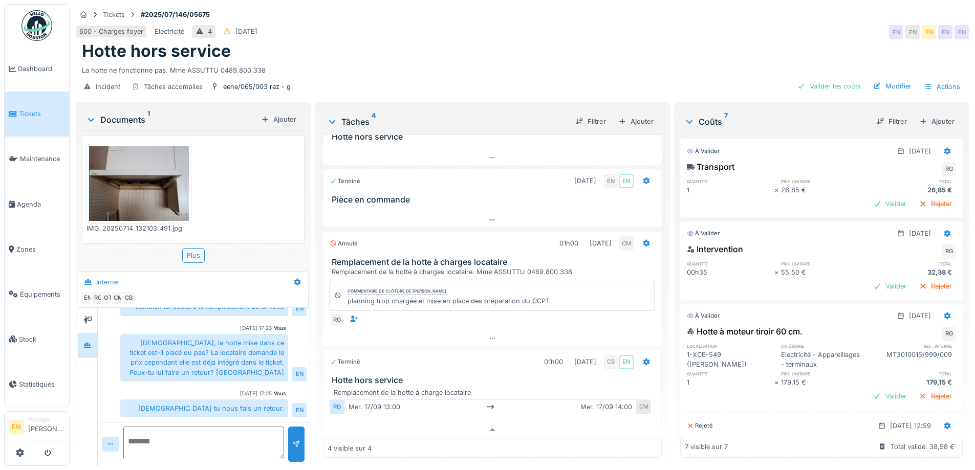
click at [187, 439] on textarea at bounding box center [203, 443] width 161 height 33
click at [138, 445] on textarea "**********" at bounding box center [203, 443] width 161 height 33
click at [156, 443] on textarea "**********" at bounding box center [203, 443] width 161 height 33
click at [192, 443] on textarea "**********" at bounding box center [203, 443] width 161 height 33
click at [141, 457] on textarea "**********" at bounding box center [203, 443] width 161 height 33
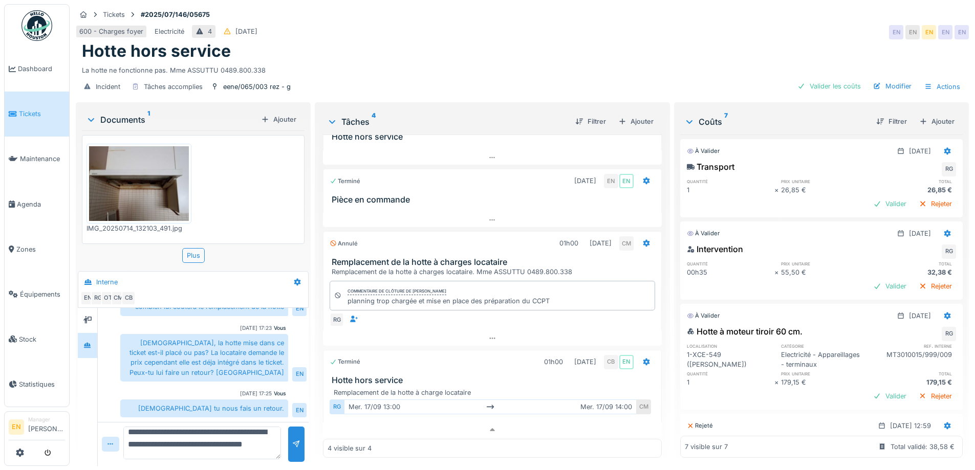
scroll to position [8, 0]
click at [177, 437] on textarea "**********" at bounding box center [202, 443] width 158 height 33
click at [181, 441] on textarea "**********" at bounding box center [202, 443] width 158 height 33
type textarea "**********"
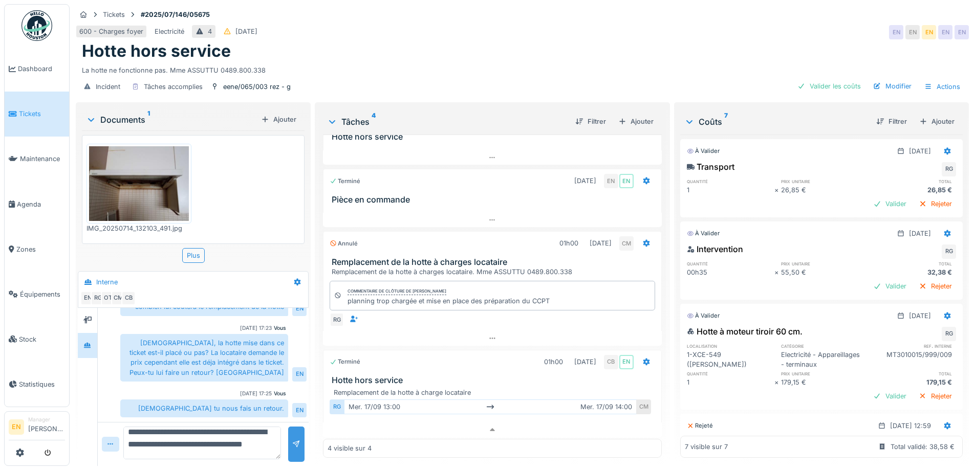
click at [295, 440] on div at bounding box center [296, 445] width 8 height 10
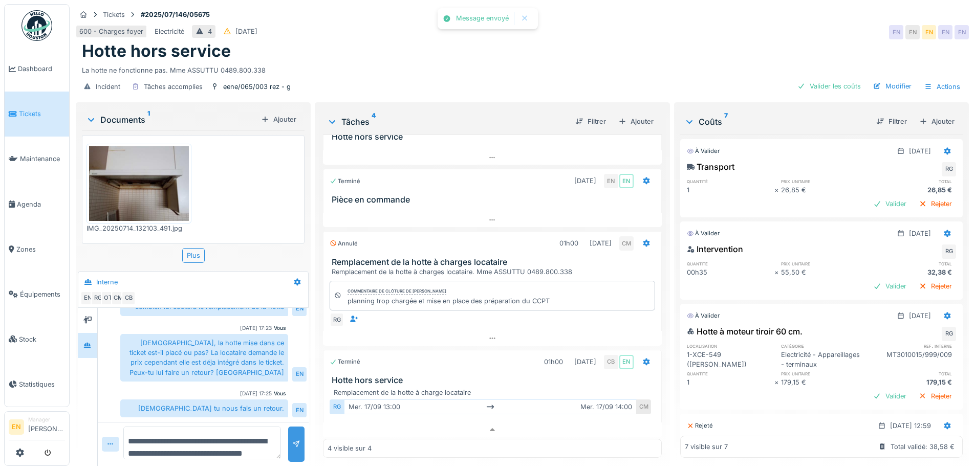
scroll to position [381, 0]
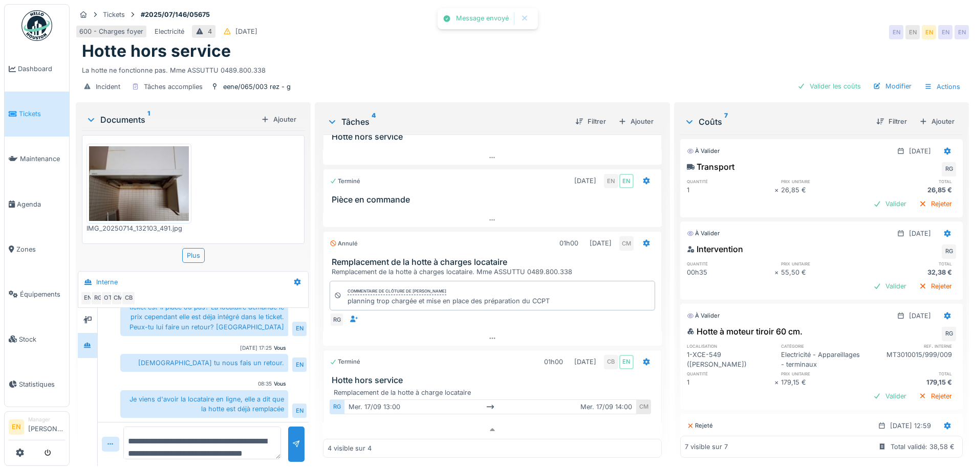
click at [189, 393] on div "Je viens d'avoir la locataire en ligne, elle a dit que la hotte est déjà rempla…" at bounding box center [204, 404] width 168 height 28
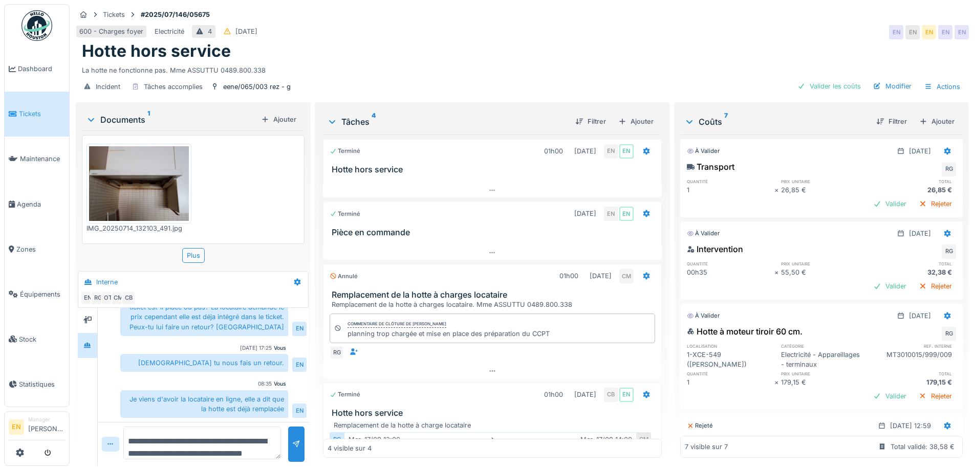
scroll to position [37, 0]
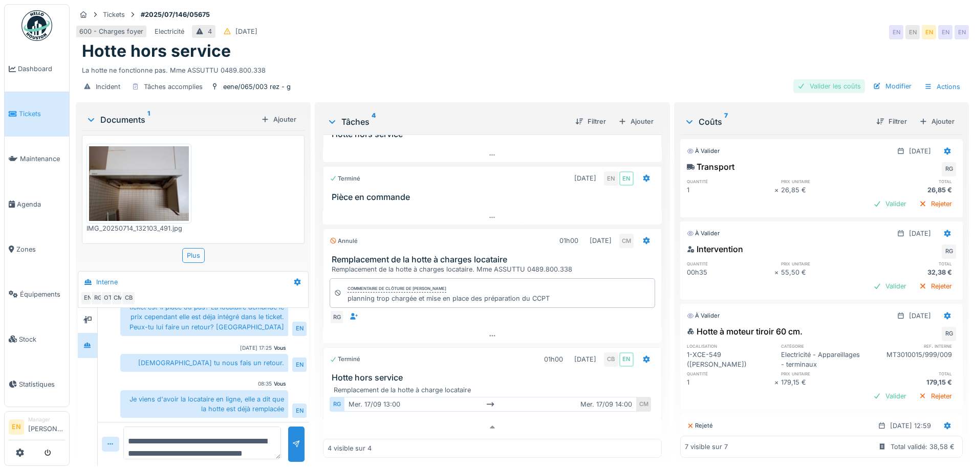
click at [822, 82] on div "Valider les coûts" at bounding box center [829, 86] width 72 height 14
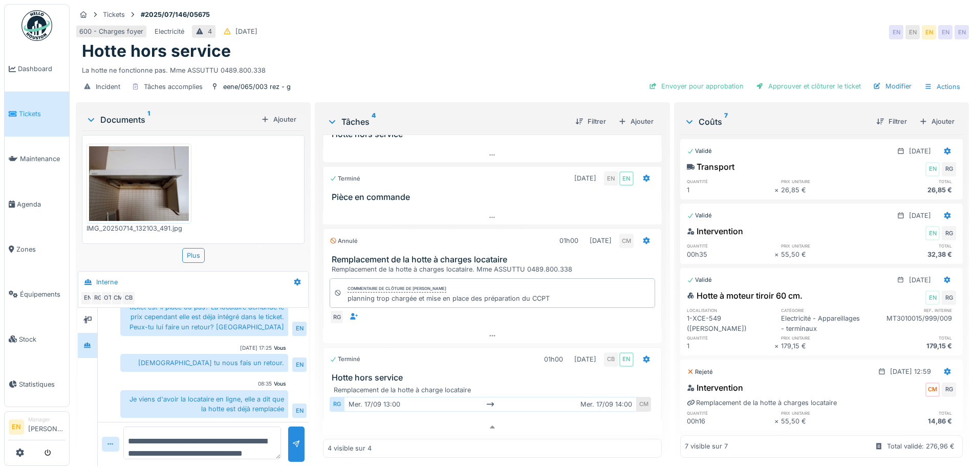
scroll to position [0, 0]
click at [569, 65] on div "La hotte ne fonctionne pas. Mme ASSUTTU 0489.800.338" at bounding box center [522, 68] width 881 height 14
click at [524, 41] on div "Hotte hors service" at bounding box center [522, 50] width 881 height 19
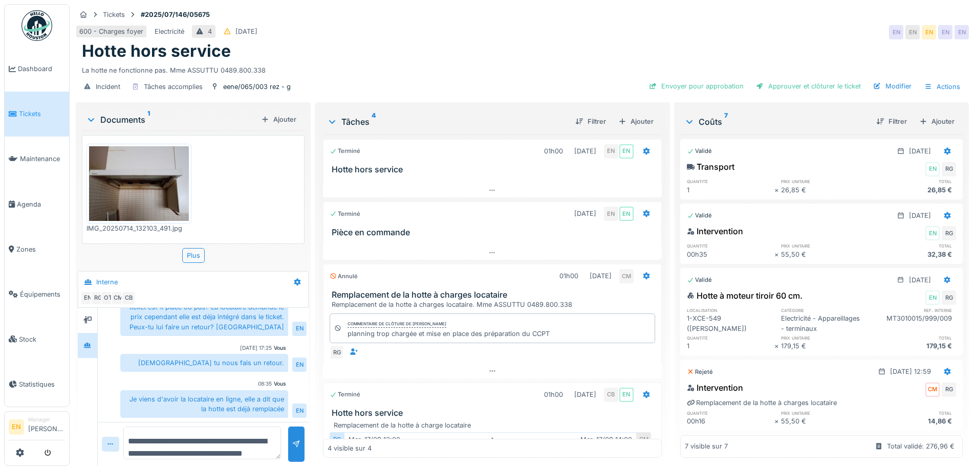
click at [475, 60] on div "Hotte hors service" at bounding box center [522, 50] width 881 height 19
click at [818, 91] on div "Approuver et clôturer le ticket" at bounding box center [808, 86] width 113 height 14
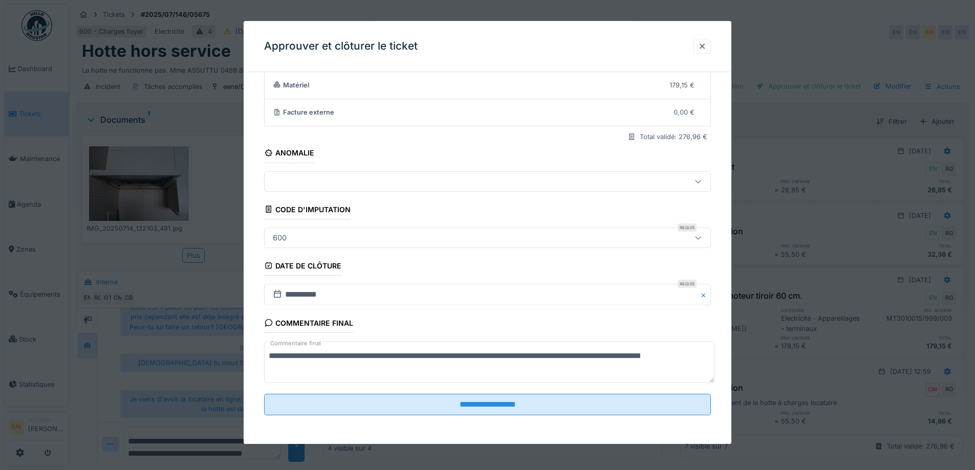
scroll to position [8, 0]
click at [706, 45] on div at bounding box center [702, 46] width 8 height 10
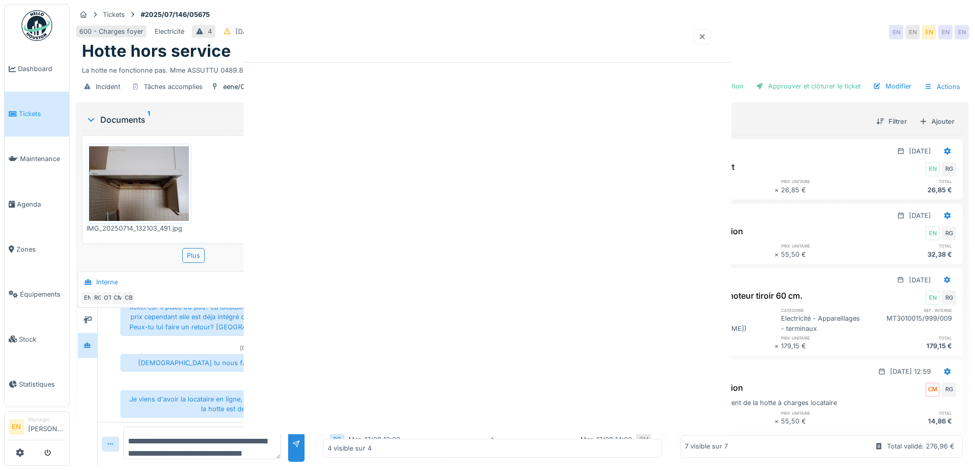
scroll to position [0, 0]
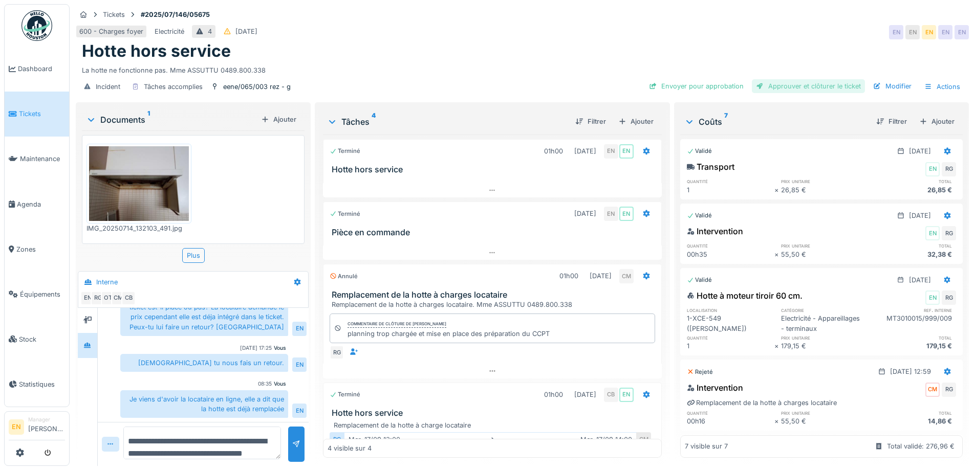
click at [822, 80] on div "Approuver et clôturer le ticket" at bounding box center [808, 86] width 113 height 14
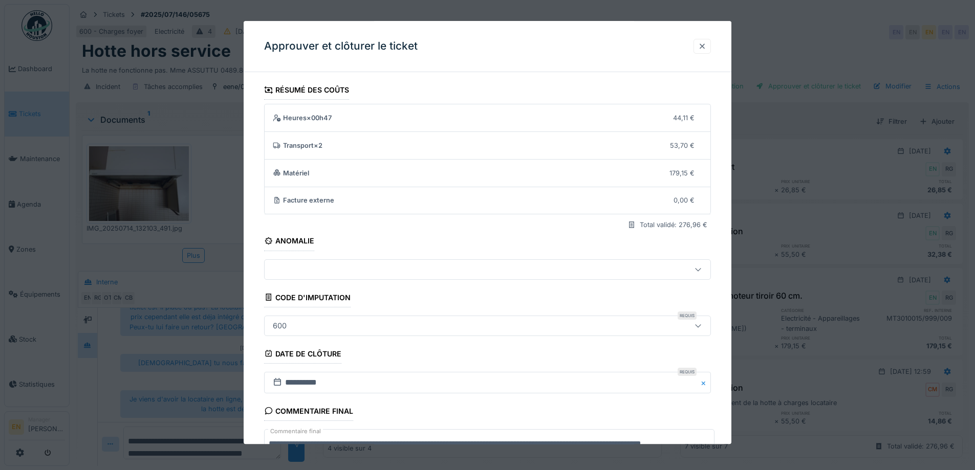
click at [705, 43] on div at bounding box center [702, 46] width 8 height 10
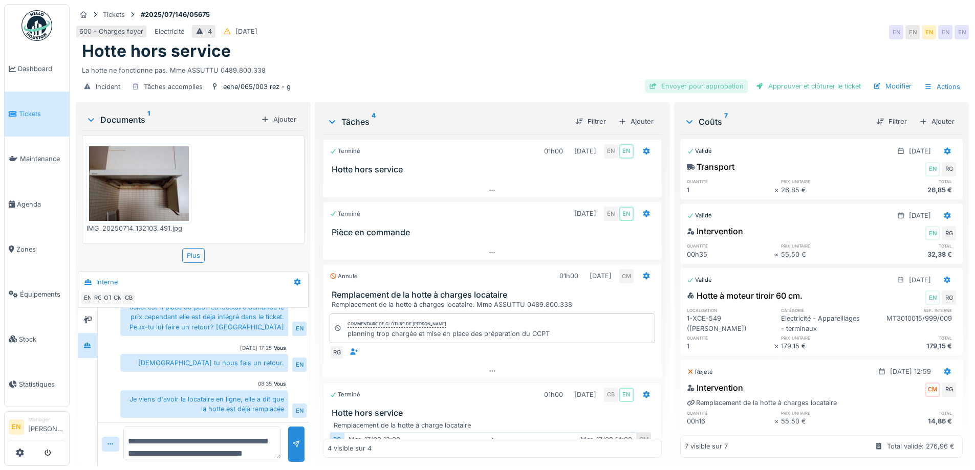
click at [725, 81] on div "Envoyer pour approbation" at bounding box center [696, 86] width 103 height 14
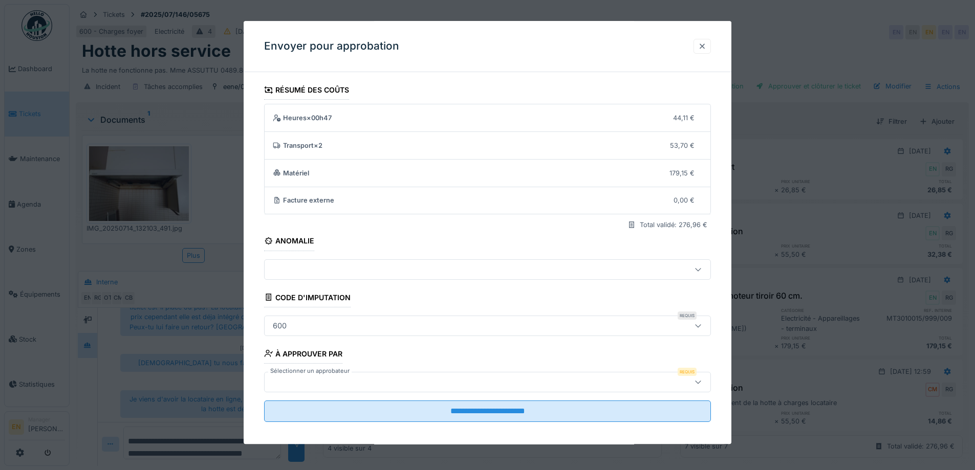
click at [706, 45] on div at bounding box center [702, 46] width 8 height 10
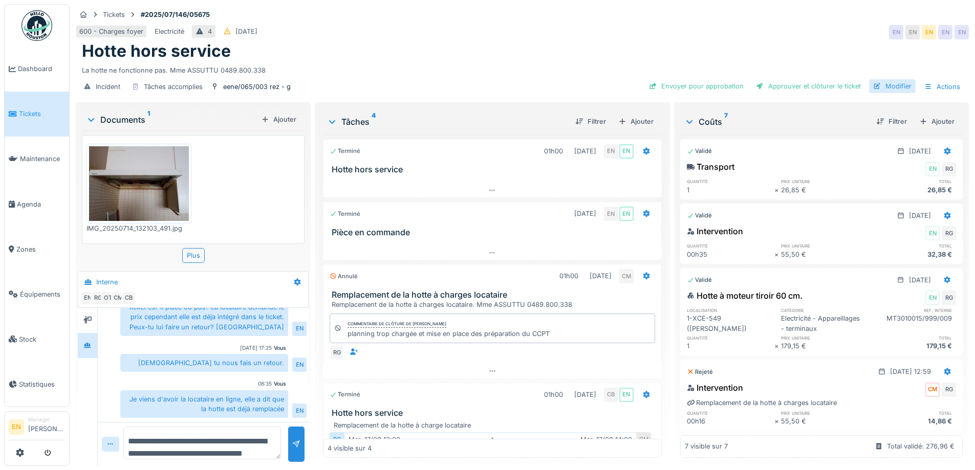
click at [887, 81] on div "Modifier" at bounding box center [892, 86] width 47 height 14
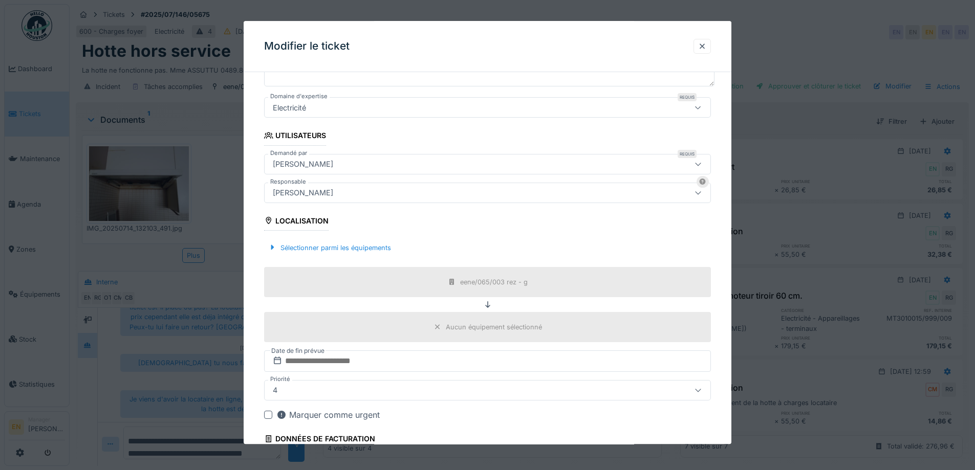
click at [332, 196] on div "[PERSON_NAME]" at bounding box center [303, 192] width 69 height 11
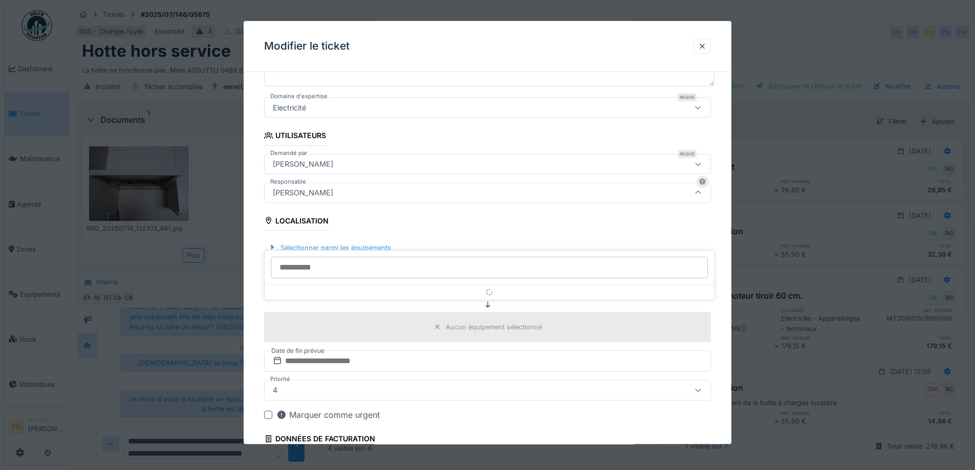
scroll to position [114, 0]
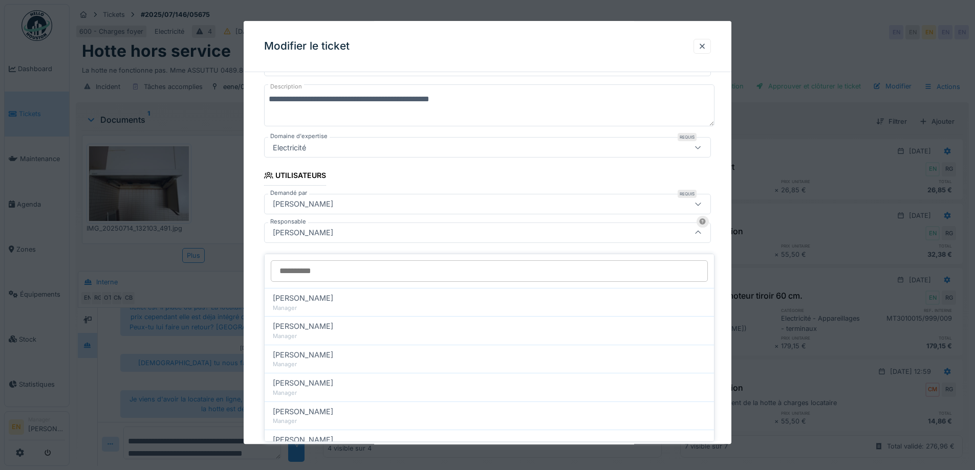
click at [391, 269] on input "Responsable" at bounding box center [489, 270] width 437 height 21
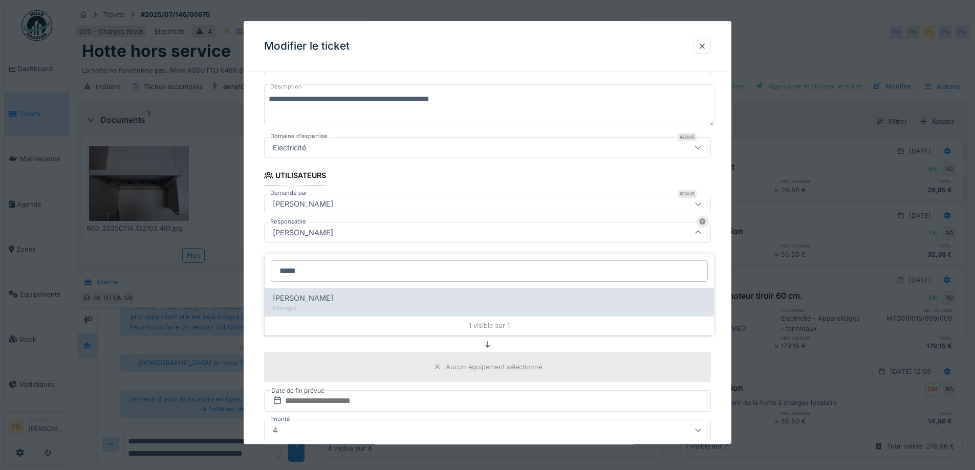
type input "*****"
click at [358, 293] on div "Christian Bassette" at bounding box center [489, 298] width 433 height 11
type input "****"
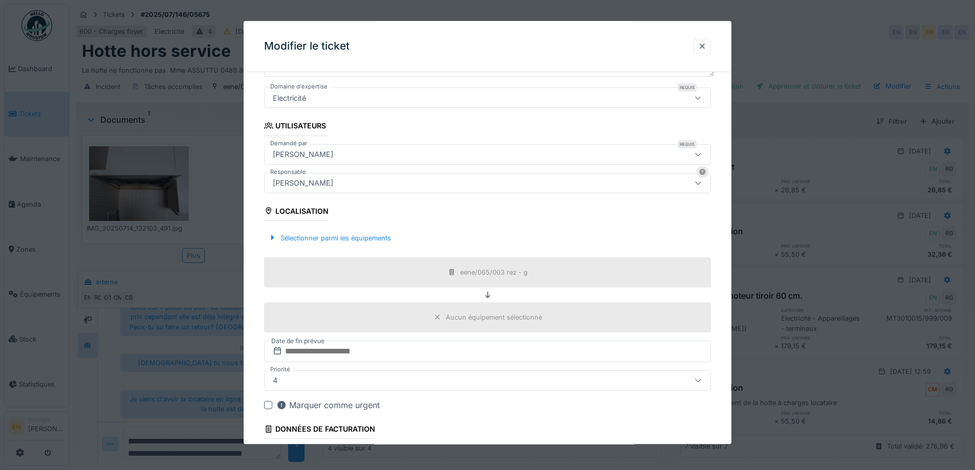
scroll to position [247, 0]
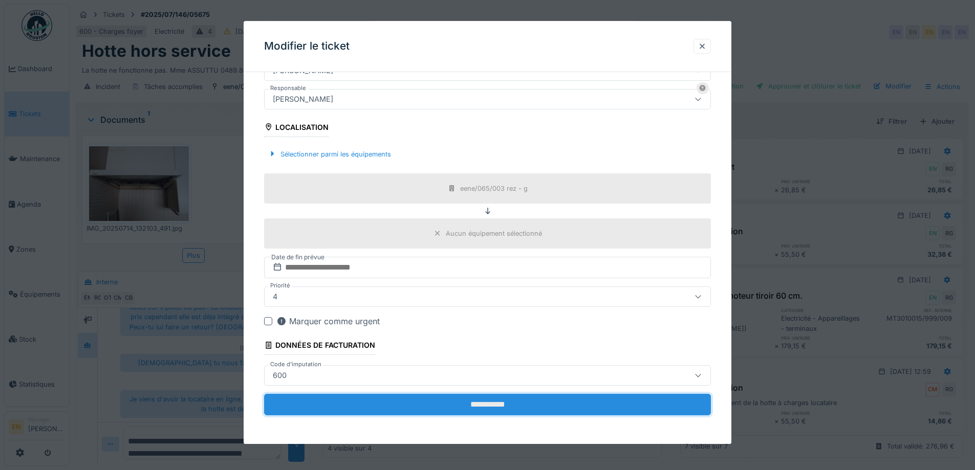
click at [494, 403] on input "**********" at bounding box center [487, 404] width 447 height 21
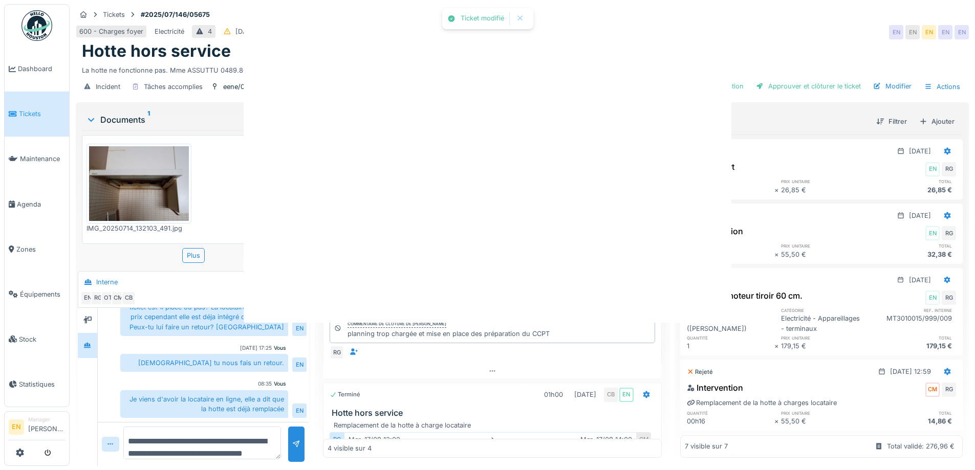
scroll to position [0, 0]
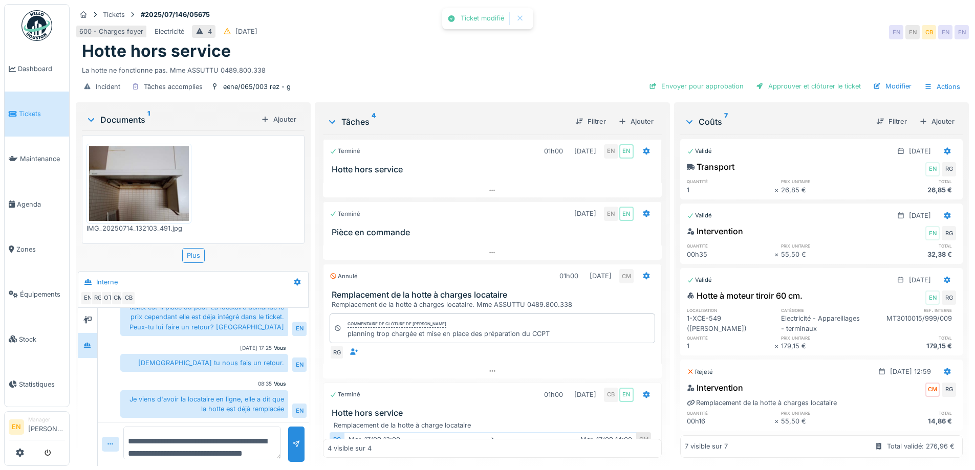
click at [572, 31] on div "600 - Charges foyer Electricité 4 19/07/2025 EN EN CB EN EN" at bounding box center [522, 32] width 893 height 18
click at [589, 49] on div "Hotte hors service" at bounding box center [522, 50] width 881 height 19
click at [566, 61] on div "La hotte ne fonctionne pas. Mme ASSUTTU 0489.800.338" at bounding box center [522, 68] width 881 height 14
click at [705, 79] on div "Envoyer pour approbation" at bounding box center [696, 86] width 103 height 14
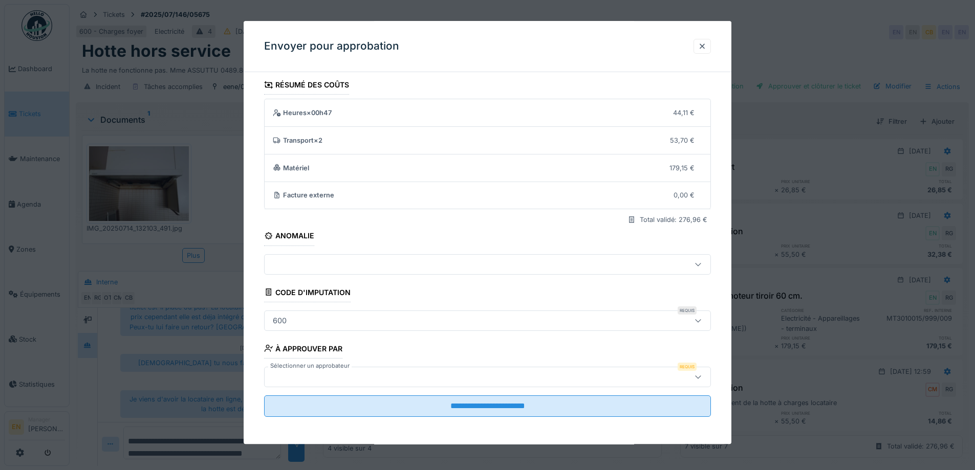
scroll to position [7, 0]
click at [698, 376] on icon at bounding box center [698, 375] width 8 height 7
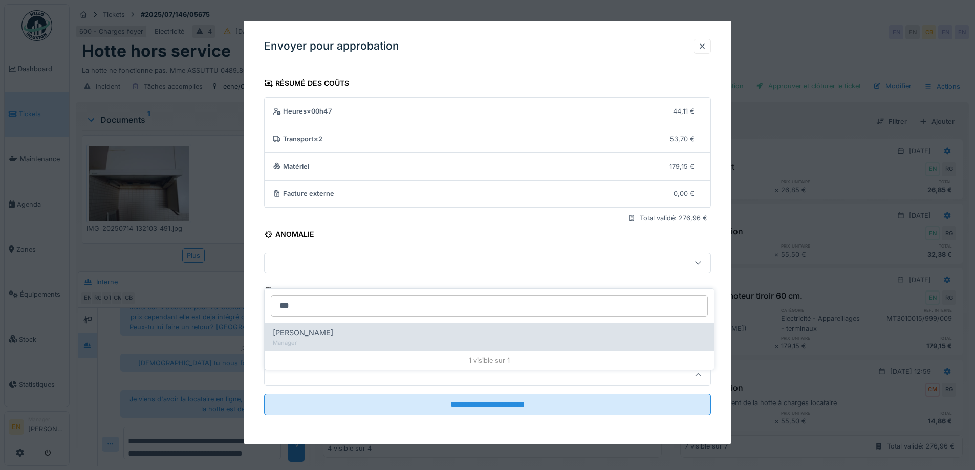
type input "***"
click at [329, 330] on span "Christian Bassette" at bounding box center [303, 332] width 60 height 11
type input "****"
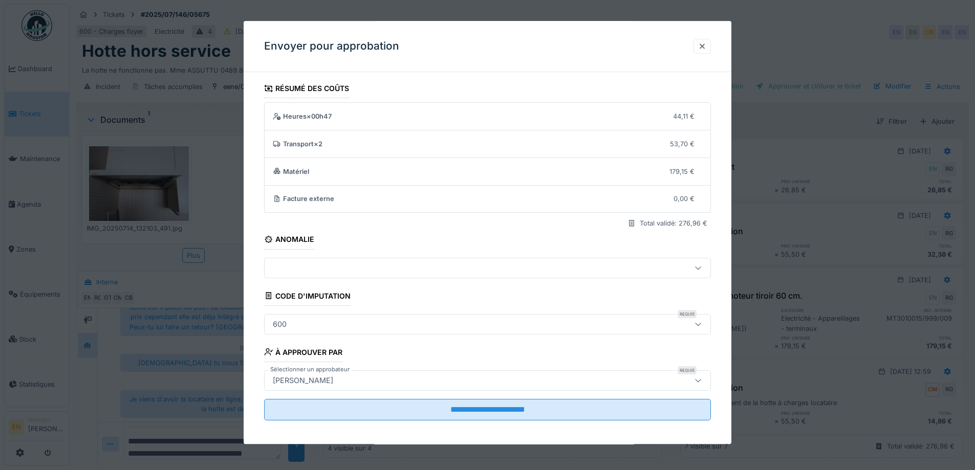
scroll to position [0, 0]
click at [700, 327] on icon at bounding box center [698, 325] width 6 height 3
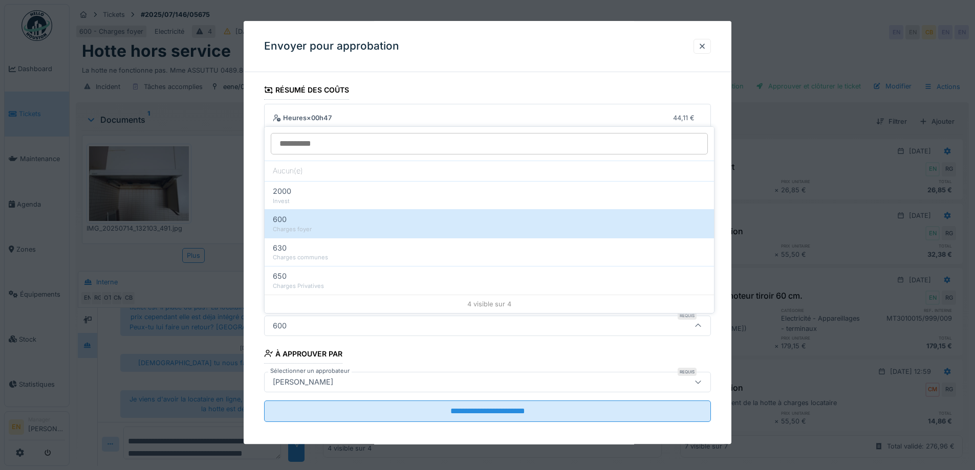
scroll to position [7, 0]
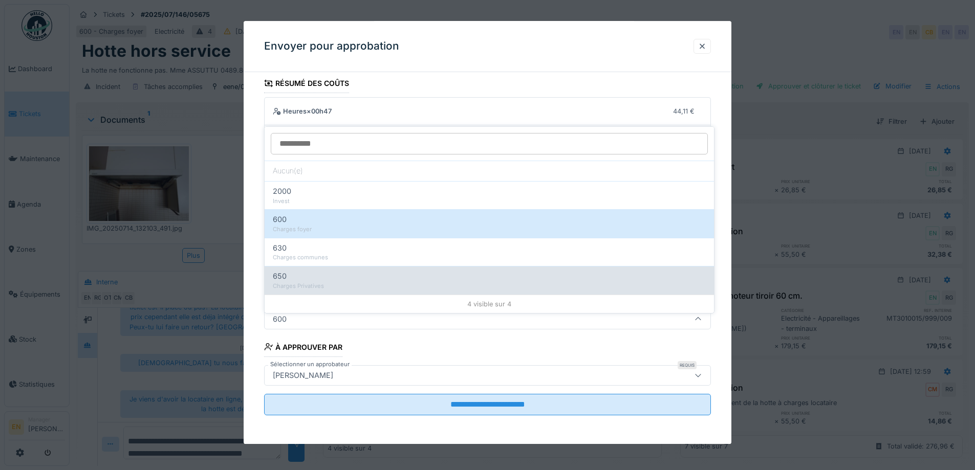
click at [314, 282] on div "Charges Privatives" at bounding box center [489, 286] width 433 height 9
type input "***"
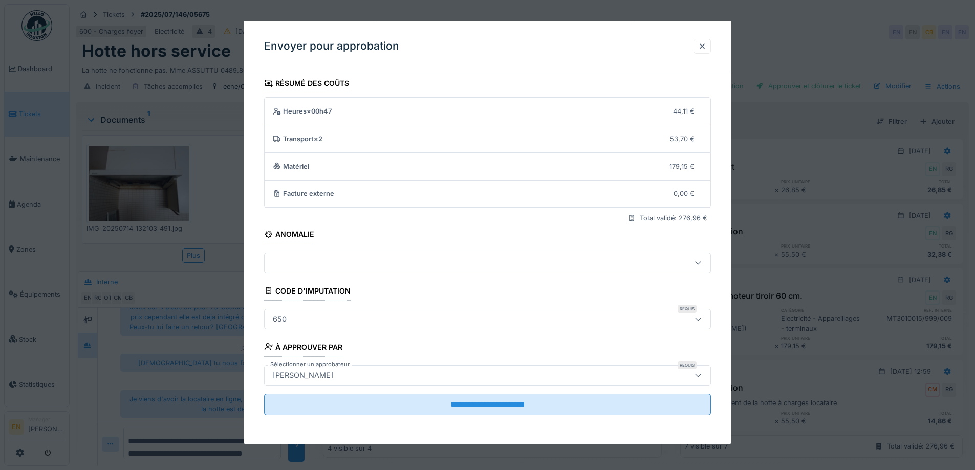
click at [731, 298] on div "**********" at bounding box center [488, 259] width 488 height 370
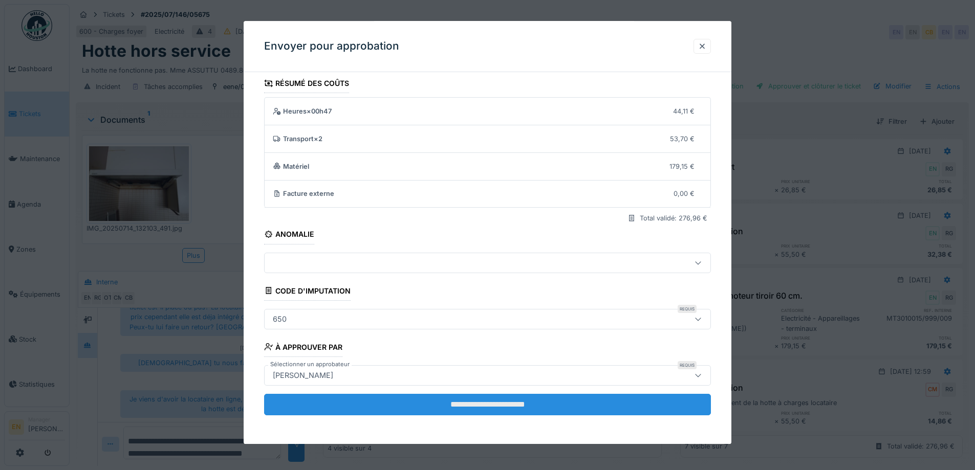
click at [485, 405] on input "**********" at bounding box center [487, 404] width 447 height 21
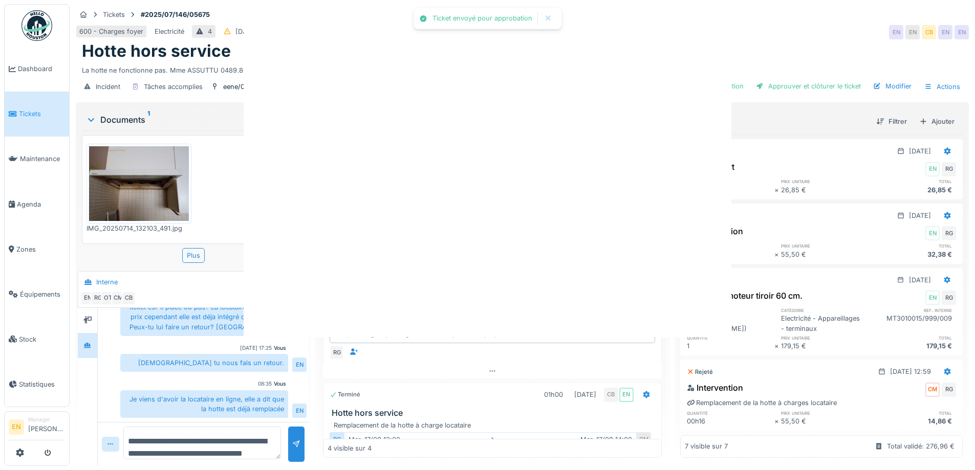
scroll to position [0, 0]
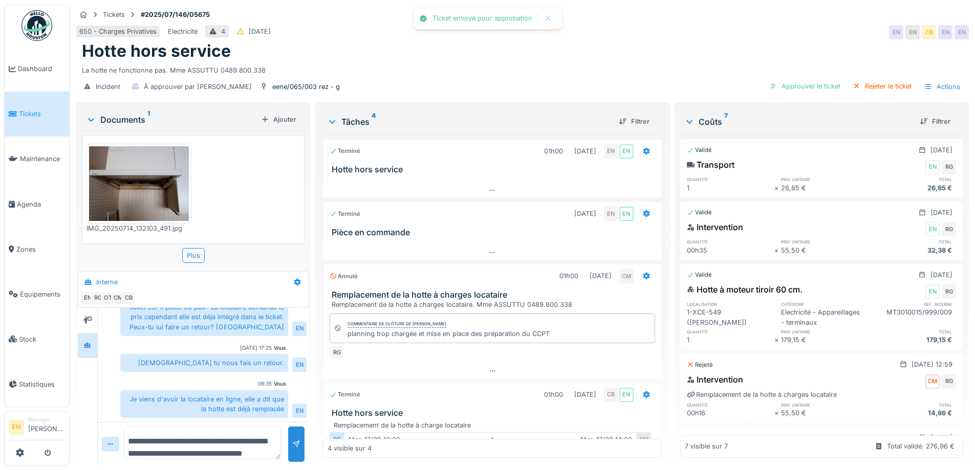
click at [326, 41] on div "Hotte hors service" at bounding box center [522, 50] width 881 height 19
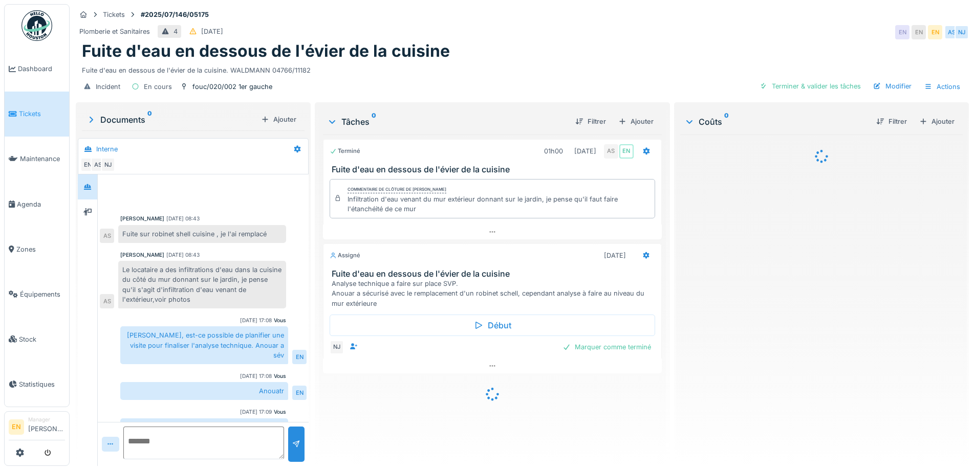
scroll to position [48, 0]
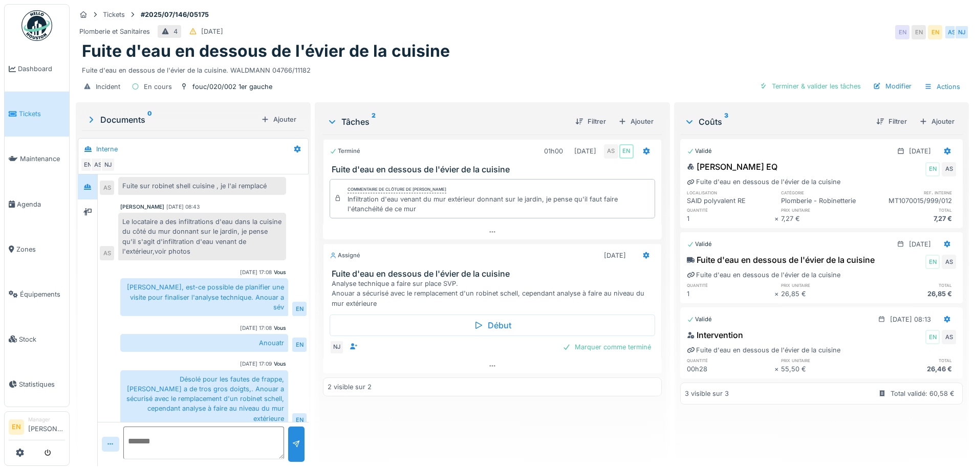
drag, startPoint x: 449, startPoint y: 411, endPoint x: 442, endPoint y: 402, distance: 11.8
click at [447, 412] on div "Terminé 01h00 [DATE] AS EN Fuite d'eau en dessous de l'évier de la cuisine Comm…" at bounding box center [492, 296] width 338 height 323
drag, startPoint x: 632, startPoint y: 11, endPoint x: 720, endPoint y: 6, distance: 88.2
click at [634, 17] on div "Tickets #2025/07/146/05175" at bounding box center [522, 14] width 893 height 13
click at [664, 19] on div "Tickets #2025/07/146/05175" at bounding box center [522, 14] width 893 height 13
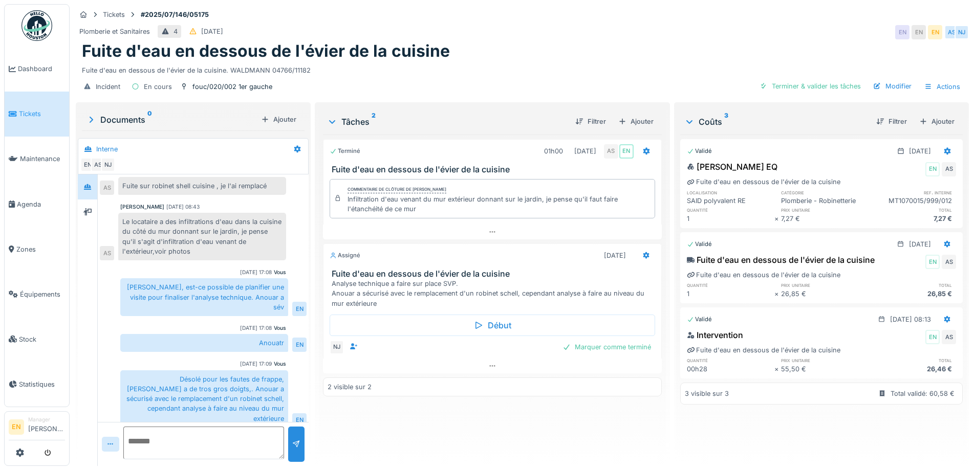
click at [500, 68] on div "Fuite d'eau en dessous de l'évier de la cuisine. WALDMANN 04766/11182" at bounding box center [522, 68] width 881 height 14
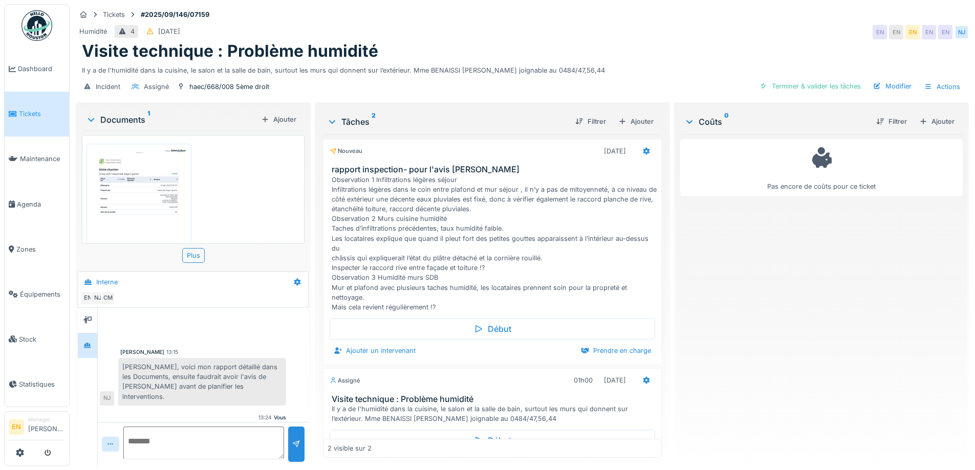
scroll to position [13, 0]
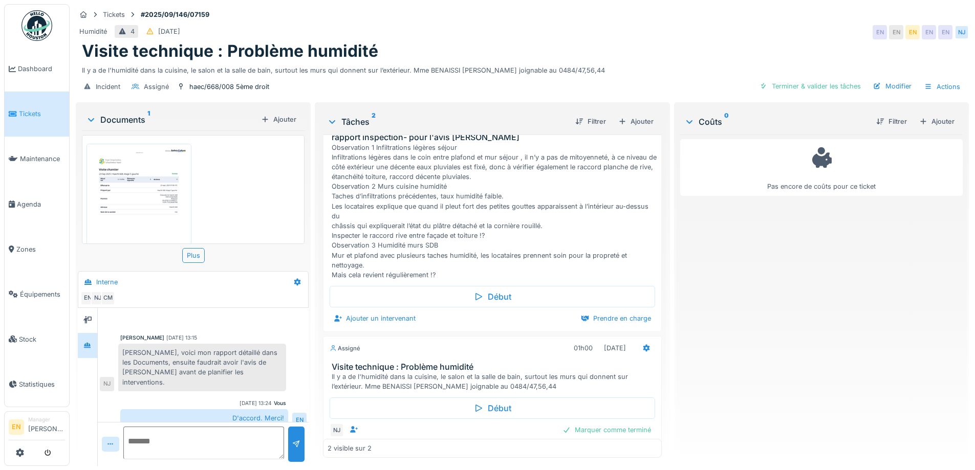
scroll to position [83, 0]
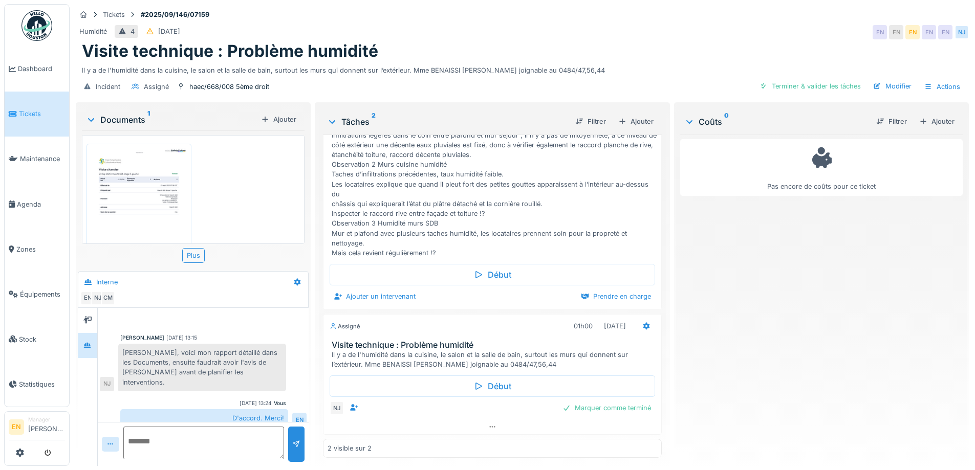
click at [700, 8] on div "Tickets #2025/09/146/07159" at bounding box center [522, 14] width 893 height 13
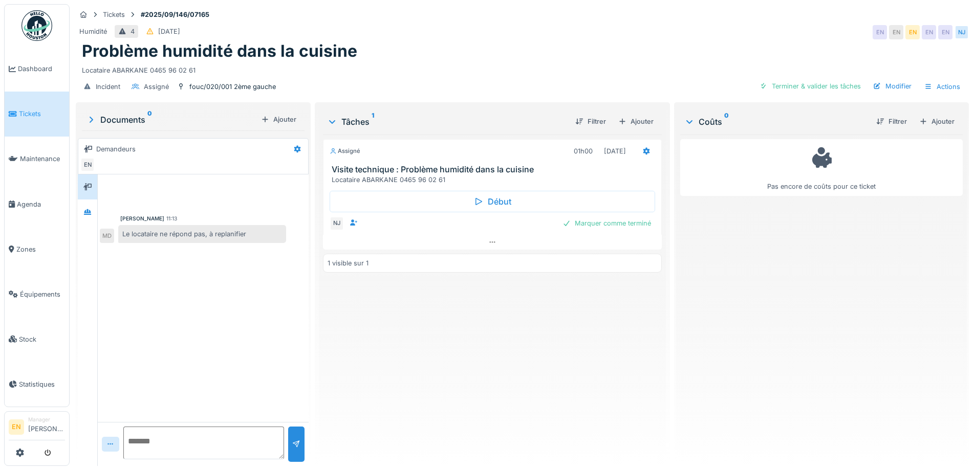
scroll to position [8, 0]
click at [582, 42] on div "Problème humidité dans la cuisine" at bounding box center [522, 50] width 881 height 19
click at [399, 339] on div "Assigné 01h00 23/09/2025 Visite technique : Problème humidité dans la cuisine L…" at bounding box center [492, 296] width 338 height 323
click at [385, 357] on div "Assigné 01h00 23/09/2025 Visite technique : Problème humidité dans la cuisine L…" at bounding box center [492, 296] width 338 height 323
click at [373, 331] on div "Assigné 01h00 23/09/2025 Visite technique : Problème humidité dans la cuisine L…" at bounding box center [492, 296] width 338 height 323
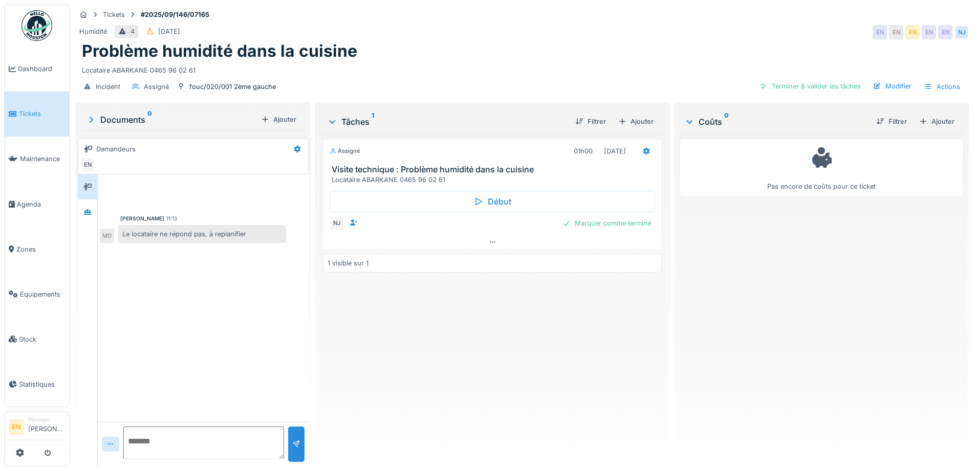
click at [383, 337] on div "Assigné 01h00 23/09/2025 Visite technique : Problème humidité dans la cuisine L…" at bounding box center [492, 296] width 338 height 323
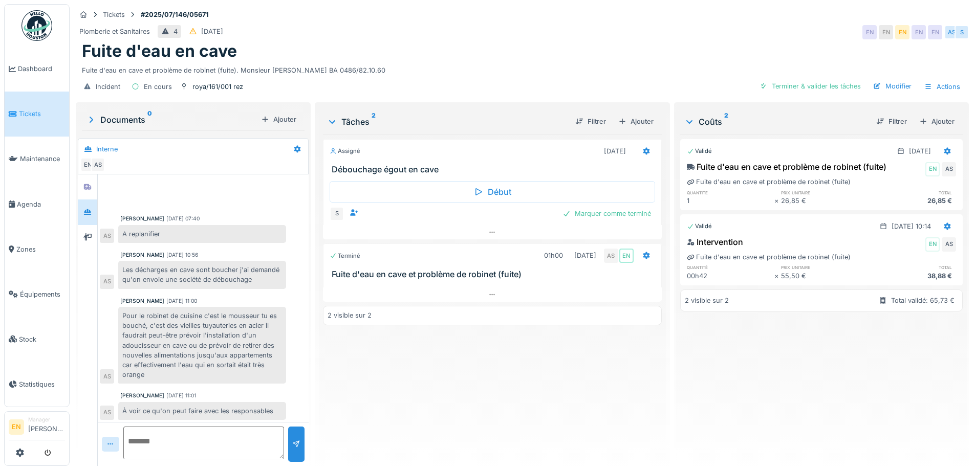
scroll to position [1, 0]
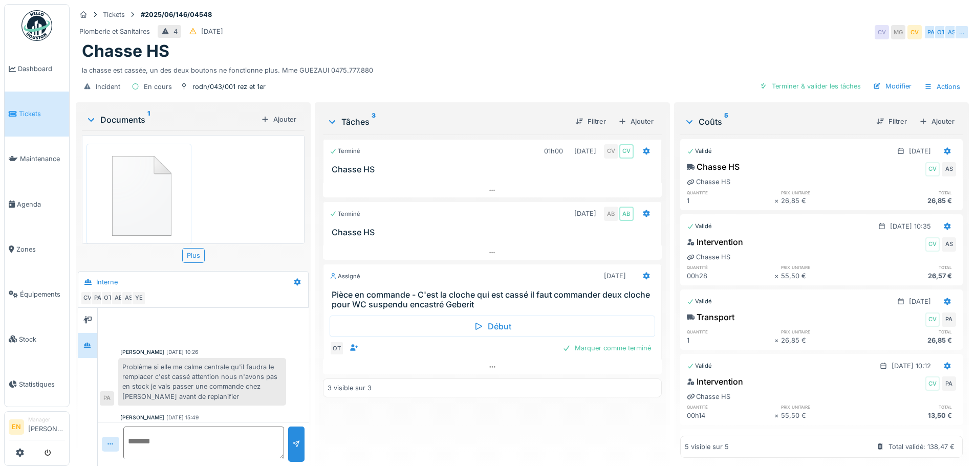
scroll to position [322, 0]
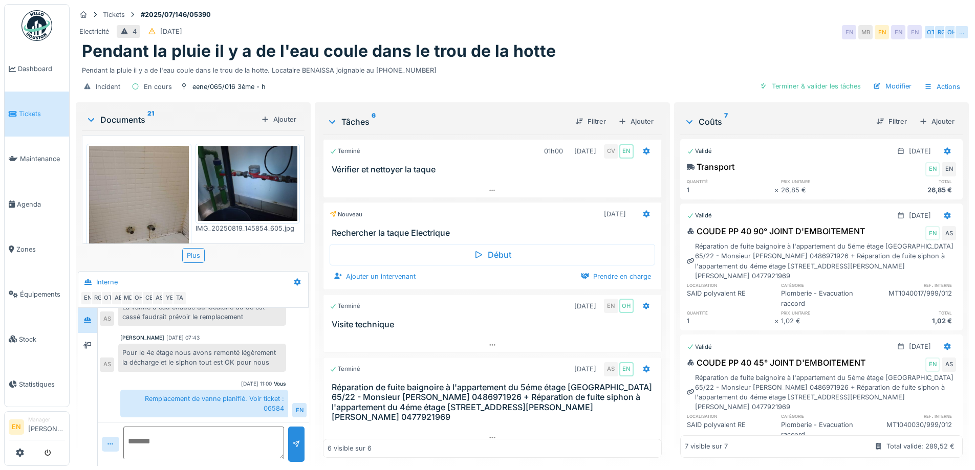
scroll to position [8, 0]
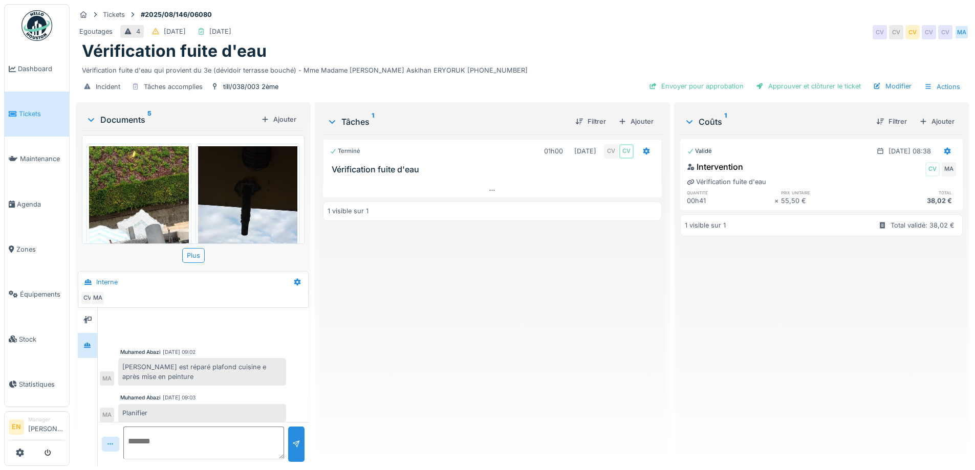
scroll to position [96, 0]
